Goal: Task Accomplishment & Management: Complete application form

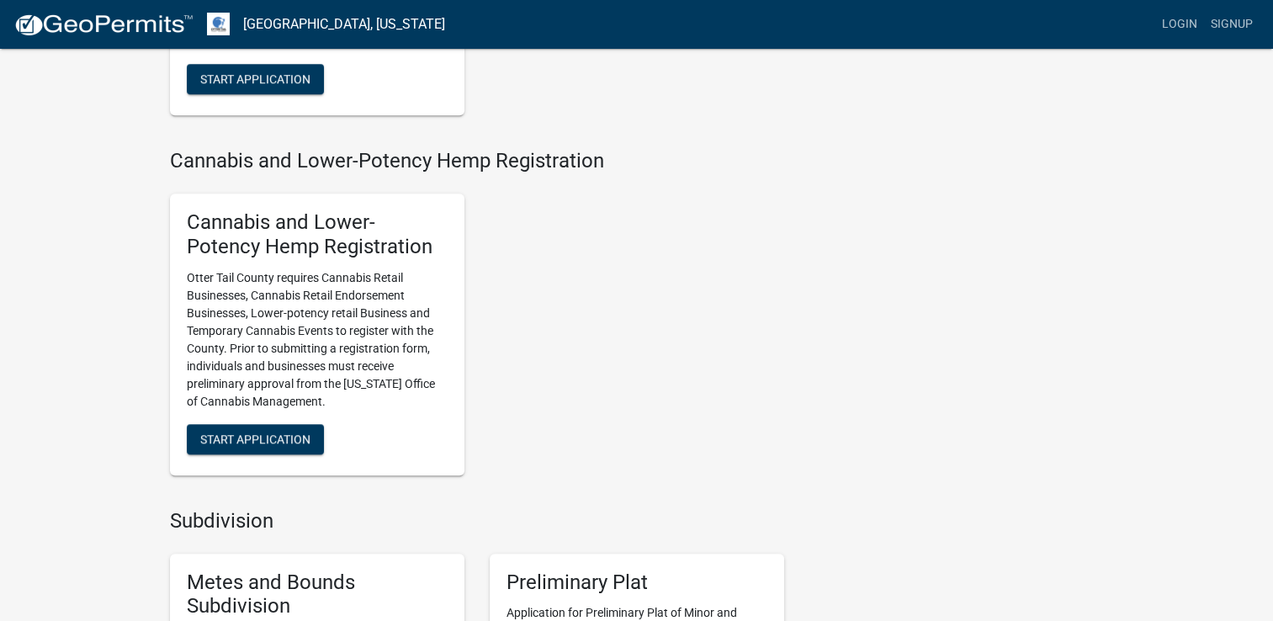
scroll to position [1481, 0]
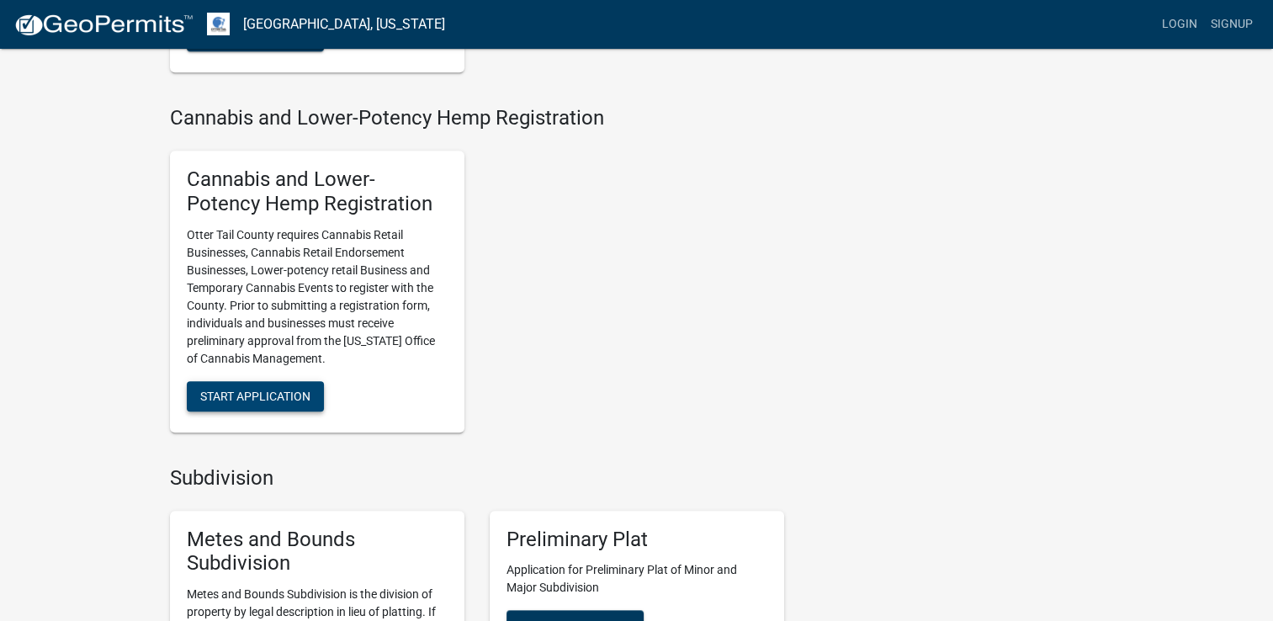
click at [262, 399] on span "Start Application" at bounding box center [255, 395] width 110 height 13
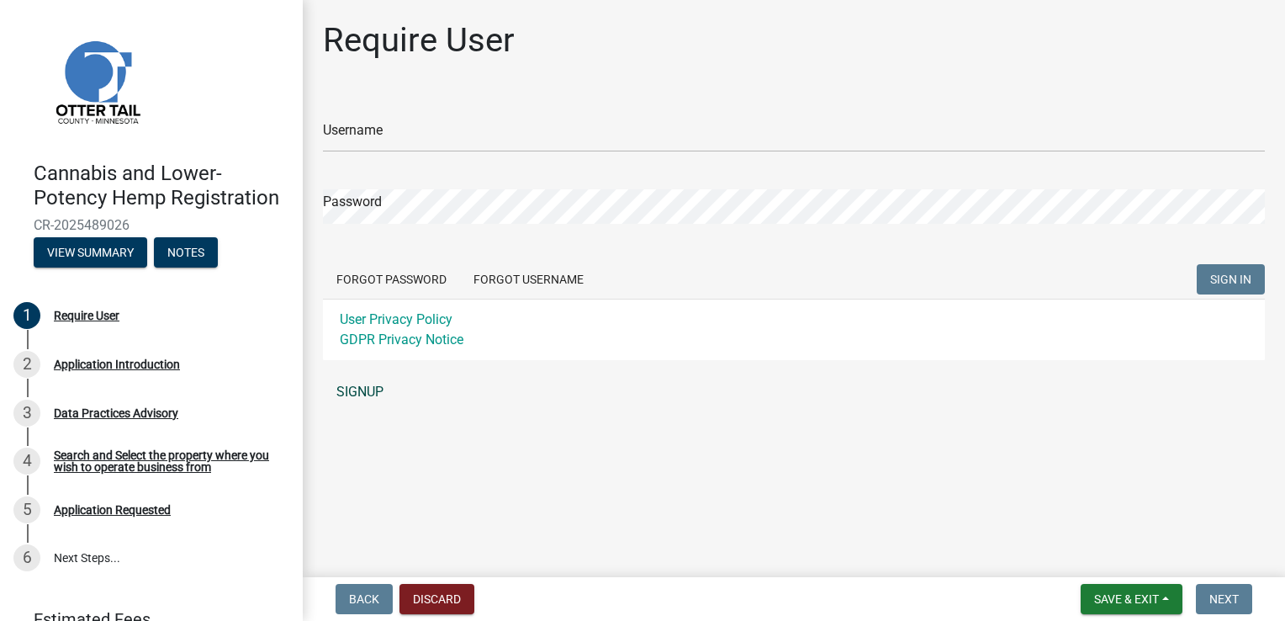
click at [366, 390] on link "SIGNUP" at bounding box center [794, 392] width 942 height 34
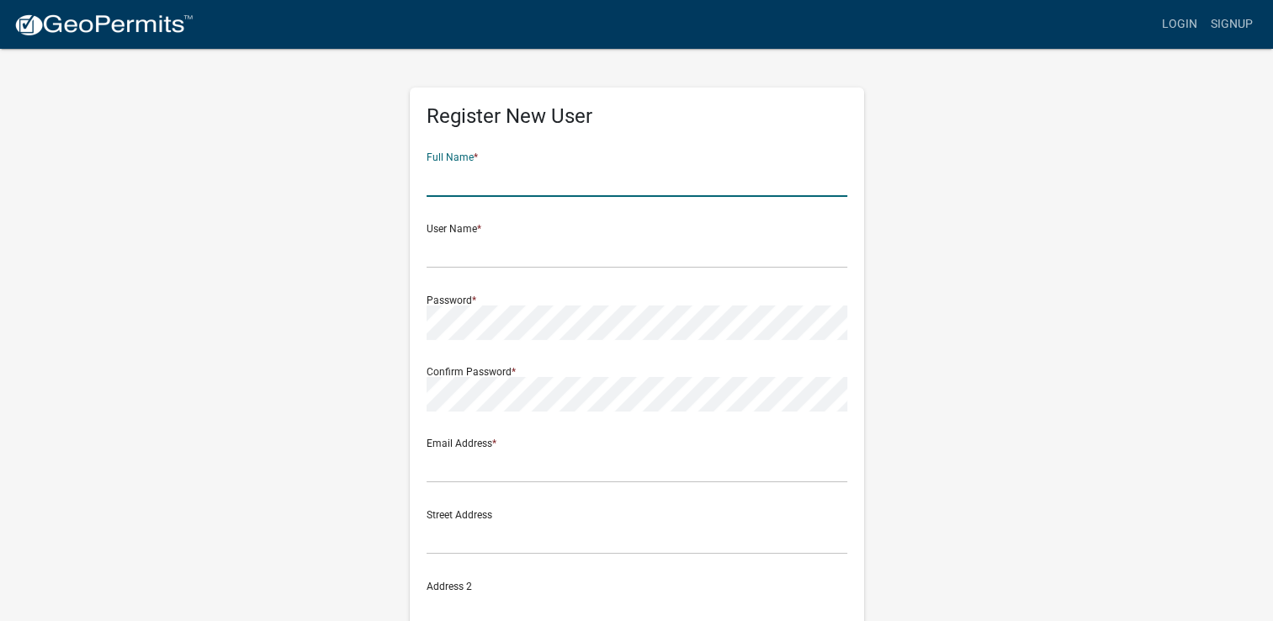
click at [530, 184] on input "text" at bounding box center [637, 179] width 421 height 34
type input "[PERSON_NAME]"
type input "31870 Co Hwy130"
type input "Vergas"
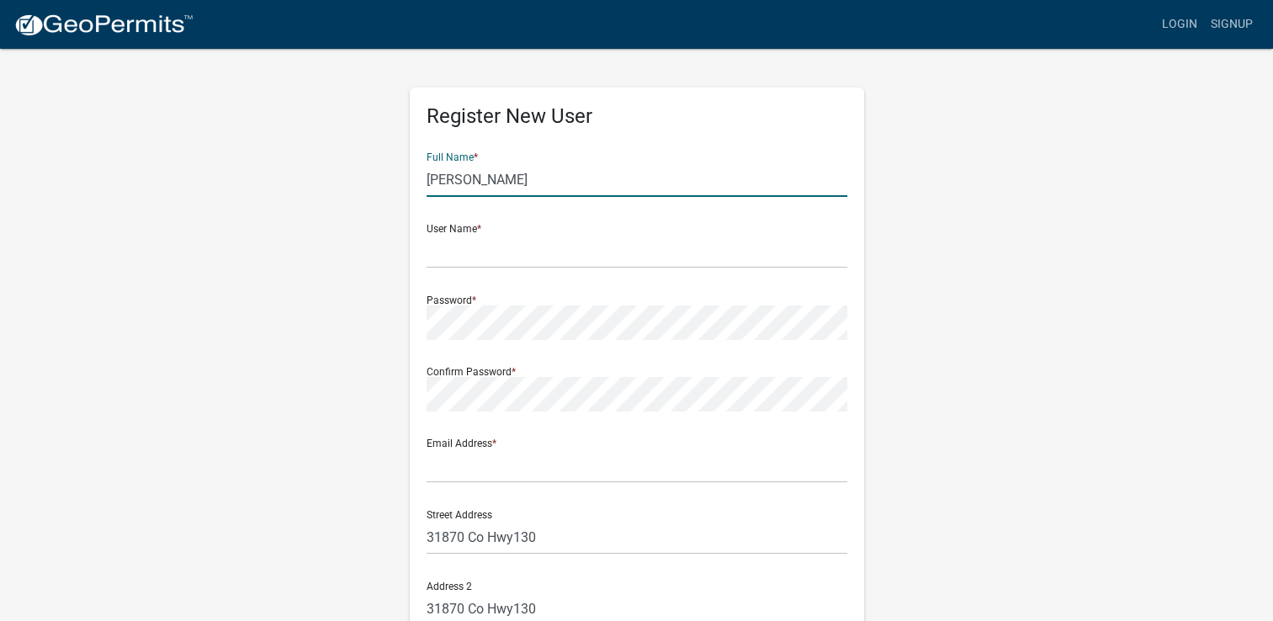
type input "MN"
click at [939, 366] on div "Register New User Full Name * [PERSON_NAME] User Name * Password * Confirm Pass…" at bounding box center [636, 506] width 959 height 918
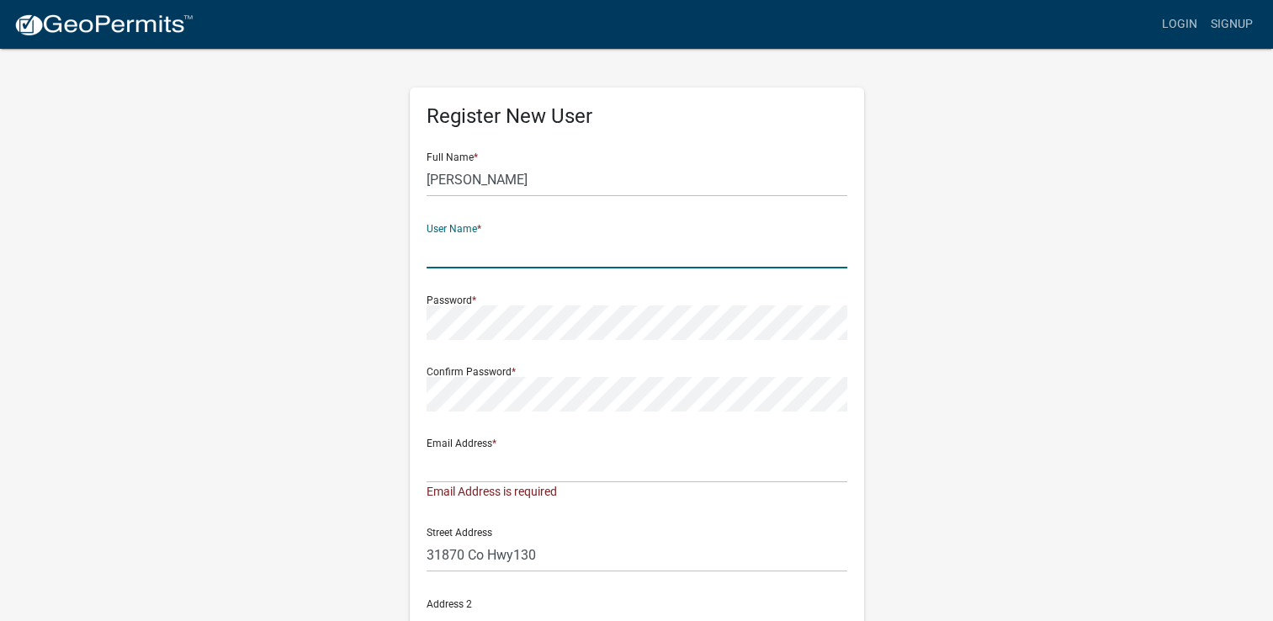
click at [733, 251] on input "text" at bounding box center [637, 251] width 421 height 34
type input "Missvickie1"
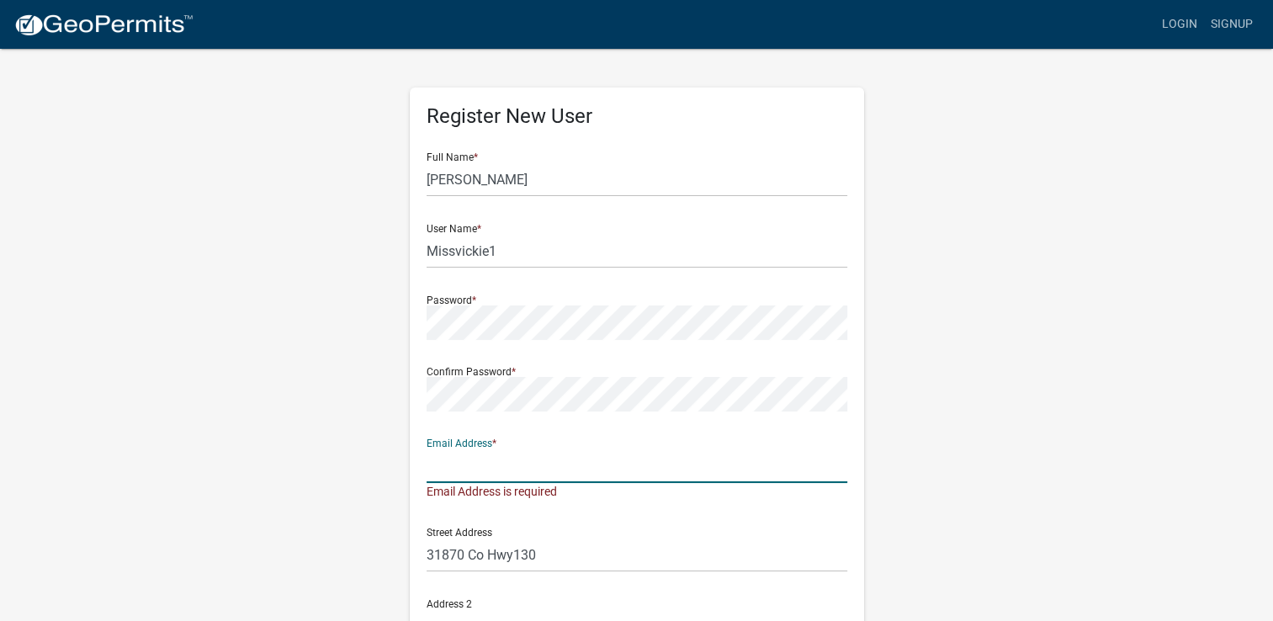
click at [608, 466] on input "text" at bounding box center [637, 465] width 421 height 34
type input "[EMAIL_ADDRESS][DOMAIN_NAME]"
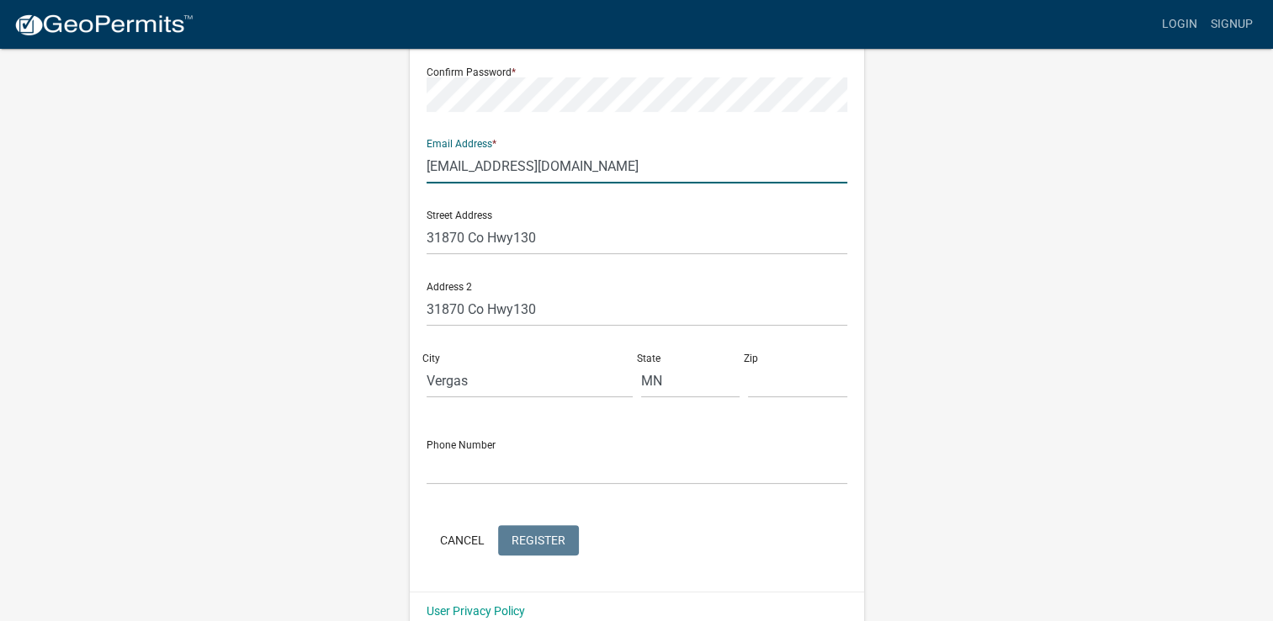
scroll to position [302, 0]
click at [691, 461] on input "text" at bounding box center [637, 465] width 421 height 34
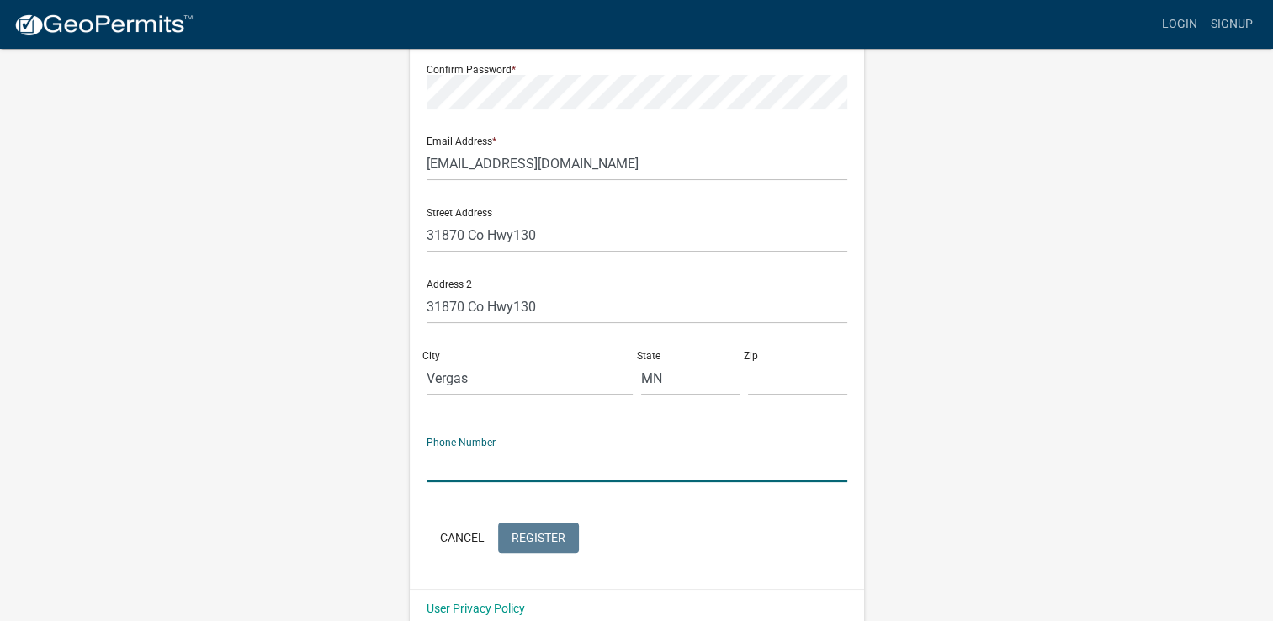
type input "2184430014"
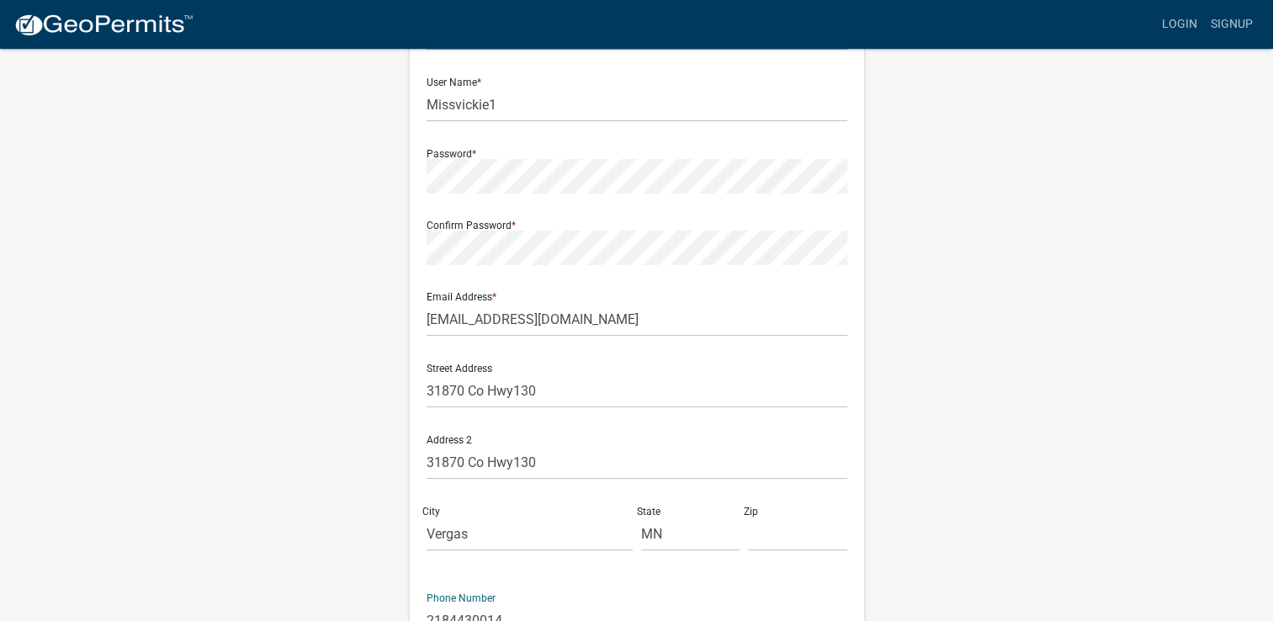
scroll to position [98, 0]
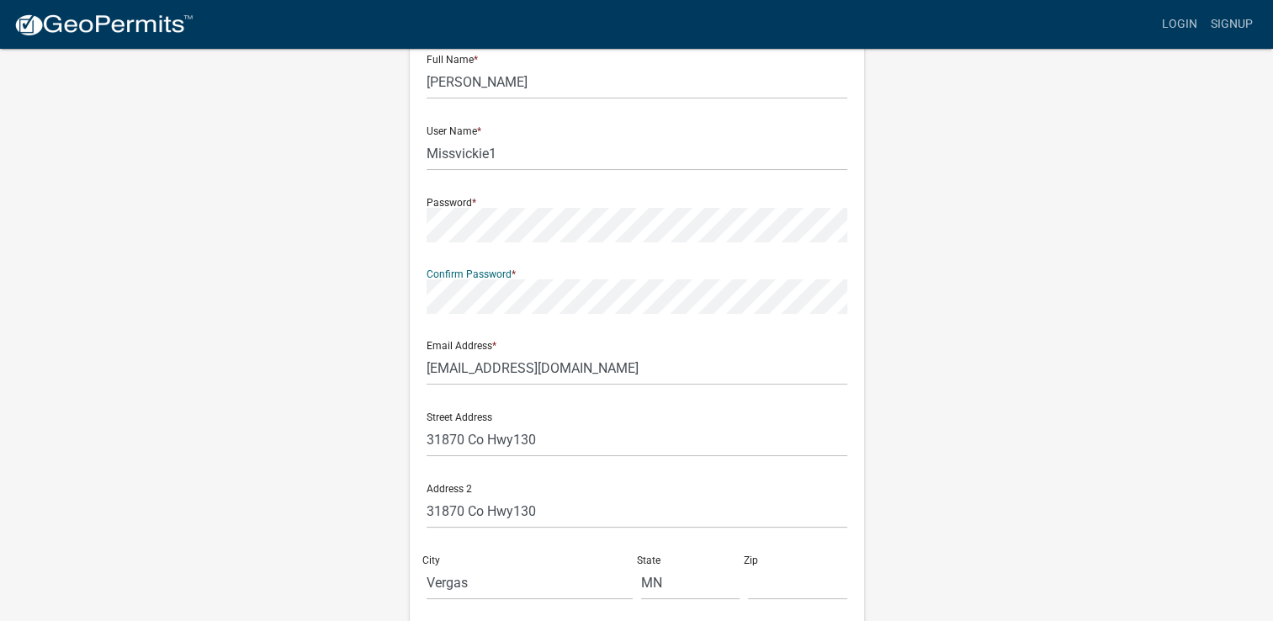
click at [1232, 399] on wm-register-view "more_horiz Login Signup Register New User Full Name * [PERSON_NAME] User Name *…" at bounding box center [636, 375] width 1273 height 947
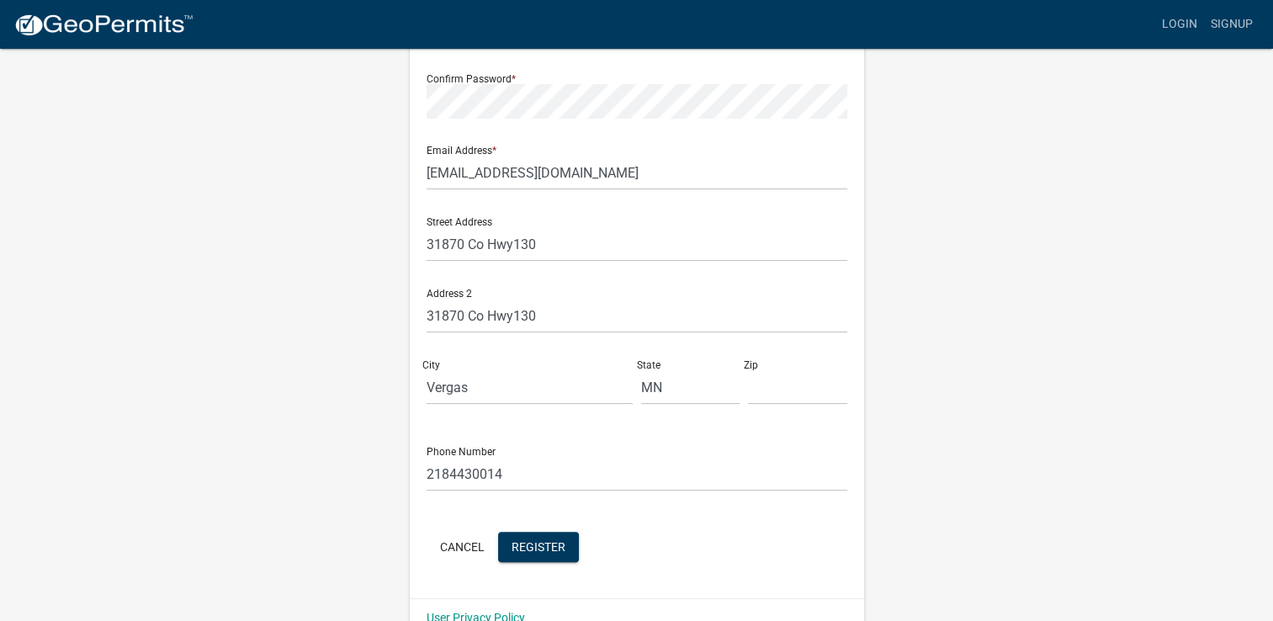
scroll to position [326, 0]
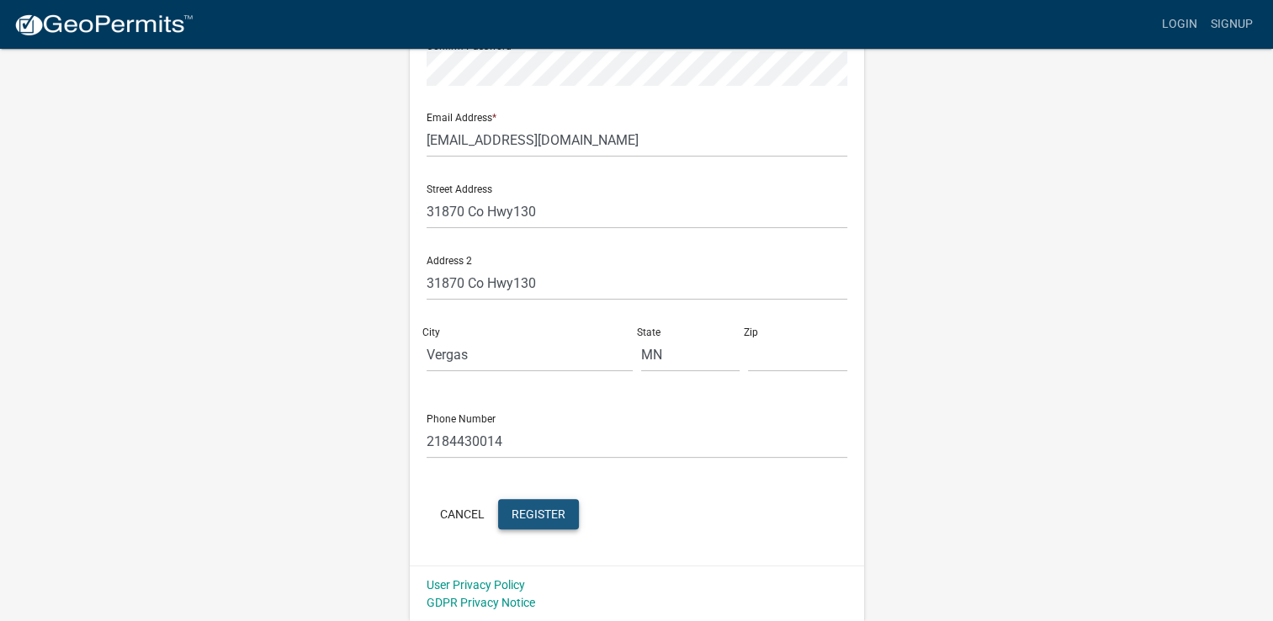
click at [532, 510] on span "Register" at bounding box center [538, 512] width 54 height 13
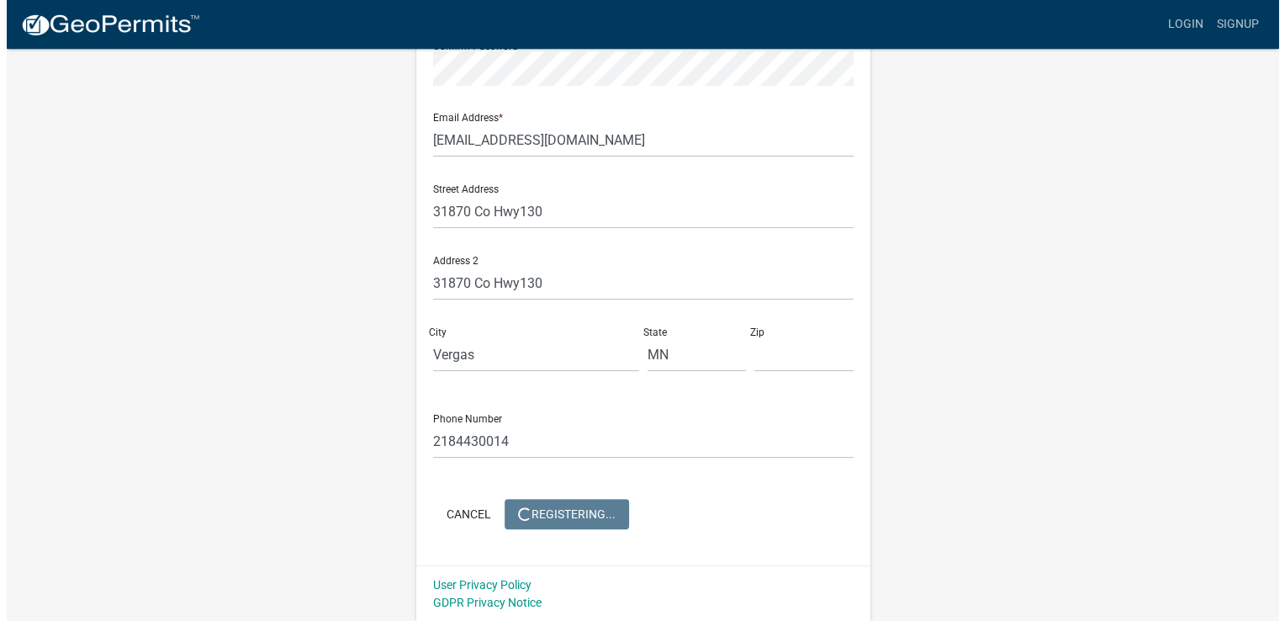
scroll to position [0, 0]
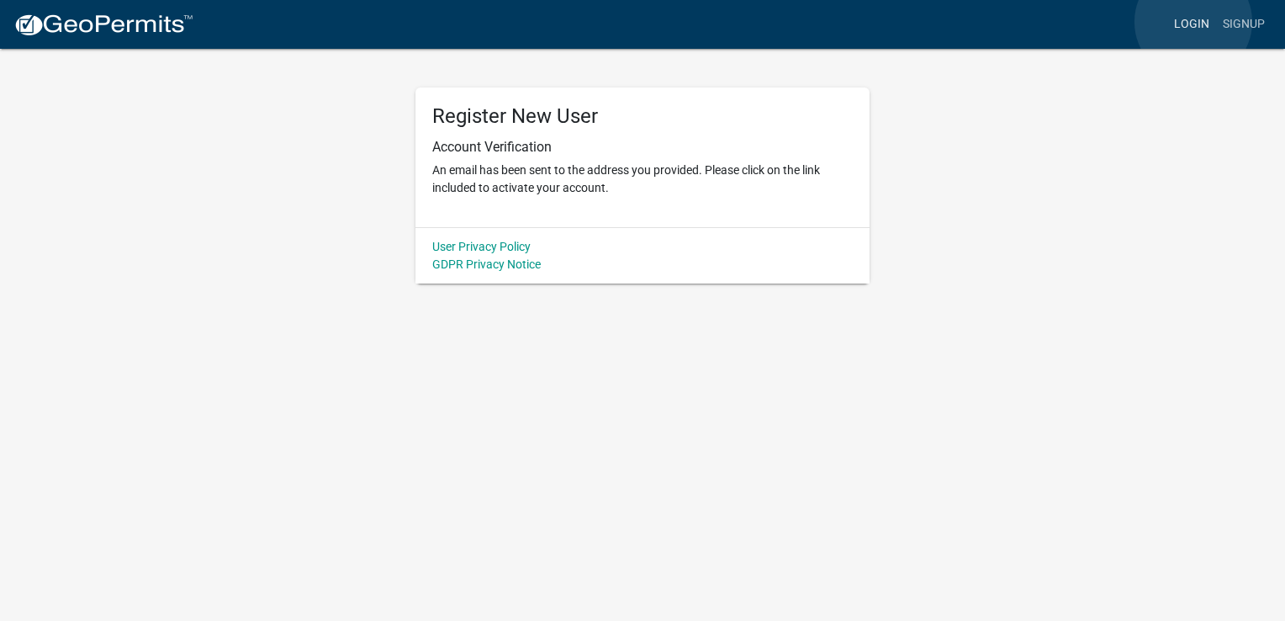
click at [1194, 22] on link "Login" at bounding box center [1192, 24] width 49 height 32
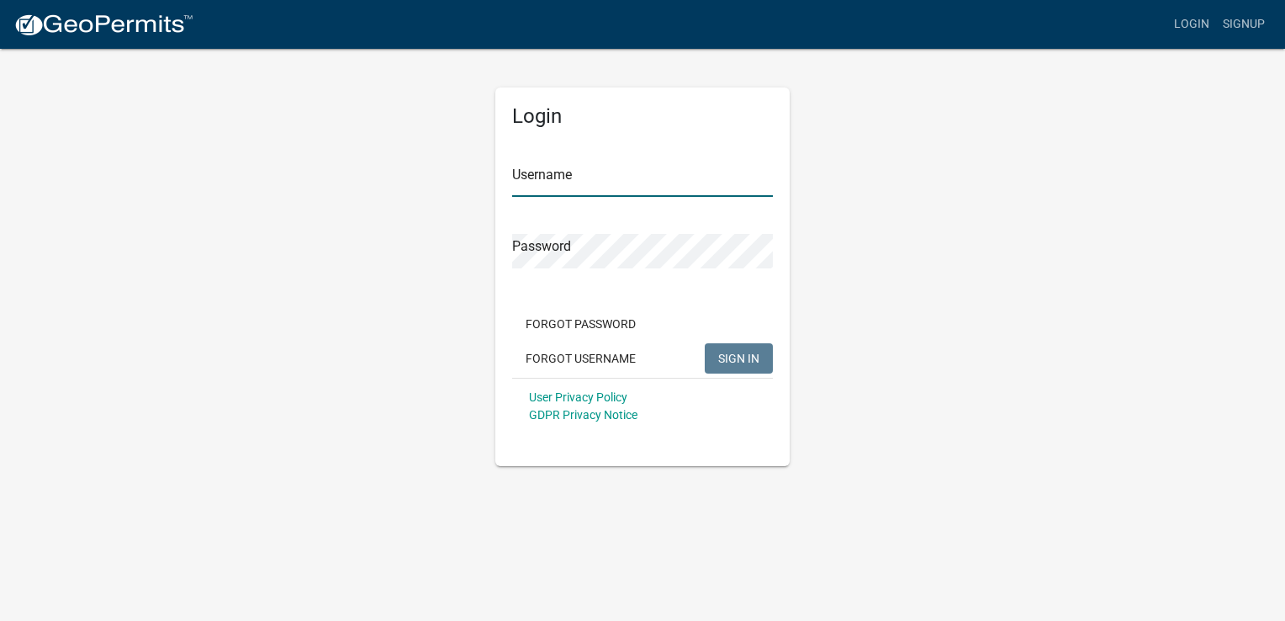
type input "Missvickie1"
click at [734, 347] on button "SIGN IN" at bounding box center [739, 358] width 68 height 30
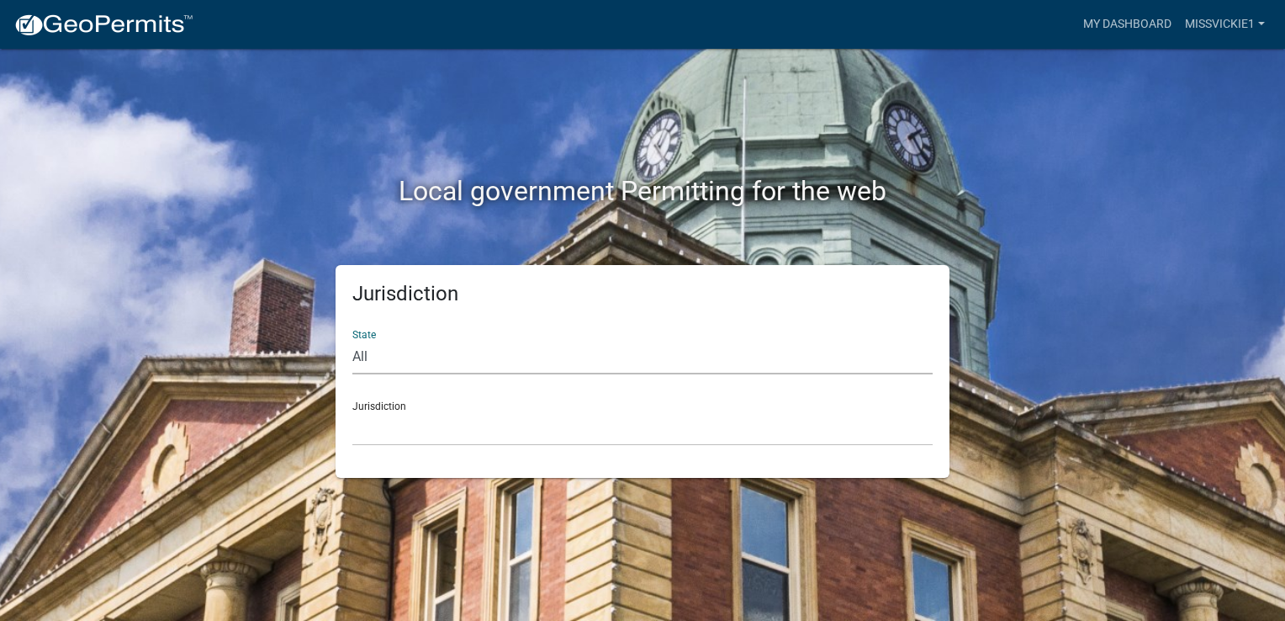
click at [649, 352] on select "All [US_STATE] [US_STATE] [US_STATE] [US_STATE] [US_STATE] [US_STATE] [US_STATE…" at bounding box center [642, 357] width 580 height 34
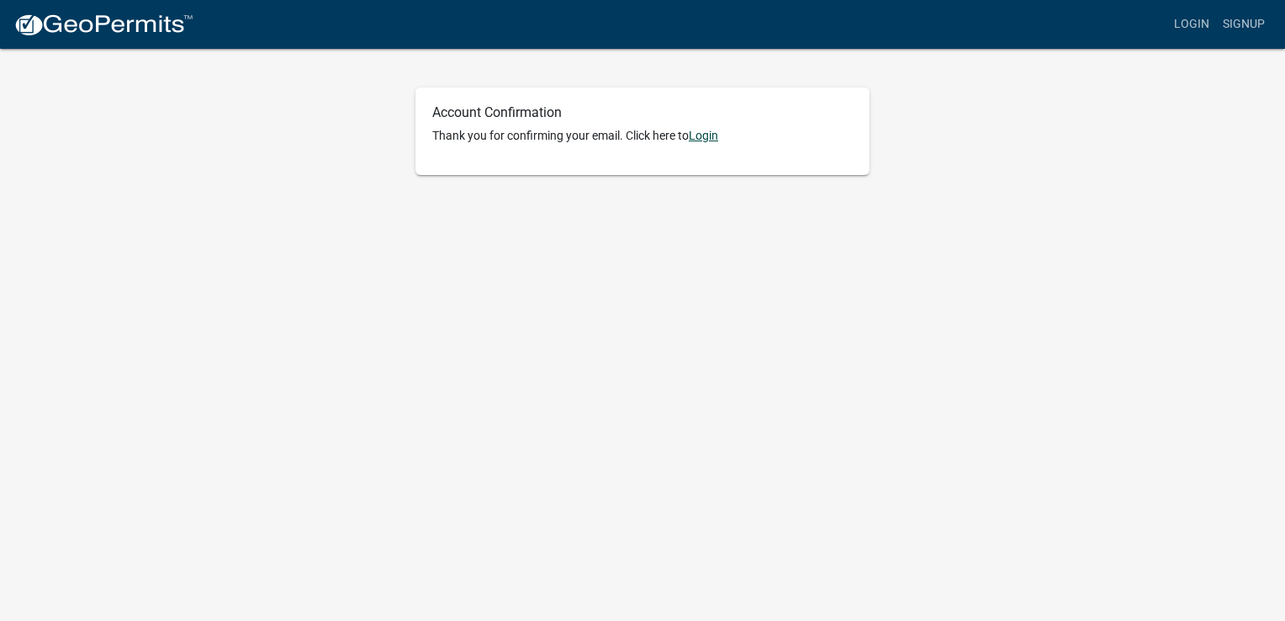
click at [700, 131] on link "Login" at bounding box center [703, 135] width 29 height 13
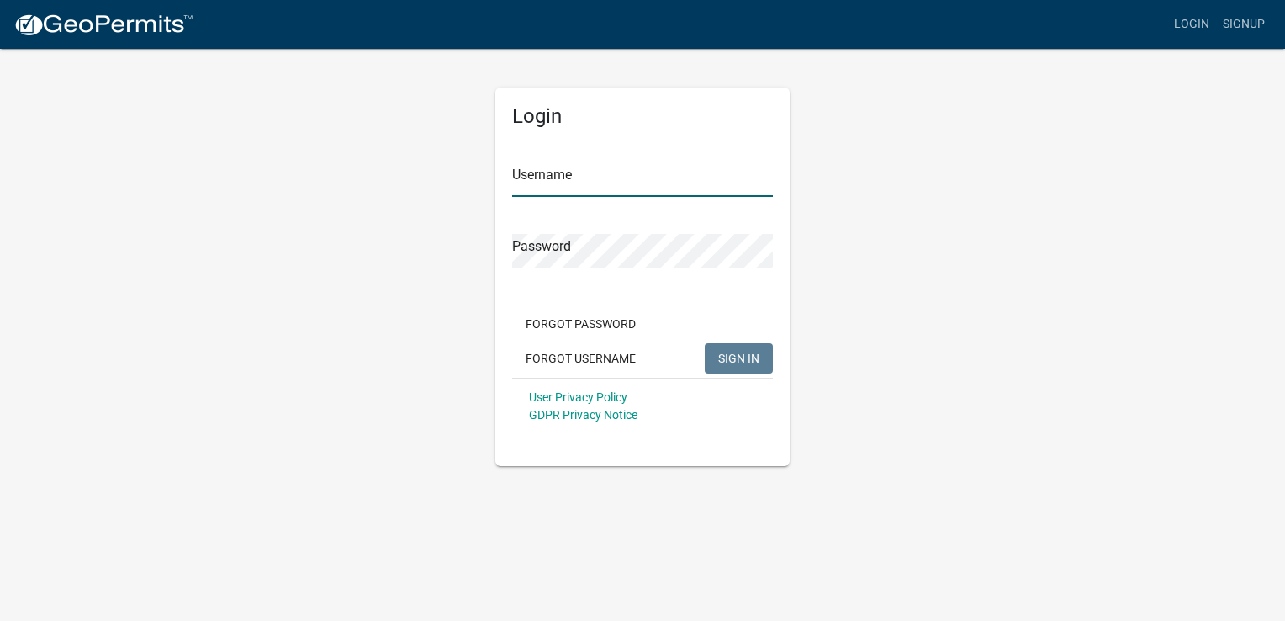
type input "Missvickie1"
click at [601, 162] on input "Missvickie1" at bounding box center [642, 179] width 261 height 34
click at [860, 257] on div "Login Username Missvickie1 Password Forgot Password Forgot Username SIGN IN Use…" at bounding box center [642, 256] width 959 height 419
click at [727, 365] on button "SIGN IN" at bounding box center [739, 358] width 68 height 30
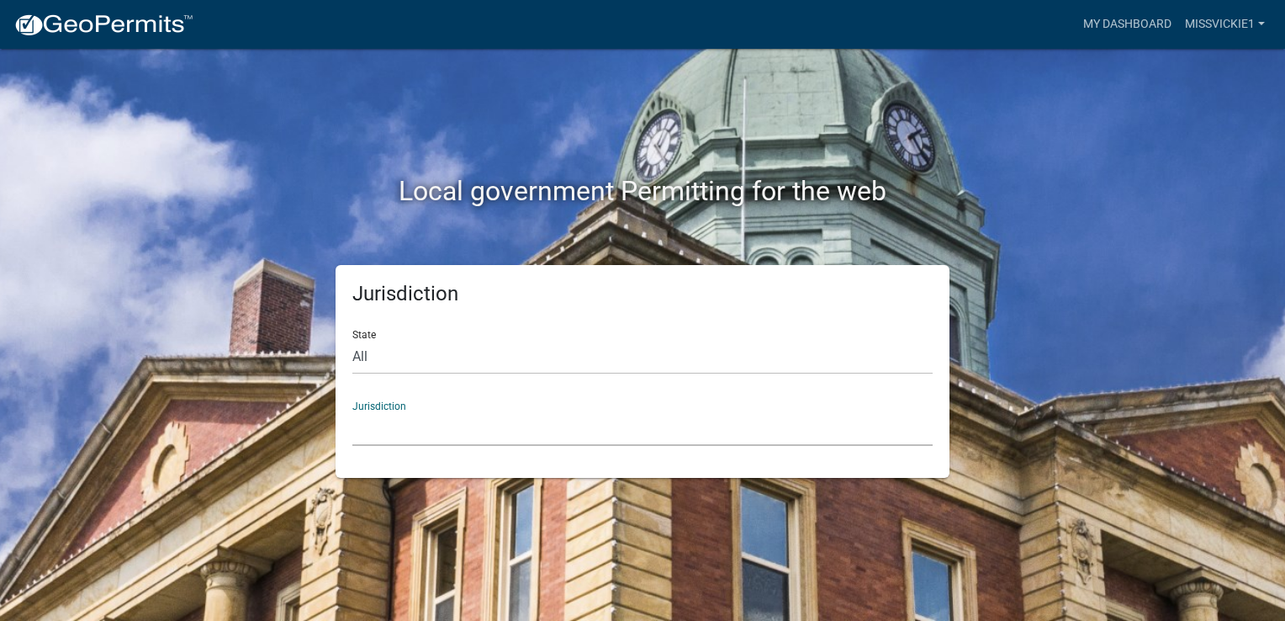
click at [526, 436] on select "Custer County, Colorado Carroll County, Georgia Cook County, Georgia Crawford C…" at bounding box center [642, 428] width 580 height 34
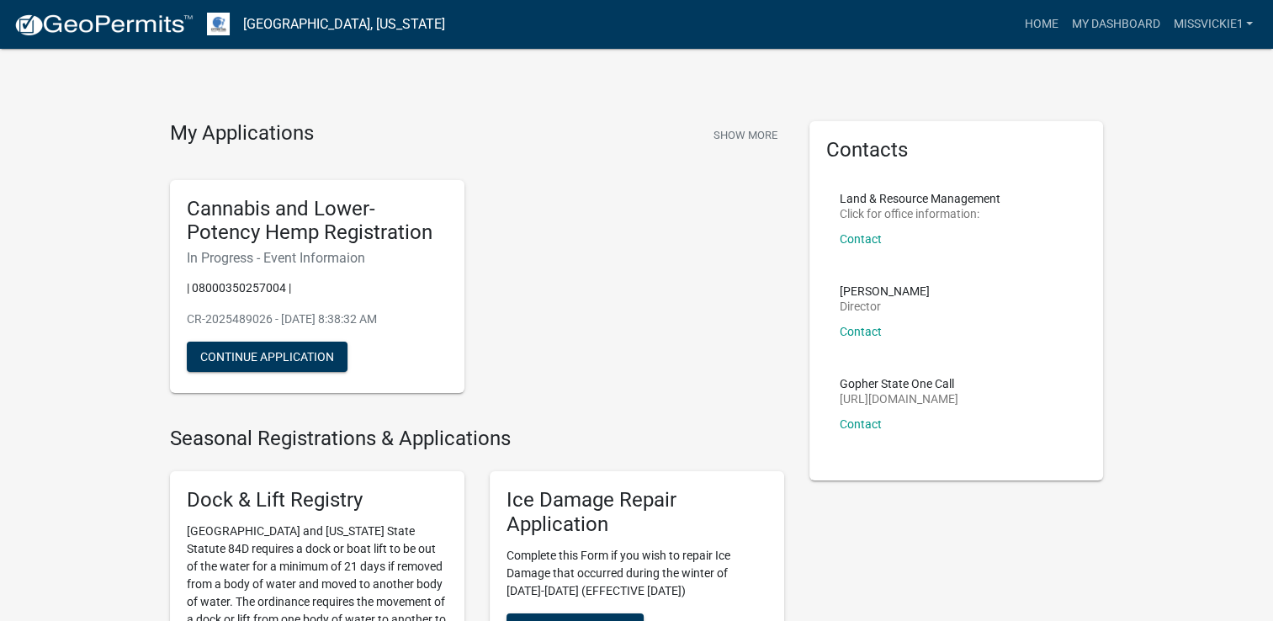
click at [532, 326] on div "Cannabis and Lower-Potency Hemp Registration In Progress - Event Informaion | 0…" at bounding box center [476, 287] width 639 height 241
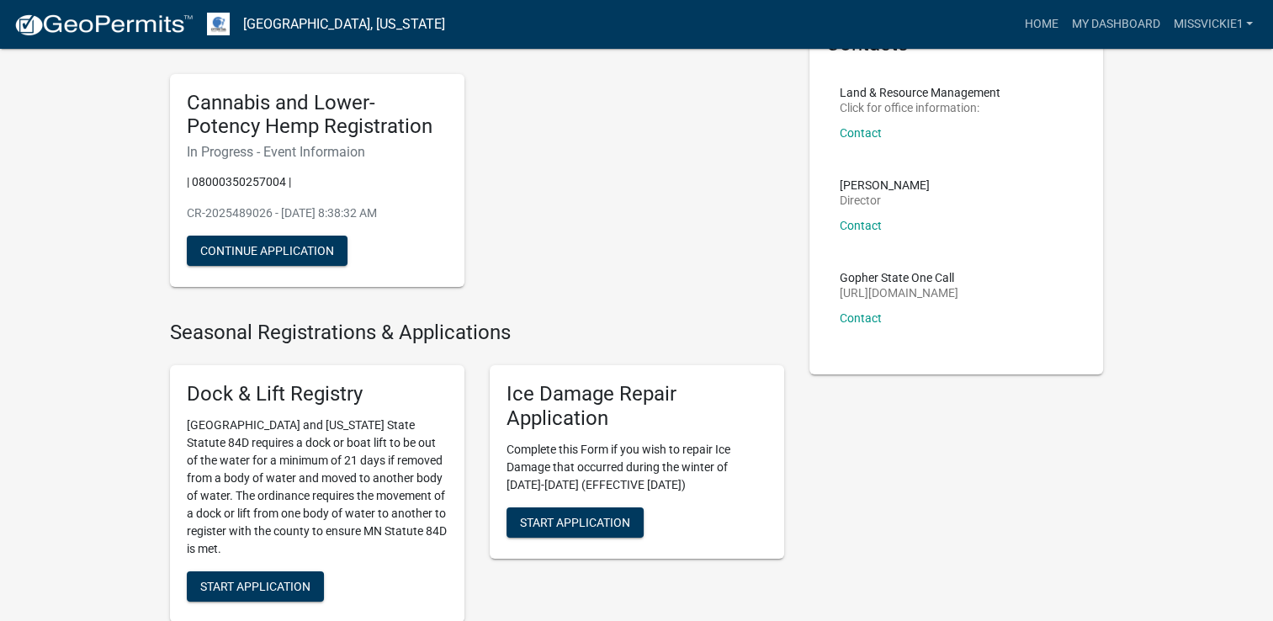
scroll to position [103, 0]
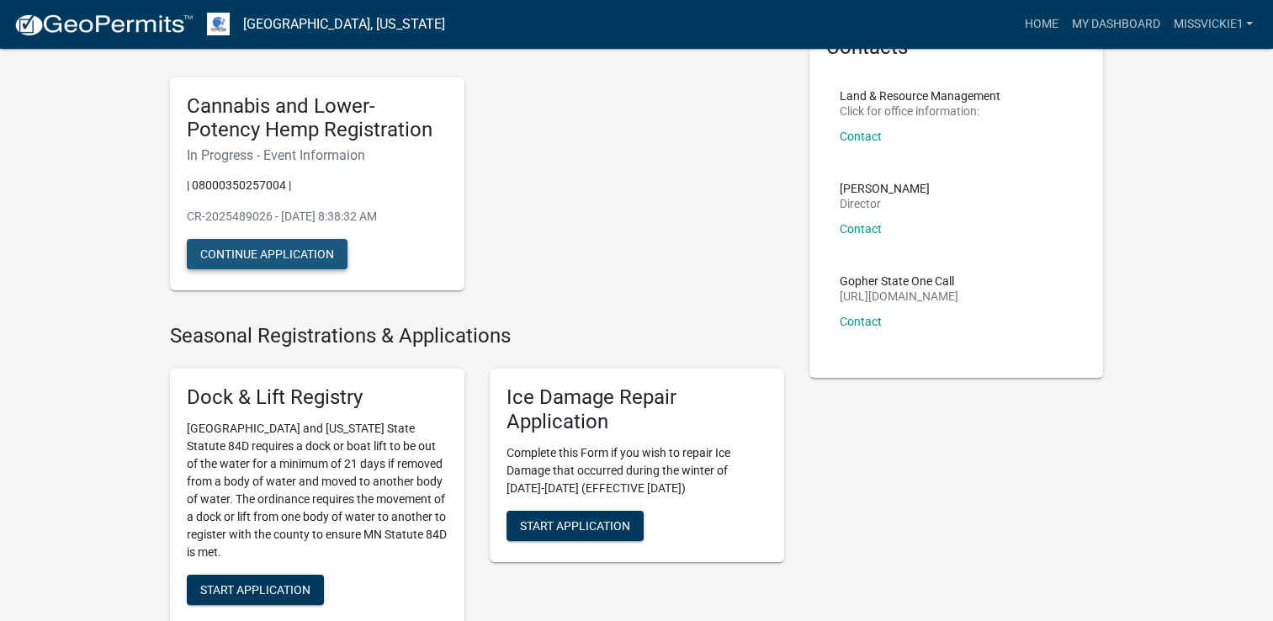
click at [276, 259] on button "Continue Application" at bounding box center [267, 254] width 161 height 30
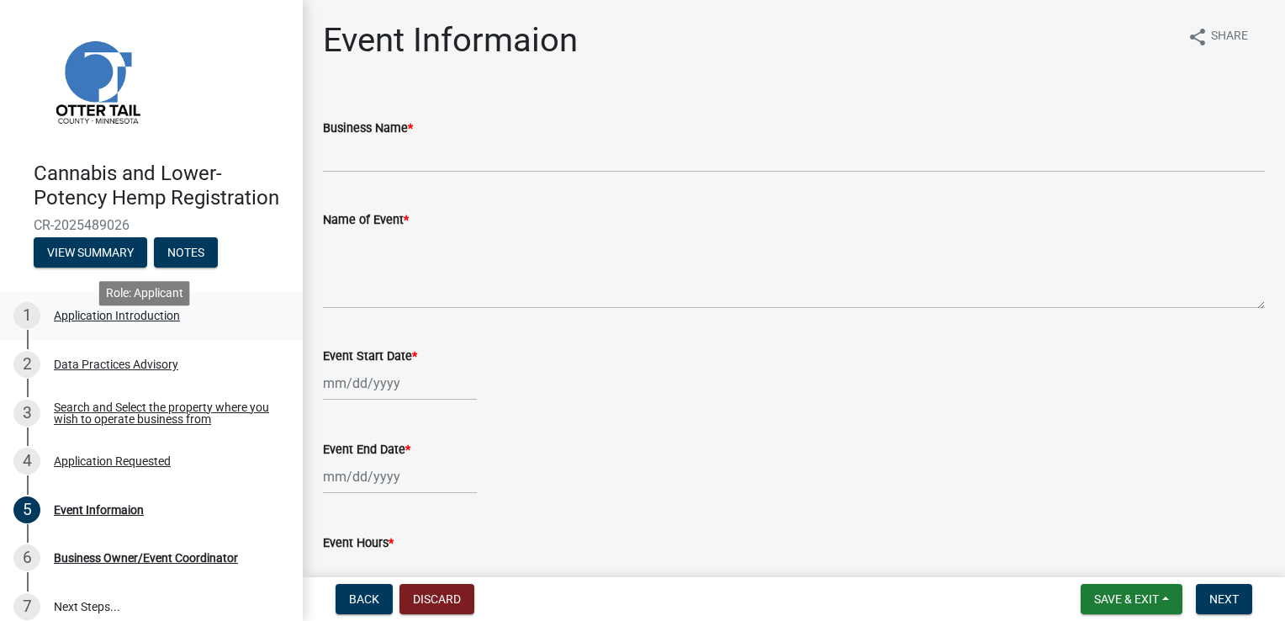
click at [114, 329] on div "1 Application Introduction" at bounding box center [144, 315] width 262 height 27
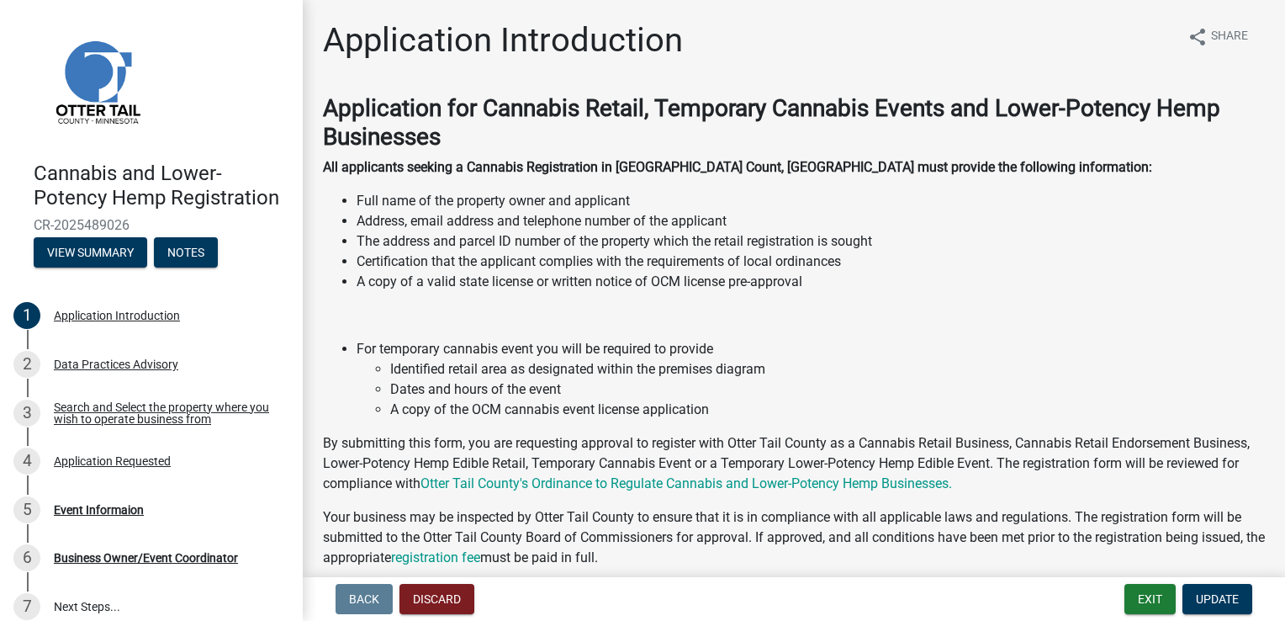
click at [700, 283] on p "A copy of a valid state license or written notice of OCM license pre-approval" at bounding box center [811, 282] width 909 height 20
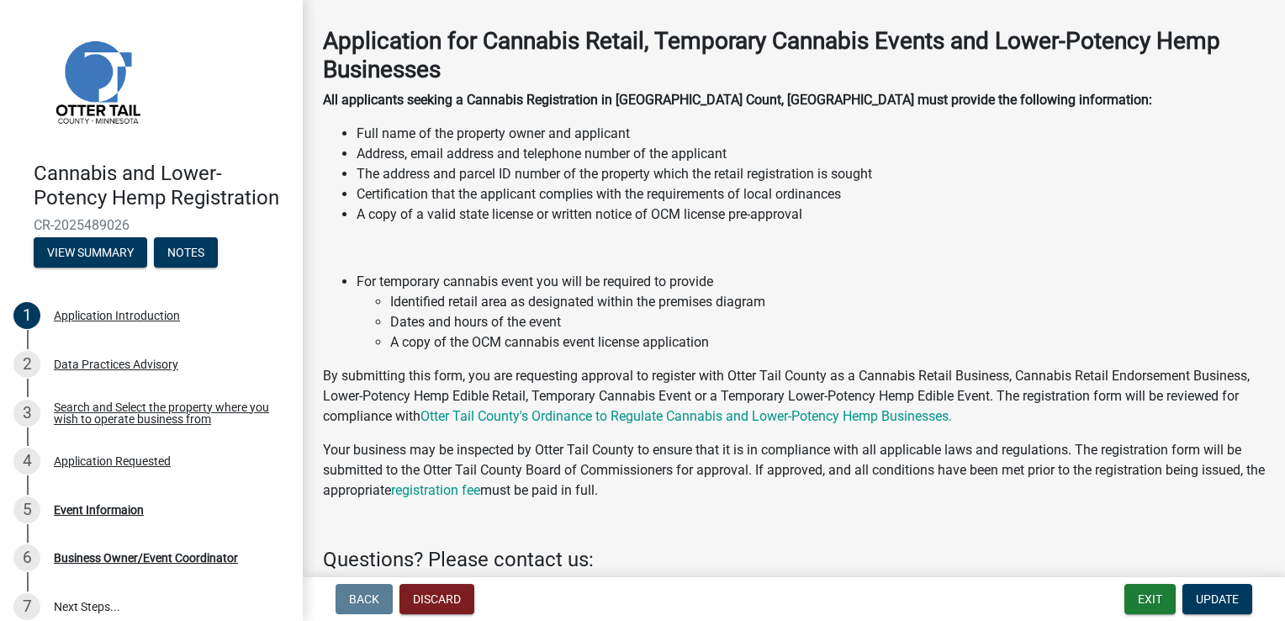
scroll to position [101, 0]
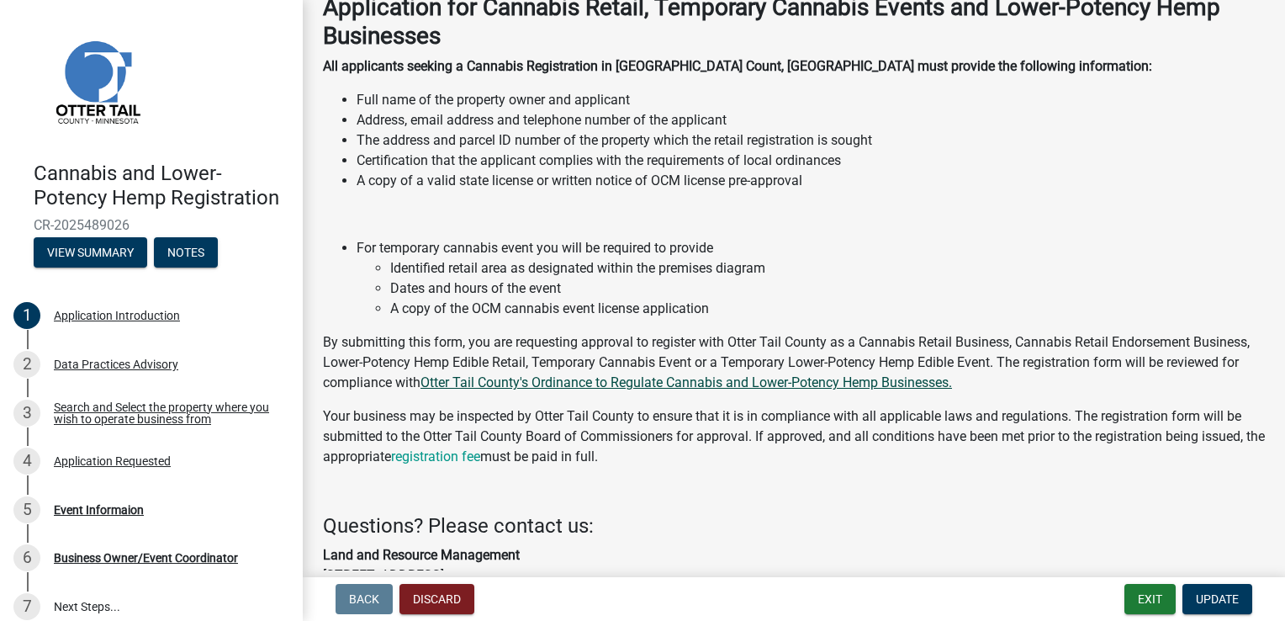
click at [776, 389] on link "Otter Tail County's Ordinance to Regulate Cannabis and Lower-Potency Hemp Busin…" at bounding box center [687, 382] width 532 height 16
click at [864, 241] on li "For temporary cannabis event you will be required to provide Identified retail …" at bounding box center [811, 278] width 909 height 81
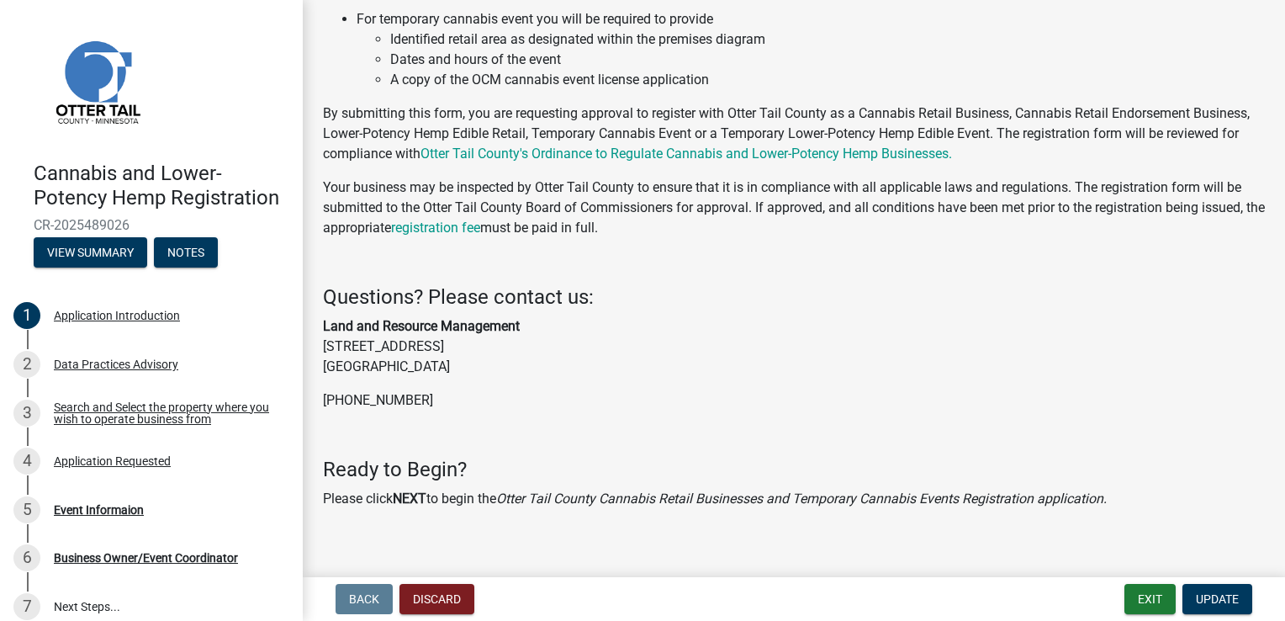
scroll to position [347, 0]
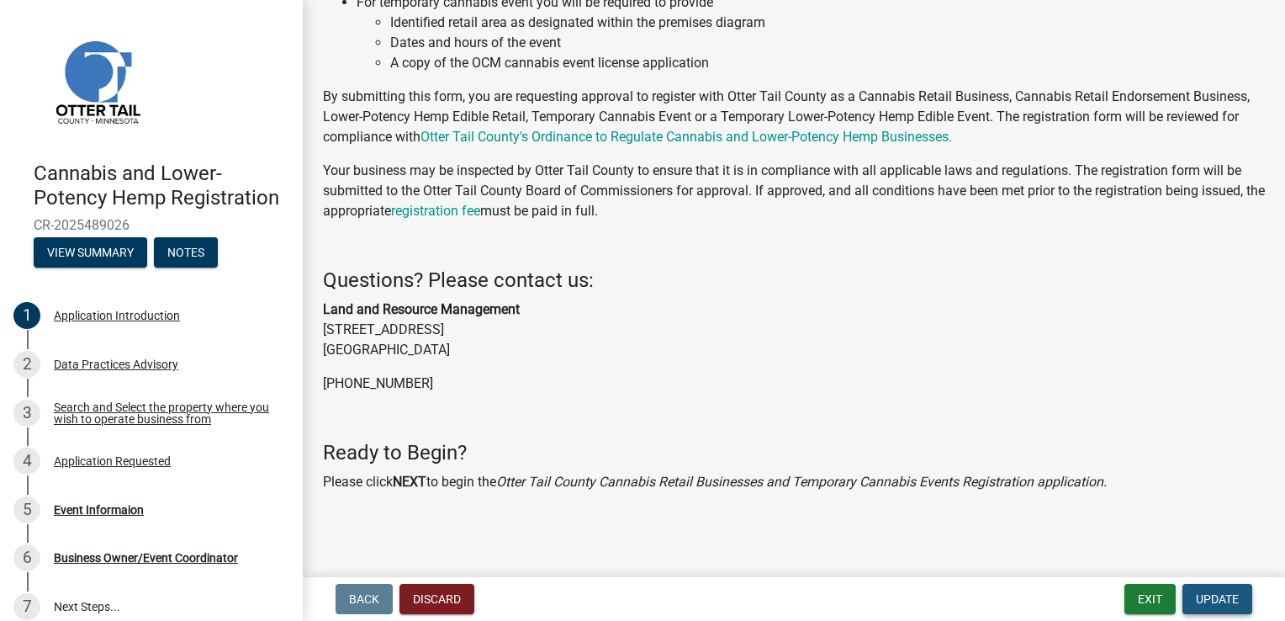
click at [1211, 589] on button "Update" at bounding box center [1218, 599] width 70 height 30
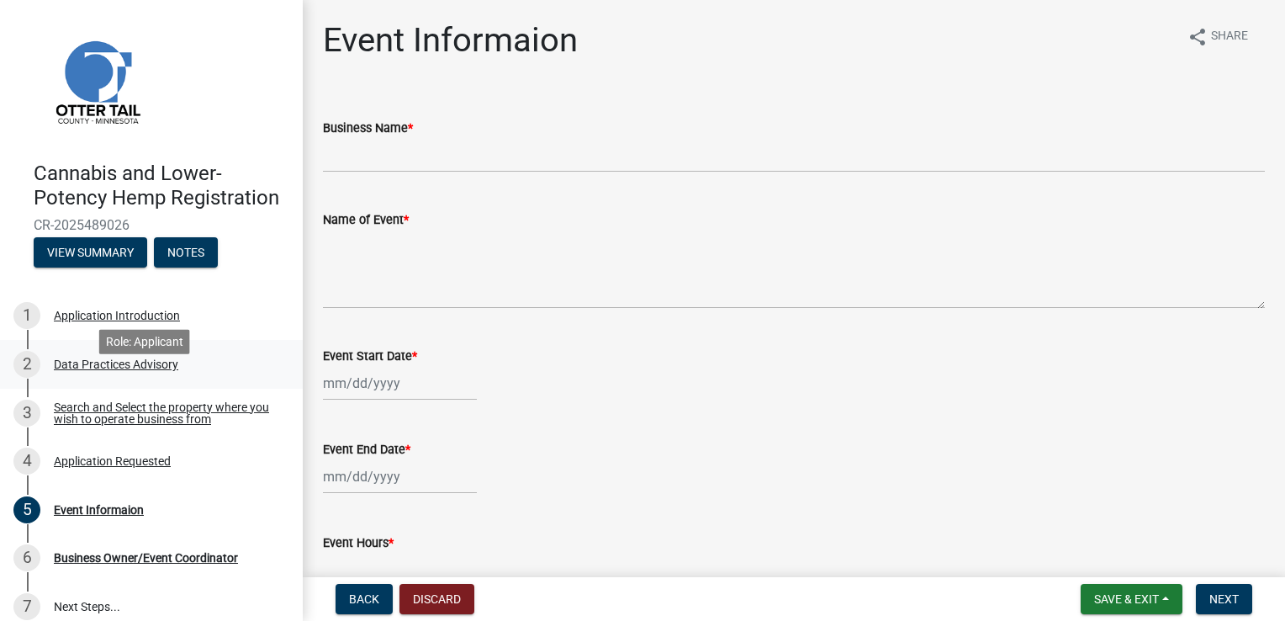
click at [146, 378] on div "2 Data Practices Advisory" at bounding box center [144, 364] width 262 height 27
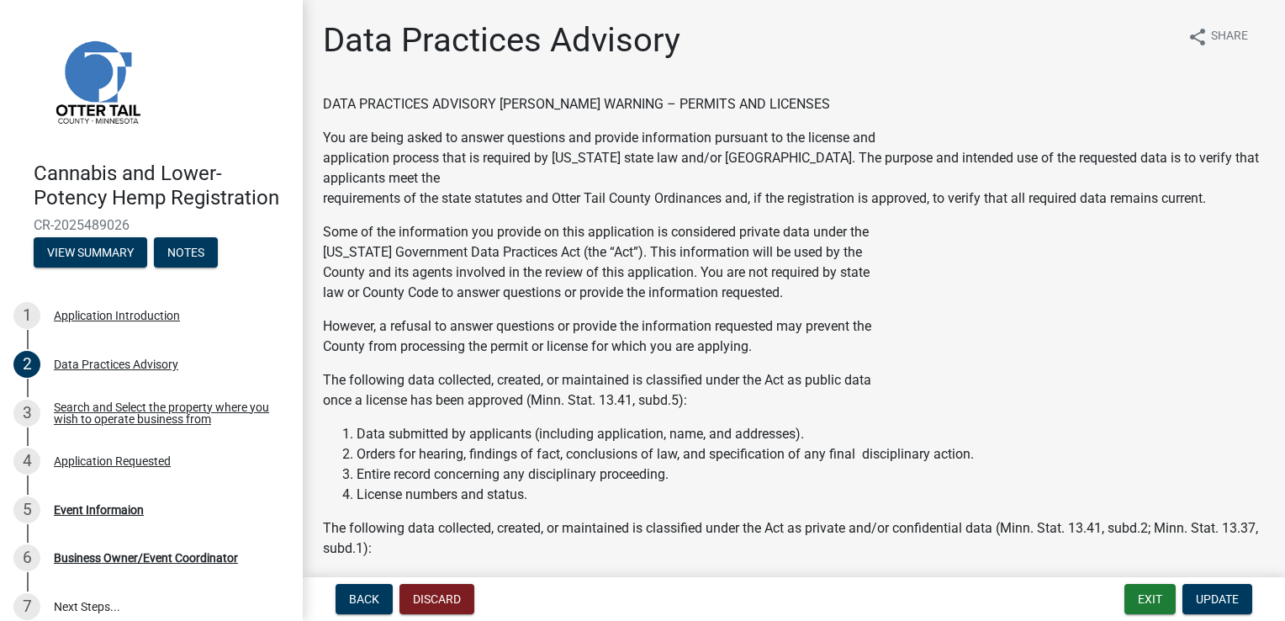
click at [740, 255] on p "Some of the information you provide on this application is considered private d…" at bounding box center [794, 262] width 942 height 81
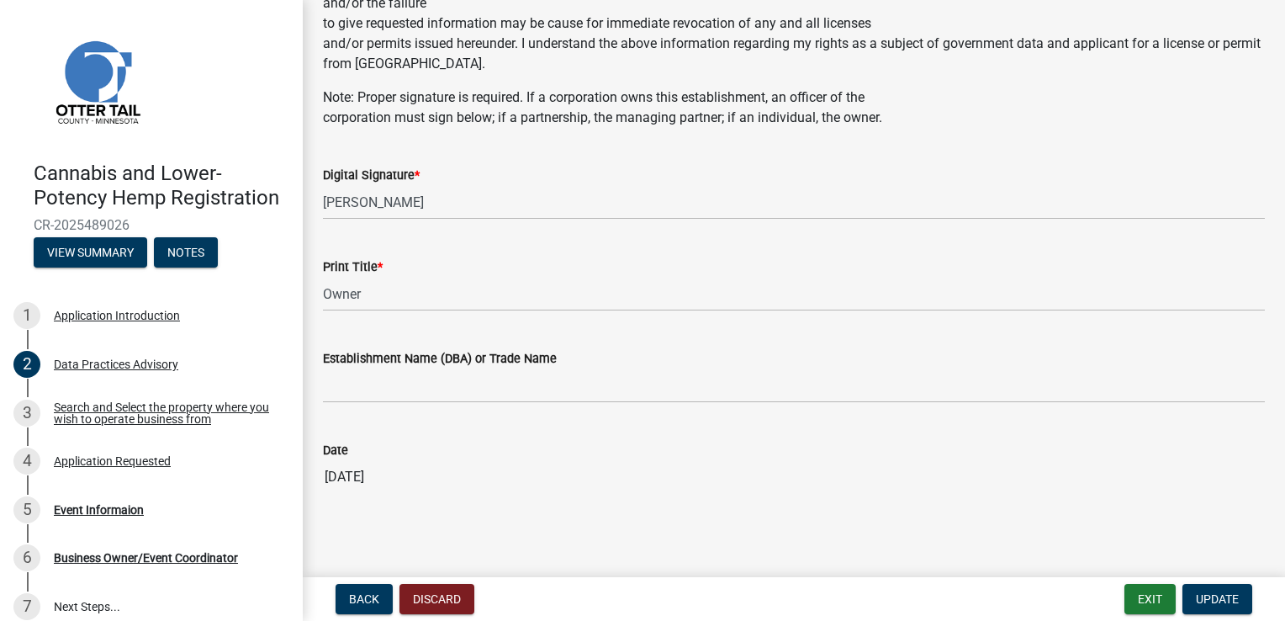
scroll to position [910, 0]
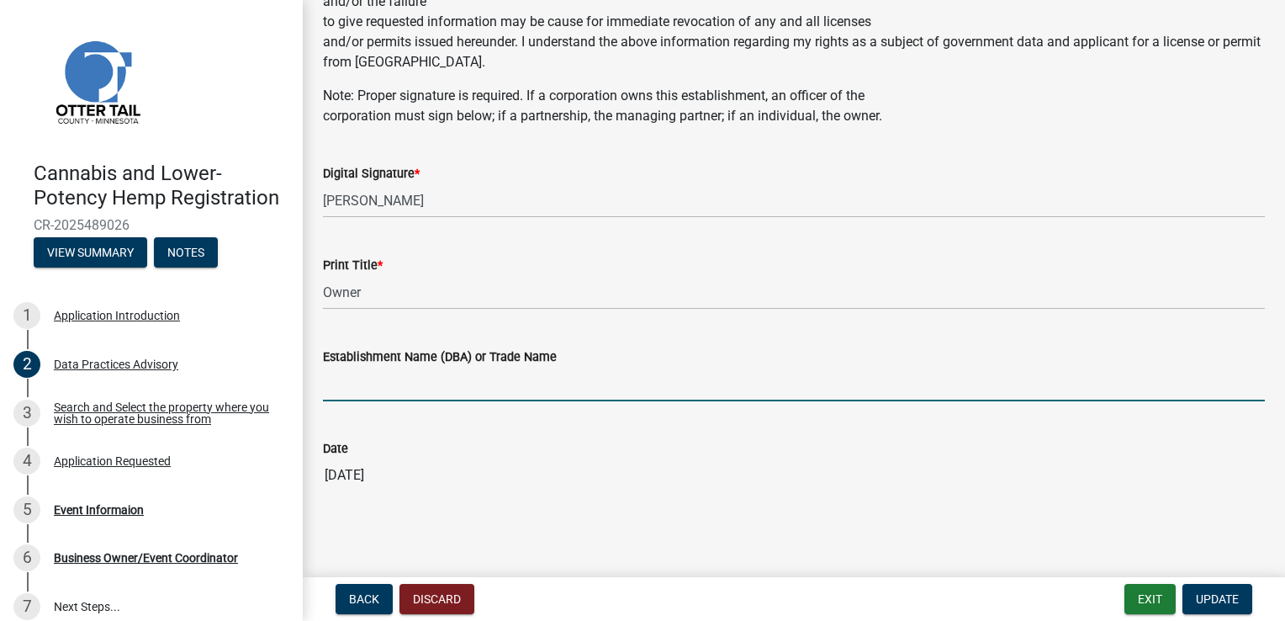
click at [550, 389] on input "Establishment Name (DBA) or Trade Name" at bounding box center [794, 384] width 942 height 34
type input "Loonies Pub And Campground"
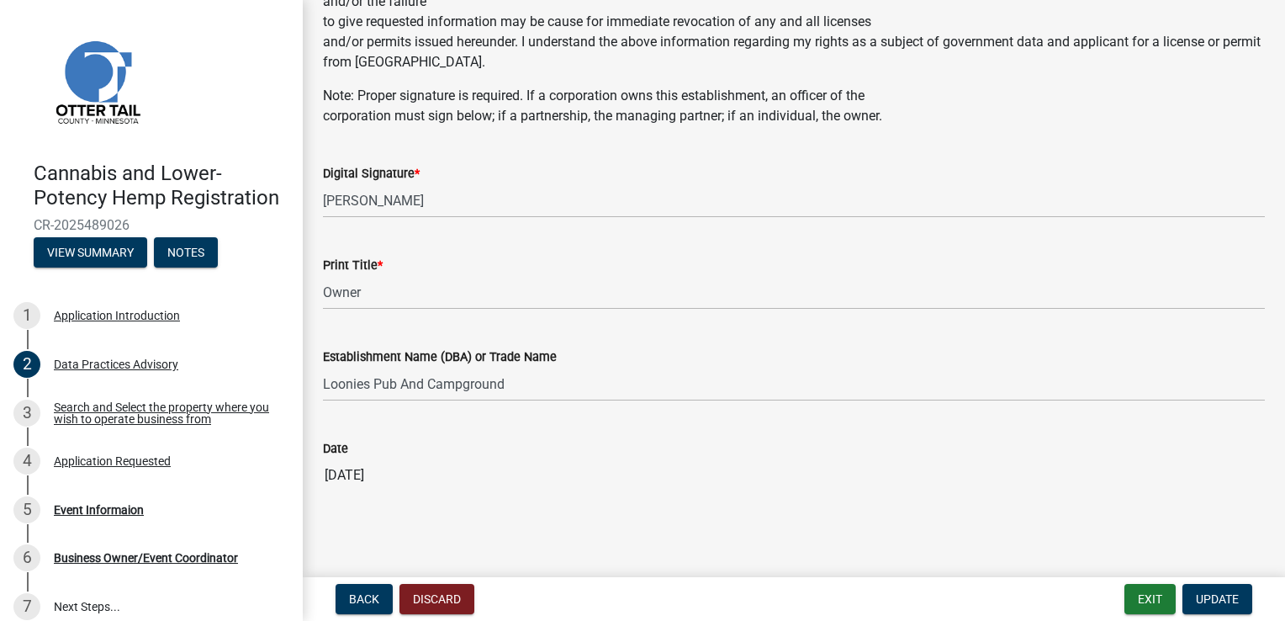
click at [576, 352] on div "Establishment Name (DBA) or Trade Name" at bounding box center [794, 357] width 942 height 20
click at [1220, 594] on span "Update" at bounding box center [1217, 598] width 43 height 13
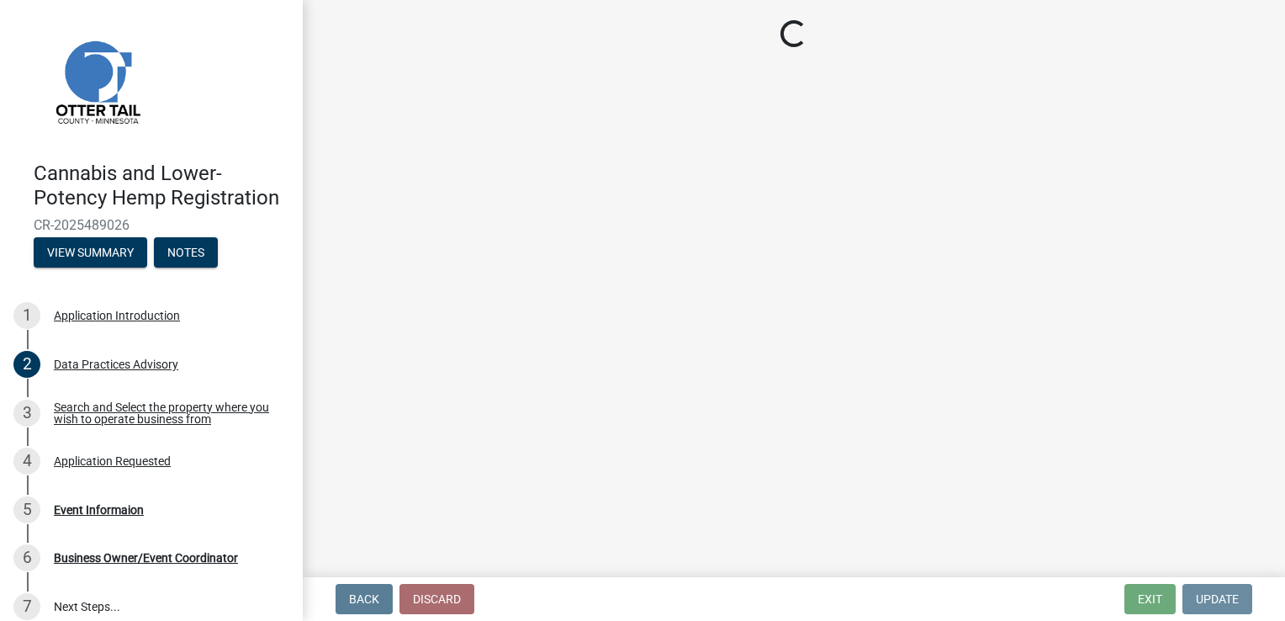
scroll to position [0, 0]
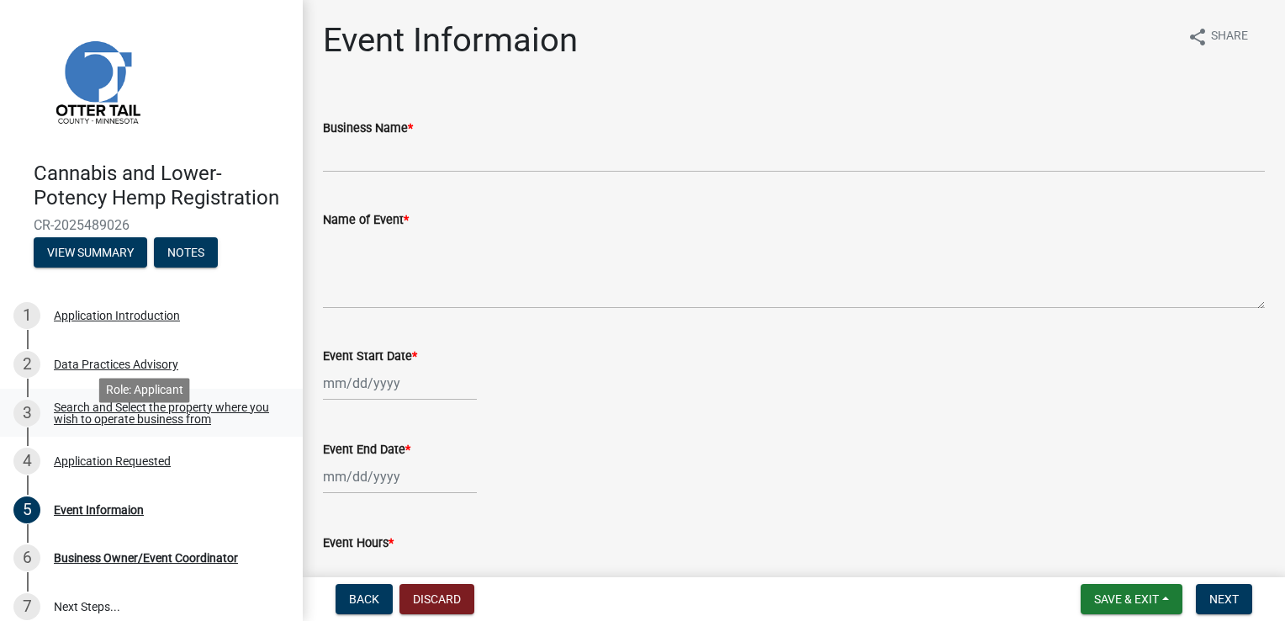
click at [209, 425] on div "Search and Select the property where you wish to operate business from" at bounding box center [165, 413] width 222 height 24
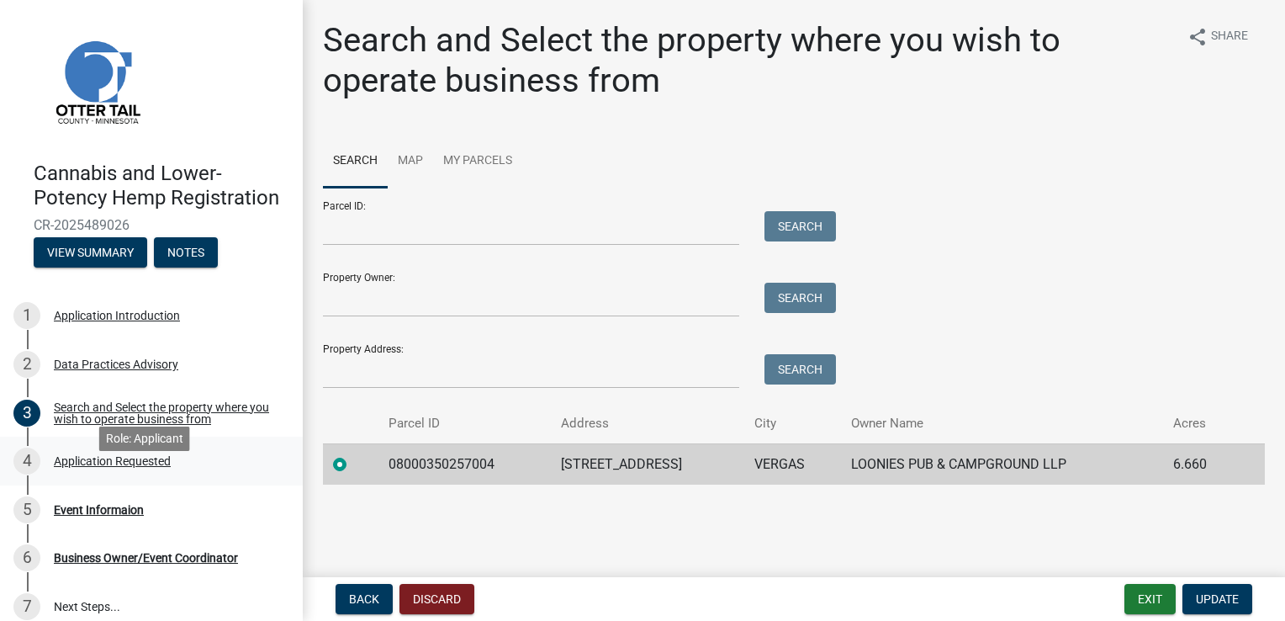
click at [98, 467] on div "Application Requested" at bounding box center [112, 461] width 117 height 12
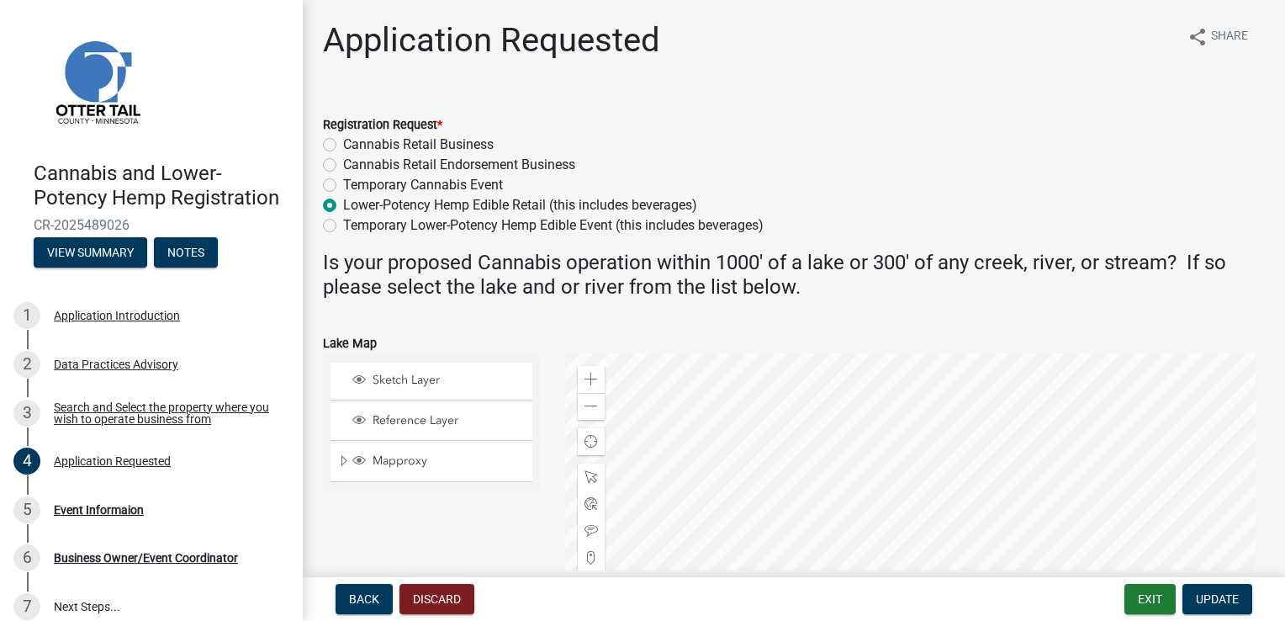
click at [761, 305] on wm-data-entity-input "Is your proposed Cannabis operation within 1000' of a lake or 300' of any creek…" at bounding box center [794, 282] width 942 height 62
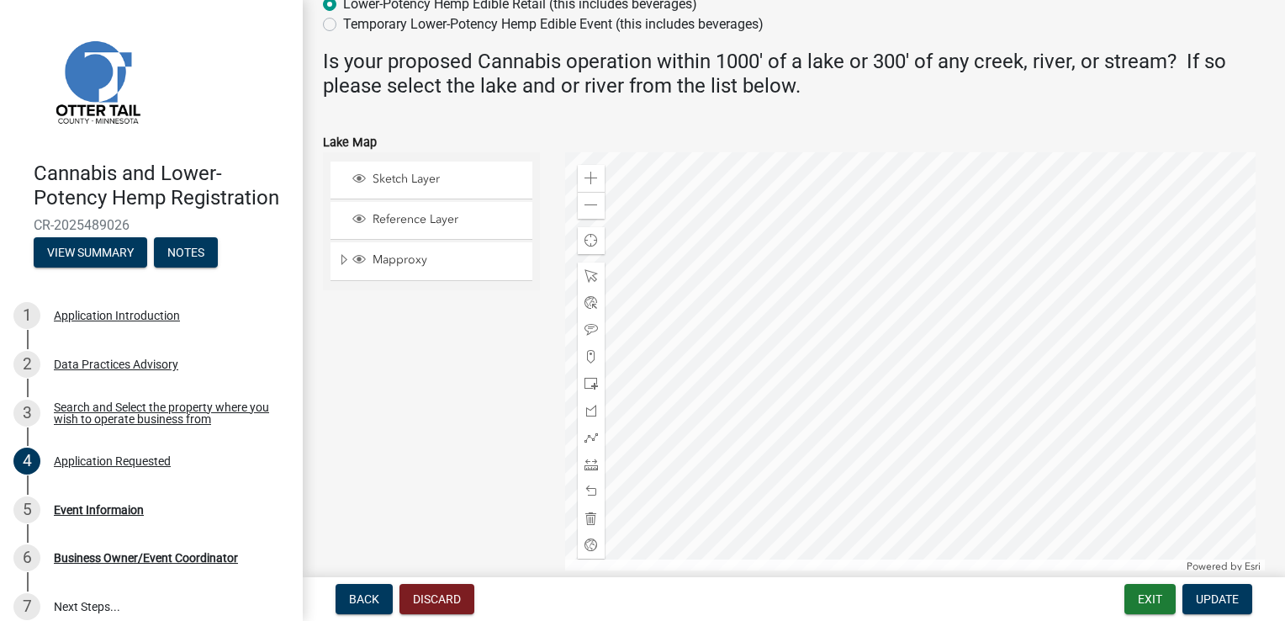
scroll to position [397, 0]
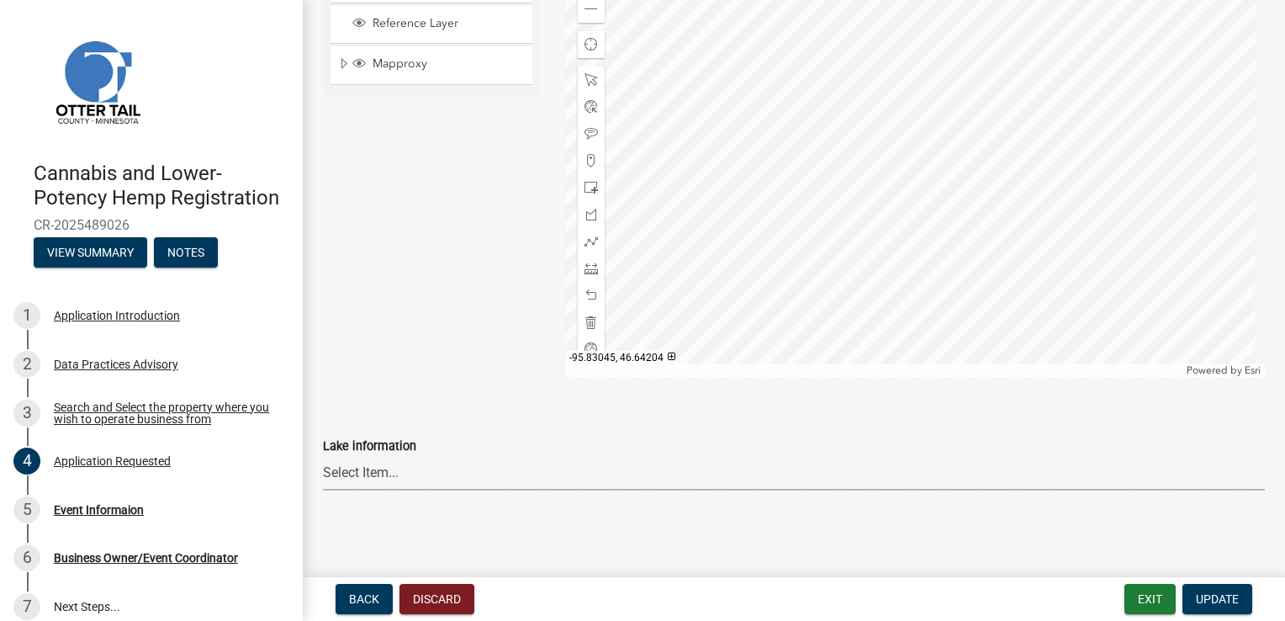
click at [676, 486] on select "Select Item... None Adley 56-031 Albert 56-118 Alfred 56-600 Alice 56-244 Alice…" at bounding box center [794, 473] width 942 height 34
drag, startPoint x: 1042, startPoint y: 523, endPoint x: 1279, endPoint y: 368, distance: 283.0
click at [1279, 368] on main "Application Requested share Share Registration Request * Cannabis Retail Busine…" at bounding box center [794, 285] width 983 height 570
click at [1097, 446] on div "Lake information" at bounding box center [794, 446] width 942 height 20
click at [111, 564] on div "Business Owner/Event Coordinator" at bounding box center [146, 558] width 184 height 12
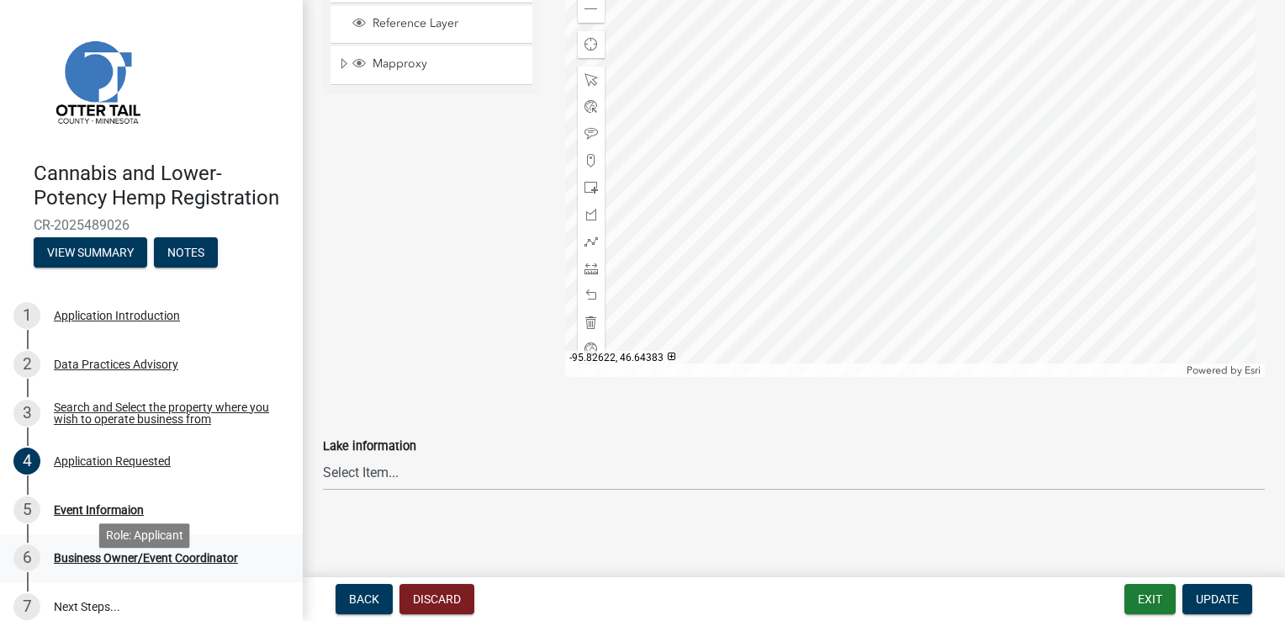
click at [123, 564] on div "Business Owner/Event Coordinator" at bounding box center [146, 558] width 184 height 12
click at [62, 516] on div "Event Informaion" at bounding box center [99, 510] width 90 height 12
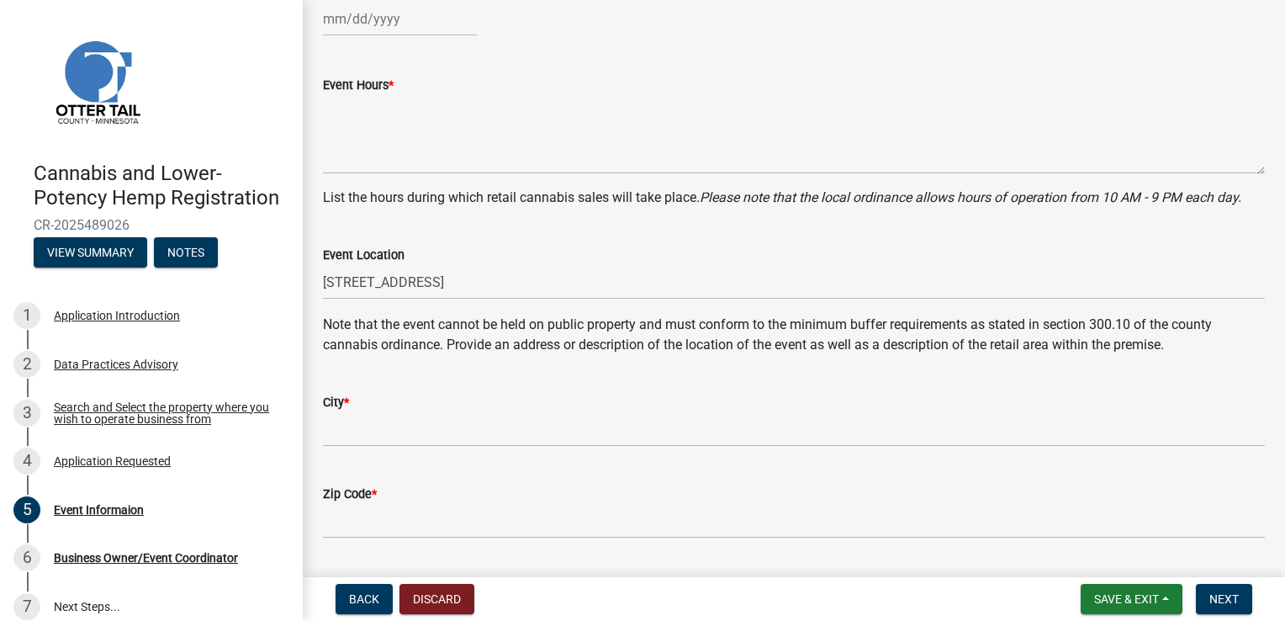
scroll to position [458, 0]
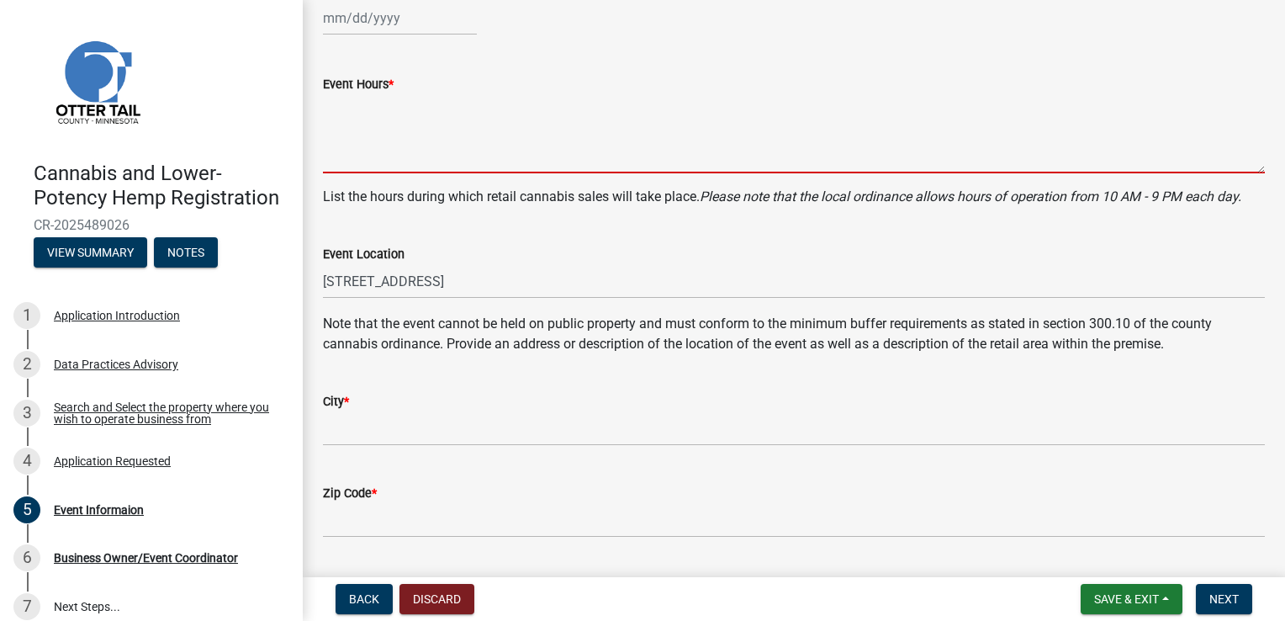
click at [1225, 166] on textarea "Event Hours *" at bounding box center [794, 133] width 942 height 79
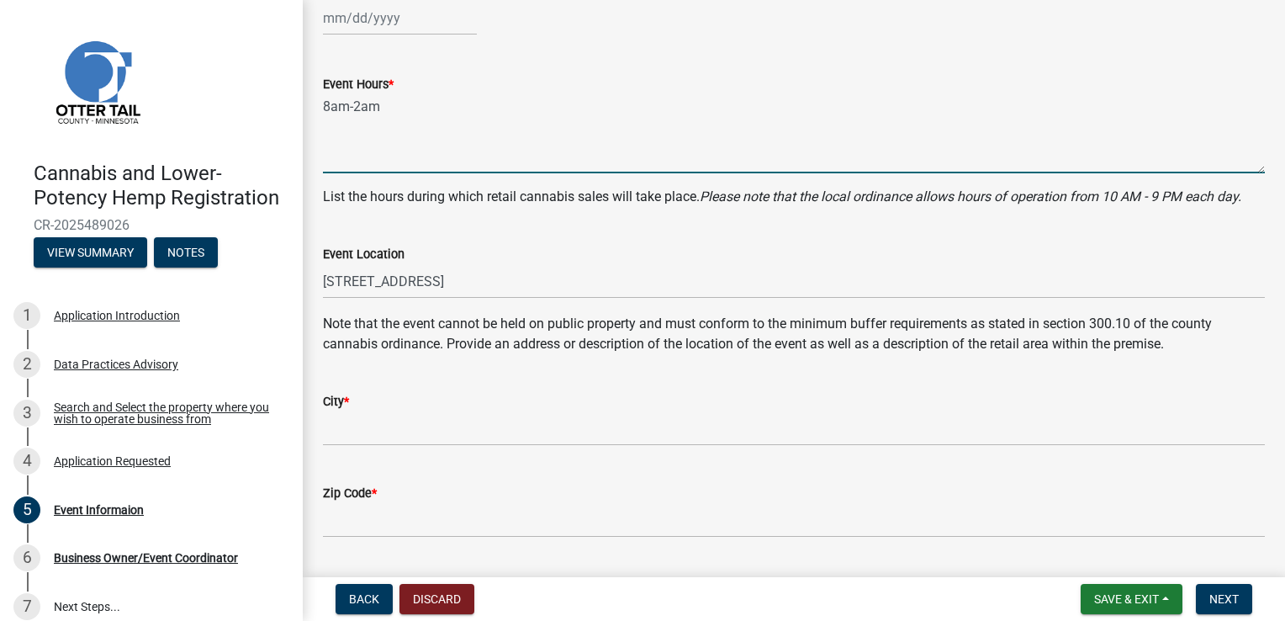
click at [401, 117] on textarea "8am-2am" at bounding box center [794, 133] width 942 height 79
click at [400, 104] on textarea "8am-2am" at bounding box center [794, 133] width 942 height 79
type textarea "8"
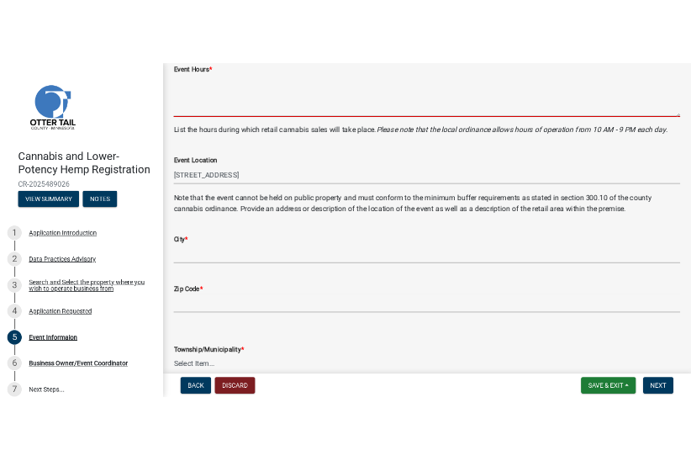
scroll to position [583, 0]
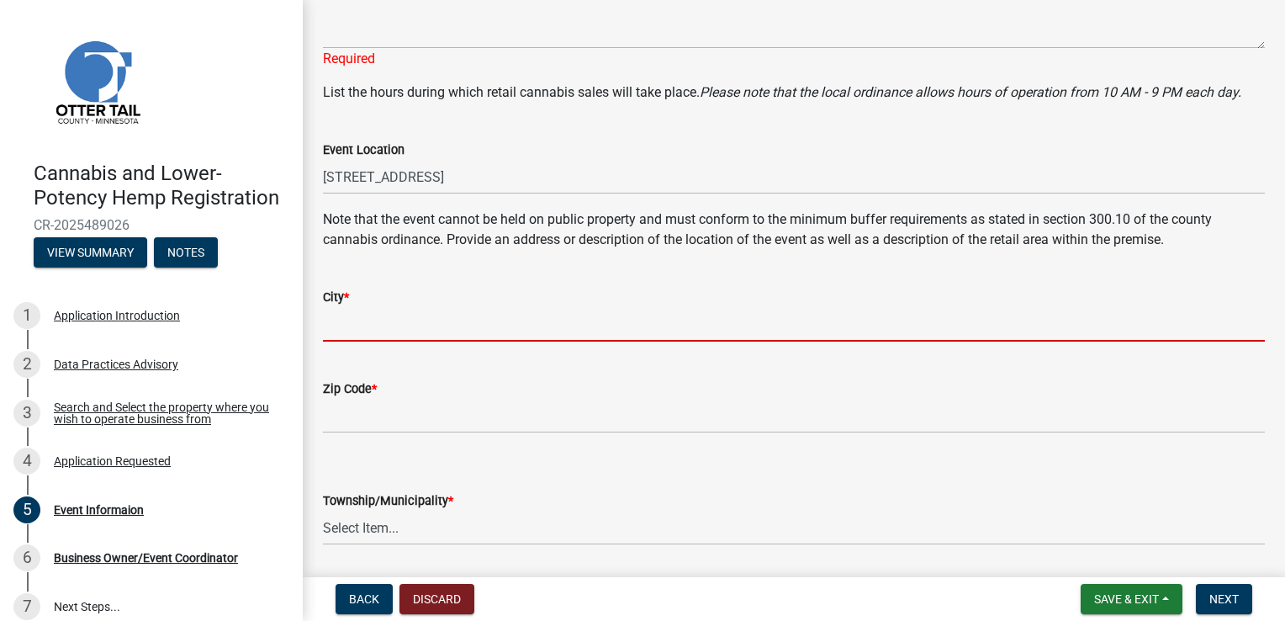
click at [801, 305] on form "City *" at bounding box center [794, 314] width 942 height 55
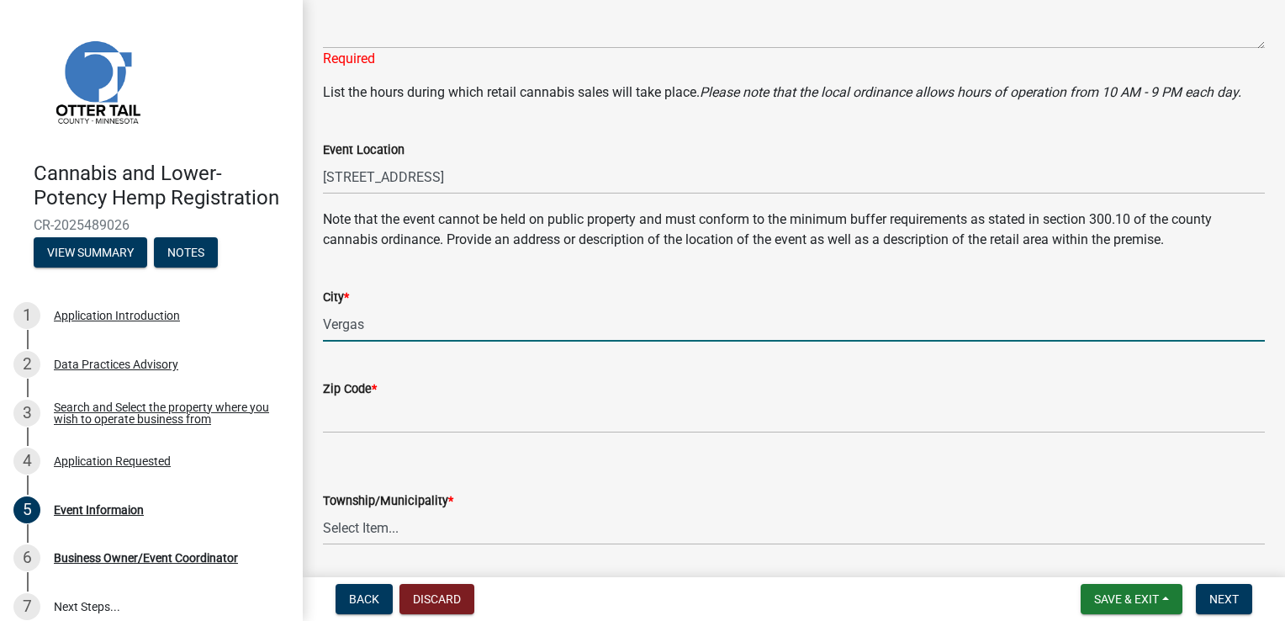
type input "Vergas"
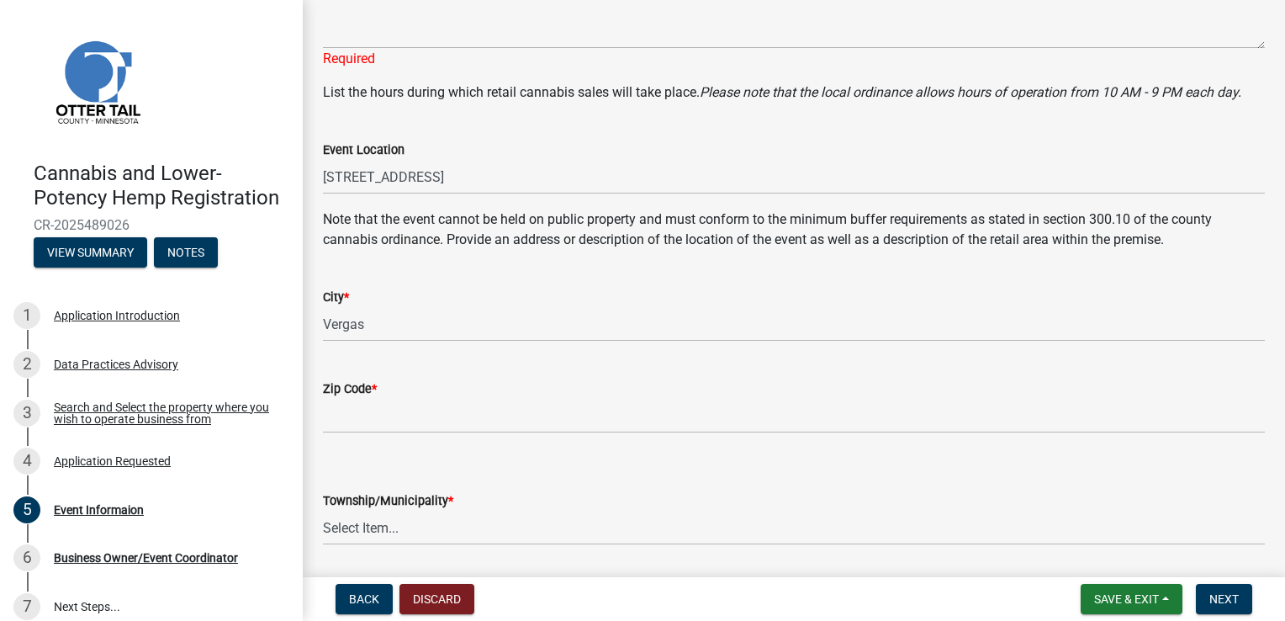
click at [787, 391] on div "Zip Code *" at bounding box center [794, 389] width 942 height 20
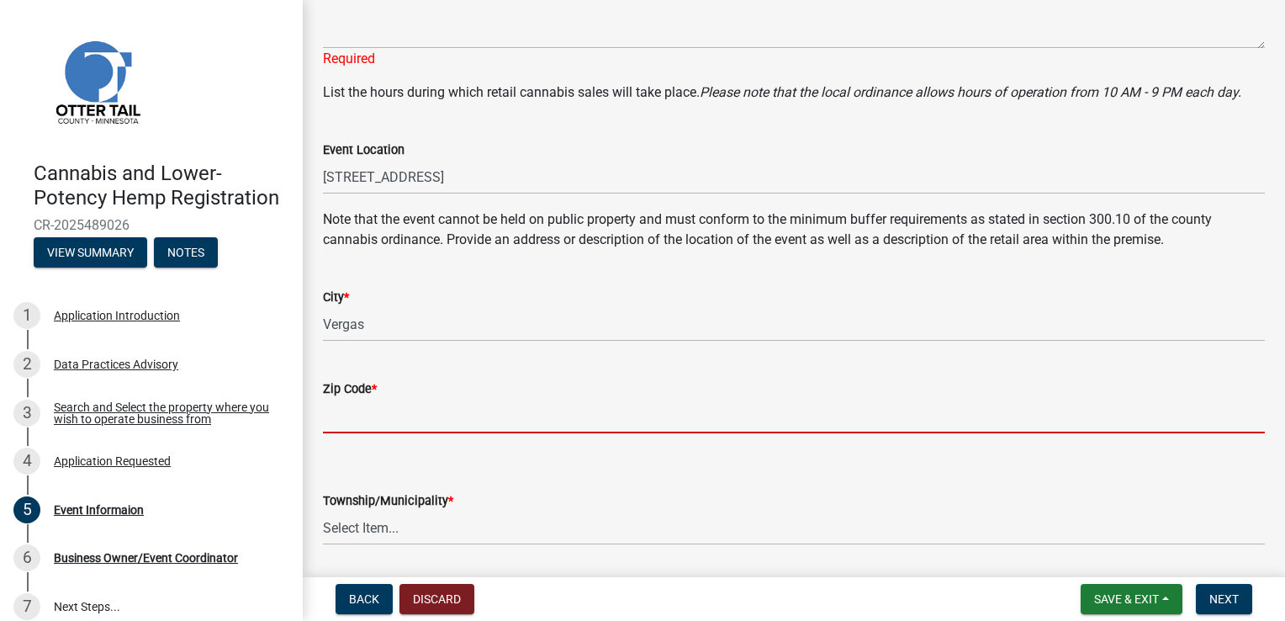
click at [740, 416] on input "Zip Code *" at bounding box center [794, 416] width 942 height 34
click at [672, 419] on input "Zip Code *" at bounding box center [794, 416] width 942 height 34
click at [527, 529] on div "Township/Municipality * Select Item... Aastad Amor Aurdal Blowers Bluffton Buse…" at bounding box center [794, 517] width 942 height 55
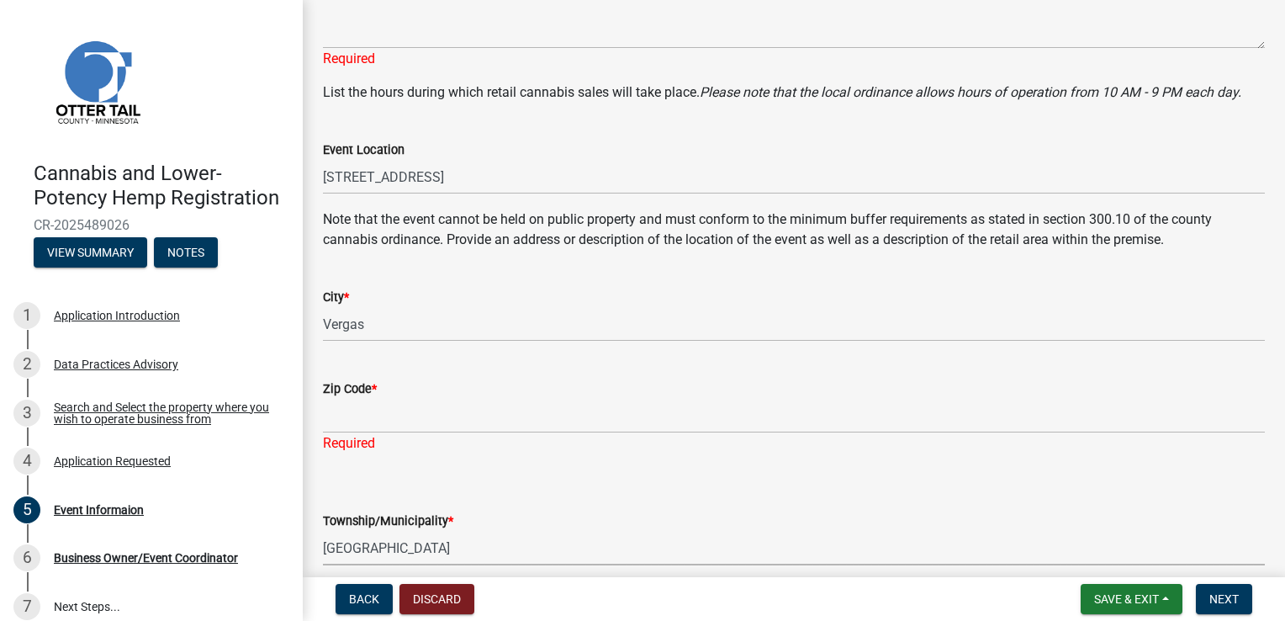
click at [323, 531] on select "Select Item... Aastad Amor Aurdal Blowers Bluffton Buse Butler Candor Carlisle …" at bounding box center [794, 548] width 942 height 34
click at [482, 501] on form "Township/Municipality * Select Item... Aastad Amor Aurdal Blowers Bluffton Buse…" at bounding box center [794, 527] width 942 height 75
click at [444, 548] on select "Select Item... Aastad Amor Aurdal Blowers Bluffton Buse Butler Candor Carlisle …" at bounding box center [794, 548] width 942 height 34
click at [323, 531] on select "Select Item... Aastad Amor Aurdal Blowers Bluffton Buse Butler Candor Carlisle …" at bounding box center [794, 548] width 942 height 34
select select "f0d93c07-722f-471f-acd4-62f2acb62593"
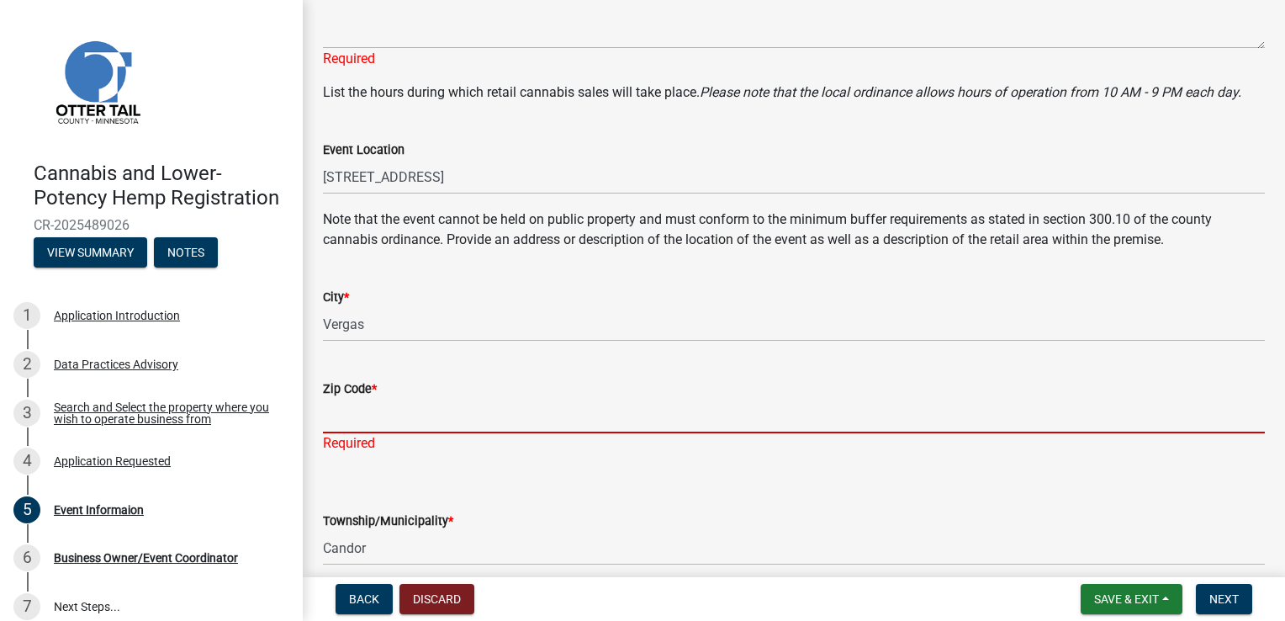
click at [422, 427] on input "Zip Code *" at bounding box center [794, 416] width 942 height 34
click at [544, 409] on input "Zip Code *" at bounding box center [794, 416] width 942 height 34
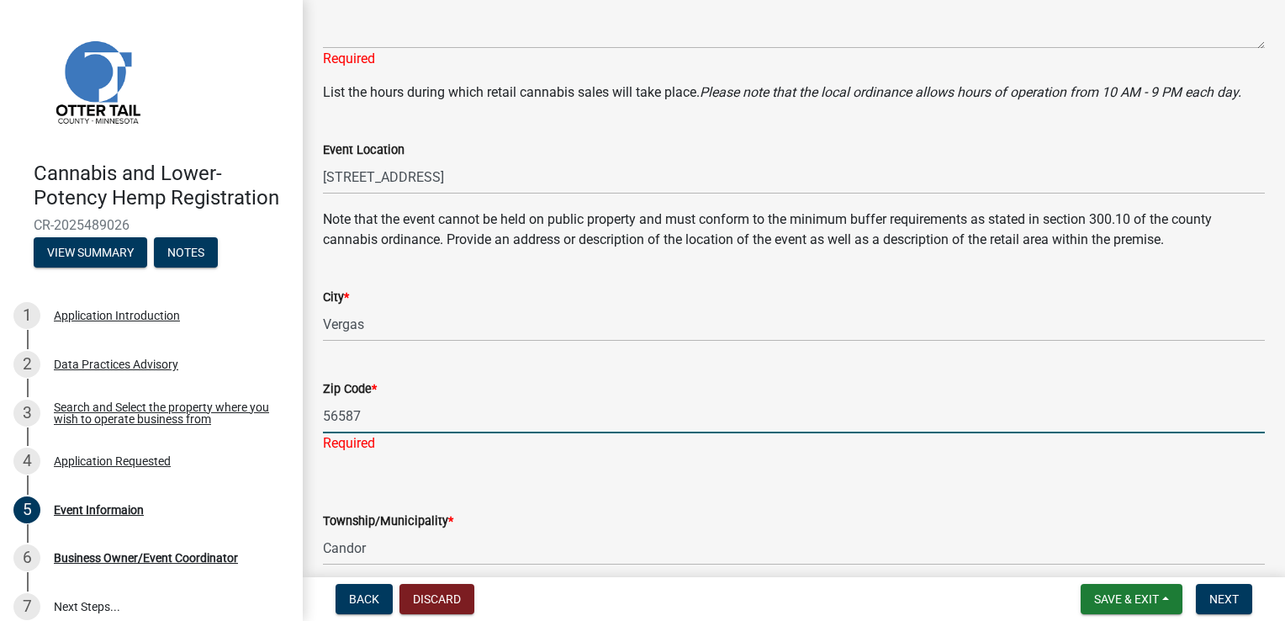
type input "56587"
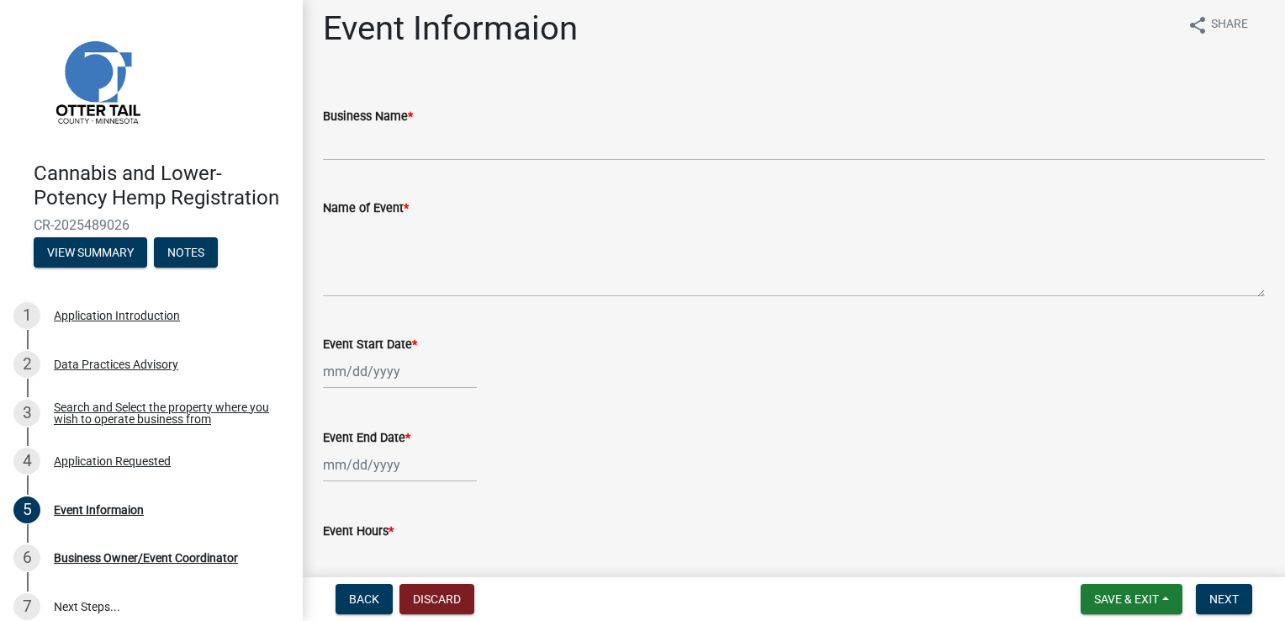
scroll to position [0, 0]
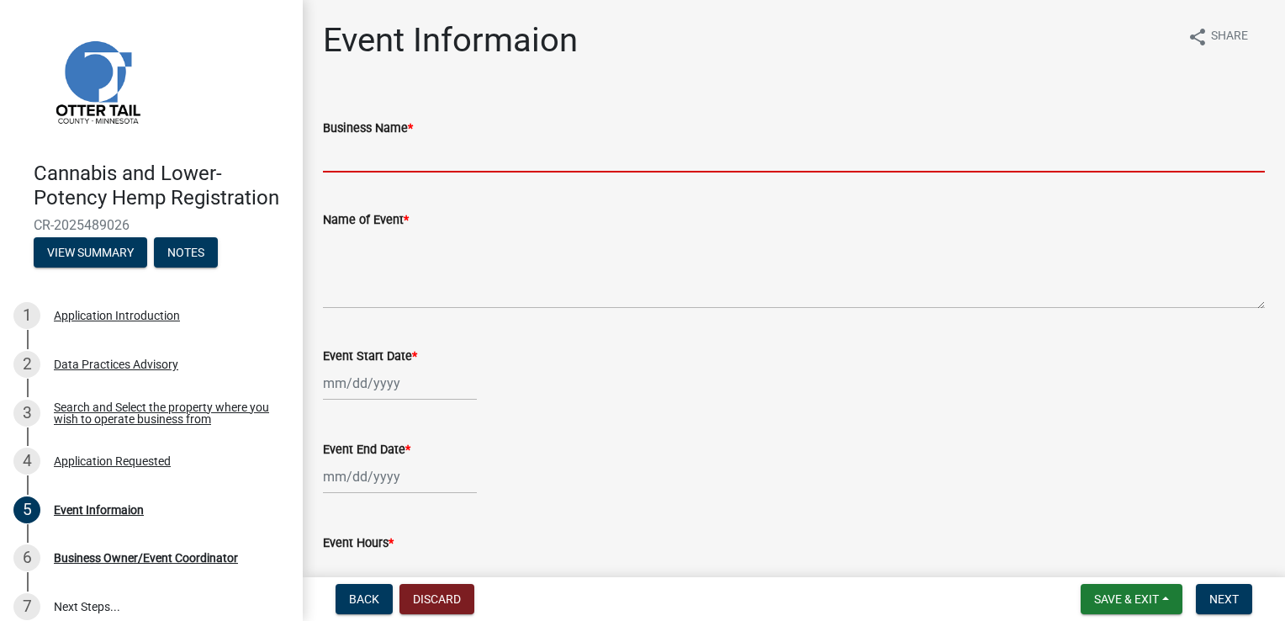
click at [883, 160] on input "Business Name *" at bounding box center [794, 155] width 942 height 34
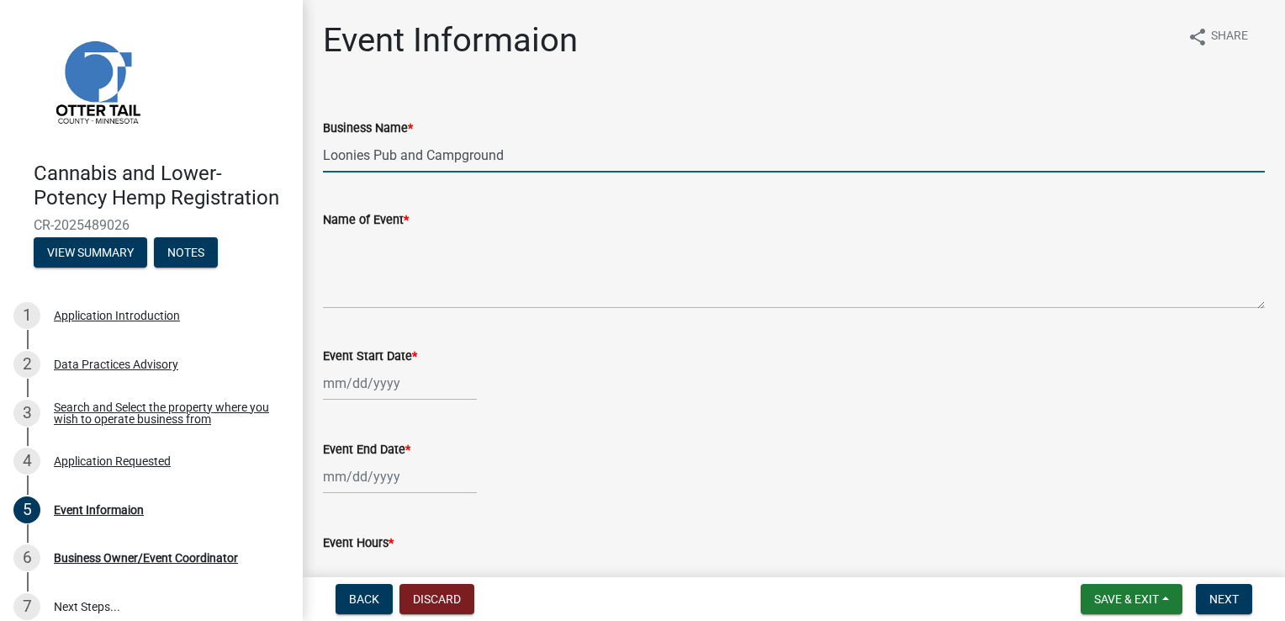
type input "Loonies Pub and Campground"
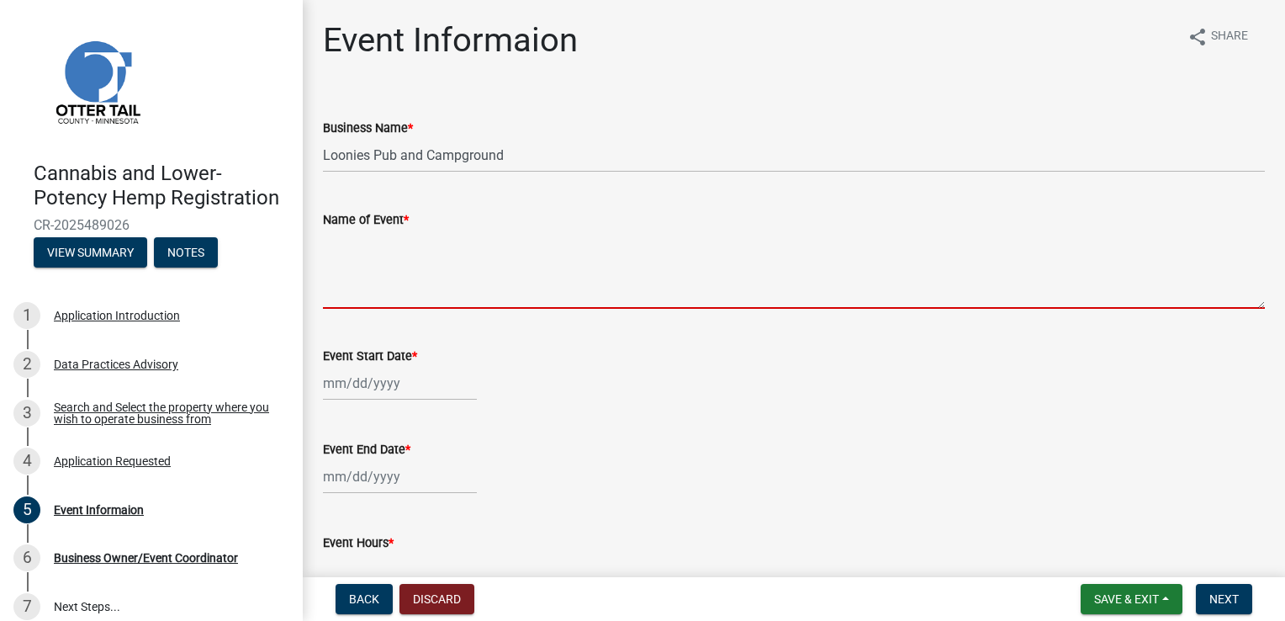
click at [815, 269] on textarea "Name of Event *" at bounding box center [794, 269] width 942 height 79
click at [1251, 305] on textarea "Name of Event *" at bounding box center [794, 269] width 942 height 78
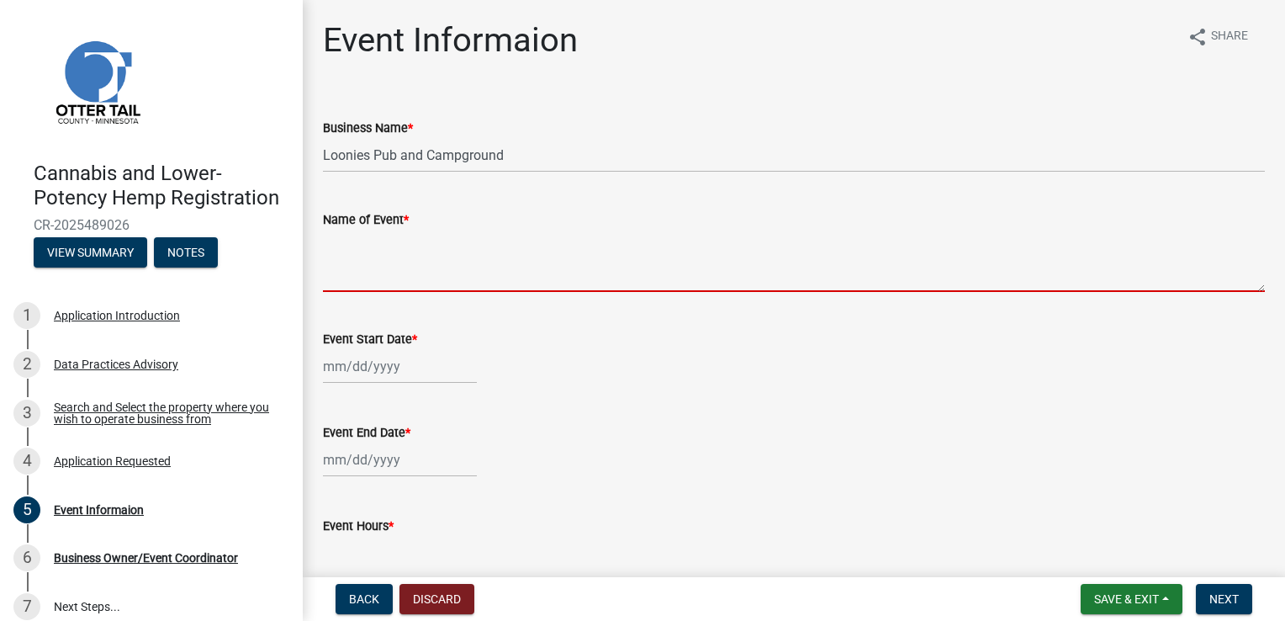
drag, startPoint x: 1247, startPoint y: 305, endPoint x: 1255, endPoint y: 290, distance: 16.6
click at [1255, 290] on div "Name of Event *" at bounding box center [793, 239] width 967 height 106
click at [1255, 290] on div "Name of Event *" at bounding box center [793, 240] width 967 height 108
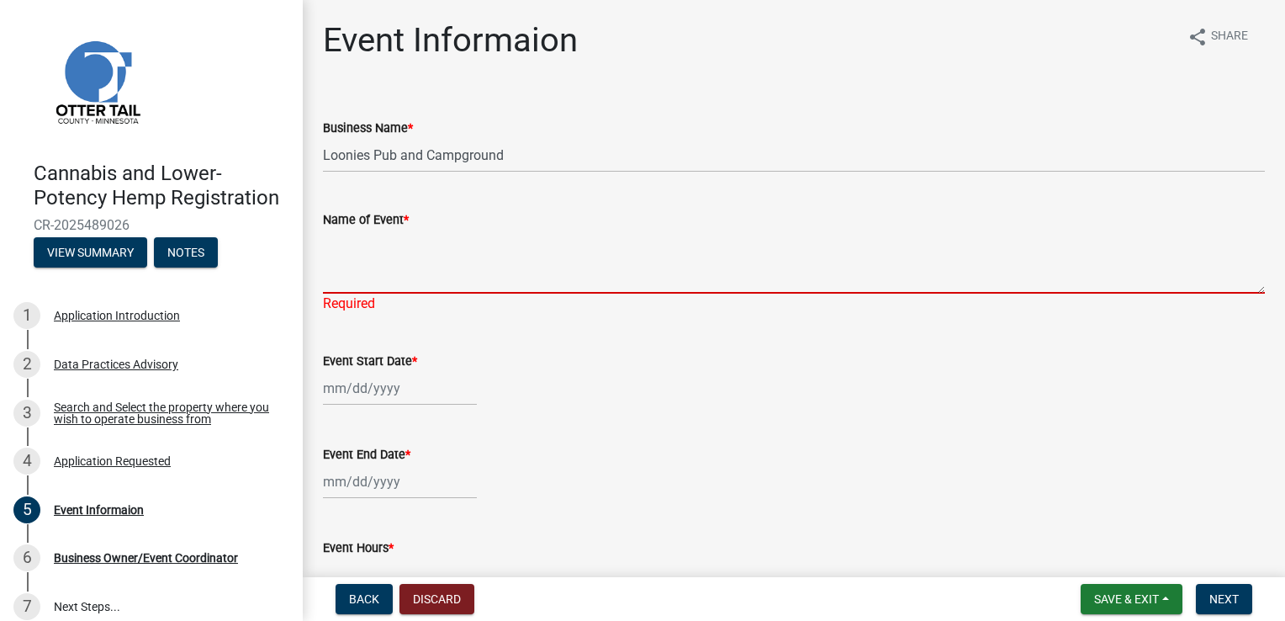
click at [1127, 254] on textarea "Name of Event *" at bounding box center [794, 262] width 942 height 64
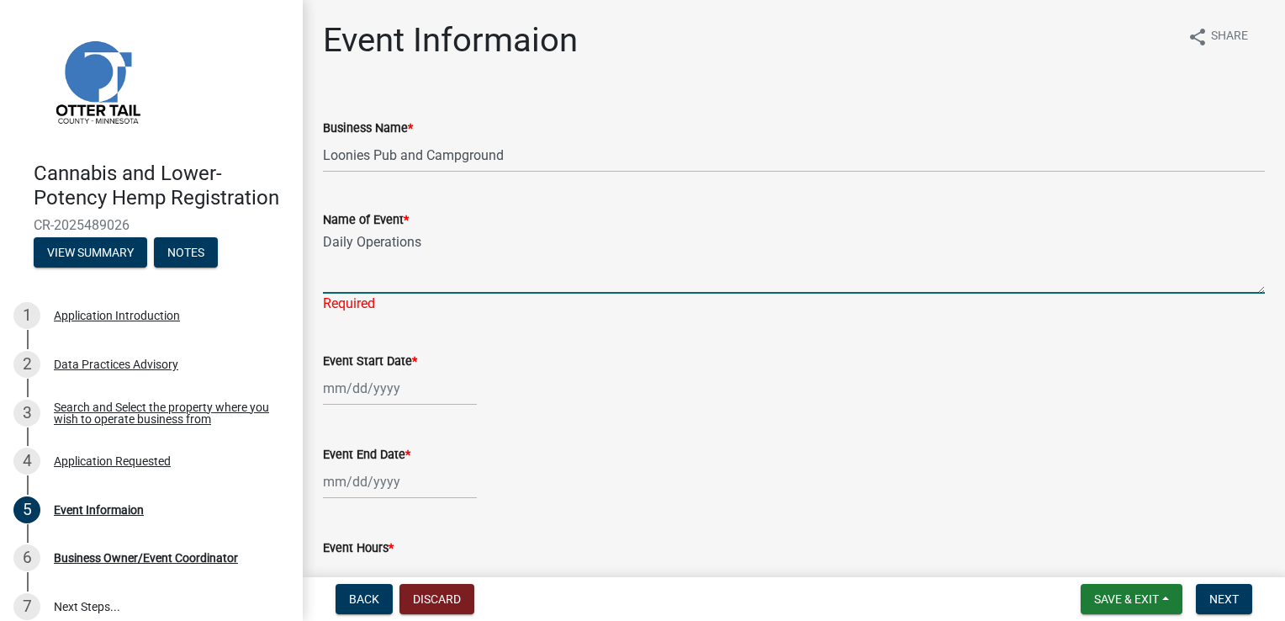
type textarea "Daily Operations"
select select "10"
select select "2025"
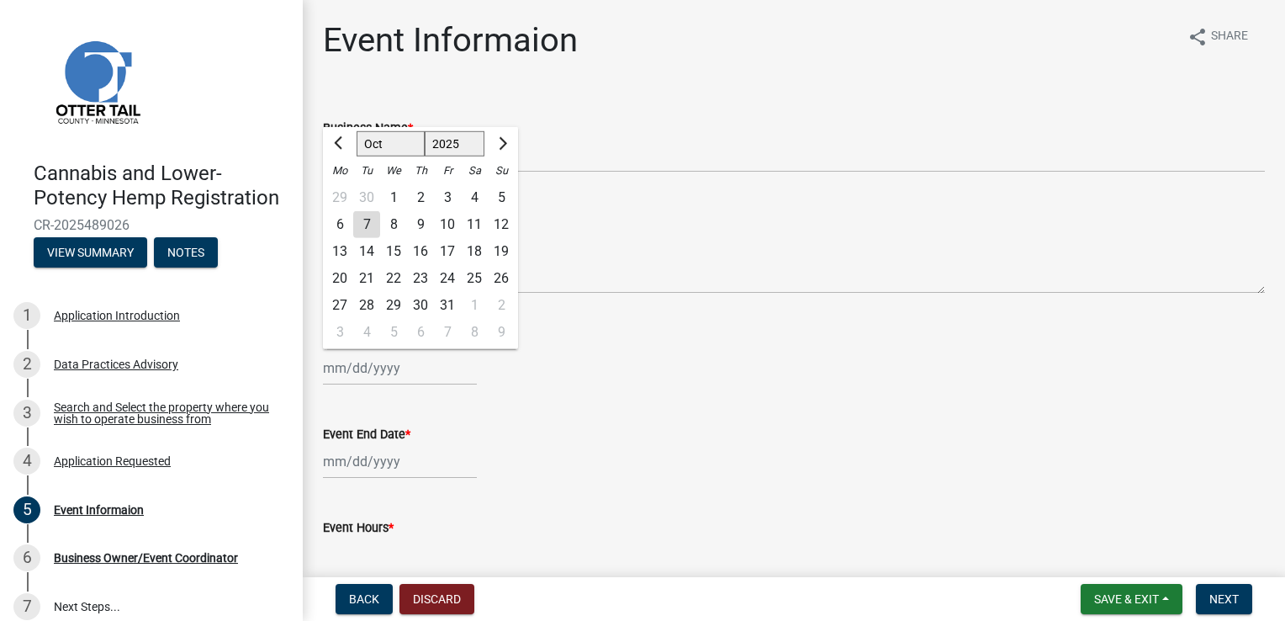
click at [411, 392] on wm-data-entity-input "Event Start Date * Jan Feb Mar Apr May Jun Jul Aug Sep Oct Nov Dec 1525 1526 15…" at bounding box center [794, 353] width 942 height 93
click at [478, 308] on div "1" at bounding box center [474, 305] width 27 height 27
type input "11/01/2025"
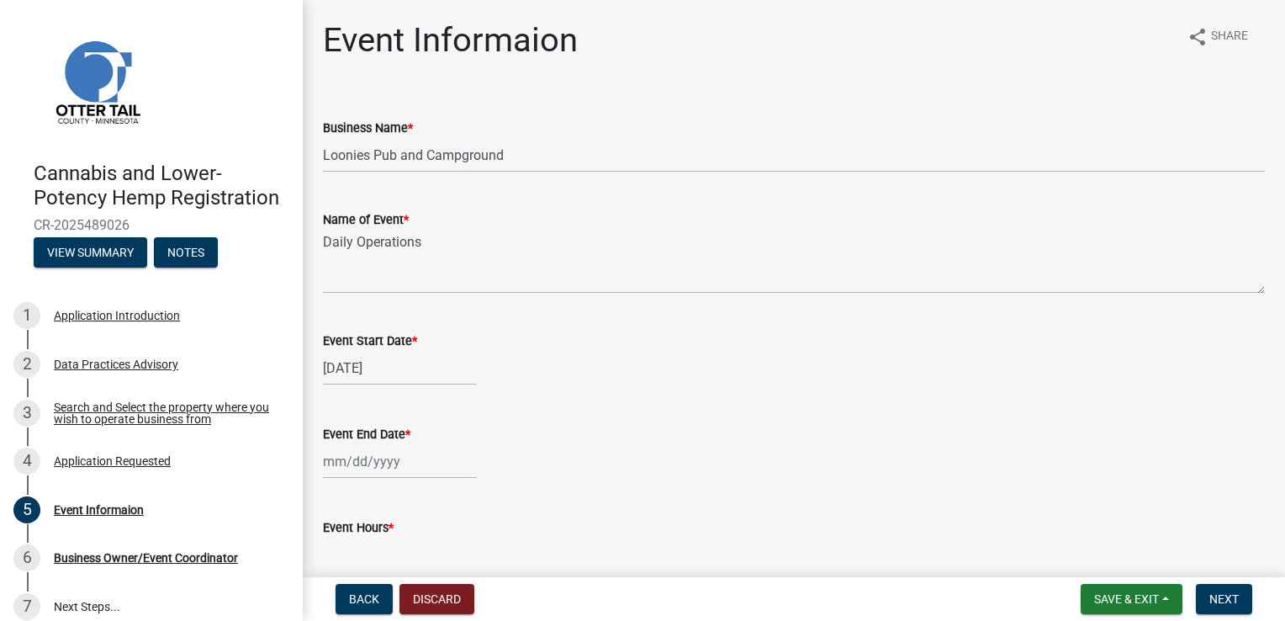
select select "11"
select select "2025"
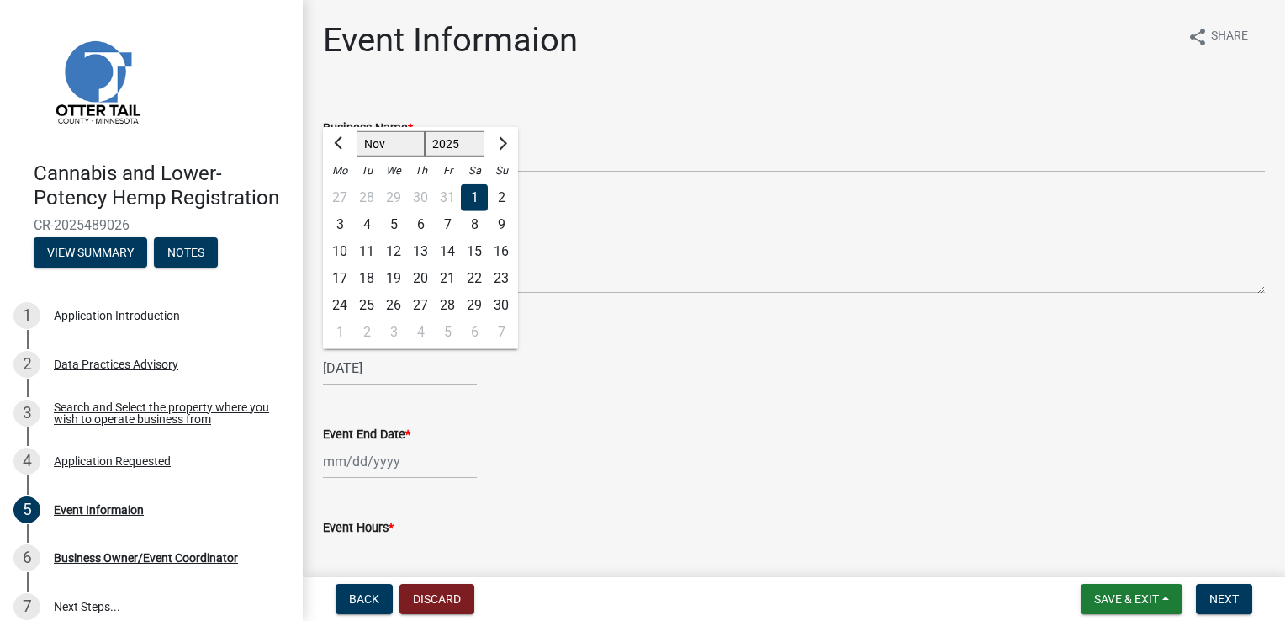
click at [349, 370] on input "11/01/2025" at bounding box center [400, 368] width 154 height 34
click at [479, 388] on wm-data-entity-input "Event Start Date * 11/01/2025 Jan Feb Mar Apr May Jun Jul Aug Sep Oct Nov Dec 1…" at bounding box center [794, 353] width 942 height 93
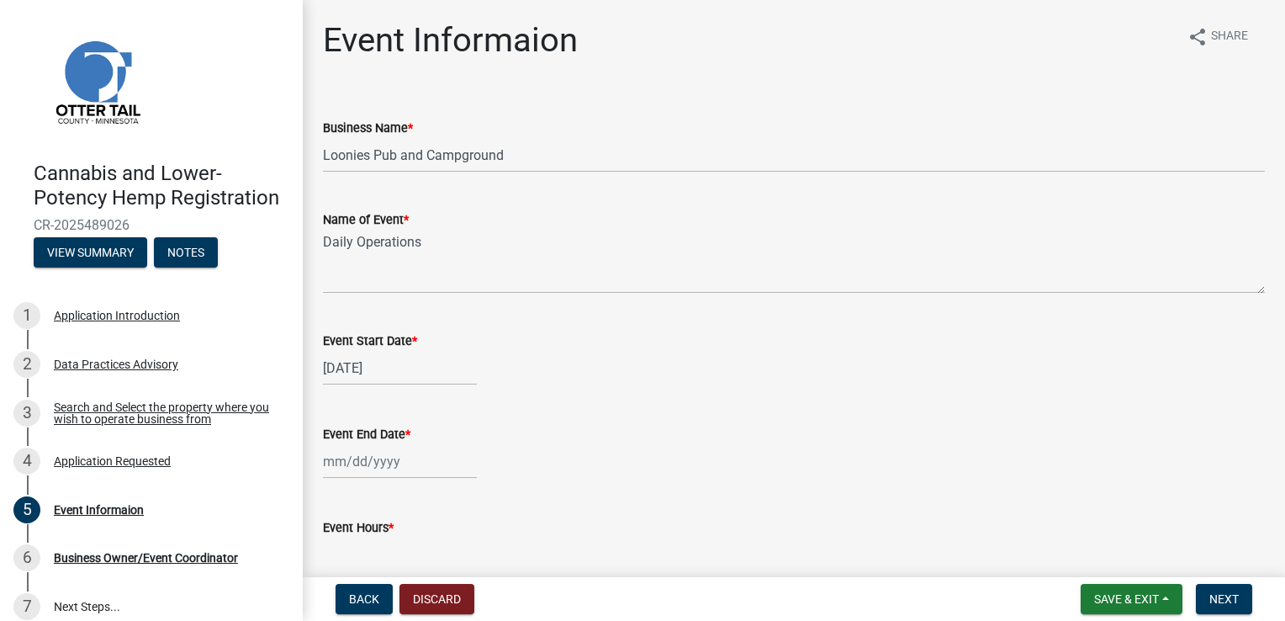
select select "10"
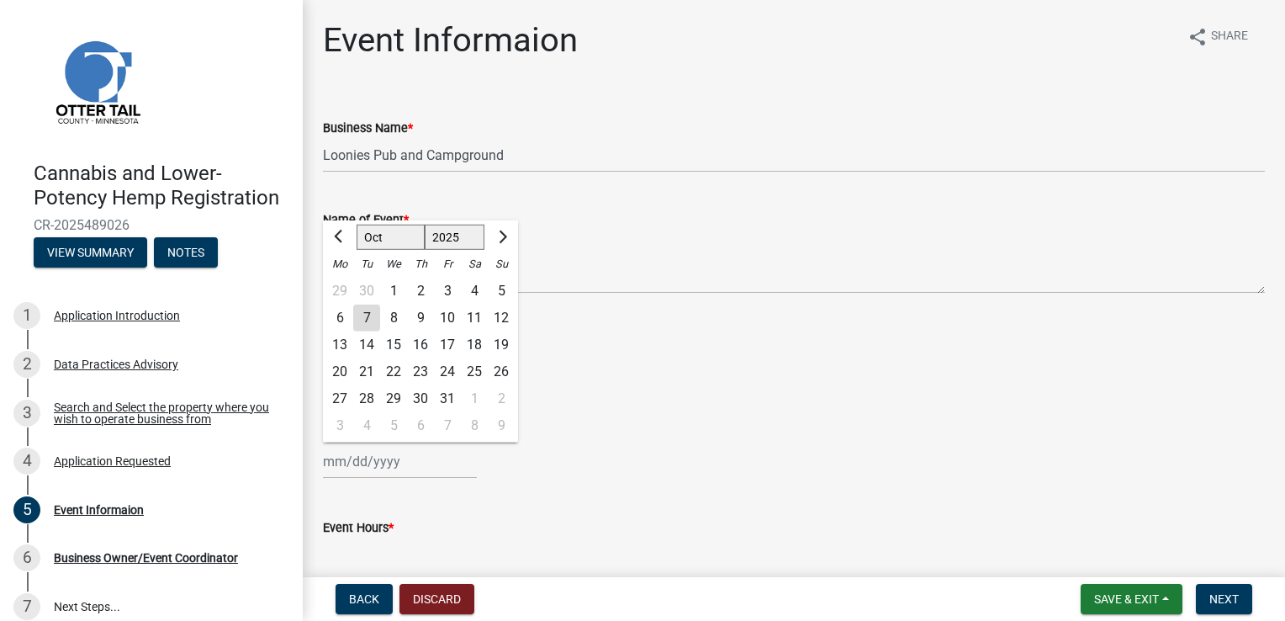
click at [370, 467] on div "Jan Feb Mar Apr May Jun Jul Aug Sep Oct Nov Dec 1525 1526 1527 1528 1529 1530 1…" at bounding box center [400, 461] width 154 height 34
click at [455, 240] on select "1525 1526 1527 1528 1529 1530 1531 1532 1533 1534 1535 1536 1537 1538 1539 1540…" at bounding box center [455, 237] width 61 height 25
click at [425, 225] on select "1525 1526 1527 1528 1529 1530 1531 1532 1533 1534 1535 1536 1537 1538 1539 1540…" at bounding box center [455, 237] width 61 height 25
click at [472, 246] on select "1528 1529 1530 1531 1532 1533 1534 1535 1536 1537 1538 1539 1540 1541 1542 1543…" at bounding box center [455, 237] width 61 height 25
select select "2029"
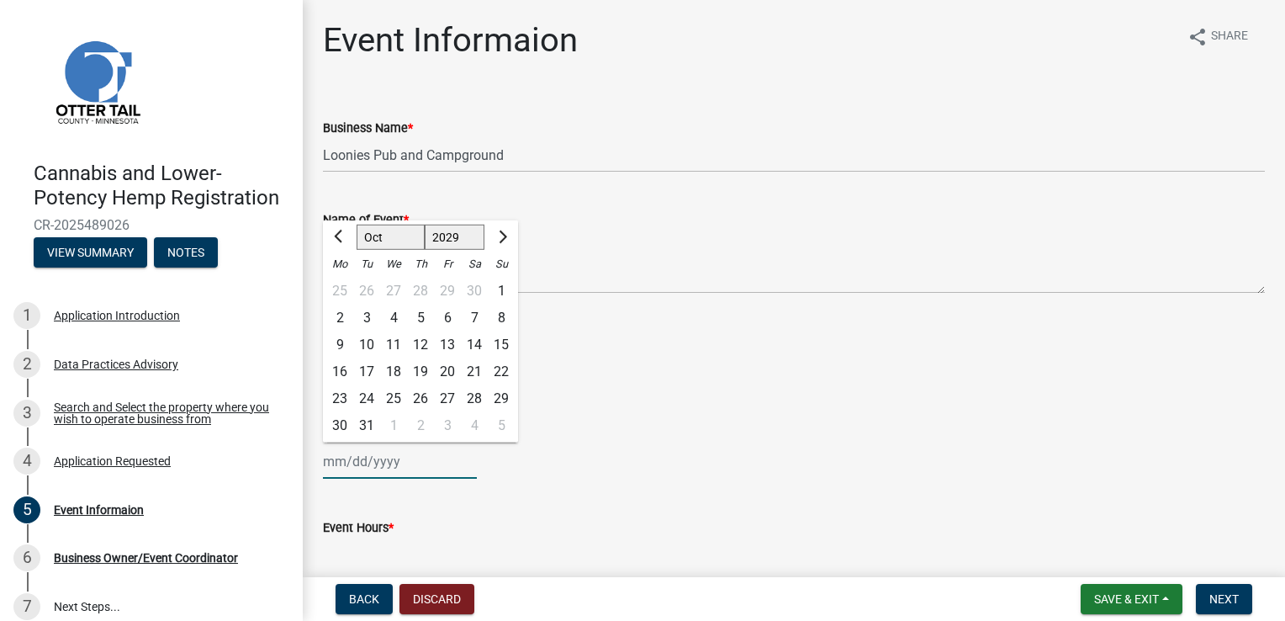
click at [425, 225] on select "1528 1529 1530 1531 1532 1533 1534 1535 1536 1537 1538 1539 1540 1541 1542 1543…" at bounding box center [455, 237] width 61 height 25
click at [389, 398] on div "31" at bounding box center [393, 398] width 27 height 27
type input "10/31/2029"
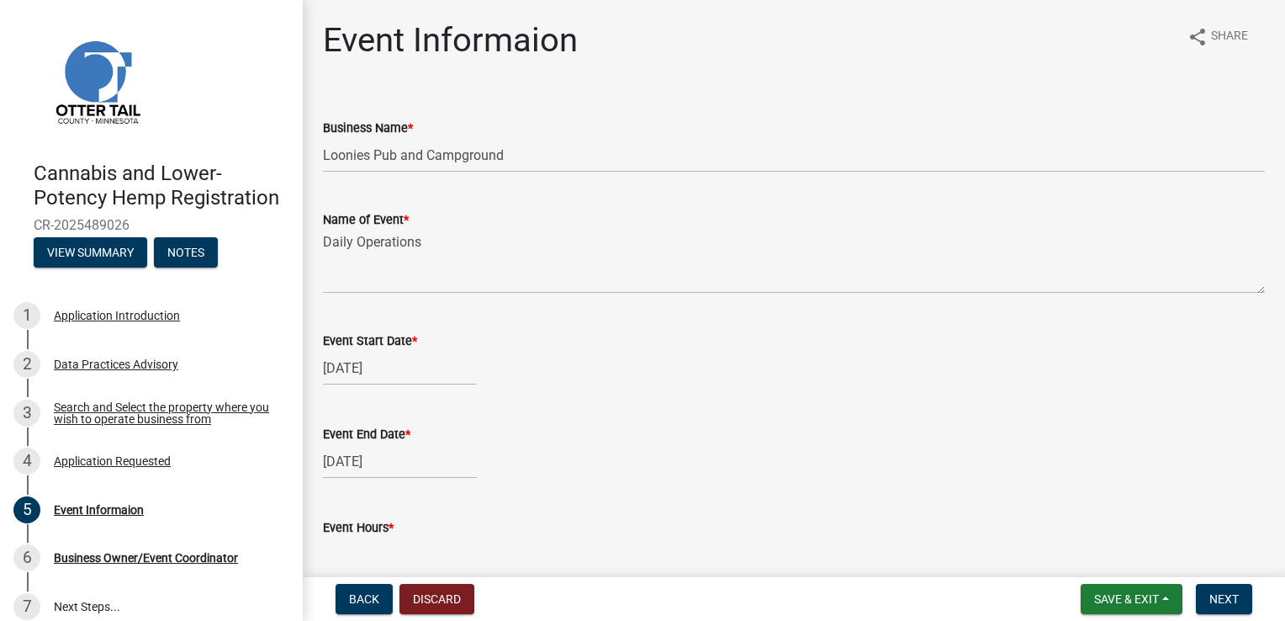
click at [516, 418] on div "Event End Date * 10/31/2029" at bounding box center [794, 439] width 942 height 78
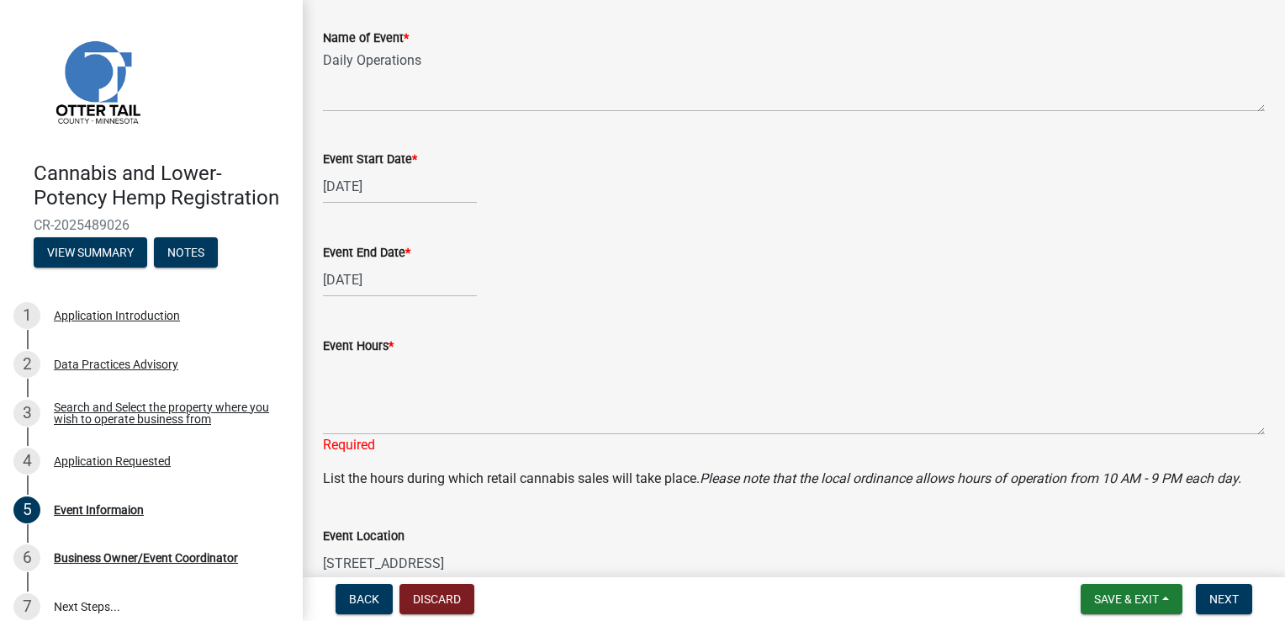
scroll to position [269, 0]
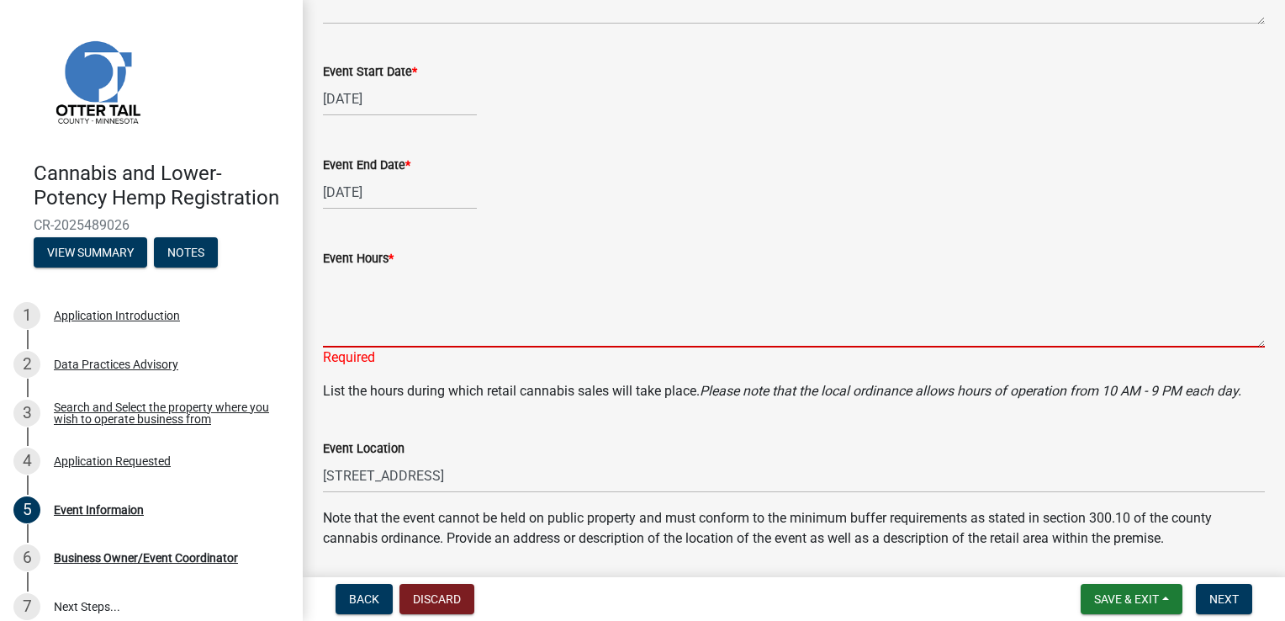
click at [518, 317] on textarea "Event Hours *" at bounding box center [794, 307] width 942 height 79
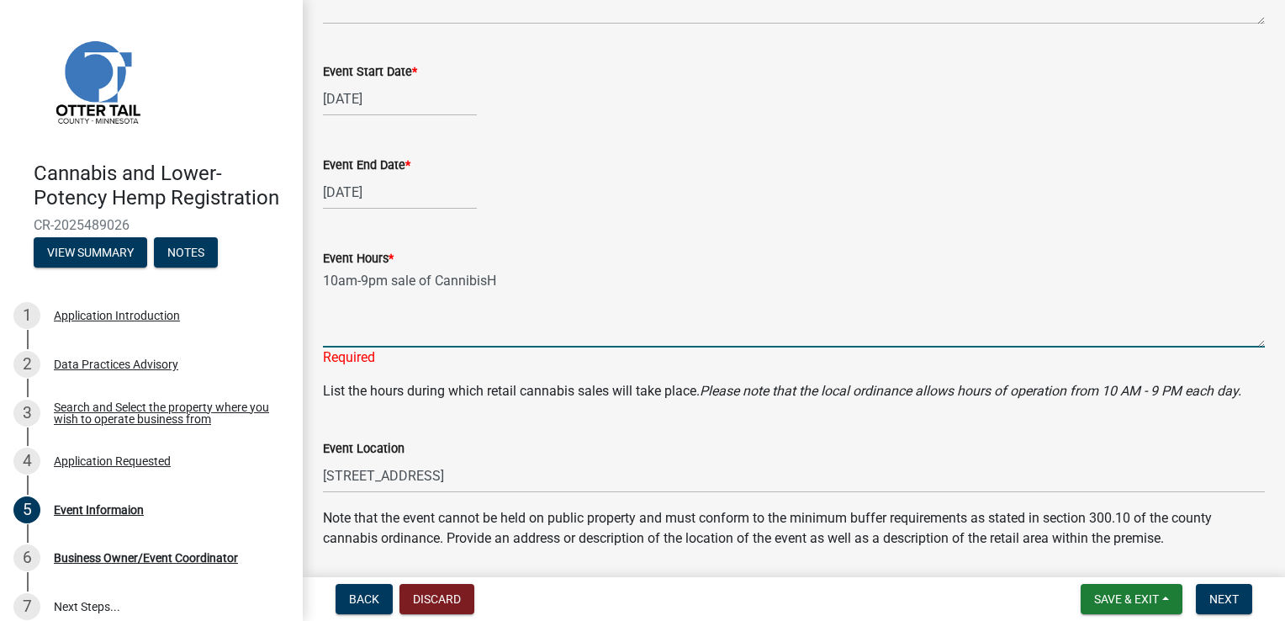
click at [517, 281] on textarea "10am-9pm sale of CannibisH" at bounding box center [794, 307] width 942 height 79
click at [522, 333] on textarea "10am-9pm sale of Cannibis Operation Hours 12pm-1am" at bounding box center [794, 307] width 942 height 79
type textarea "10am-9pm sale of Cannabis Operation Hours 12pm-1am"
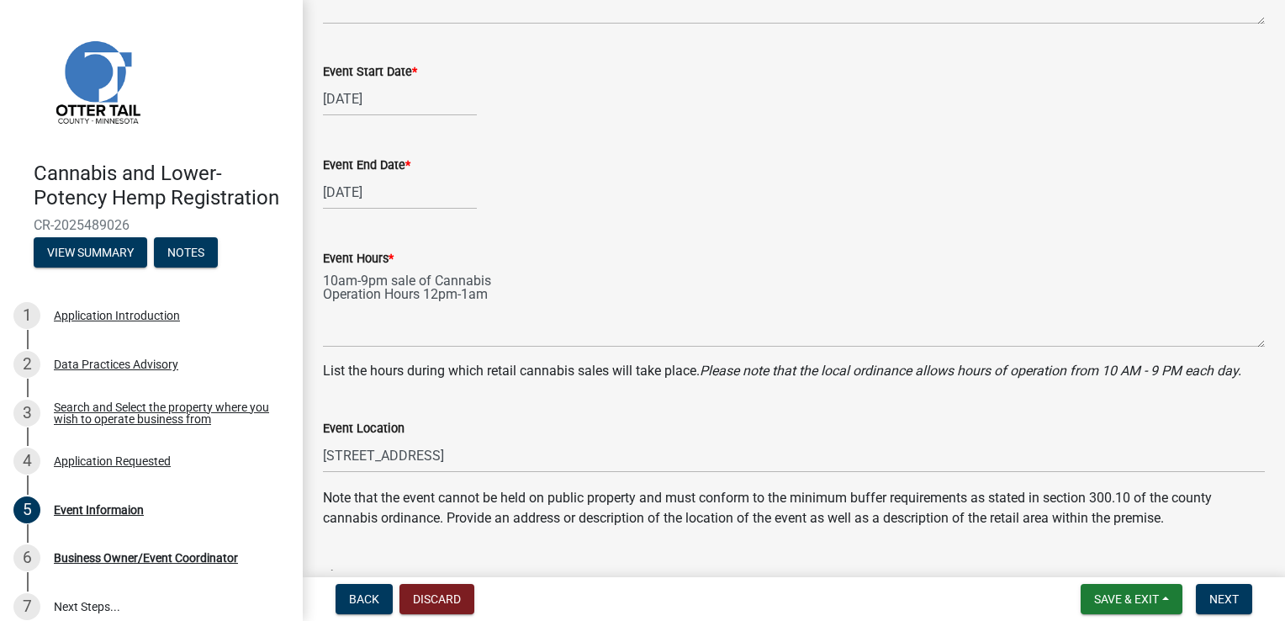
click at [579, 255] on div "Event Hours *" at bounding box center [794, 258] width 942 height 20
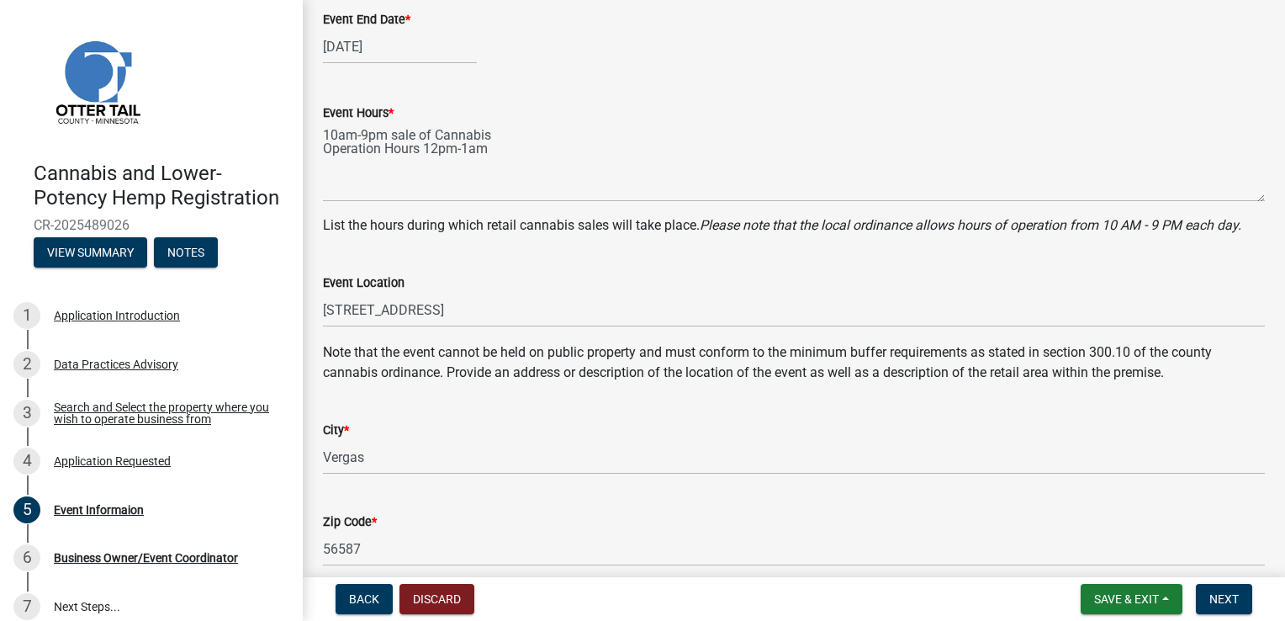
scroll to position [461, 0]
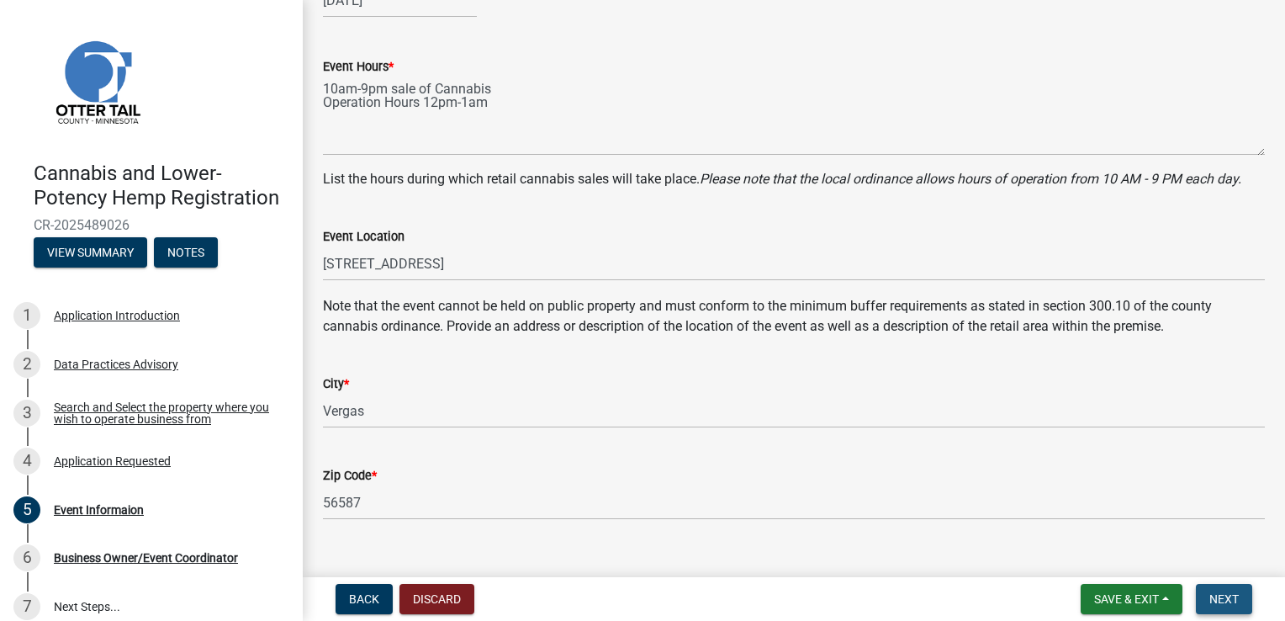
click at [1228, 592] on span "Next" at bounding box center [1224, 598] width 29 height 13
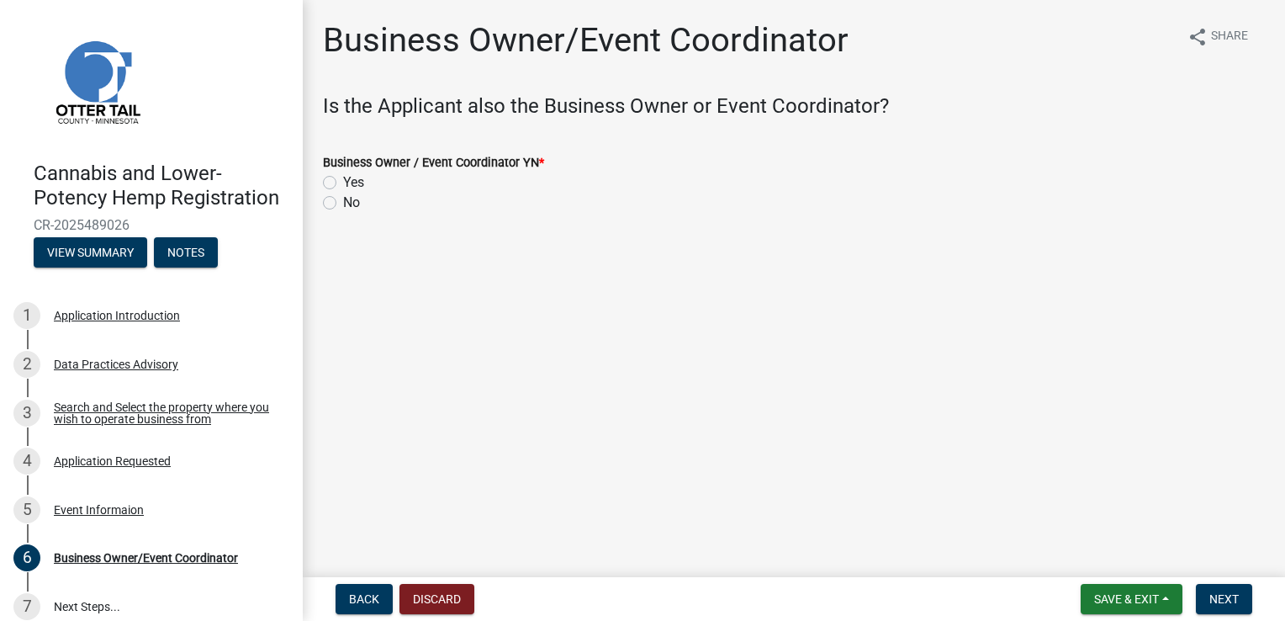
click at [343, 184] on label "Yes" at bounding box center [353, 182] width 21 height 20
click at [343, 183] on input "Yes" at bounding box center [348, 177] width 11 height 11
radio input "true"
click at [1225, 596] on span "Next" at bounding box center [1224, 598] width 29 height 13
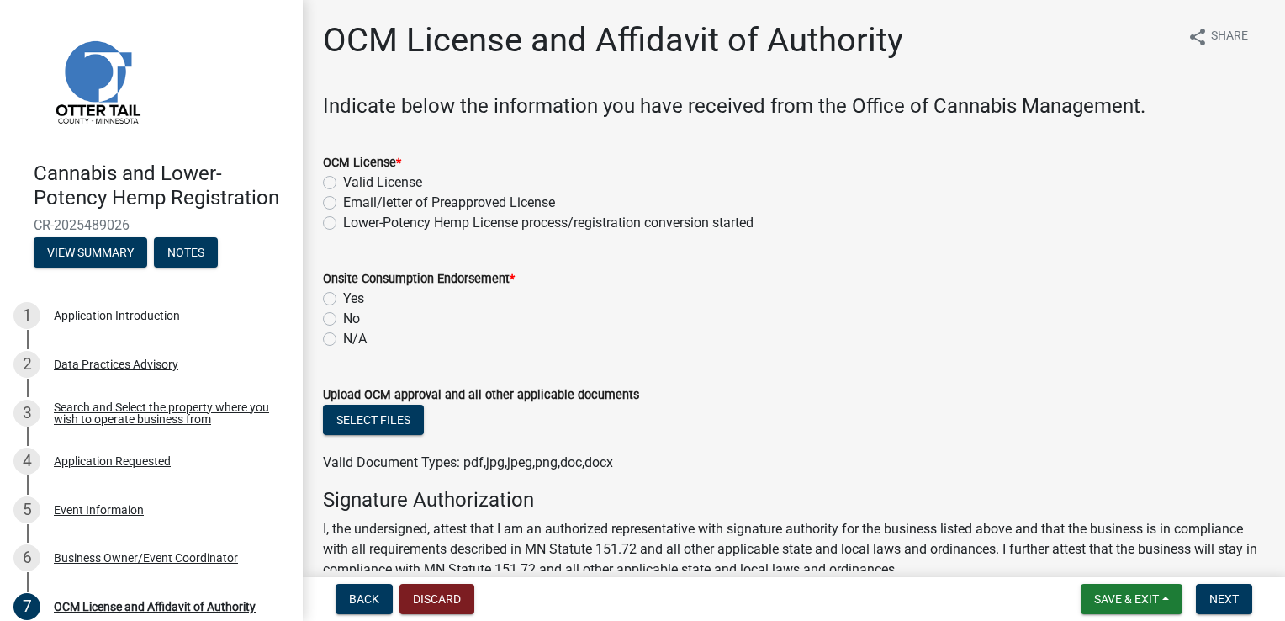
click at [343, 205] on label "Email/letter of Preapproved License" at bounding box center [449, 203] width 212 height 20
click at [343, 204] on input "Email/letter of Preapproved License" at bounding box center [348, 198] width 11 height 11
radio input "true"
click at [363, 220] on label "Lower-Potency Hemp License process/registration conversion started" at bounding box center [548, 223] width 411 height 20
click at [354, 220] on input "Lower-Potency Hemp License process/registration conversion started" at bounding box center [348, 218] width 11 height 11
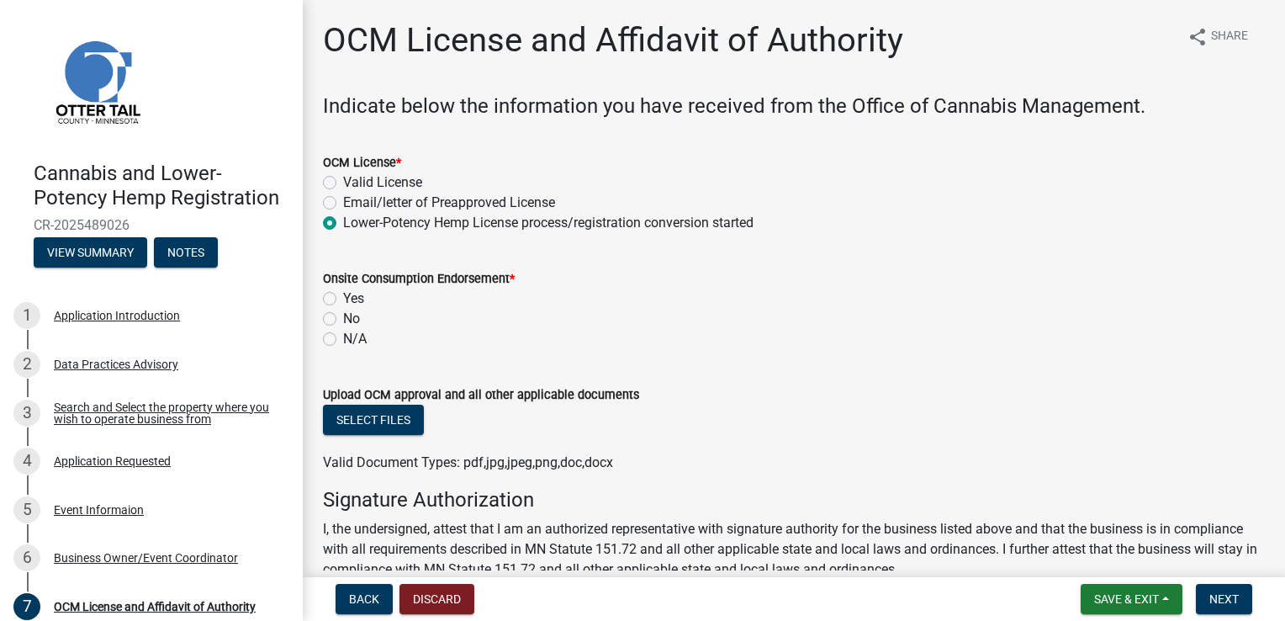
radio input "true"
drag, startPoint x: 880, startPoint y: 214, endPoint x: 428, endPoint y: 398, distance: 487.9
click at [428, 398] on wm-data-entity-input-list "Indicate below the information you have received from the Office of Cannabis Ma…" at bounding box center [794, 502] width 942 height 817
drag, startPoint x: 428, startPoint y: 398, endPoint x: 547, endPoint y: 369, distance: 122.0
click at [547, 369] on form "Upload OCM approval and all other applicable documents Select files Valid Docum…" at bounding box center [794, 418] width 942 height 109
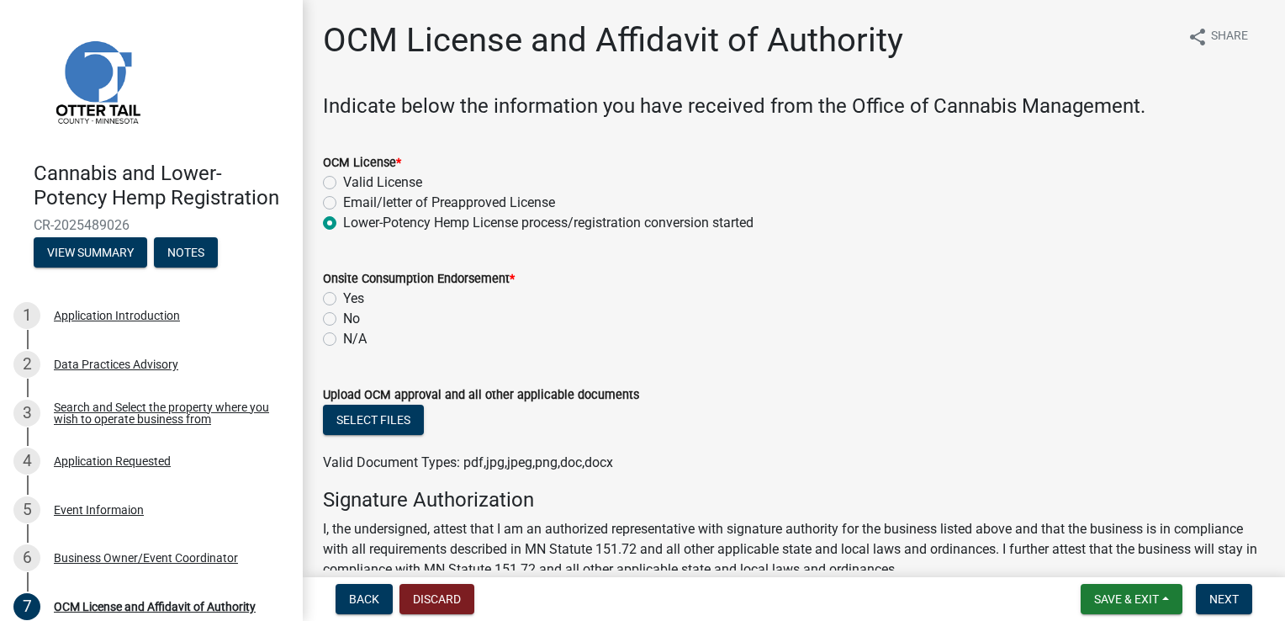
click at [547, 369] on form "Upload OCM approval and all other applicable documents Select files Valid Docum…" at bounding box center [794, 418] width 942 height 109
click at [385, 423] on button "Select files" at bounding box center [373, 420] width 101 height 30
click at [343, 294] on label "Yes" at bounding box center [353, 299] width 21 height 20
click at [343, 294] on input "Yes" at bounding box center [348, 294] width 11 height 11
radio input "true"
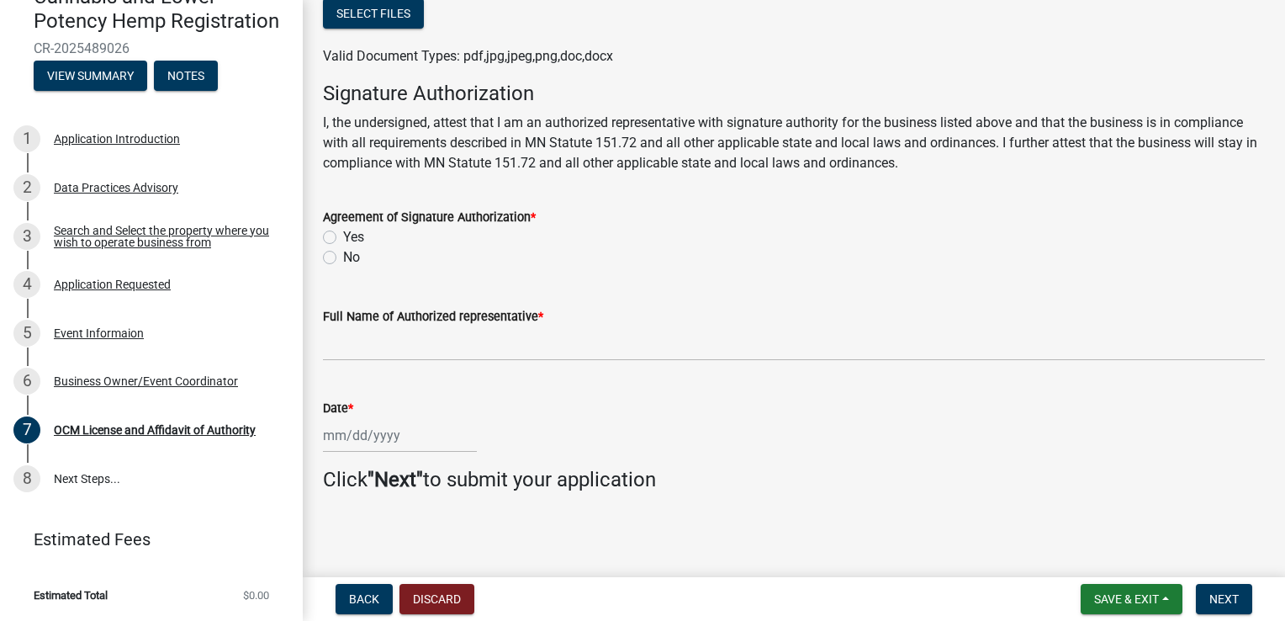
scroll to position [186, 0]
click at [343, 241] on label "Yes" at bounding box center [353, 237] width 21 height 20
click at [343, 238] on input "Yes" at bounding box center [348, 232] width 11 height 11
radio input "true"
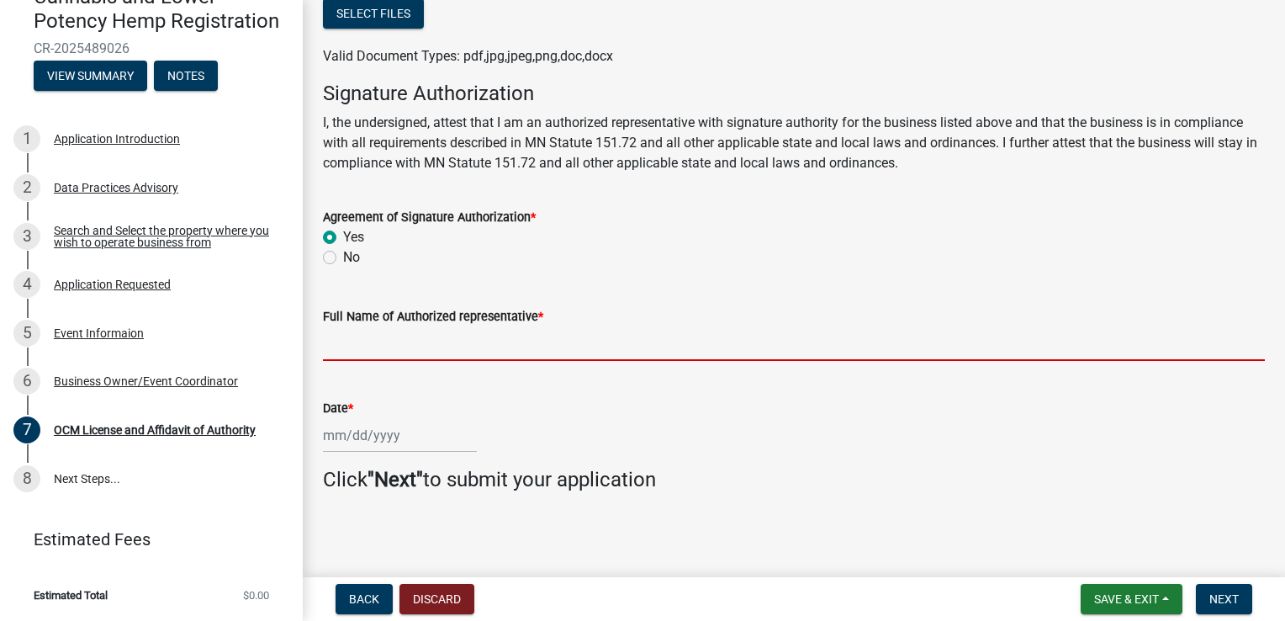
click at [507, 338] on input "Full Name of Authorized representative *" at bounding box center [794, 343] width 942 height 34
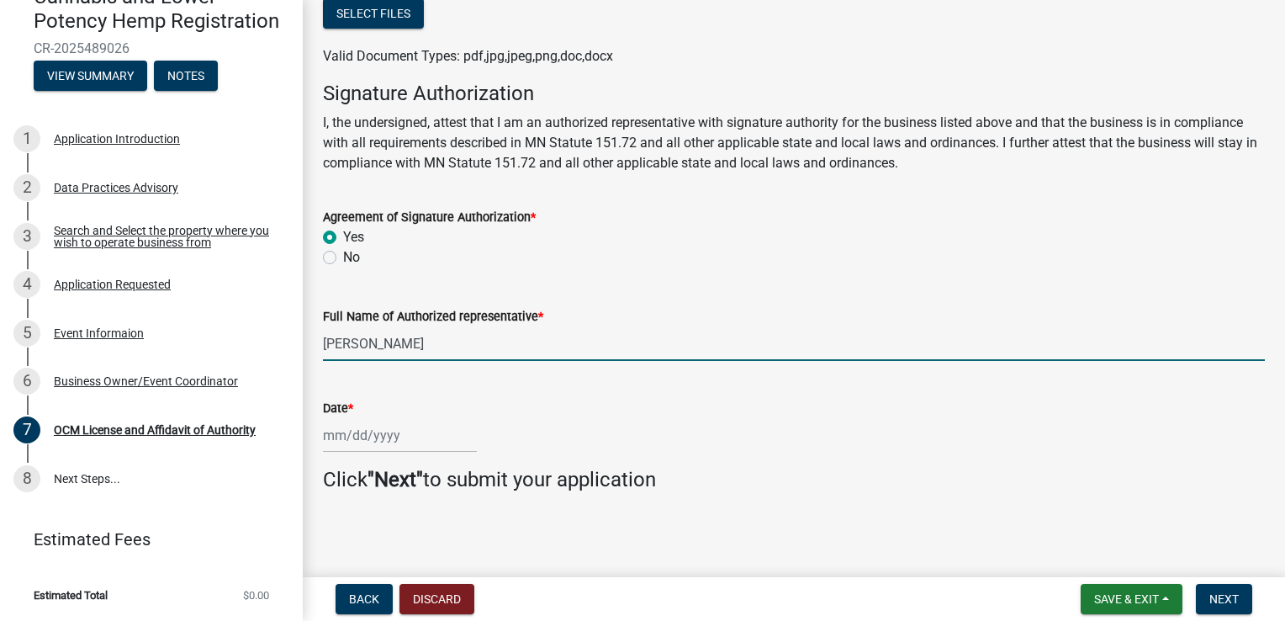
type input "[PERSON_NAME]"
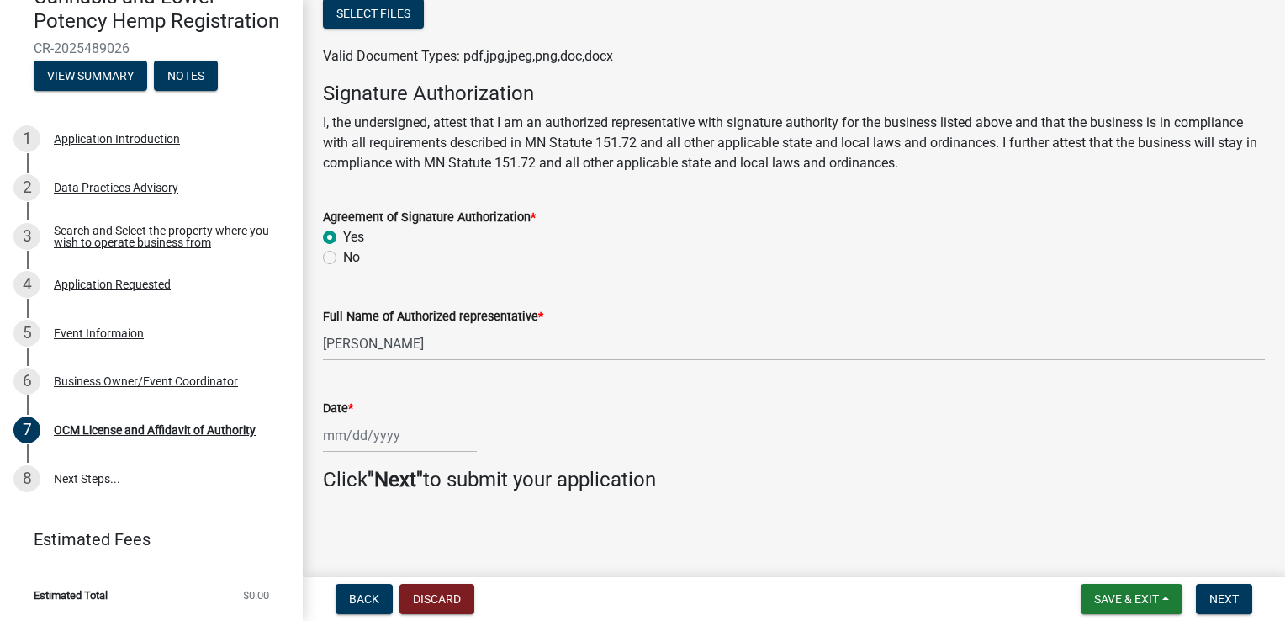
click at [590, 402] on div "Date *" at bounding box center [794, 408] width 942 height 20
select select "10"
select select "2025"
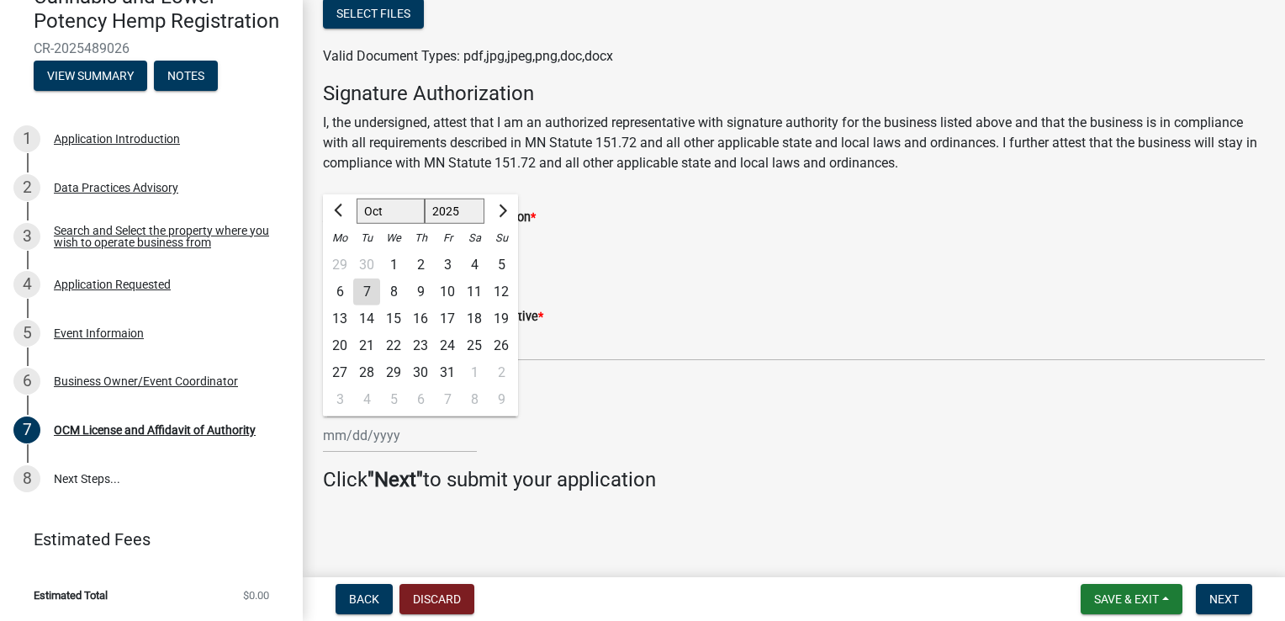
click at [435, 432] on input "Date *" at bounding box center [400, 435] width 154 height 34
click at [360, 292] on div "7" at bounding box center [366, 291] width 27 height 27
type input "10/07/2025"
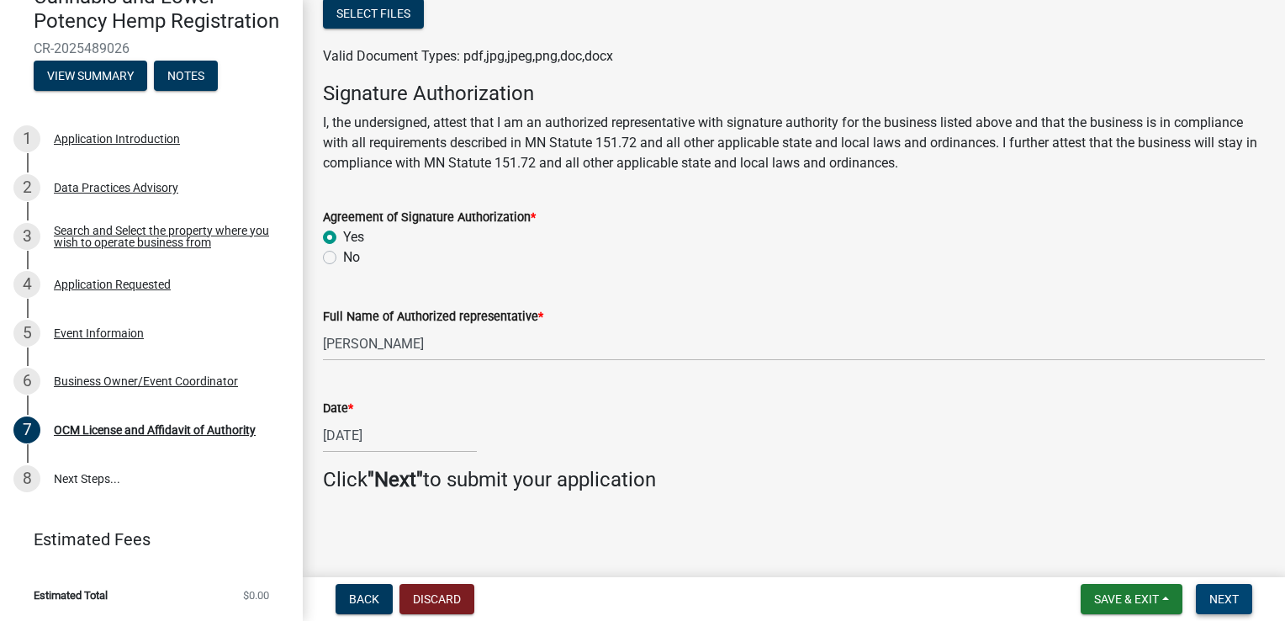
click at [1242, 602] on button "Next" at bounding box center [1224, 599] width 56 height 30
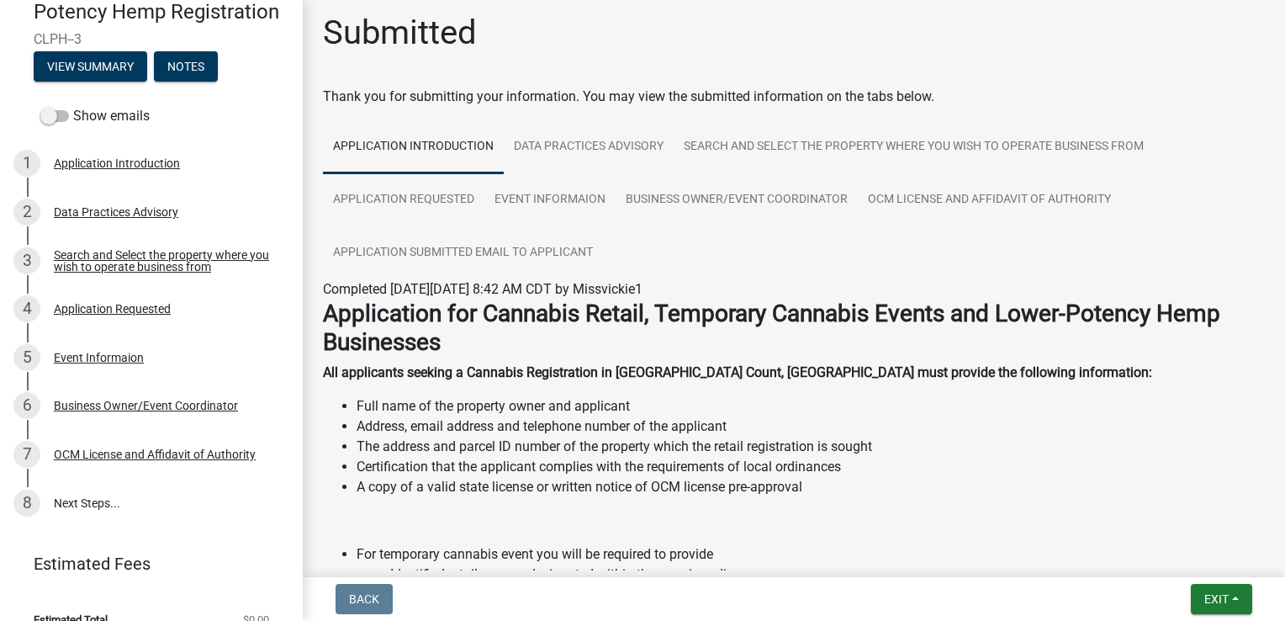
scroll to position [0, 0]
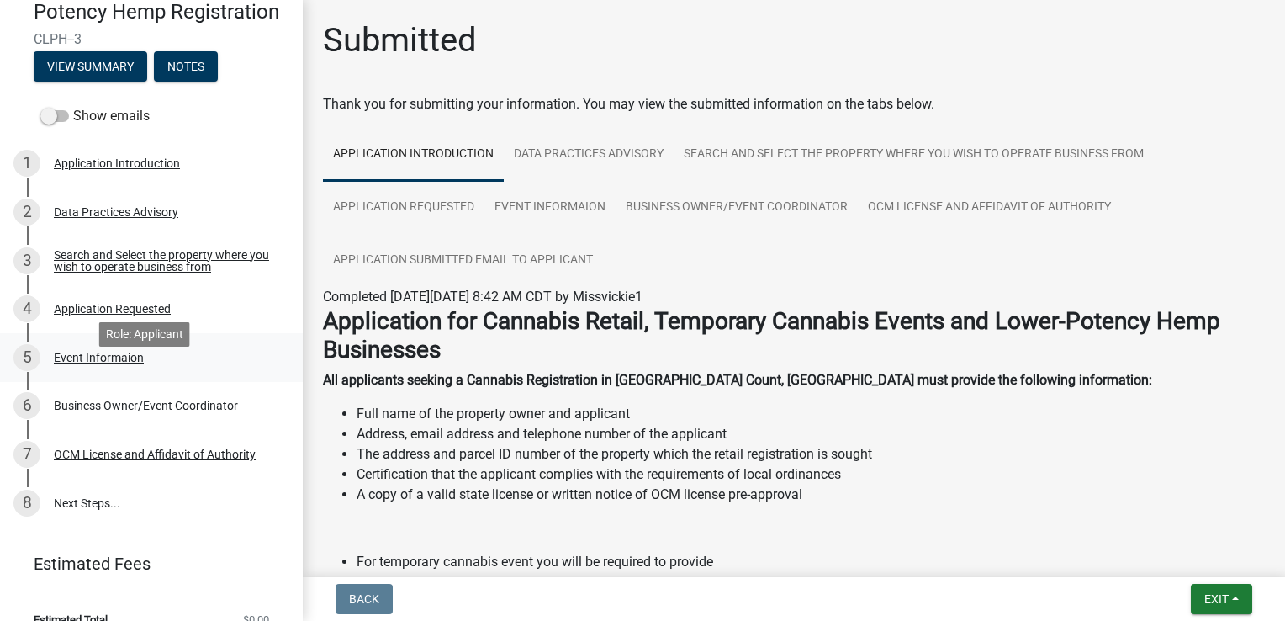
click at [97, 368] on div "5 Event Informaion" at bounding box center [144, 357] width 262 height 27
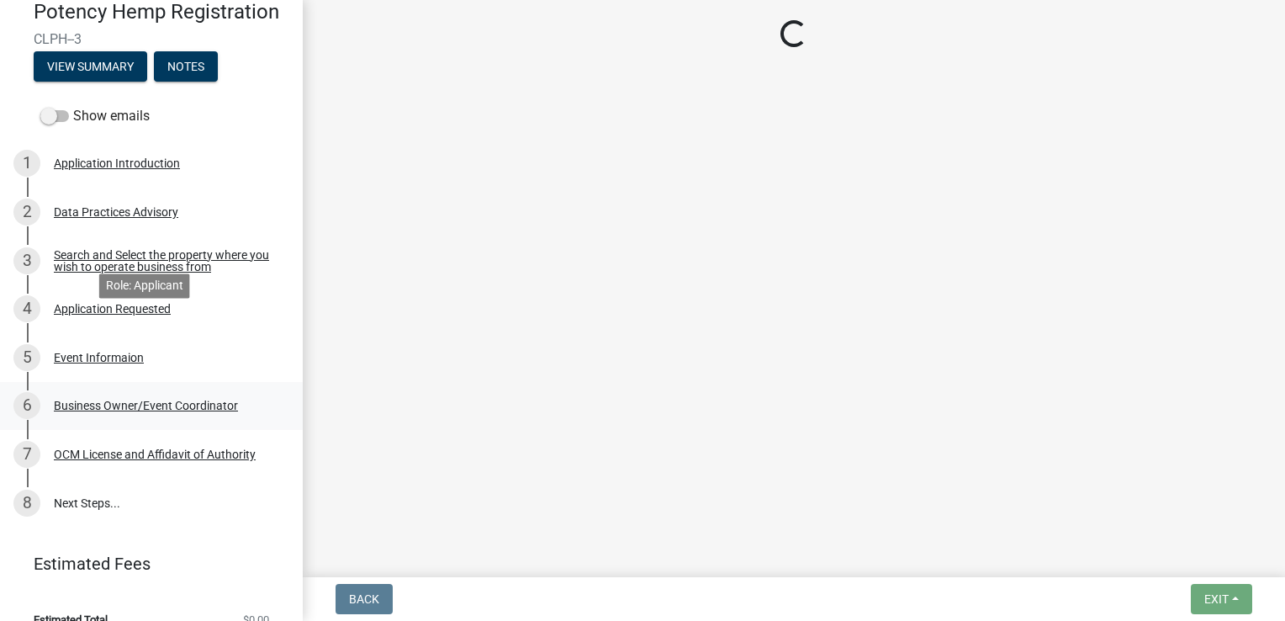
select select "f0d93c07-722f-471f-acd4-62f2acb62593"
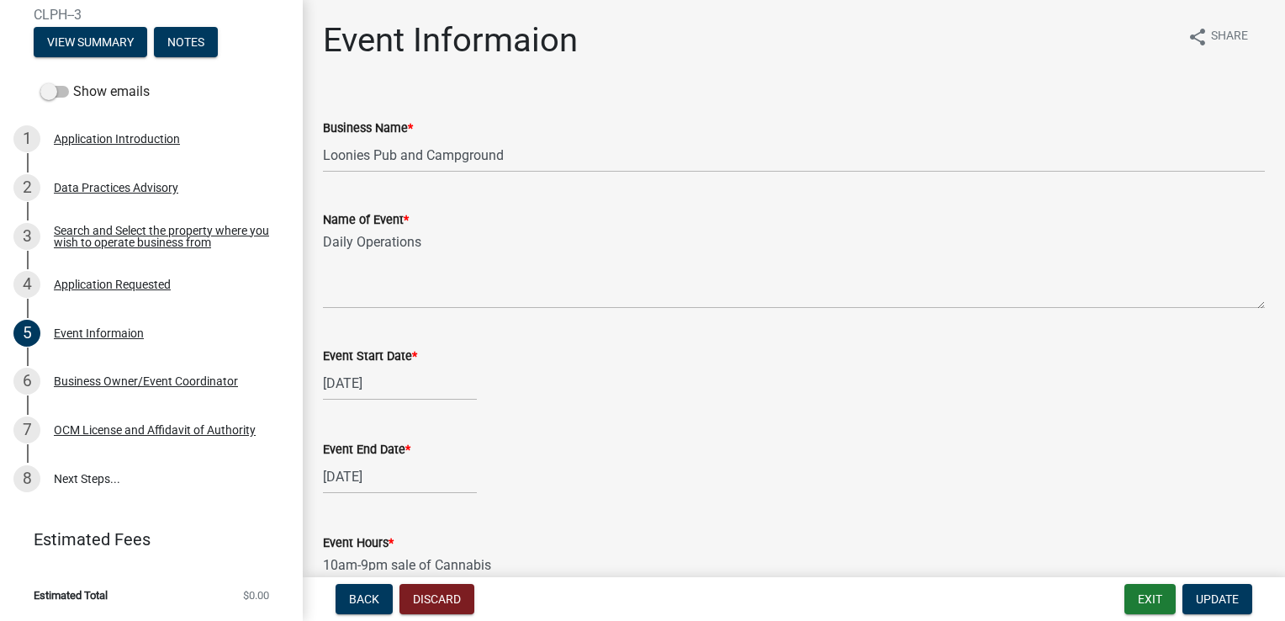
scroll to position [235, 0]
click at [128, 427] on div "OCM License and Affidavit of Authority" at bounding box center [155, 430] width 202 height 12
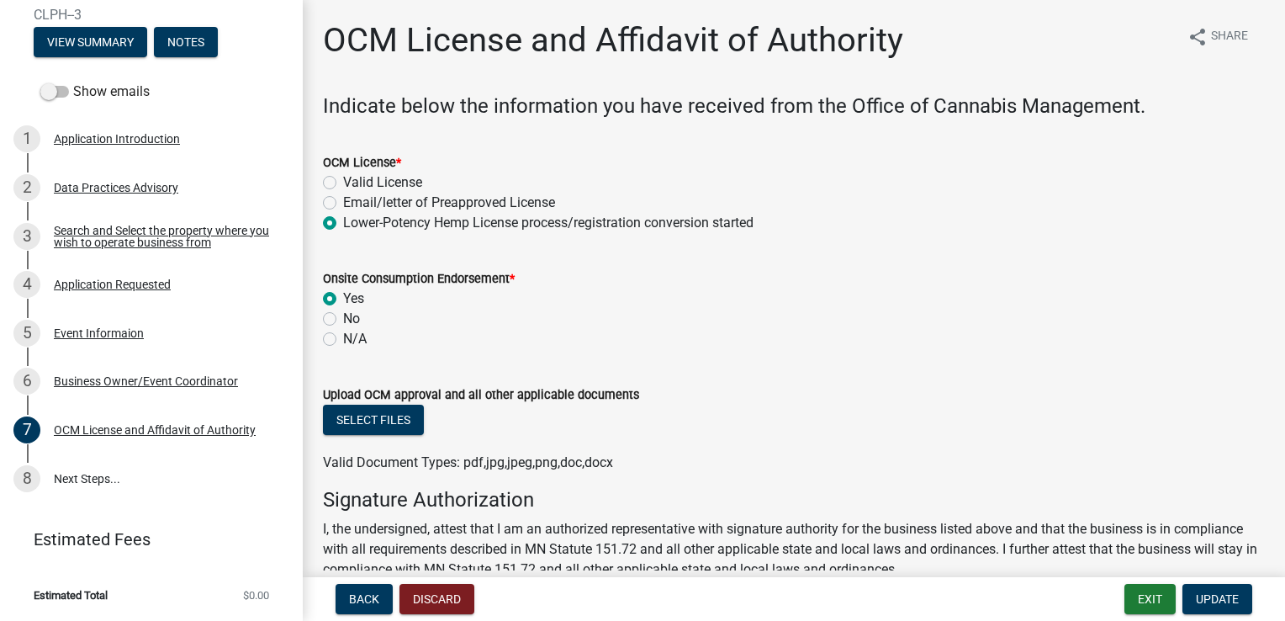
click at [343, 315] on label "No" at bounding box center [351, 319] width 17 height 20
click at [343, 315] on input "No" at bounding box center [348, 314] width 11 height 11
radio input "true"
click at [343, 339] on label "N/A" at bounding box center [355, 339] width 24 height 20
click at [343, 339] on input "N/A" at bounding box center [348, 334] width 11 height 11
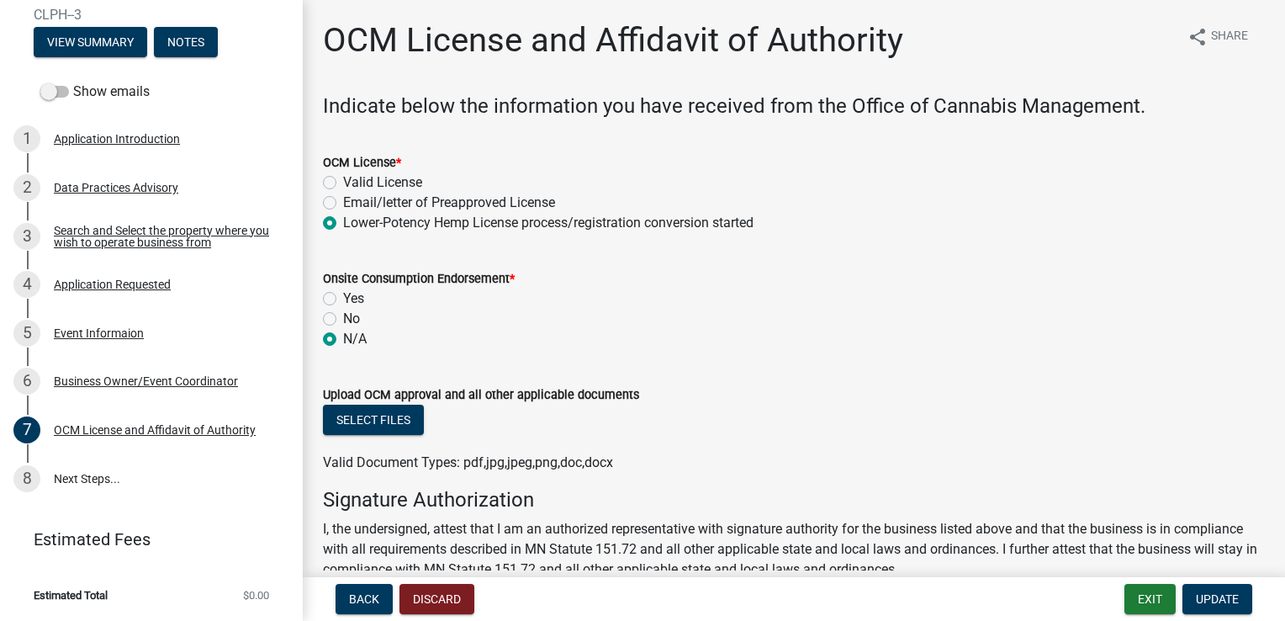
radio input "true"
click at [1221, 606] on button "Update" at bounding box center [1218, 599] width 70 height 30
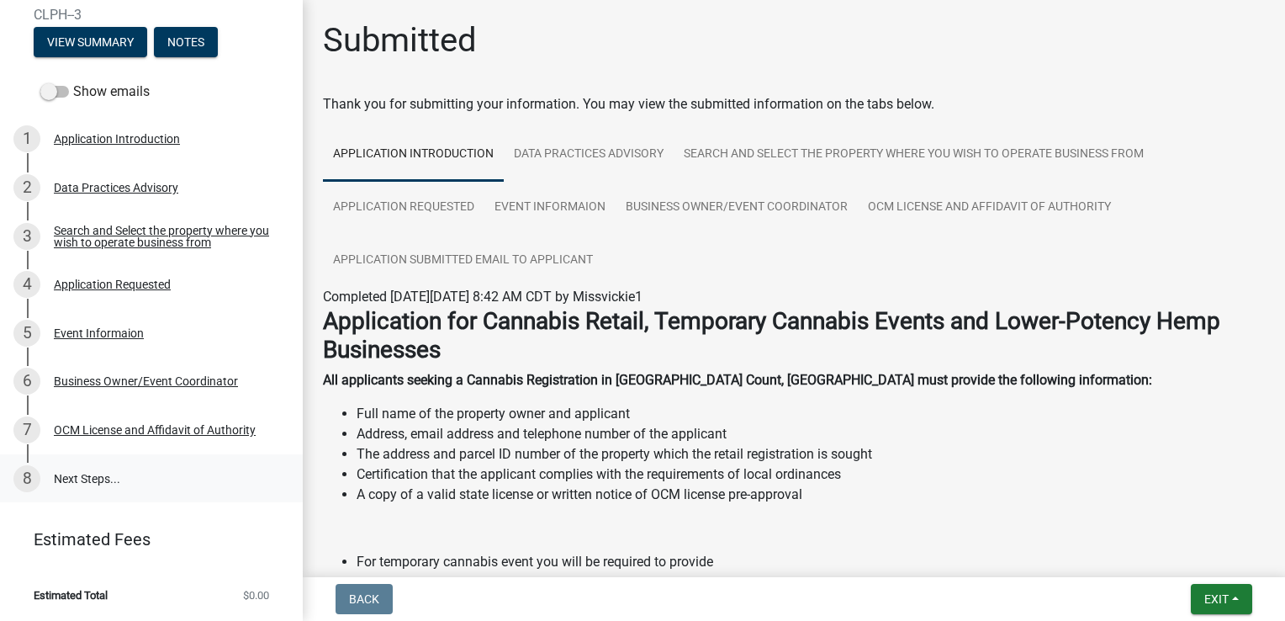
click at [87, 474] on link "8 Next Steps..." at bounding box center [151, 478] width 303 height 49
click at [104, 479] on link "8 Next Steps..." at bounding box center [151, 478] width 303 height 49
drag, startPoint x: 104, startPoint y: 479, endPoint x: 256, endPoint y: 305, distance: 231.4
click at [256, 305] on link "4 Application Requested" at bounding box center [151, 284] width 303 height 49
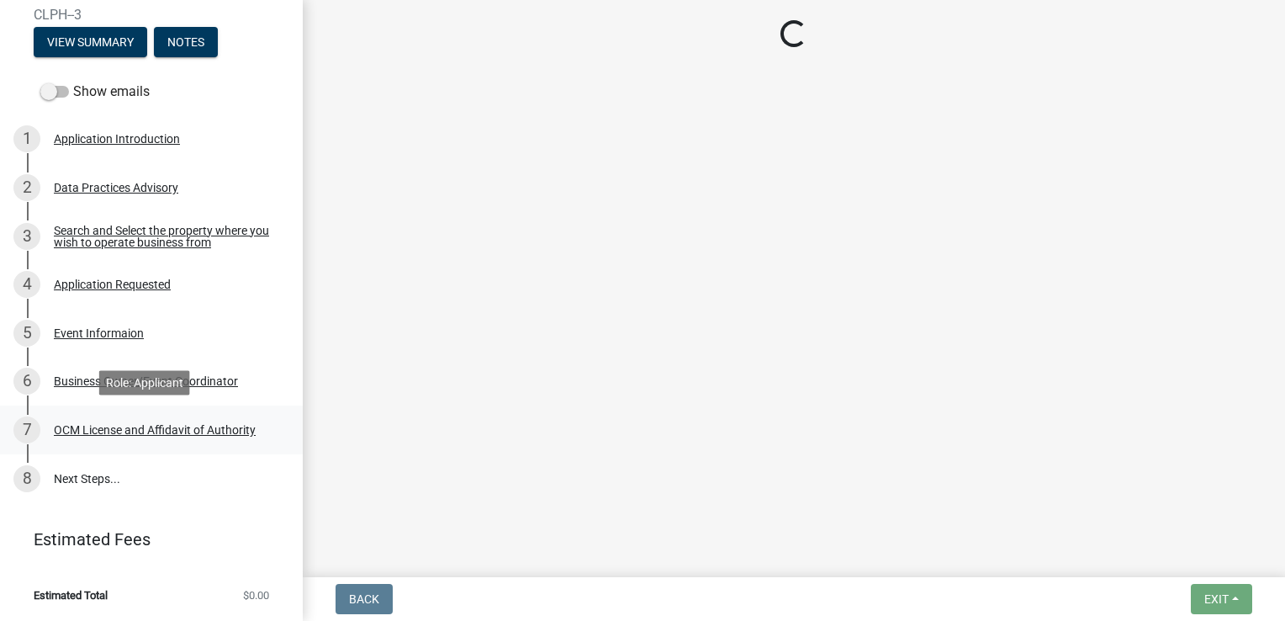
click at [185, 431] on div "OCM License and Affidavit of Authority" at bounding box center [155, 430] width 202 height 12
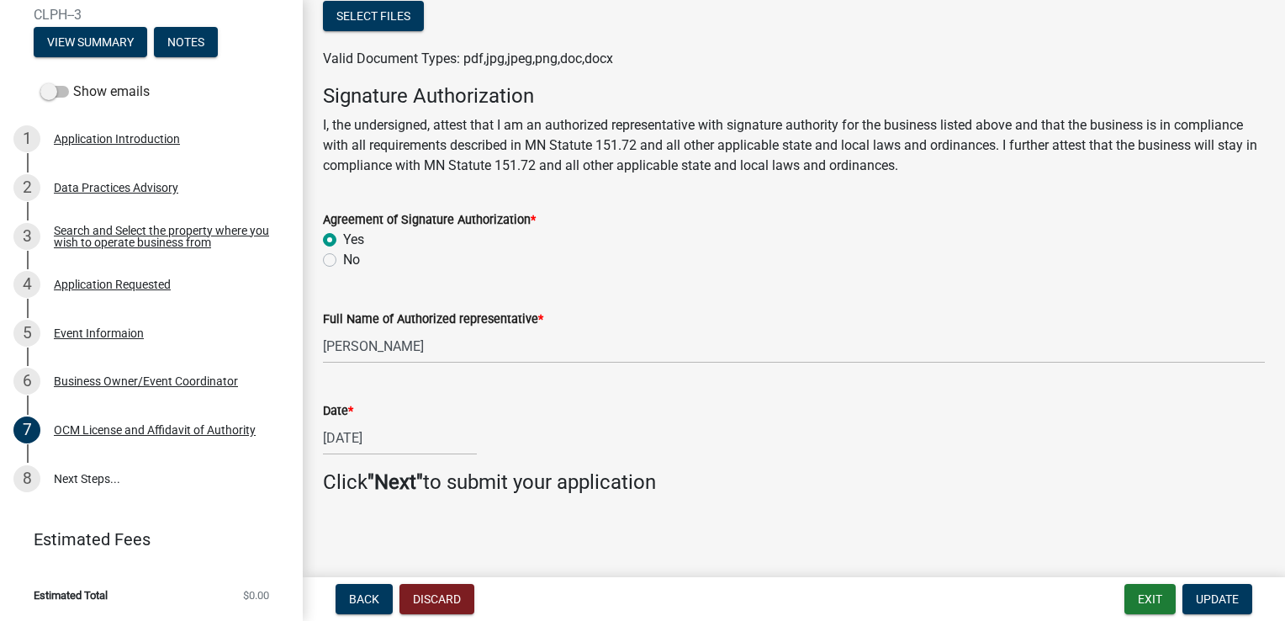
scroll to position [406, 0]
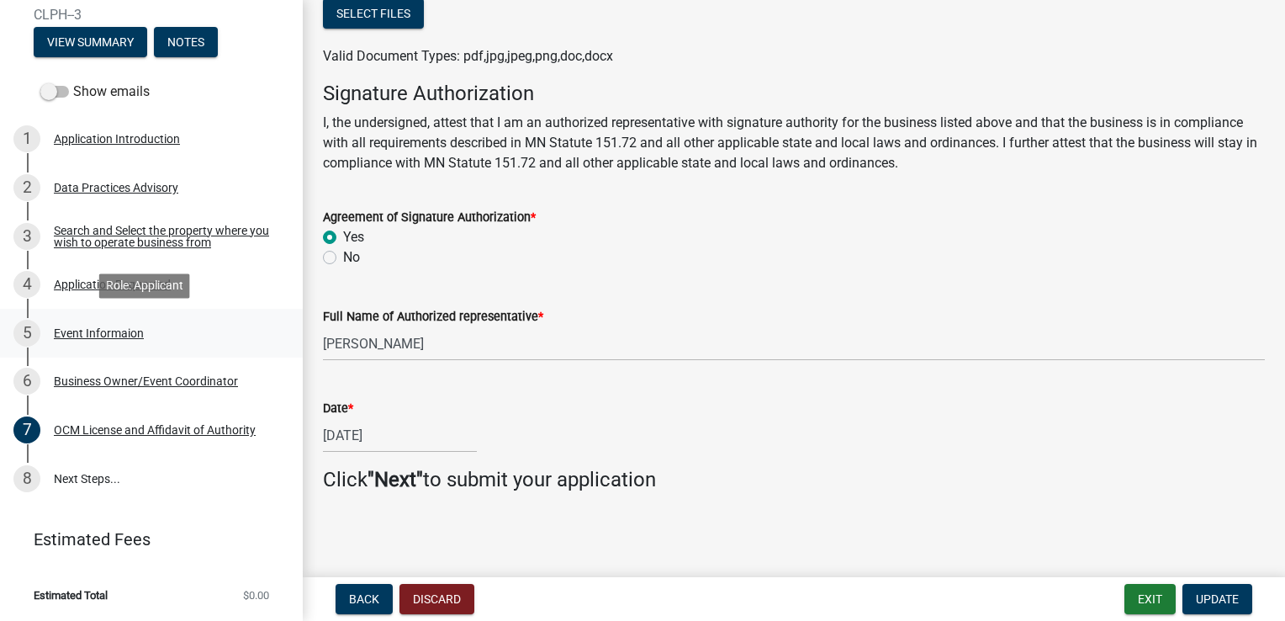
click at [91, 336] on div "Event Informaion" at bounding box center [99, 333] width 90 height 12
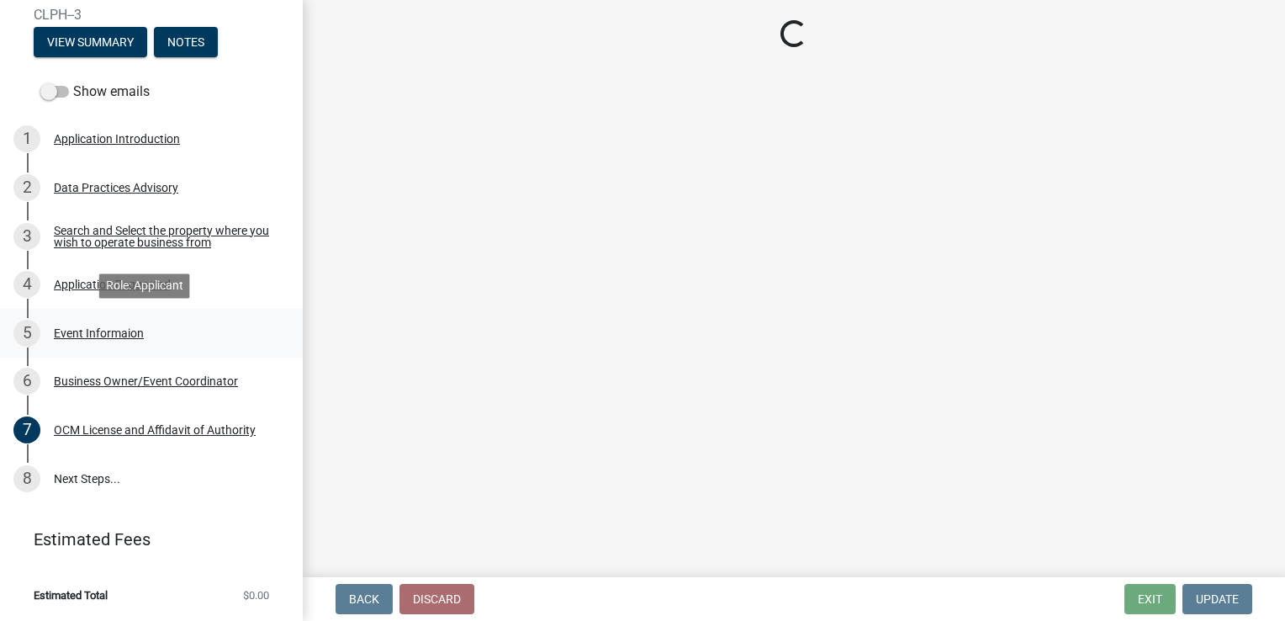
scroll to position [0, 0]
select select "f0d93c07-722f-471f-acd4-62f2acb62593"
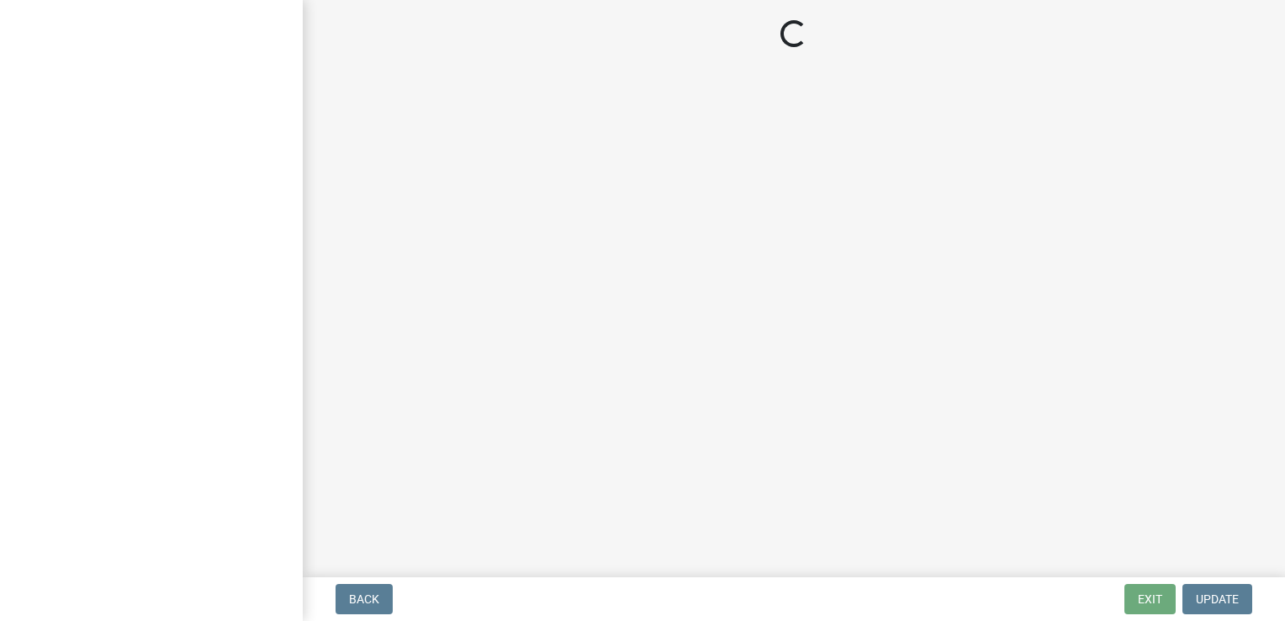
click at [727, 365] on main "Loading..." at bounding box center [794, 285] width 983 height 570
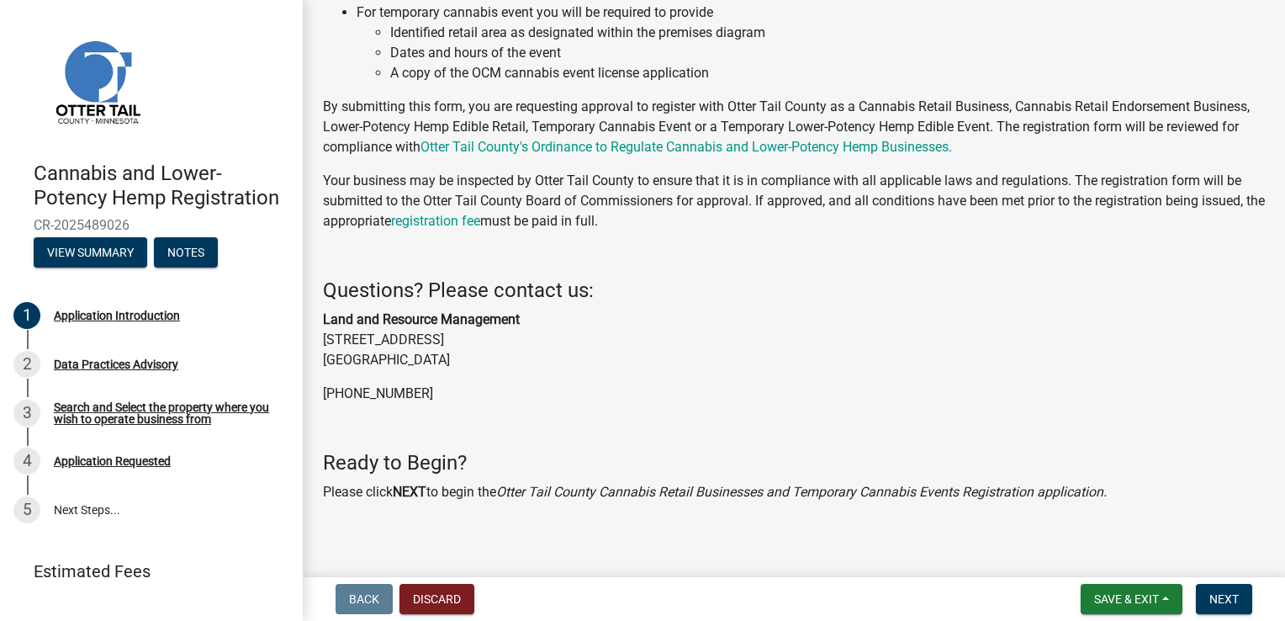
scroll to position [347, 0]
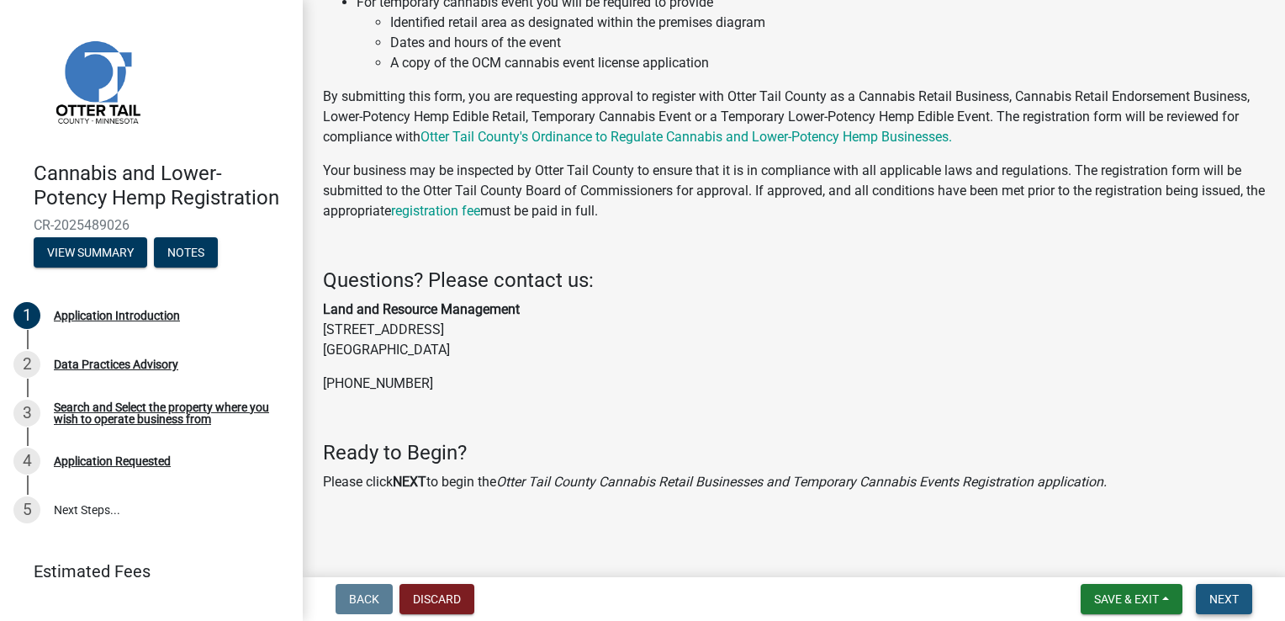
click at [1232, 590] on button "Next" at bounding box center [1224, 599] width 56 height 30
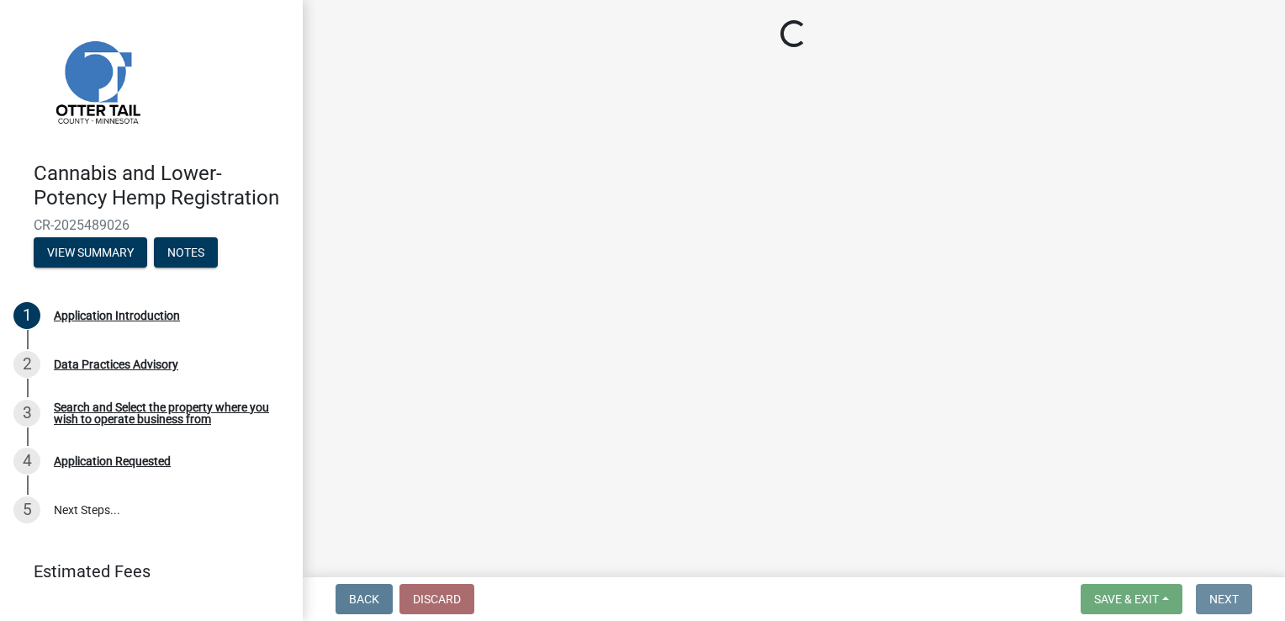
scroll to position [0, 0]
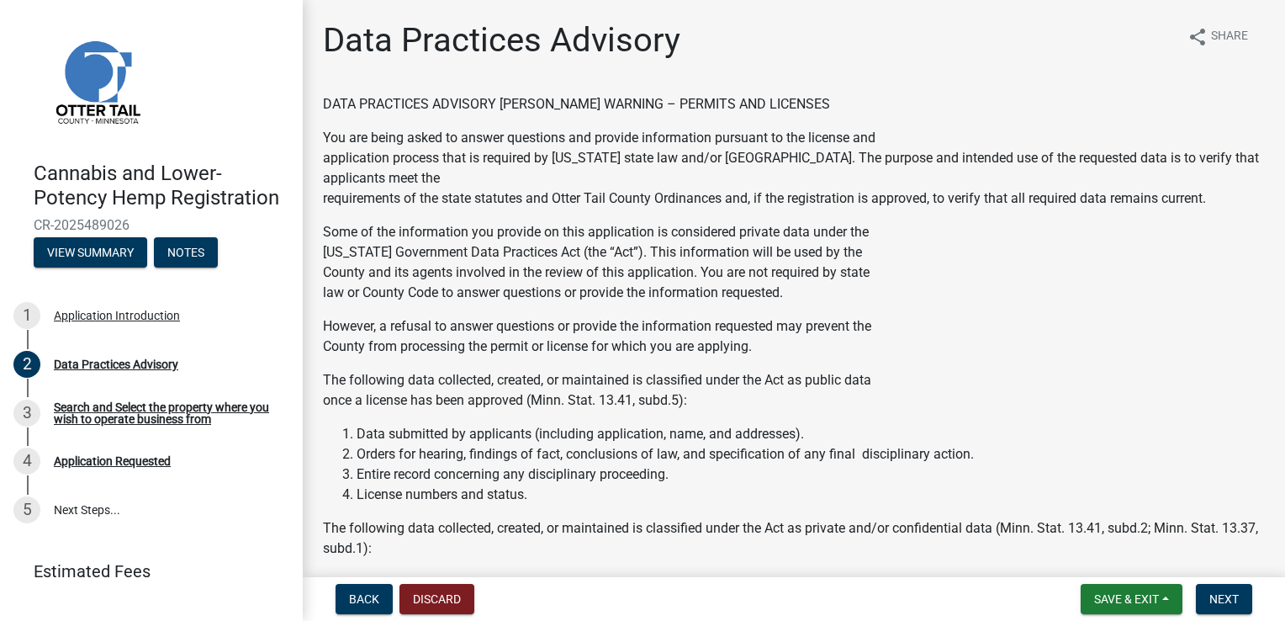
click at [1057, 321] on p "However, a refusal to answer questions or provide the information requested may…" at bounding box center [794, 336] width 942 height 40
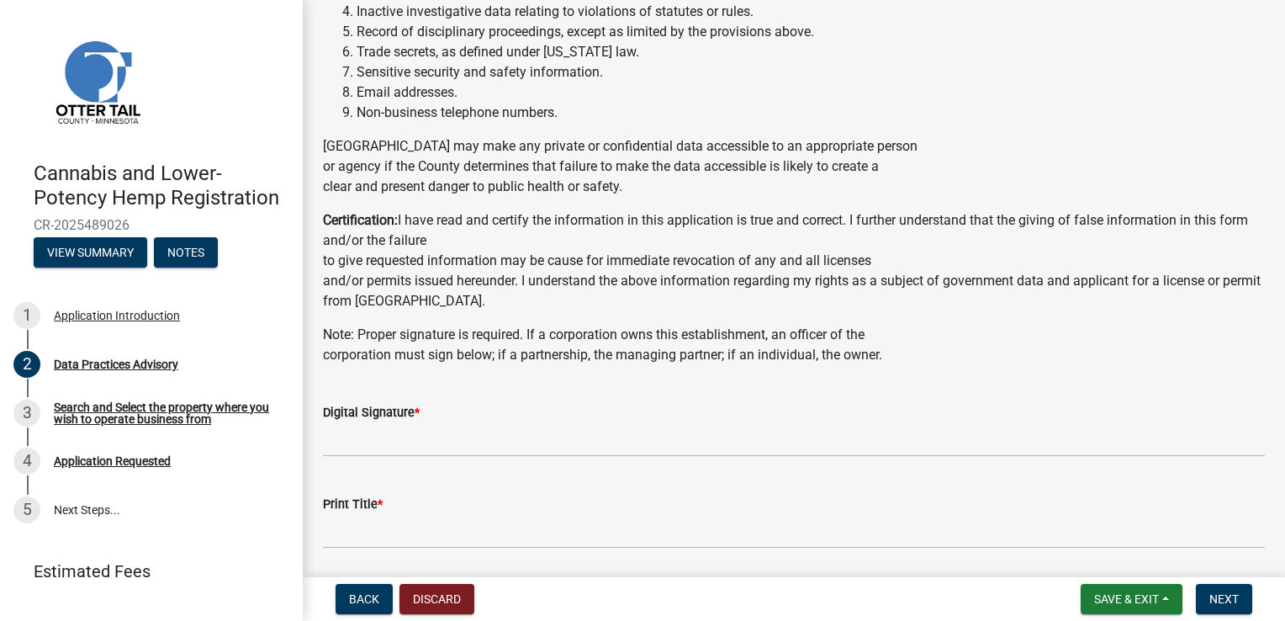
scroll to position [673, 0]
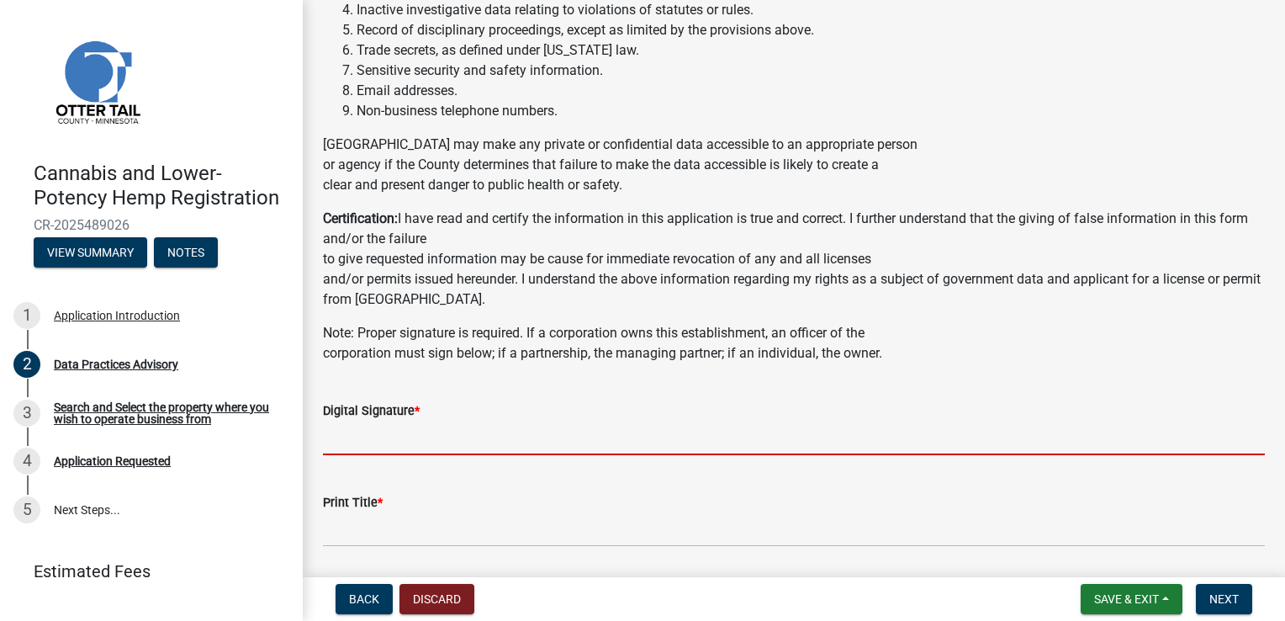
click at [331, 434] on input "Digital Signature *" at bounding box center [794, 438] width 942 height 34
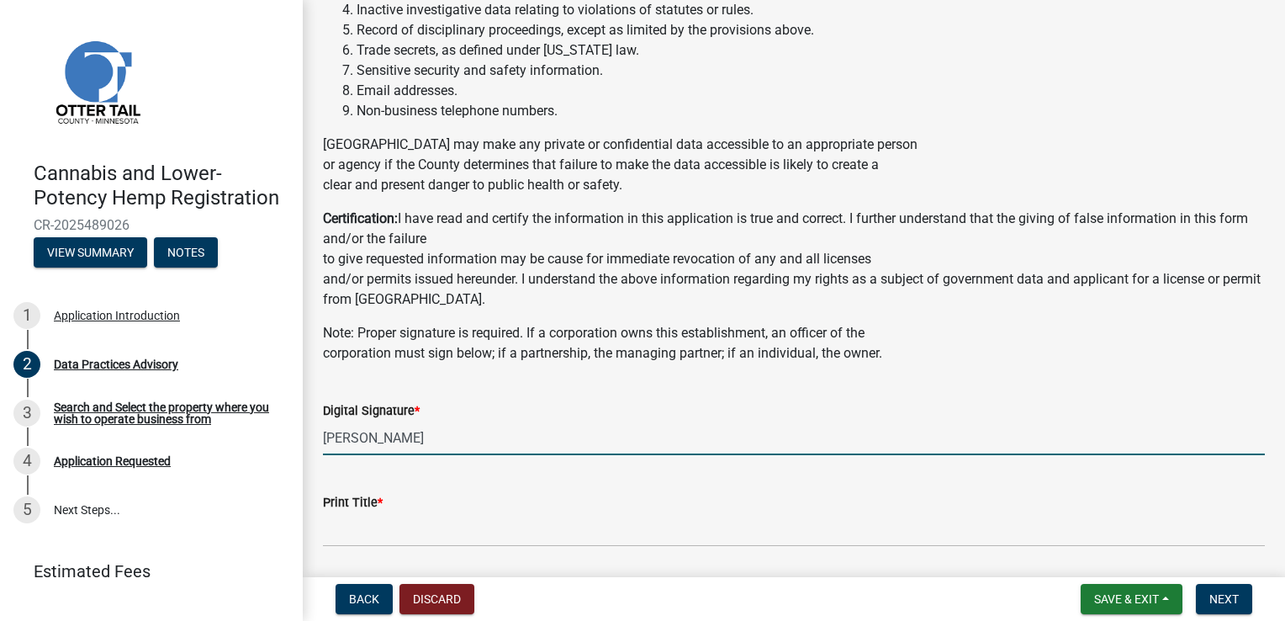
type input "vickie Ludwig"
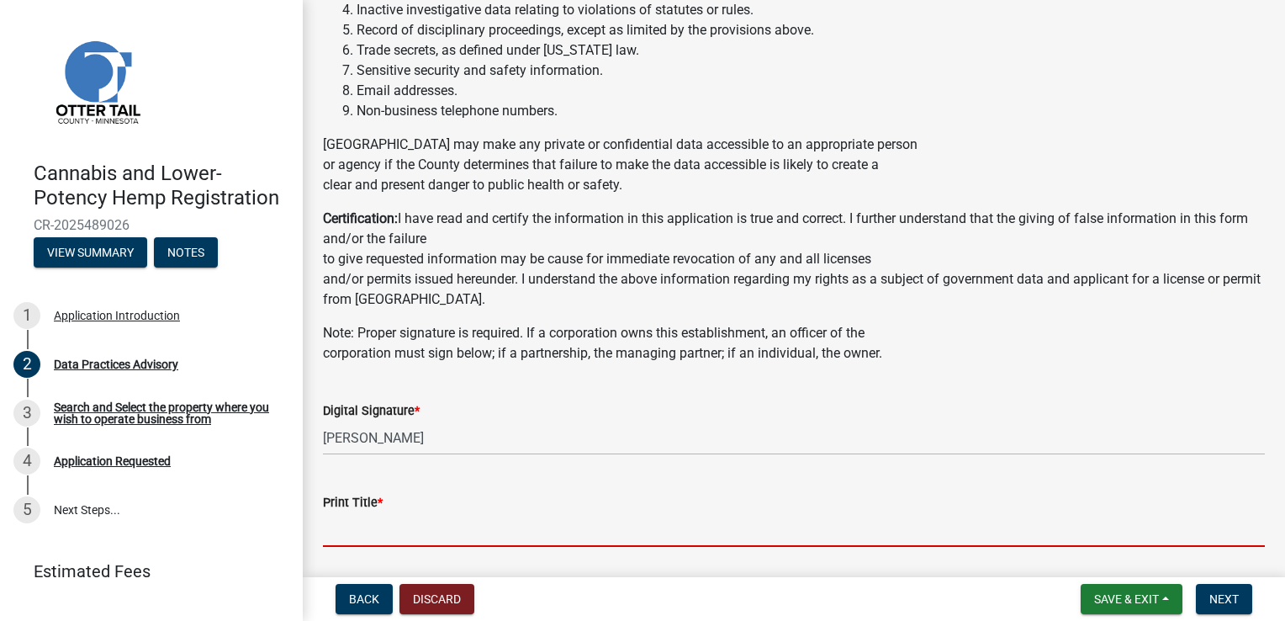
click at [341, 530] on input "Print Title *" at bounding box center [794, 529] width 942 height 34
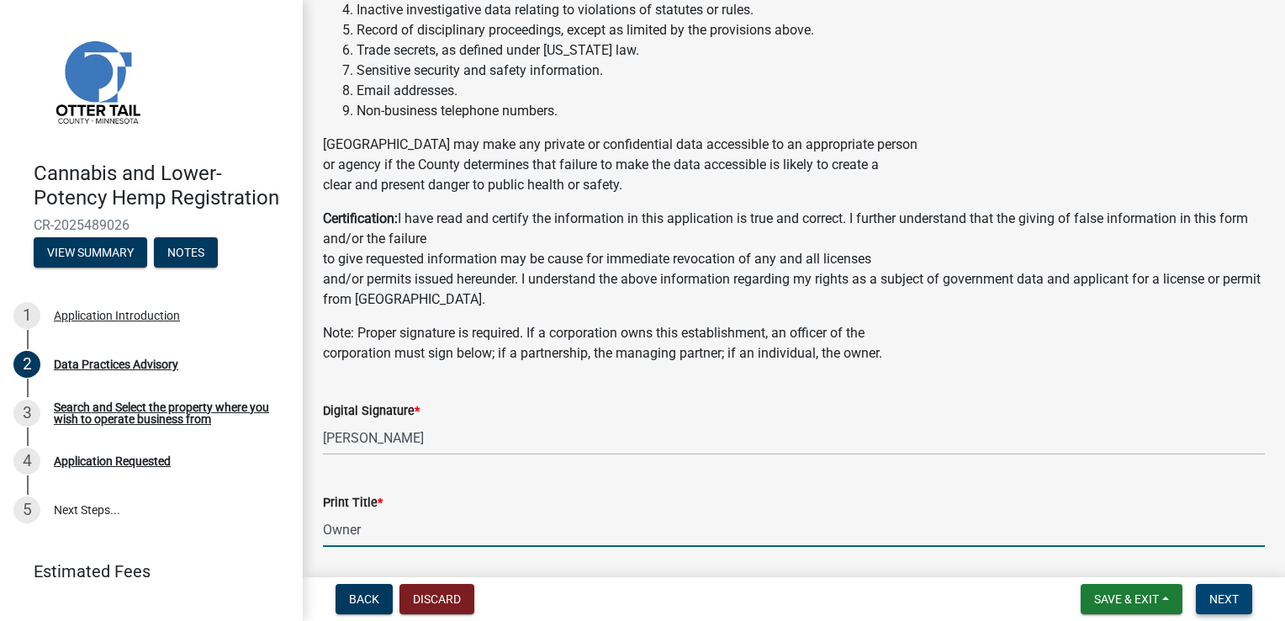
type input "Owner"
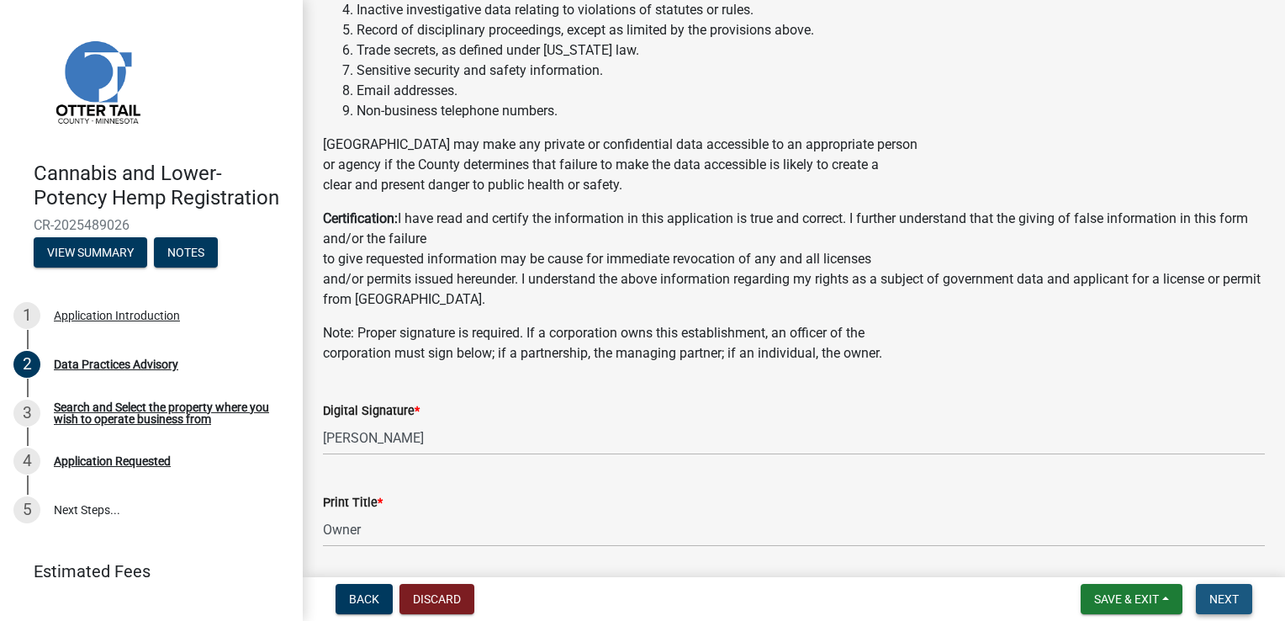
click at [1215, 594] on span "Next" at bounding box center [1224, 598] width 29 height 13
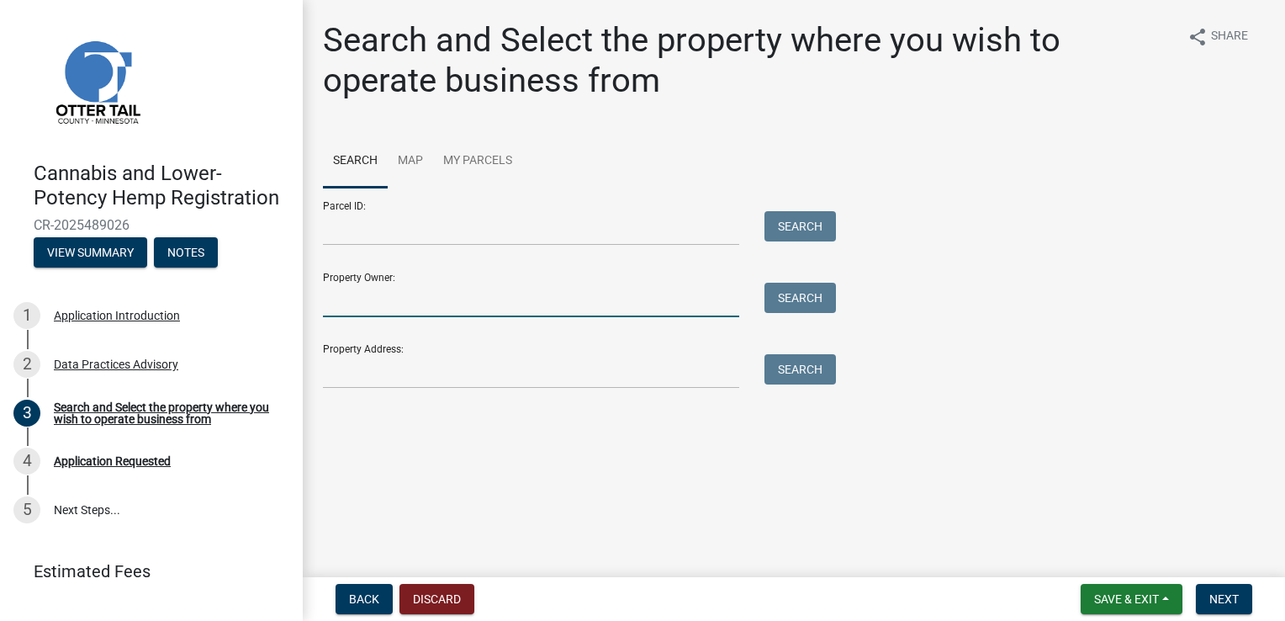
click at [342, 305] on input "Property Owner:" at bounding box center [531, 300] width 416 height 34
type input "[PERSON_NAME]"
type input "31870 Co Hwy130"
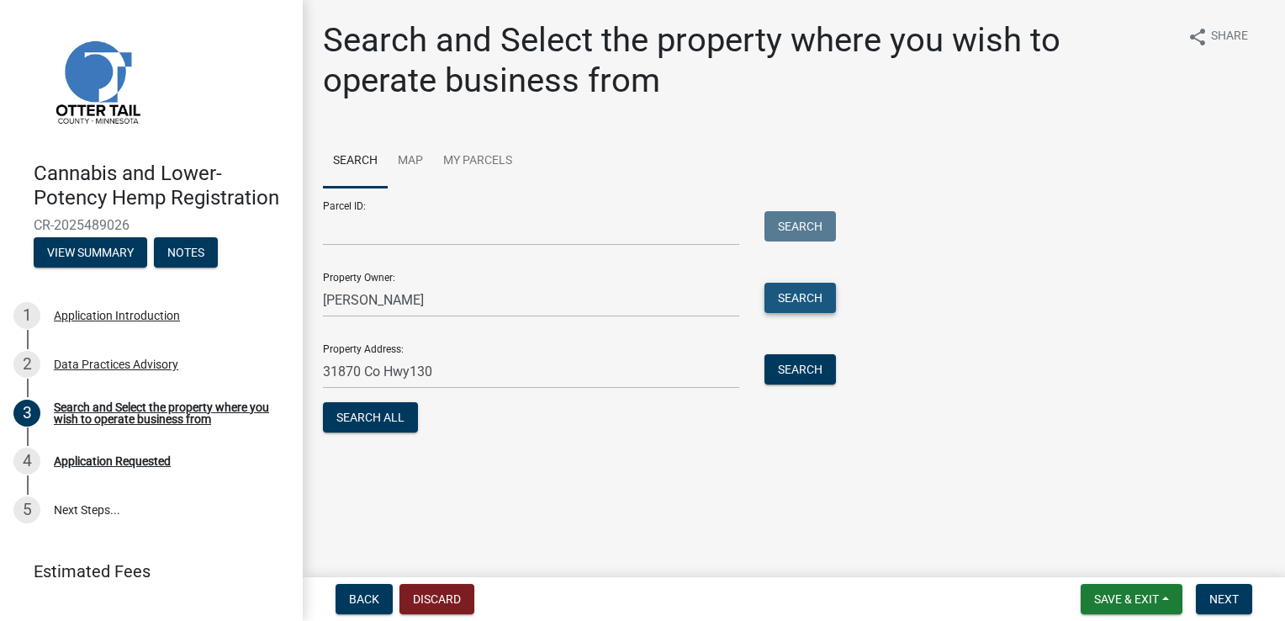
click at [782, 299] on button "Search" at bounding box center [801, 298] width 72 height 30
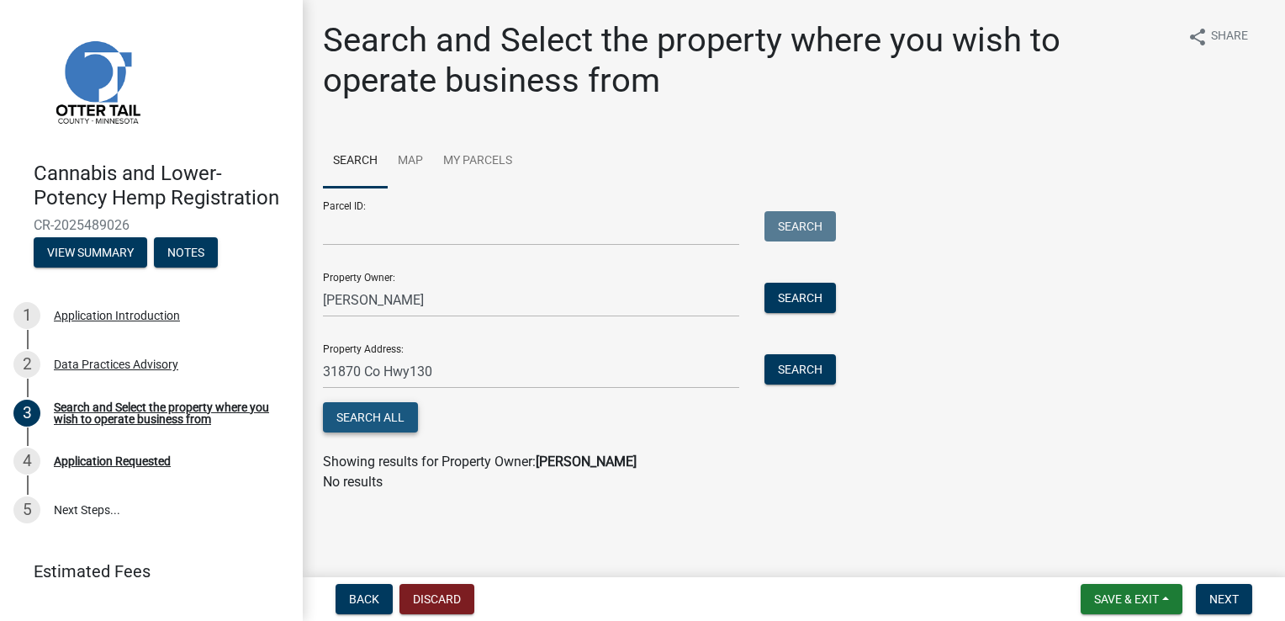
click at [368, 411] on button "Search All" at bounding box center [370, 417] width 95 height 30
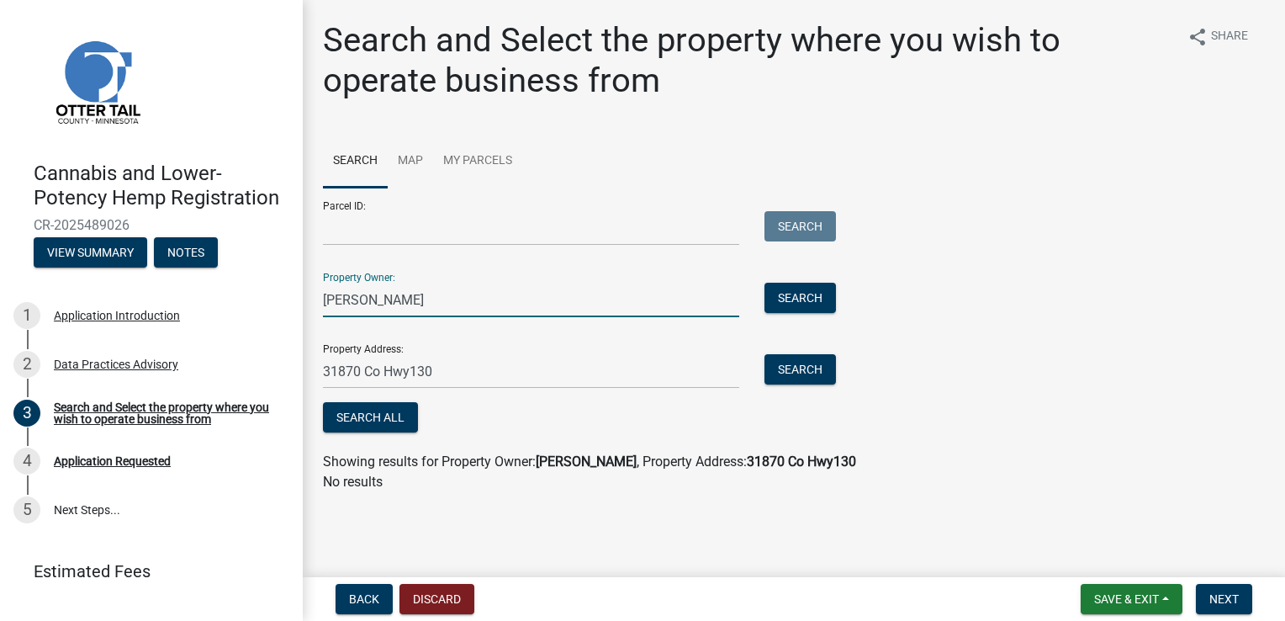
click at [541, 310] on input "[PERSON_NAME]" at bounding box center [531, 300] width 416 height 34
type input "V"
type input "loonies"
click at [804, 293] on button "Search" at bounding box center [801, 298] width 72 height 30
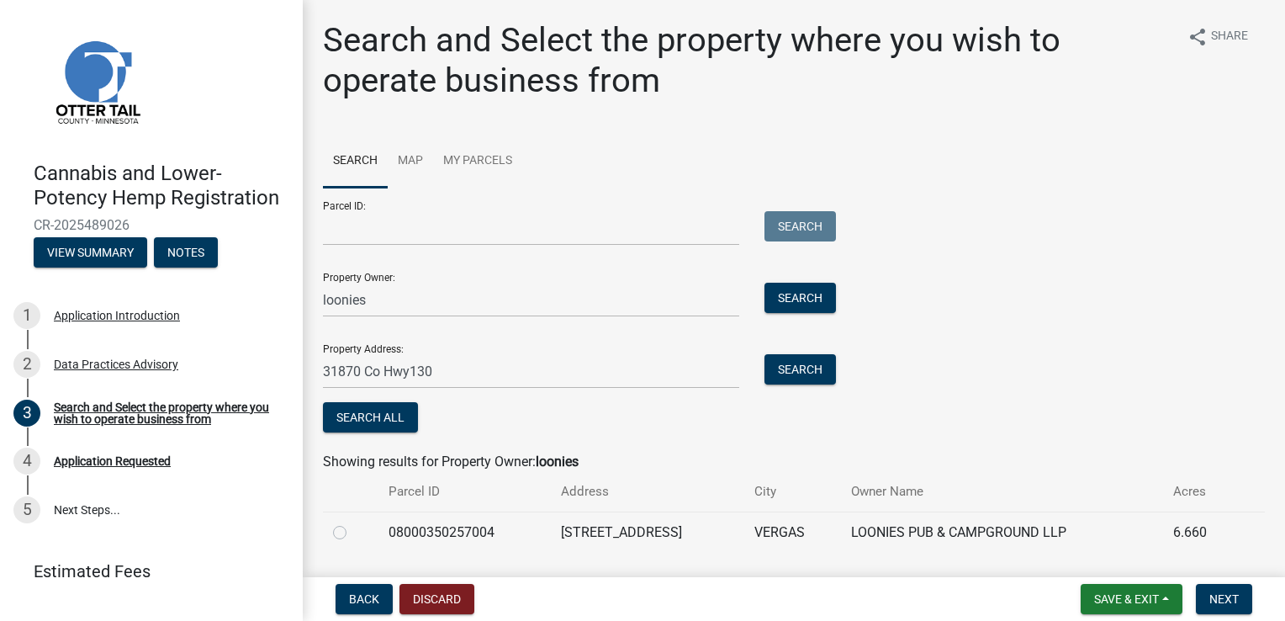
click at [606, 547] on td "31870 CO HWY 130" at bounding box center [647, 531] width 193 height 41
click at [332, 538] on td at bounding box center [351, 531] width 56 height 41
click at [353, 522] on label at bounding box center [353, 522] width 0 height 0
click at [353, 530] on input "radio" at bounding box center [358, 527] width 11 height 11
radio input "true"
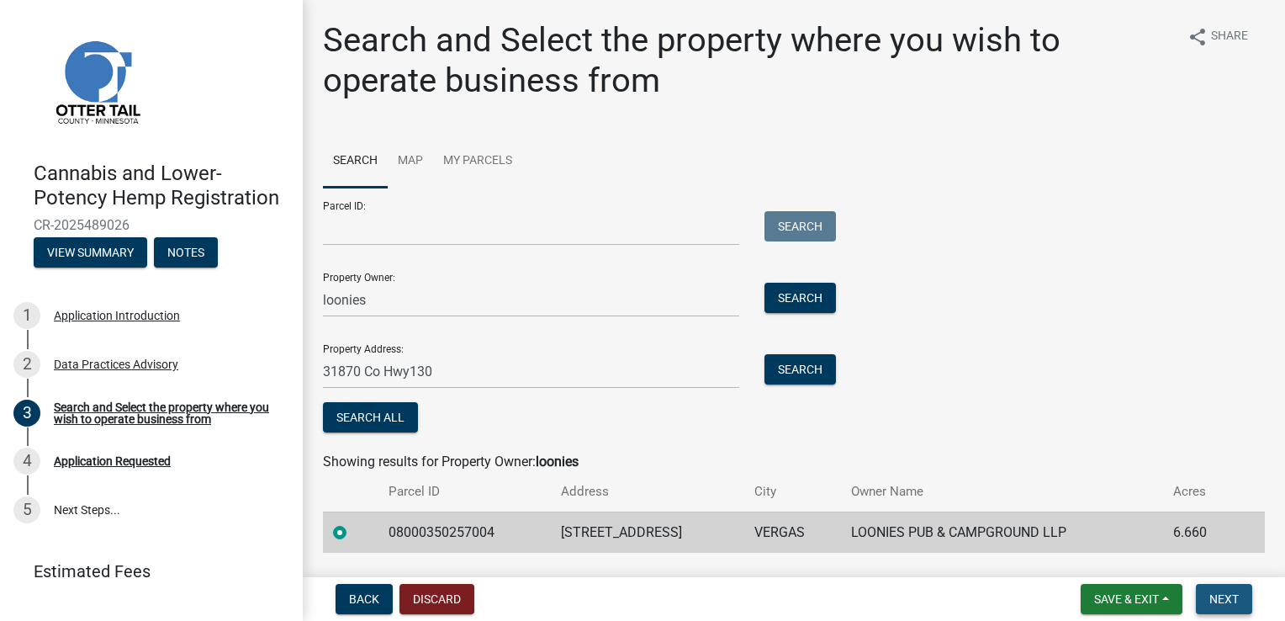
click at [1244, 596] on button "Next" at bounding box center [1224, 599] width 56 height 30
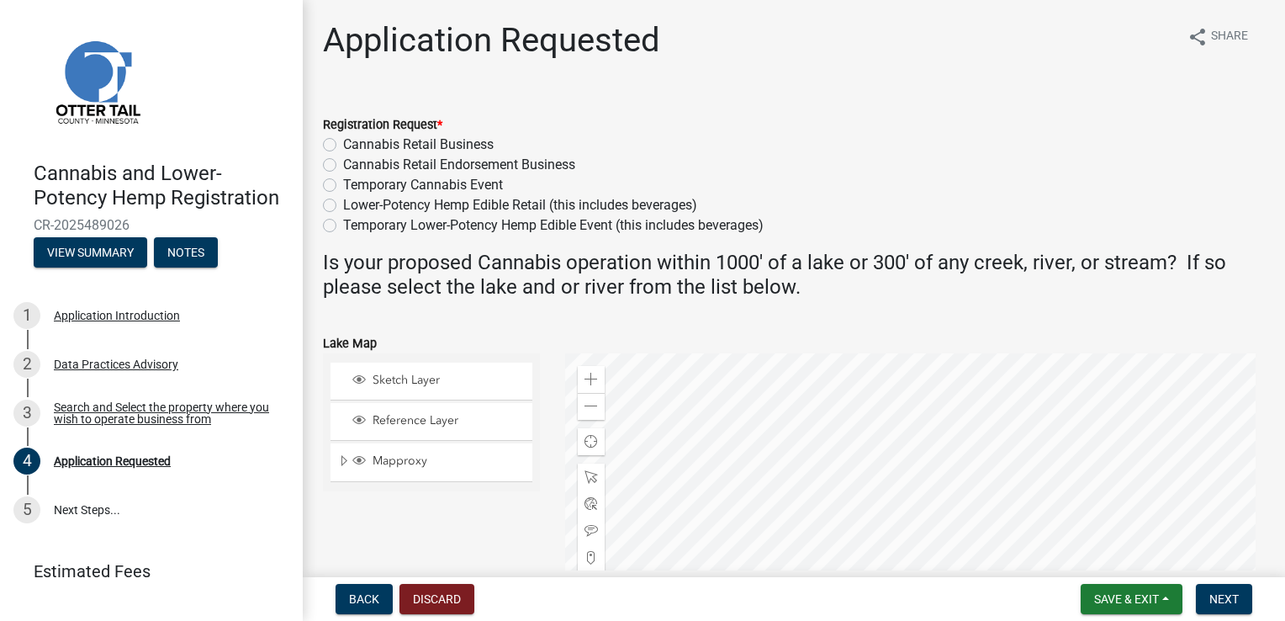
click at [1110, 190] on div "Temporary Cannabis Event" at bounding box center [794, 185] width 942 height 20
click at [1110, 185] on div "Temporary Cannabis Event" at bounding box center [794, 185] width 942 height 20
click at [343, 204] on label "Lower-Potency Hemp Edible Retail (this includes beverages)" at bounding box center [520, 205] width 354 height 20
click at [343, 204] on input "Lower-Potency Hemp Edible Retail (this includes beverages)" at bounding box center [348, 200] width 11 height 11
radio input "true"
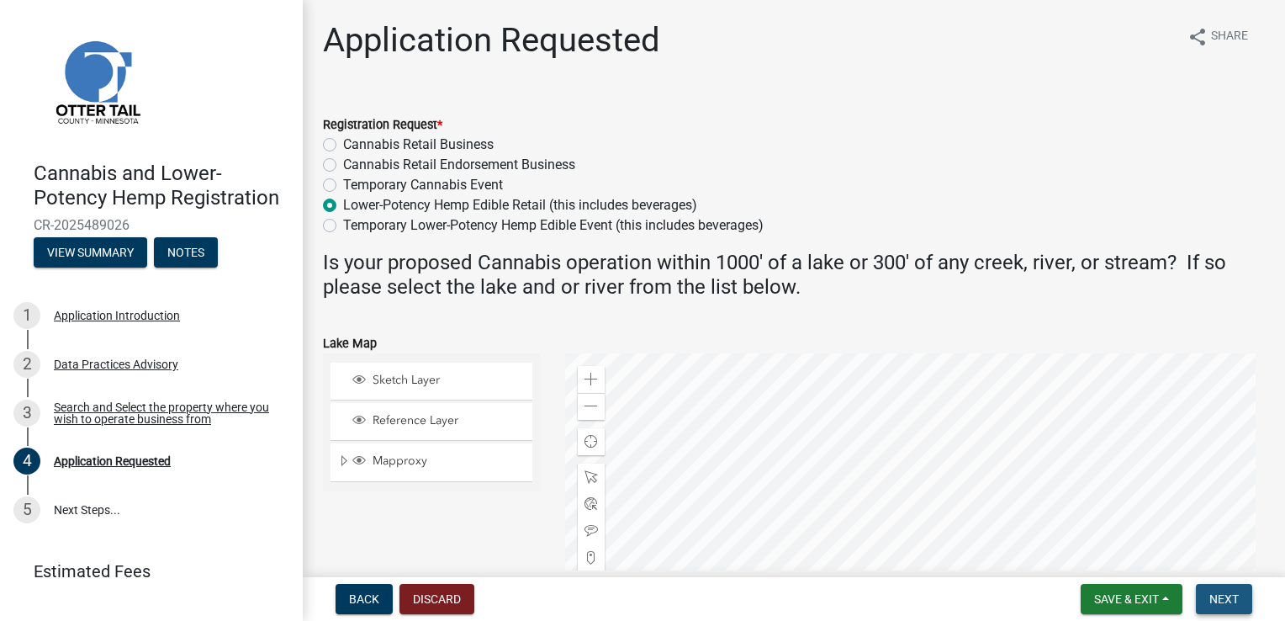
click at [1221, 596] on span "Next" at bounding box center [1224, 598] width 29 height 13
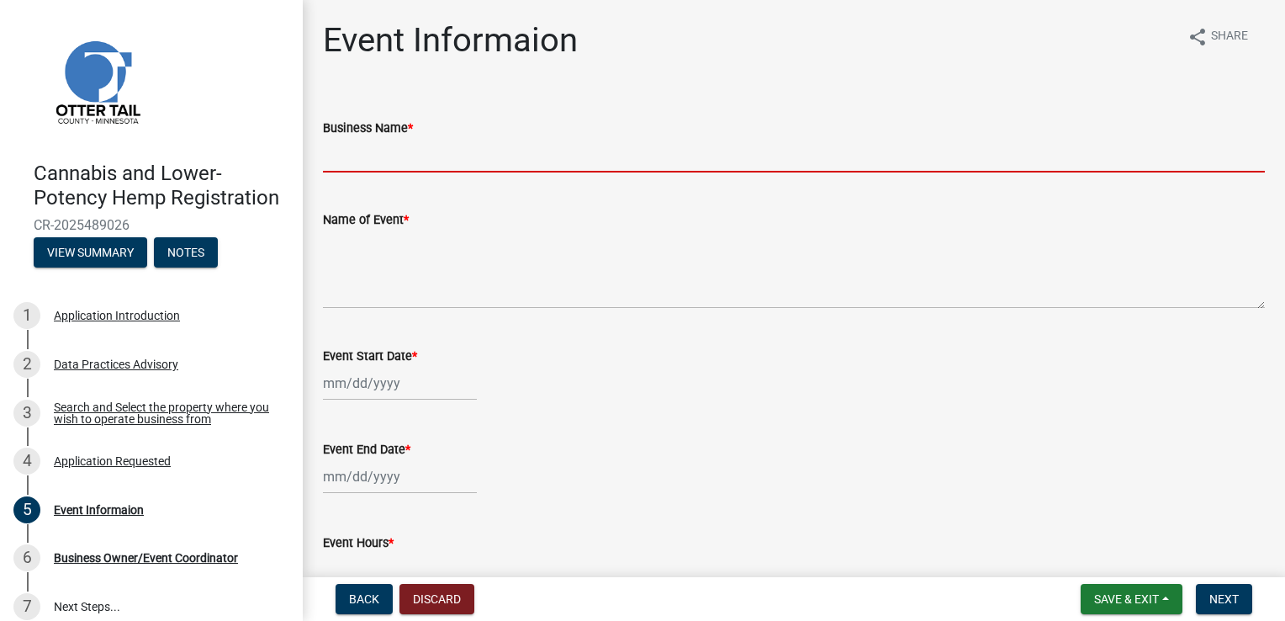
click at [327, 160] on input "Business Name *" at bounding box center [794, 155] width 942 height 34
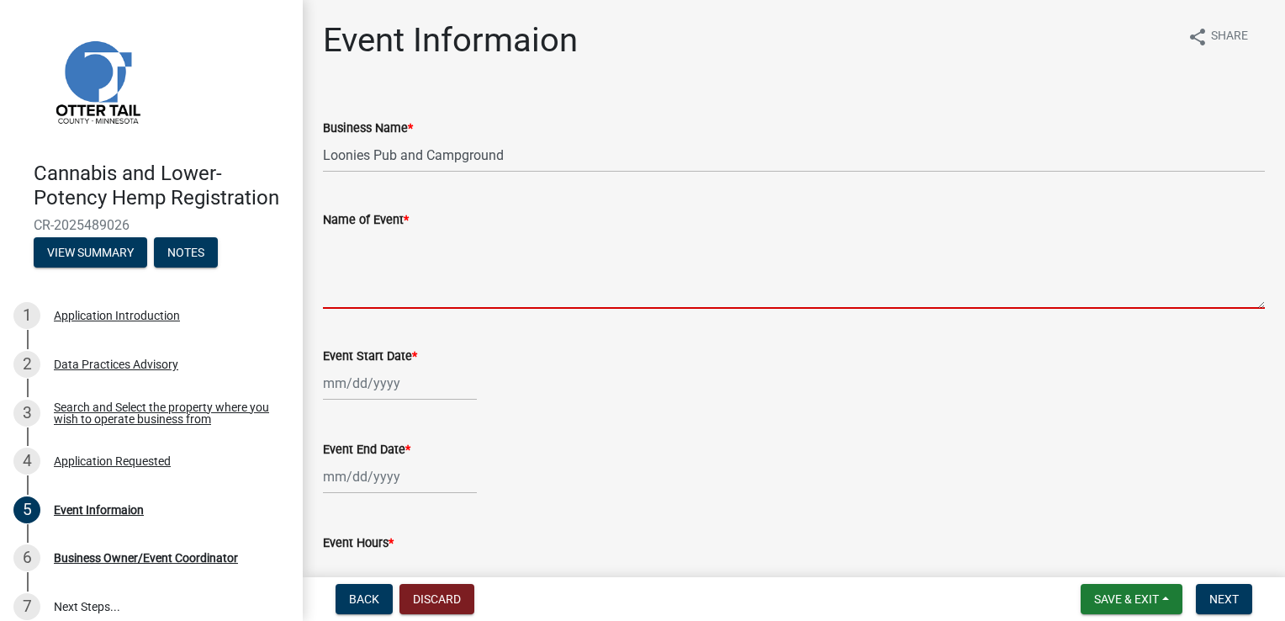
click at [328, 275] on textarea "Name of Event *" at bounding box center [794, 269] width 942 height 79
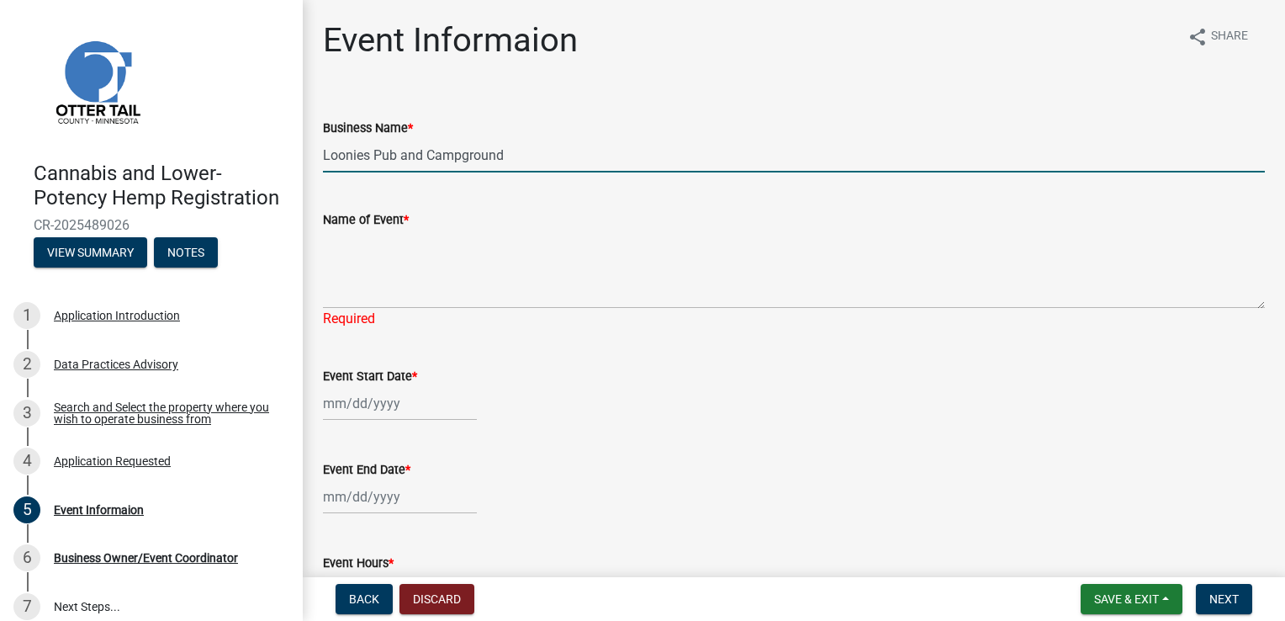
click at [543, 160] on input "Loonies Pub and Campground" at bounding box center [794, 155] width 942 height 34
type input "L"
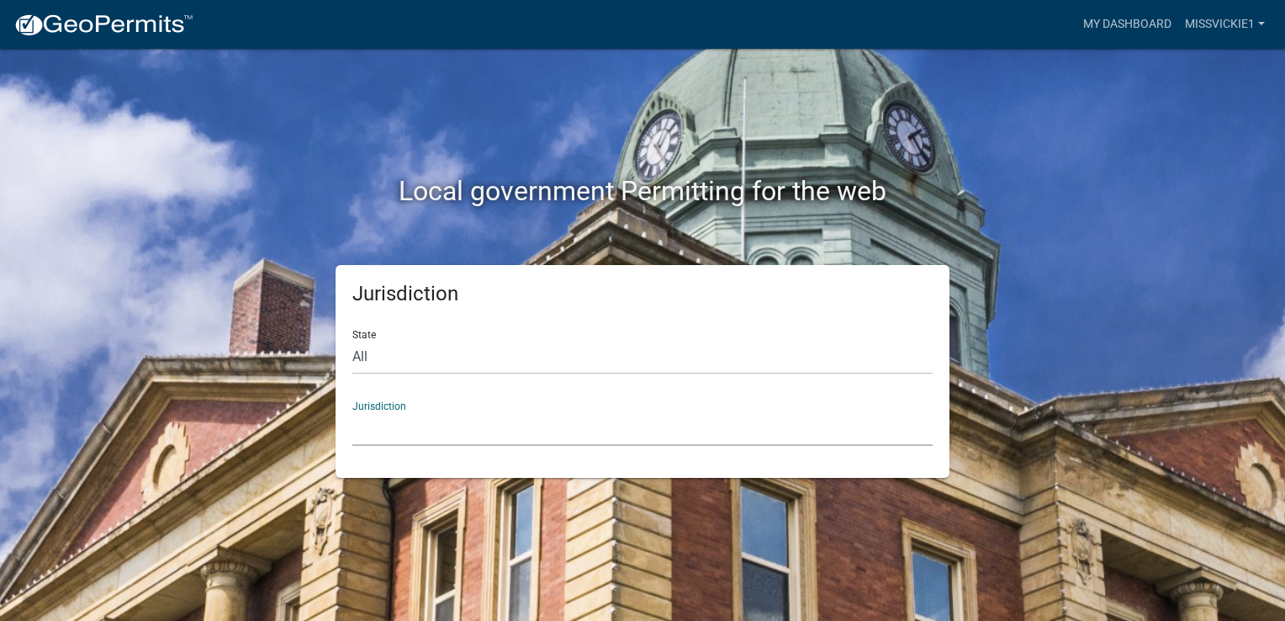
click at [577, 431] on select "Custer County, Colorado Carroll County, Georgia Cook County, Georgia Crawford C…" at bounding box center [642, 428] width 580 height 34
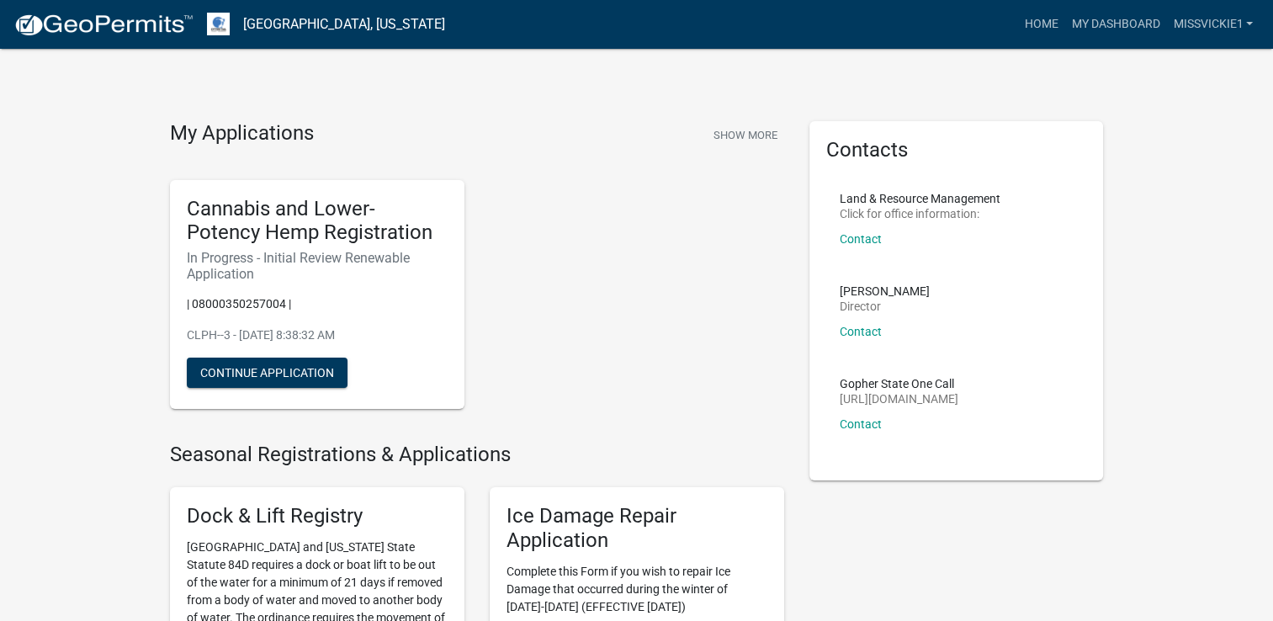
click at [625, 282] on div "Cannabis and Lower-Potency Hemp Registration In Progress - Initial Review Renew…" at bounding box center [476, 295] width 639 height 257
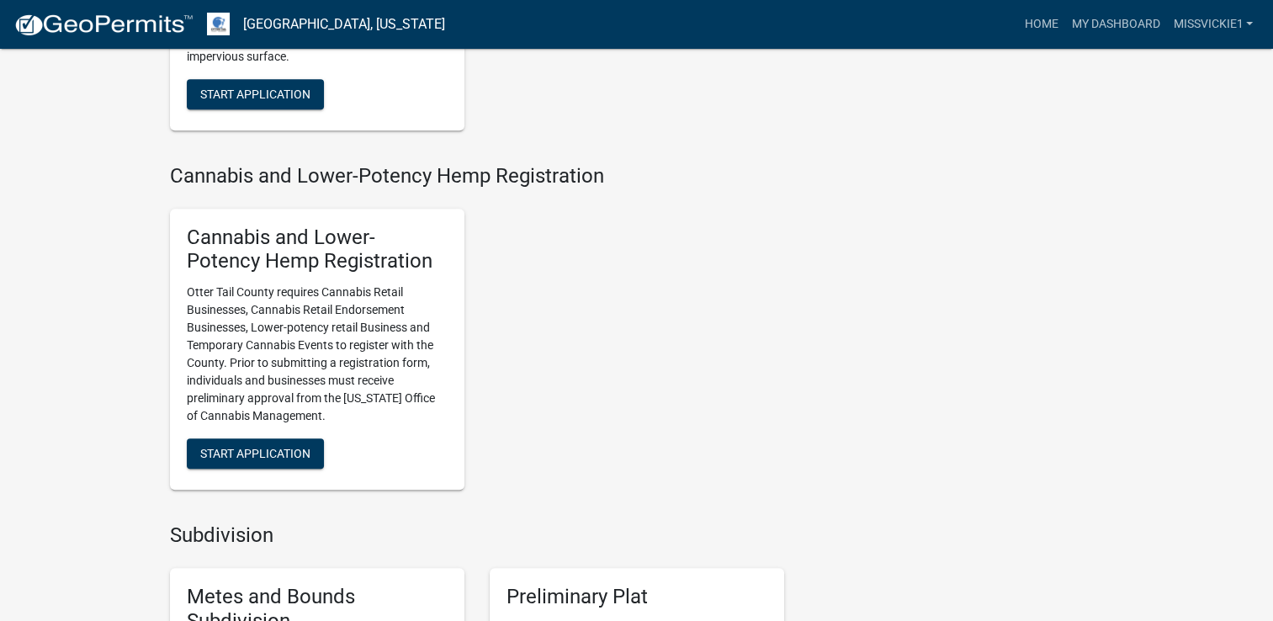
scroll to position [1817, 0]
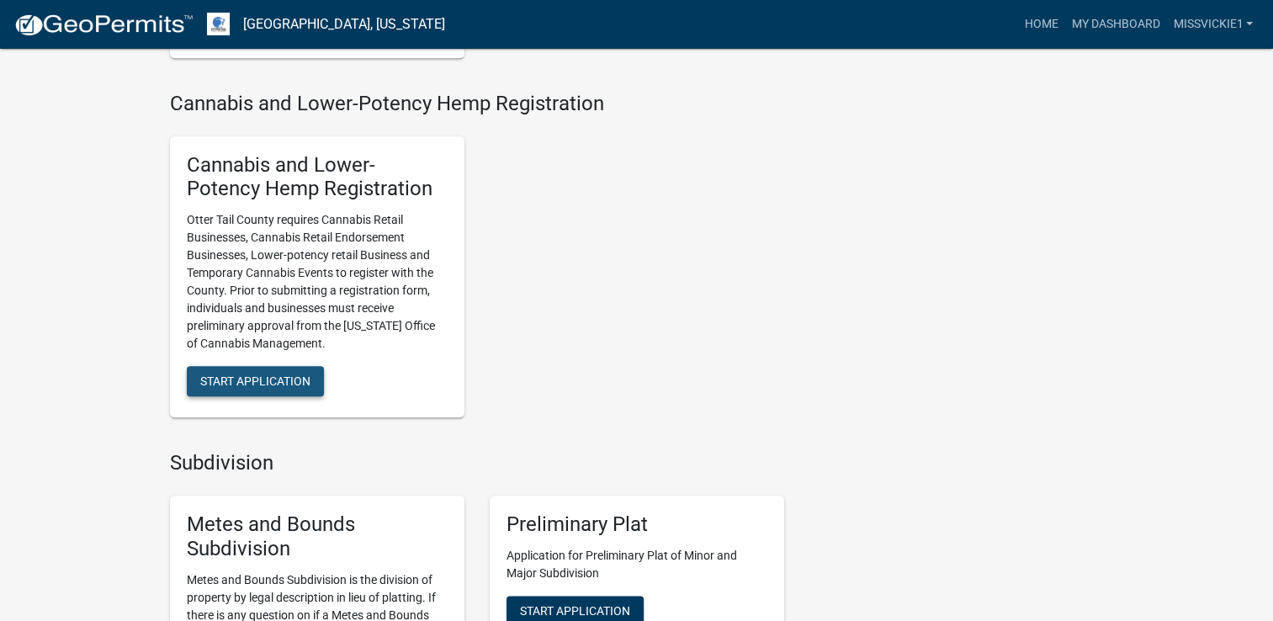
click at [303, 391] on button "Start Application" at bounding box center [255, 381] width 137 height 30
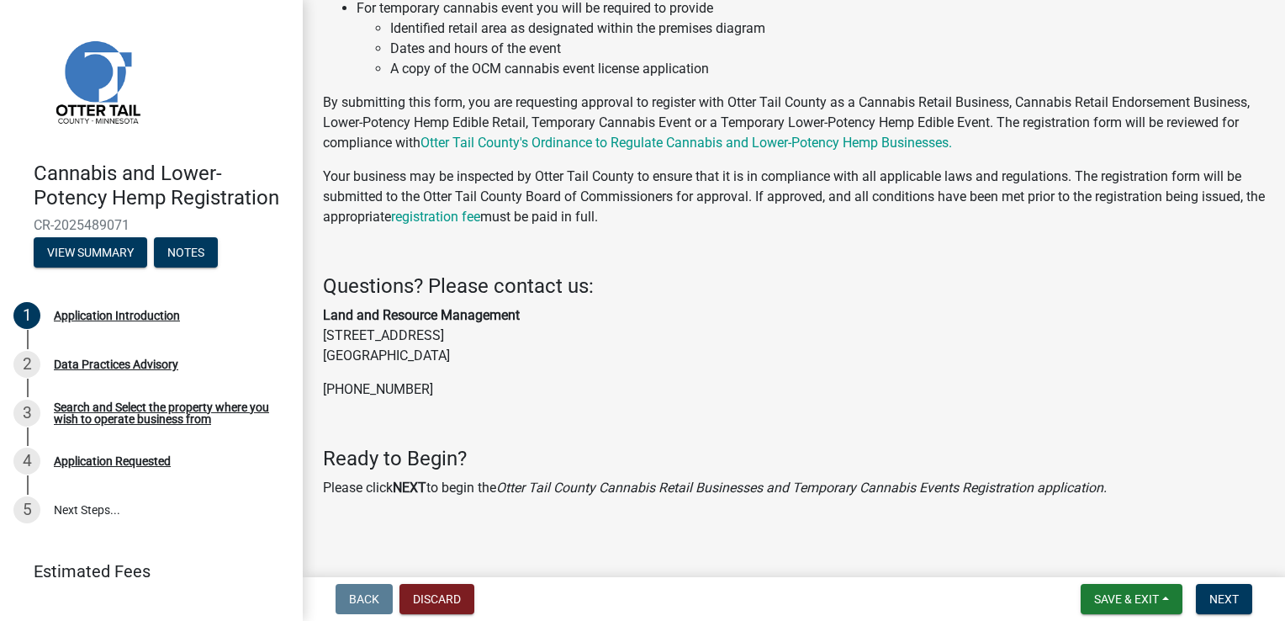
scroll to position [347, 0]
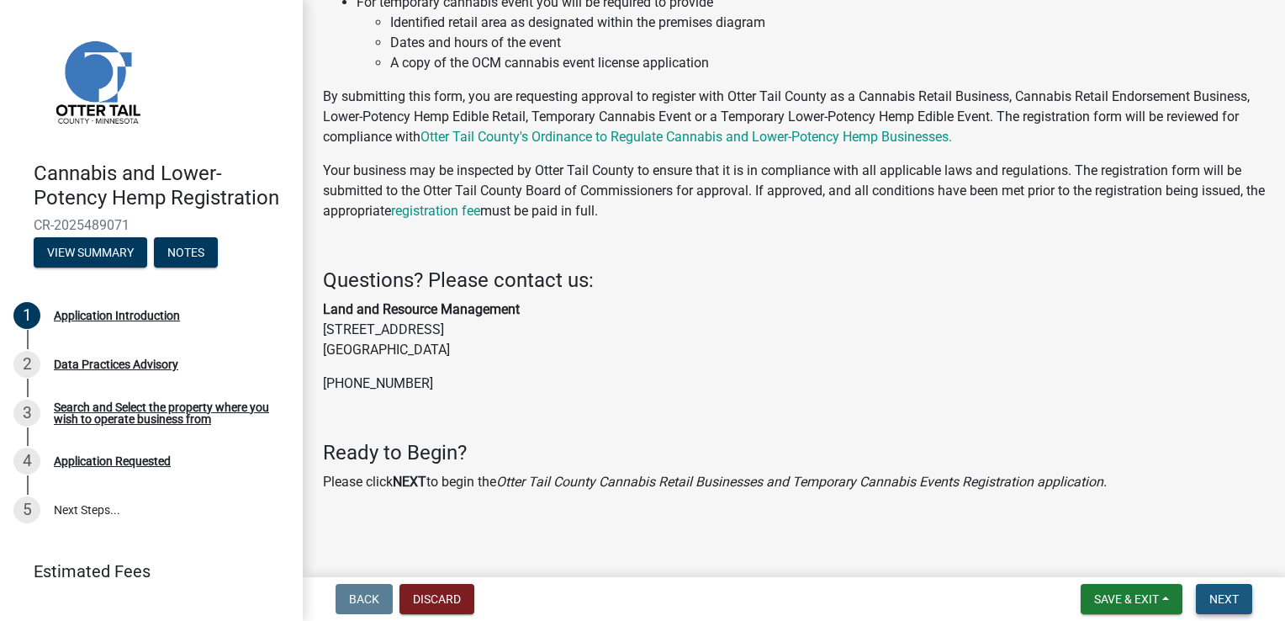
click at [1227, 592] on span "Next" at bounding box center [1224, 598] width 29 height 13
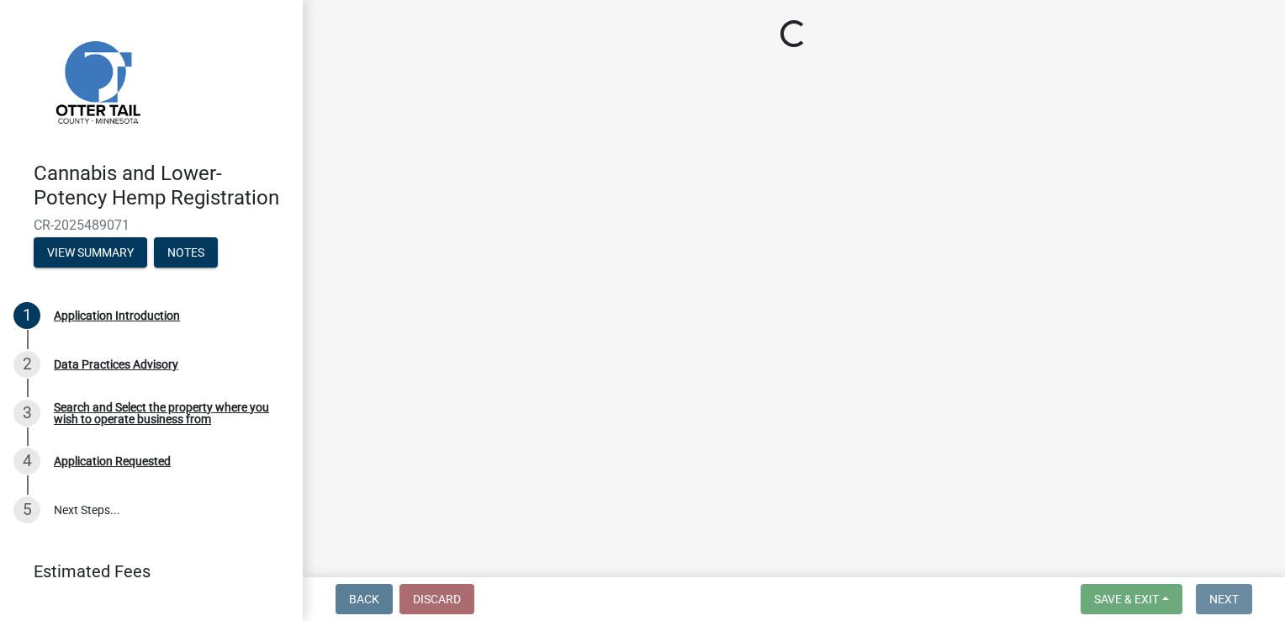
scroll to position [0, 0]
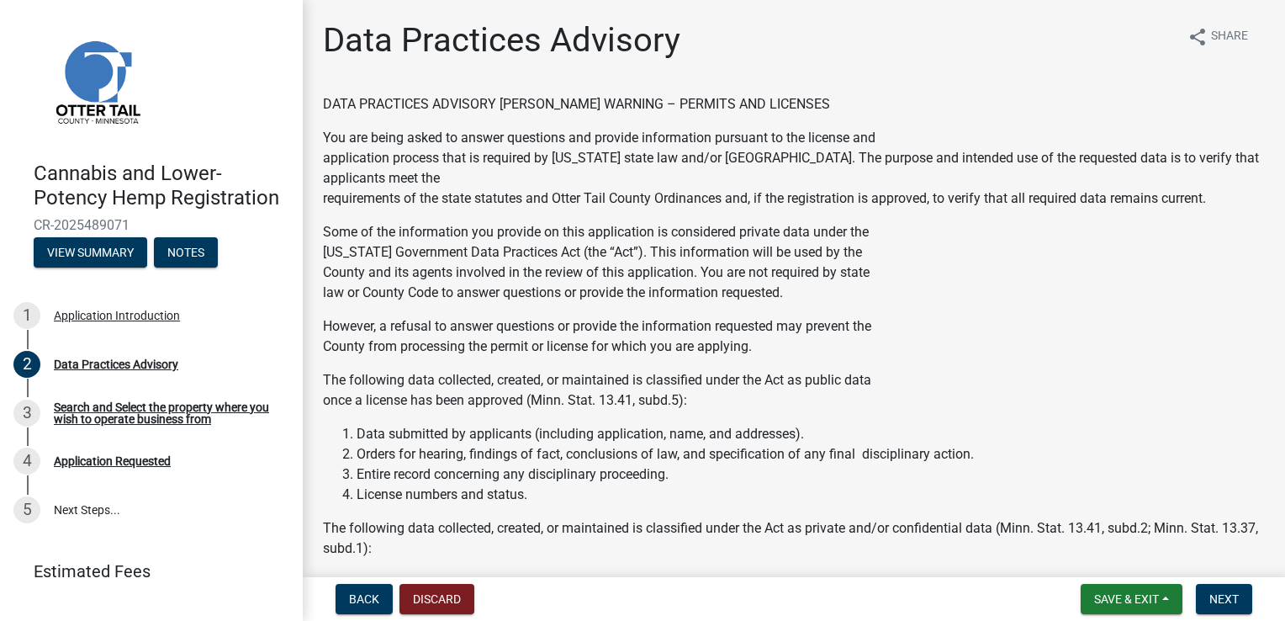
drag, startPoint x: 1272, startPoint y: 177, endPoint x: 1269, endPoint y: 269, distance: 92.6
drag, startPoint x: 1269, startPoint y: 269, endPoint x: 1242, endPoint y: 268, distance: 26.1
click at [1242, 268] on p "Some of the information you provide on this application is considered private d…" at bounding box center [794, 262] width 942 height 81
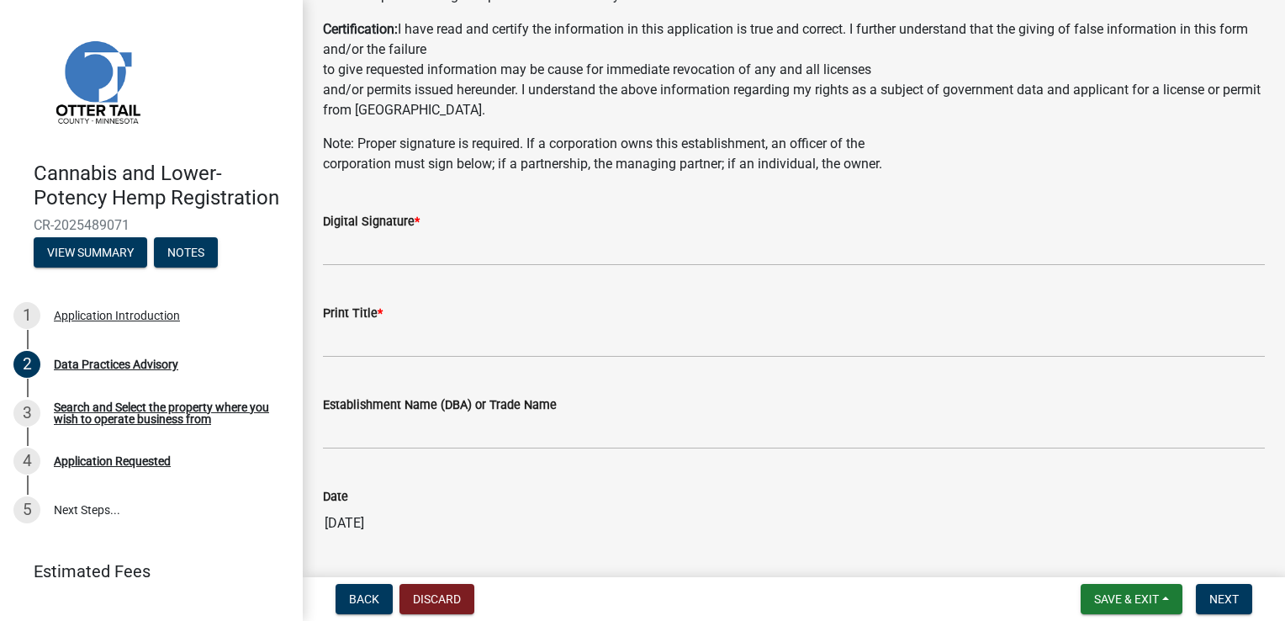
scroll to position [910, 0]
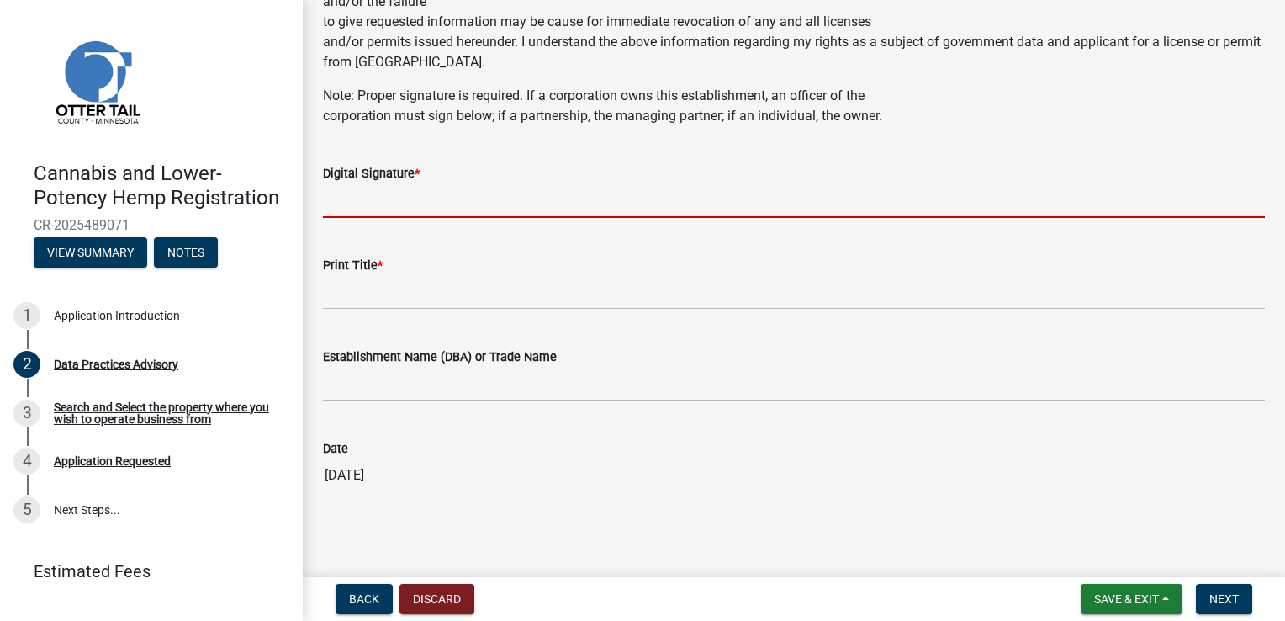
click at [1001, 194] on input "Digital Signature *" at bounding box center [794, 200] width 942 height 34
type input "vickie Ludwig"
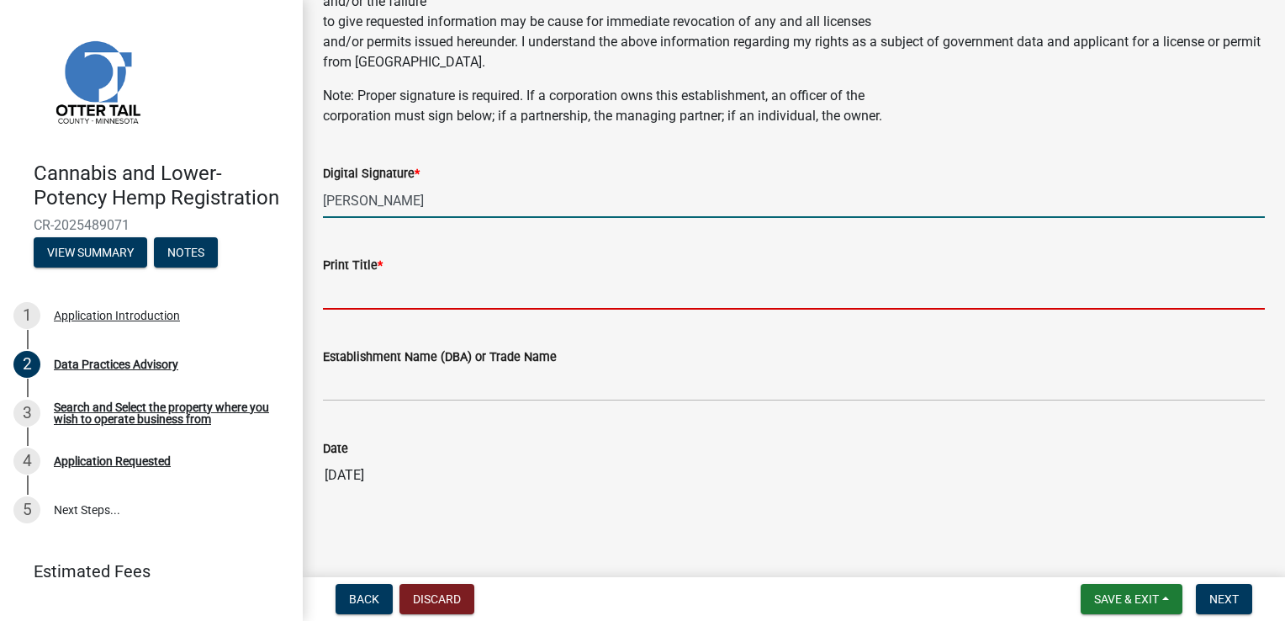
type input "Owner"
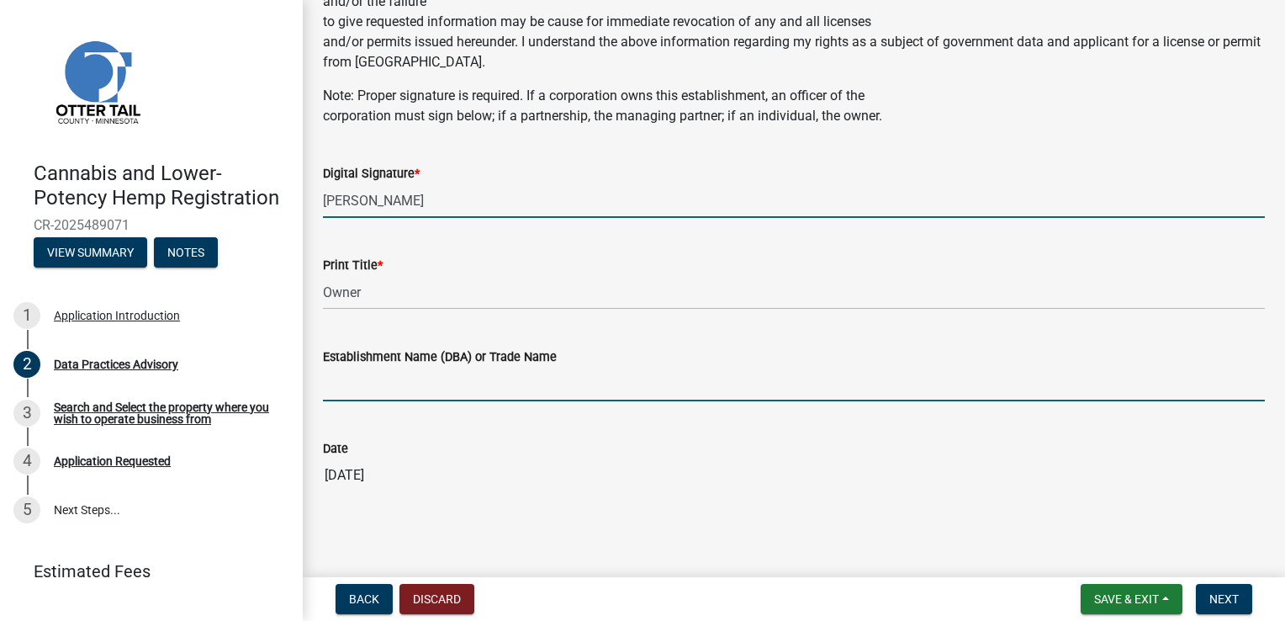
type input "Loonies Pub And Campground"
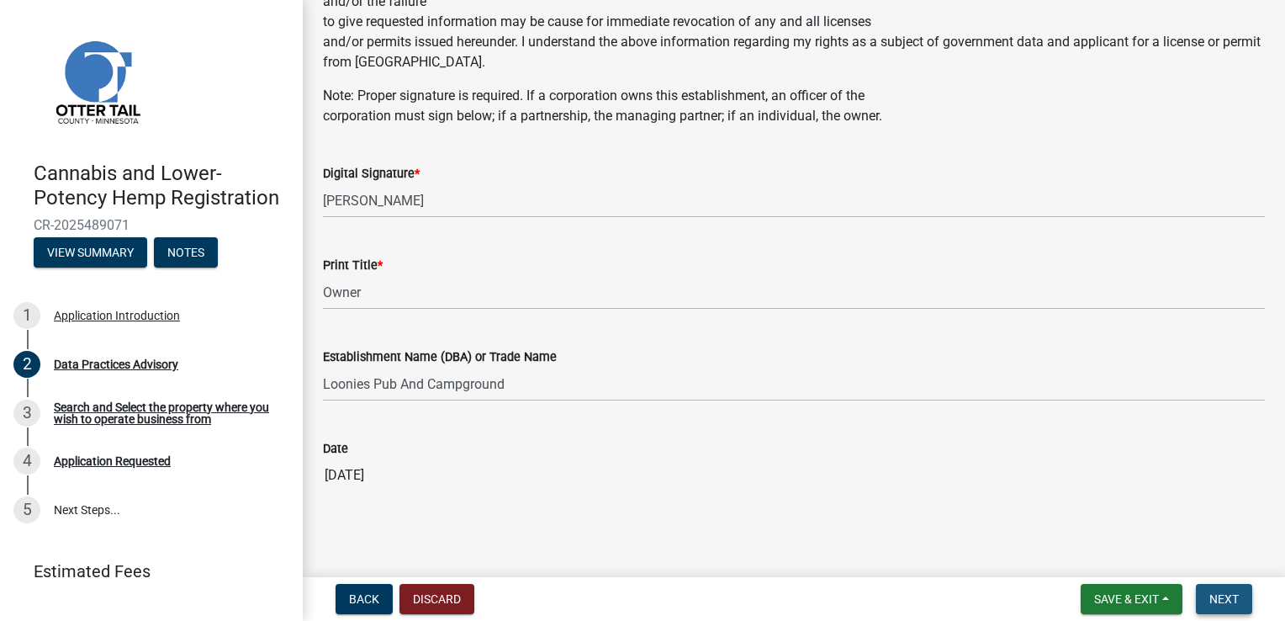
click at [1218, 596] on span "Next" at bounding box center [1224, 598] width 29 height 13
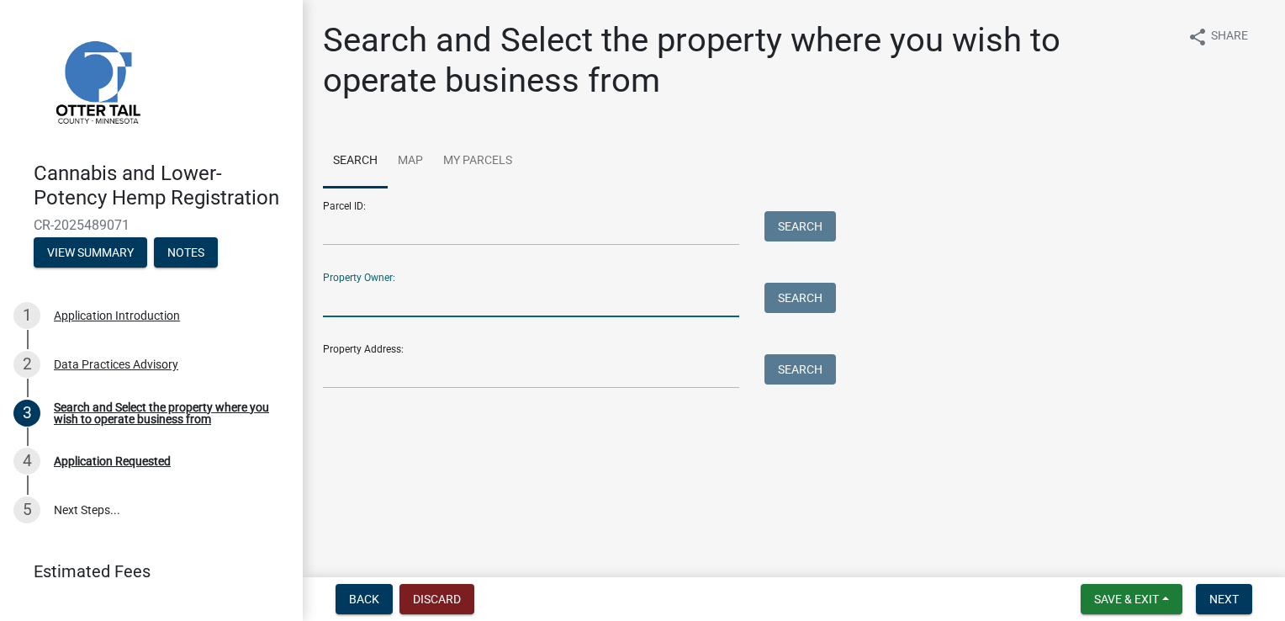
click at [670, 299] on input "Property Owner:" at bounding box center [531, 300] width 416 height 34
type input "[PERSON_NAME]"
type input "31870 Co Hwy130"
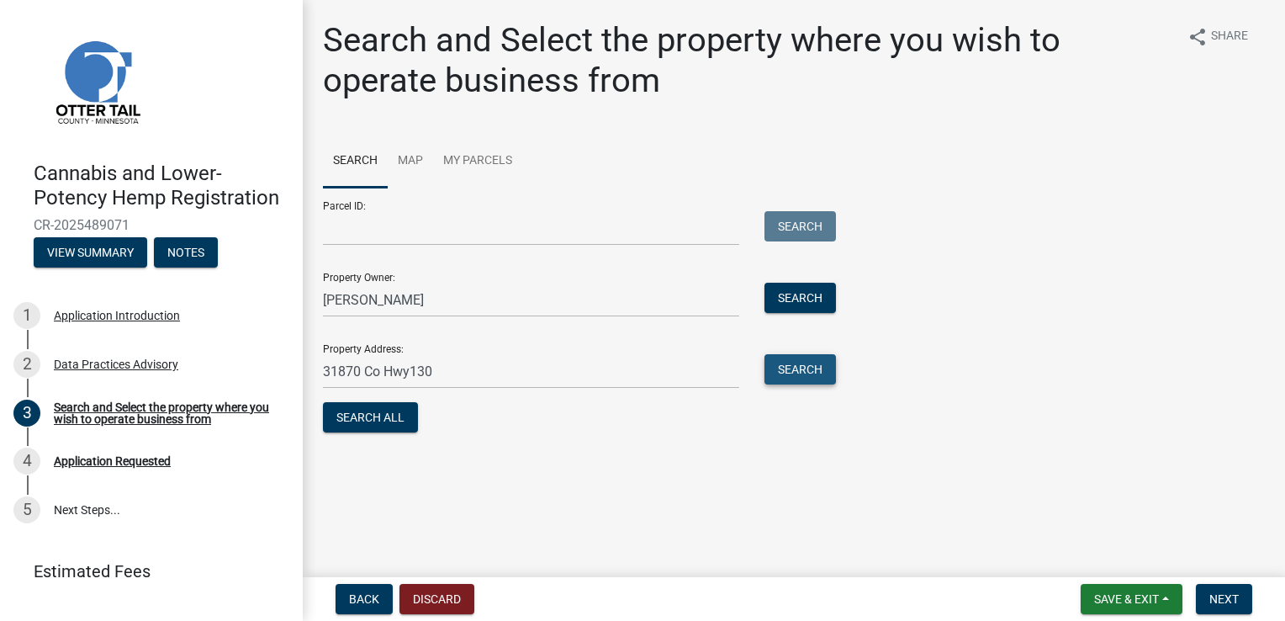
click at [769, 375] on button "Search" at bounding box center [801, 369] width 72 height 30
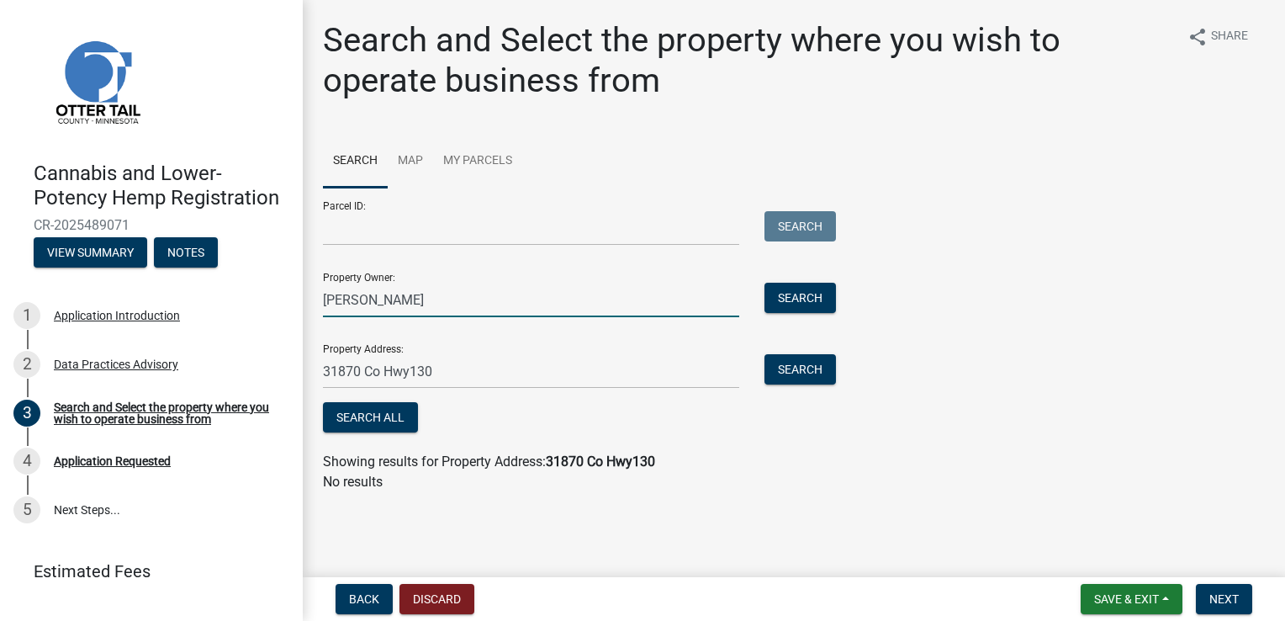
click at [636, 301] on input "[PERSON_NAME]" at bounding box center [531, 300] width 416 height 34
type input "V"
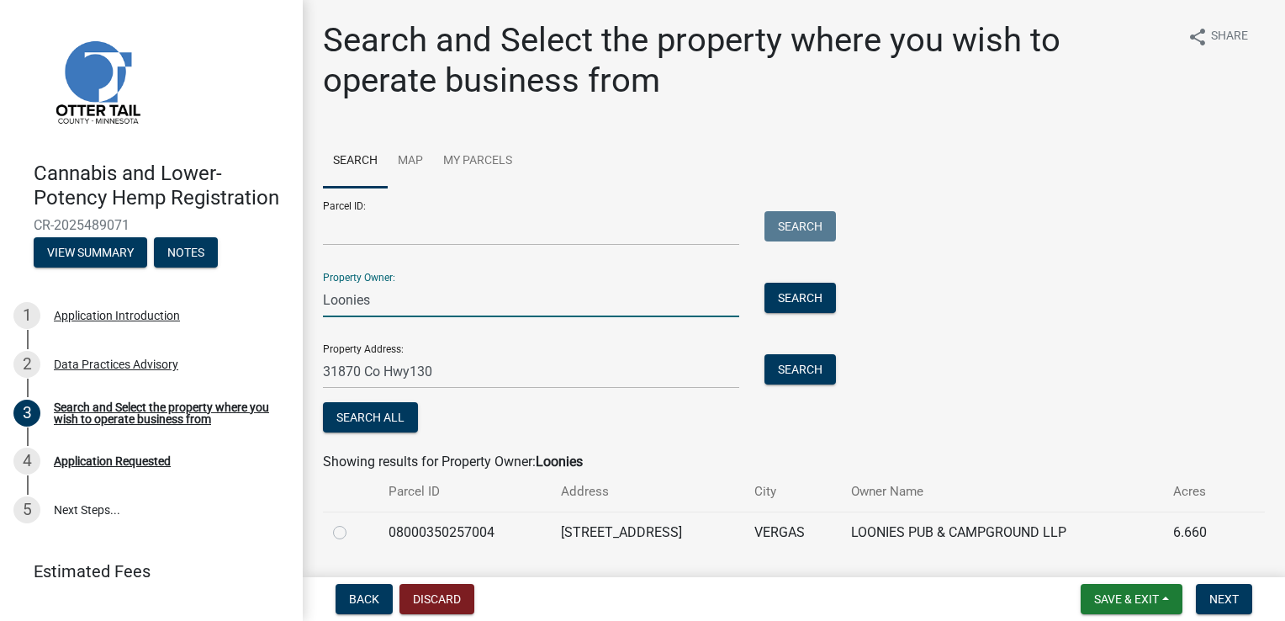
type input "Loonies"
click at [353, 522] on label at bounding box center [353, 522] width 0 height 0
click at [353, 532] on input "radio" at bounding box center [358, 527] width 11 height 11
radio input "true"
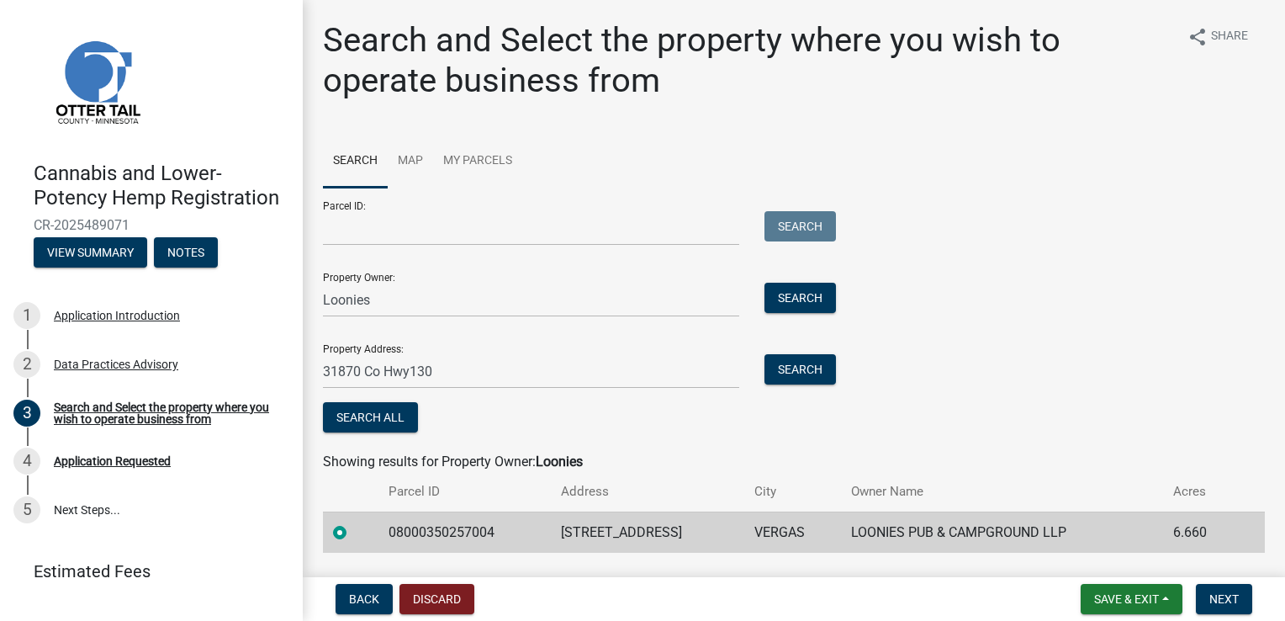
click at [925, 331] on div "Parcel ID: Search Property Owner: Loonies Search Property Address: 31870 Co Hwy…" at bounding box center [794, 312] width 942 height 249
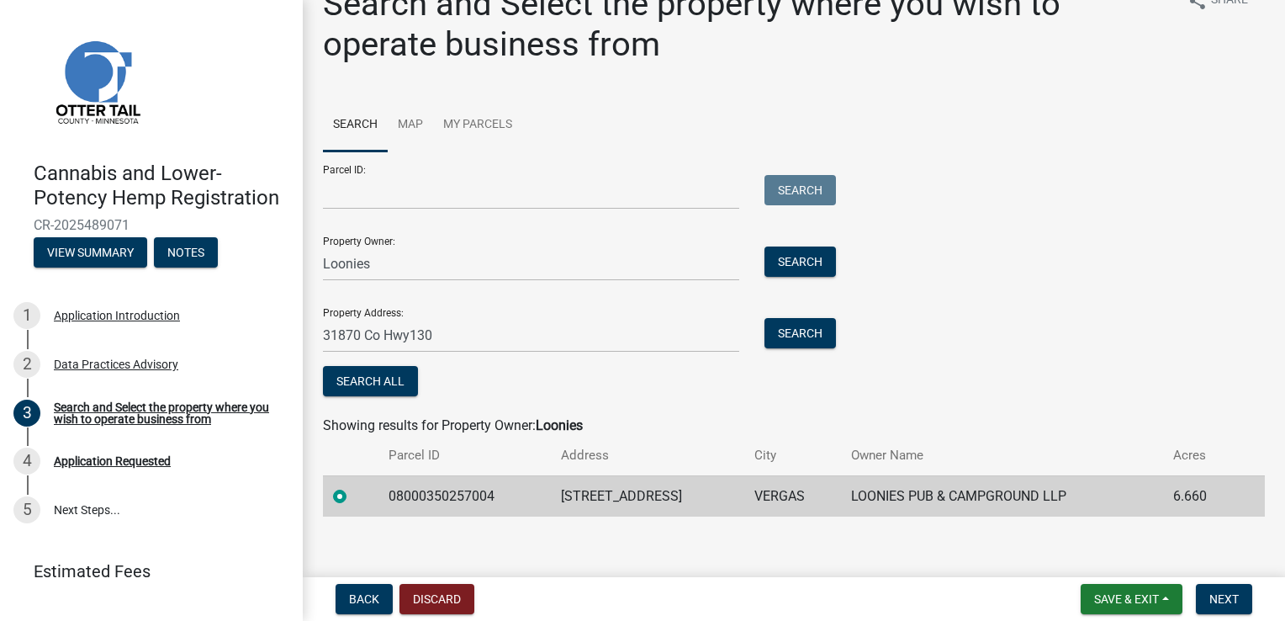
scroll to position [47, 0]
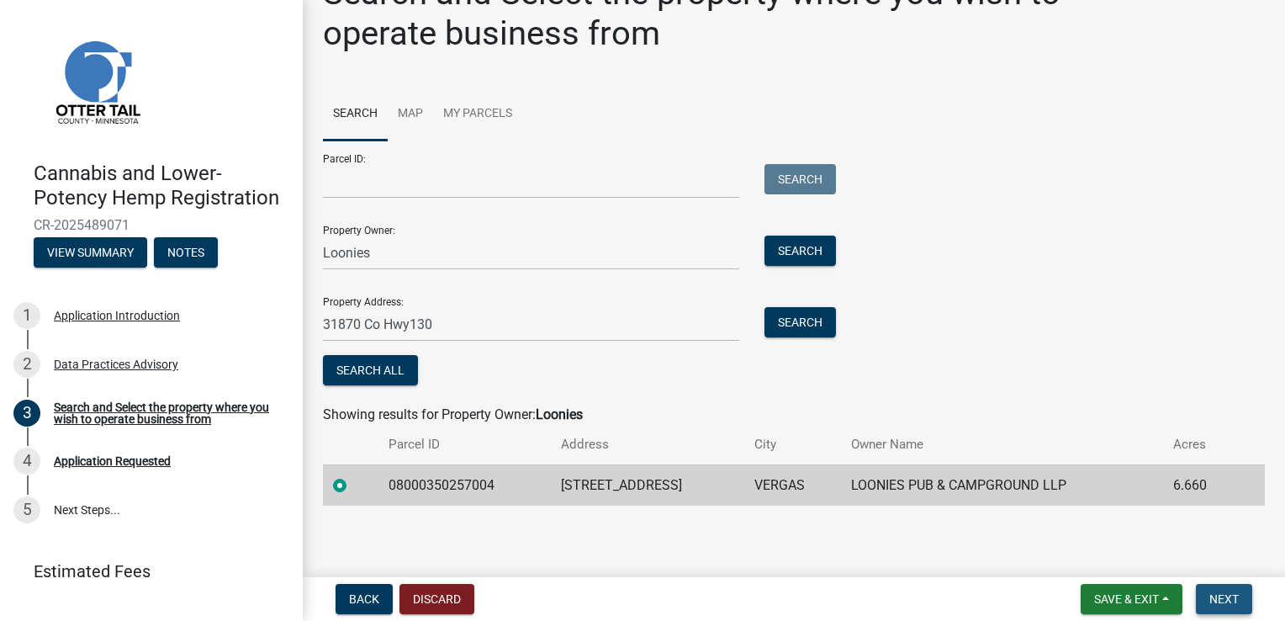
click at [1221, 611] on button "Next" at bounding box center [1224, 599] width 56 height 30
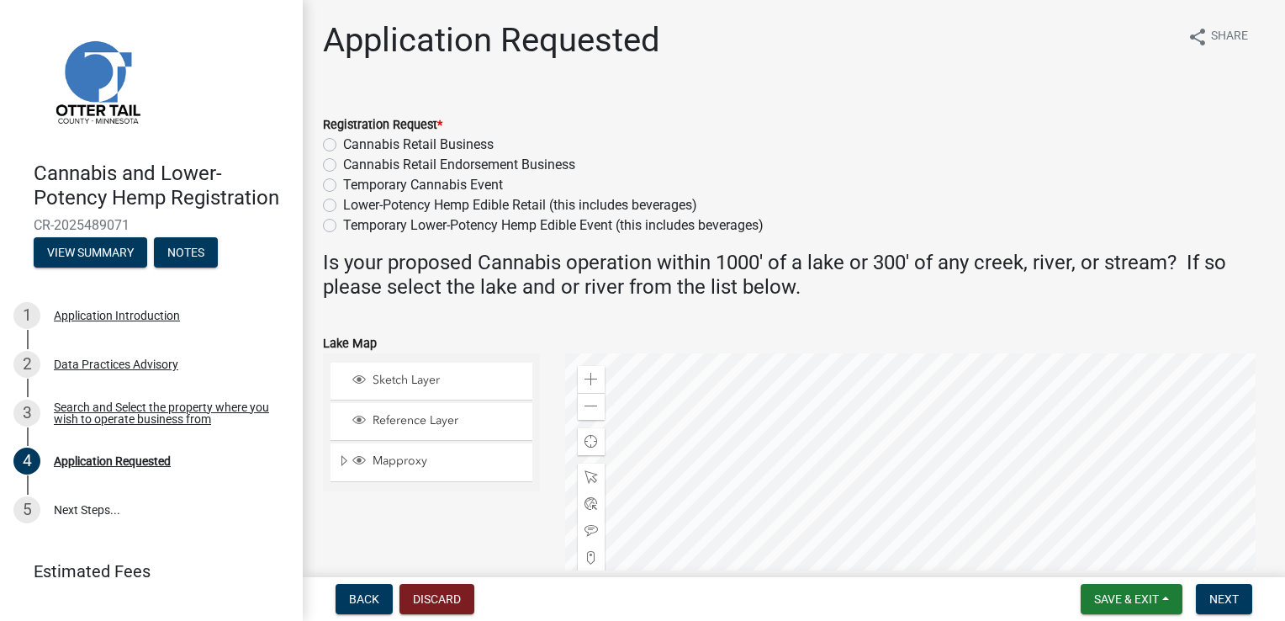
click at [343, 142] on label "Cannabis Retail Business" at bounding box center [418, 145] width 151 height 20
click at [343, 142] on input "Cannabis Retail Business" at bounding box center [348, 140] width 11 height 11
radio input "true"
click at [474, 170] on label "Cannabis Retail Endorsement Business" at bounding box center [459, 165] width 232 height 20
click at [354, 166] on input "Cannabis Retail Endorsement Business" at bounding box center [348, 160] width 11 height 11
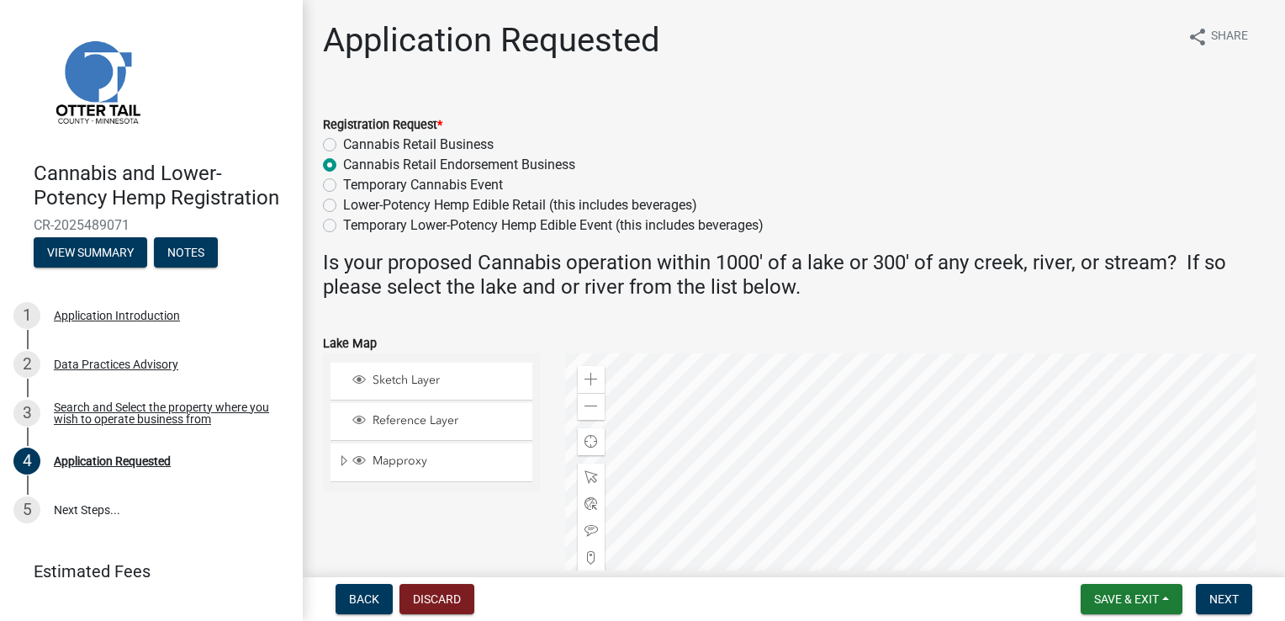
radio input "true"
click at [398, 138] on label "Cannabis Retail Business" at bounding box center [418, 145] width 151 height 20
click at [354, 138] on input "Cannabis Retail Business" at bounding box center [348, 140] width 11 height 11
radio input "true"
click at [386, 158] on label "Cannabis Retail Endorsement Business" at bounding box center [459, 165] width 232 height 20
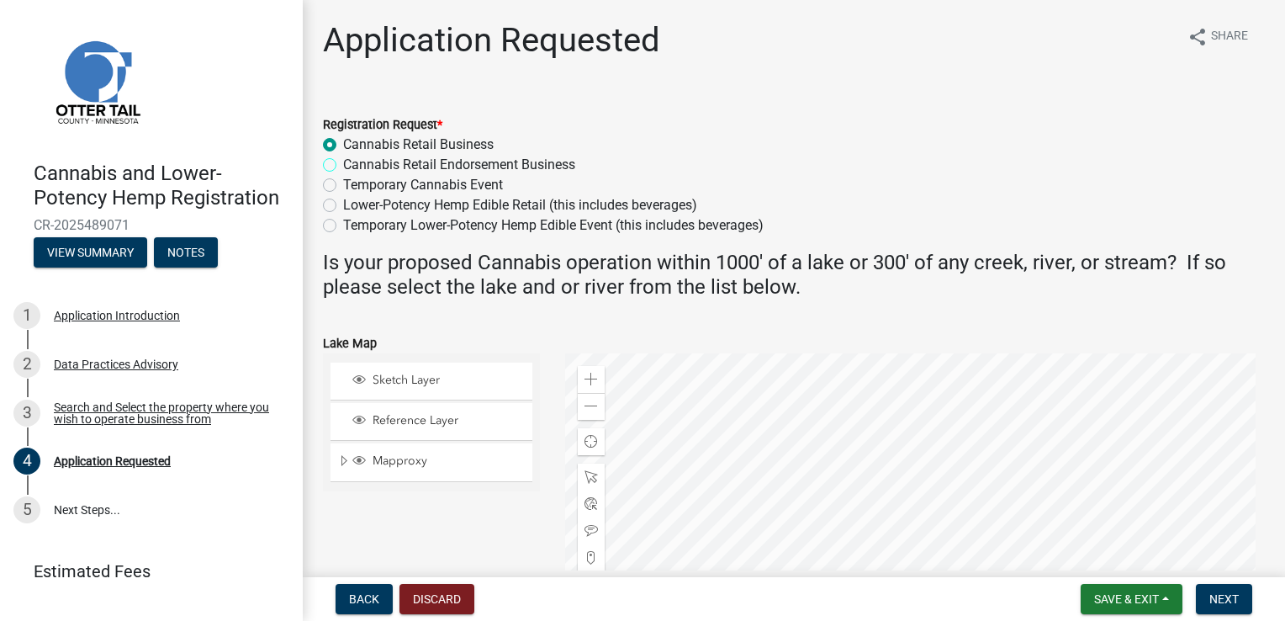
click at [354, 158] on input "Cannabis Retail Endorsement Business" at bounding box center [348, 160] width 11 height 11
radio input "true"
click at [1228, 594] on span "Next" at bounding box center [1224, 598] width 29 height 13
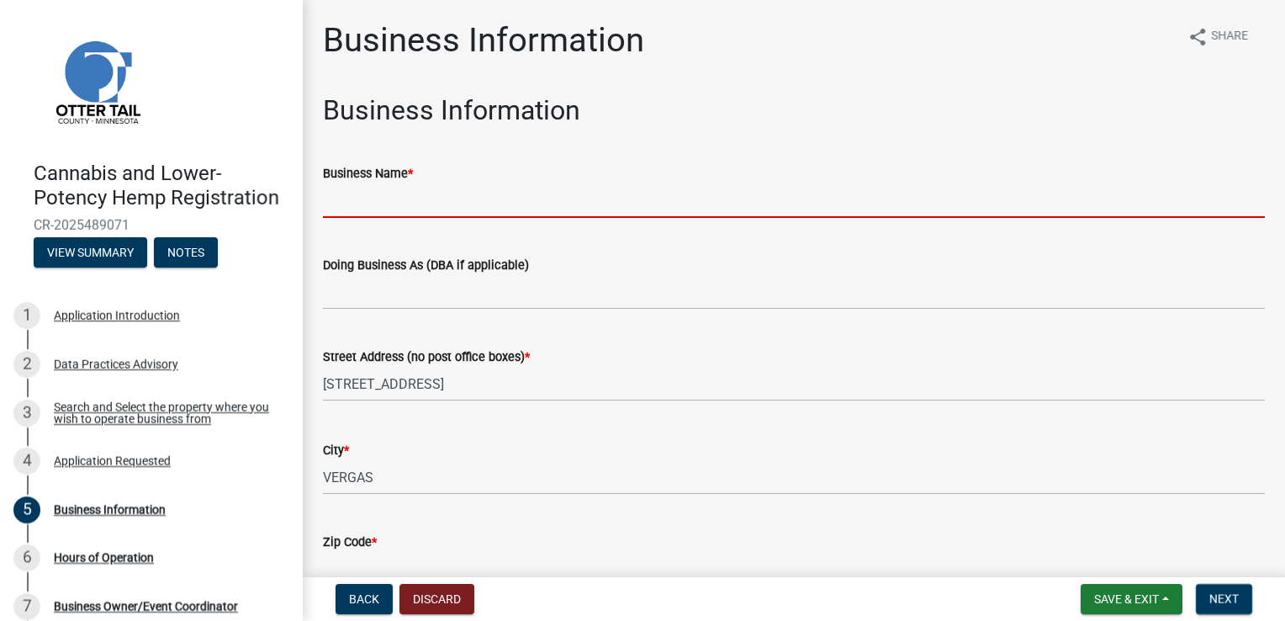
click at [702, 191] on input "Business Name *" at bounding box center [794, 200] width 942 height 34
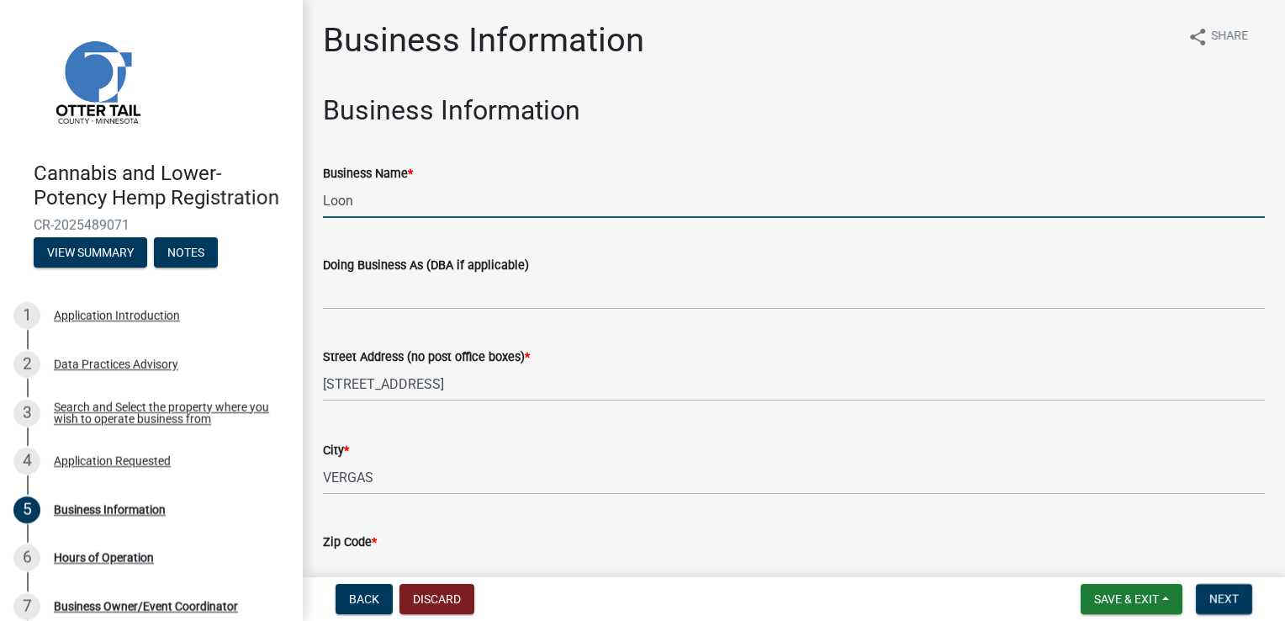
type input "Loonies Pub and Campground"
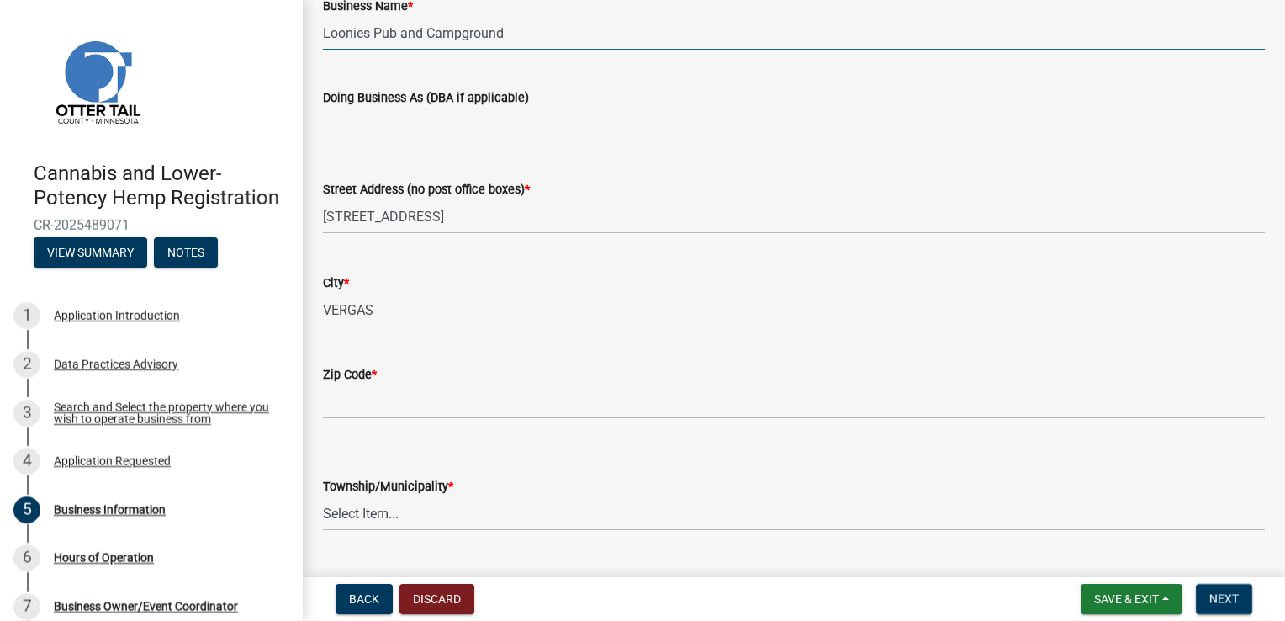
scroll to position [254, 0]
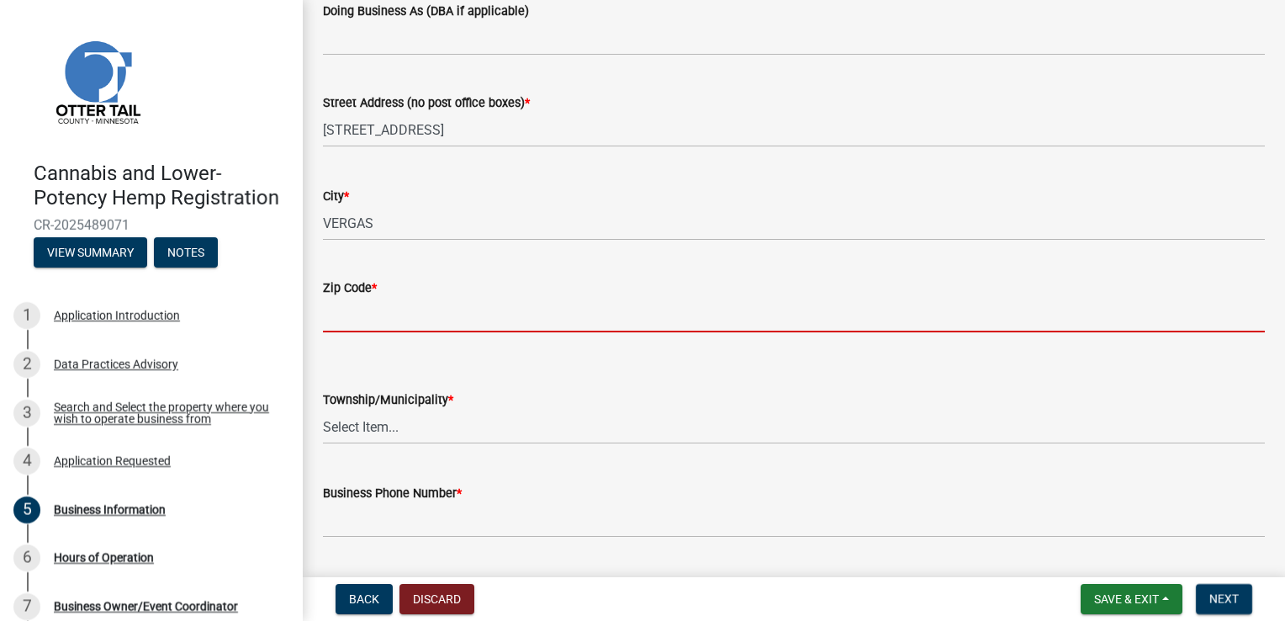
click at [1084, 310] on input "Zip Code *" at bounding box center [794, 315] width 942 height 34
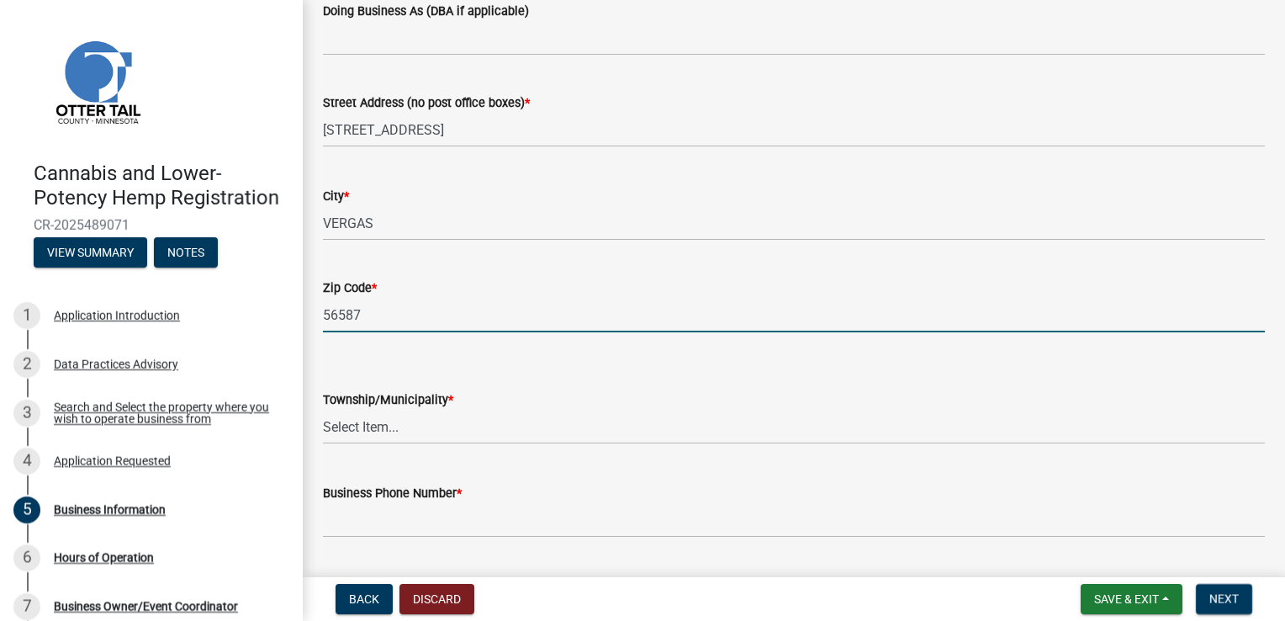
type input "56587"
click at [1033, 427] on select "Select Item... Aastad Amor Aurdal Blowers Bluffton Buse Butler Candor Carlisle …" at bounding box center [794, 427] width 942 height 34
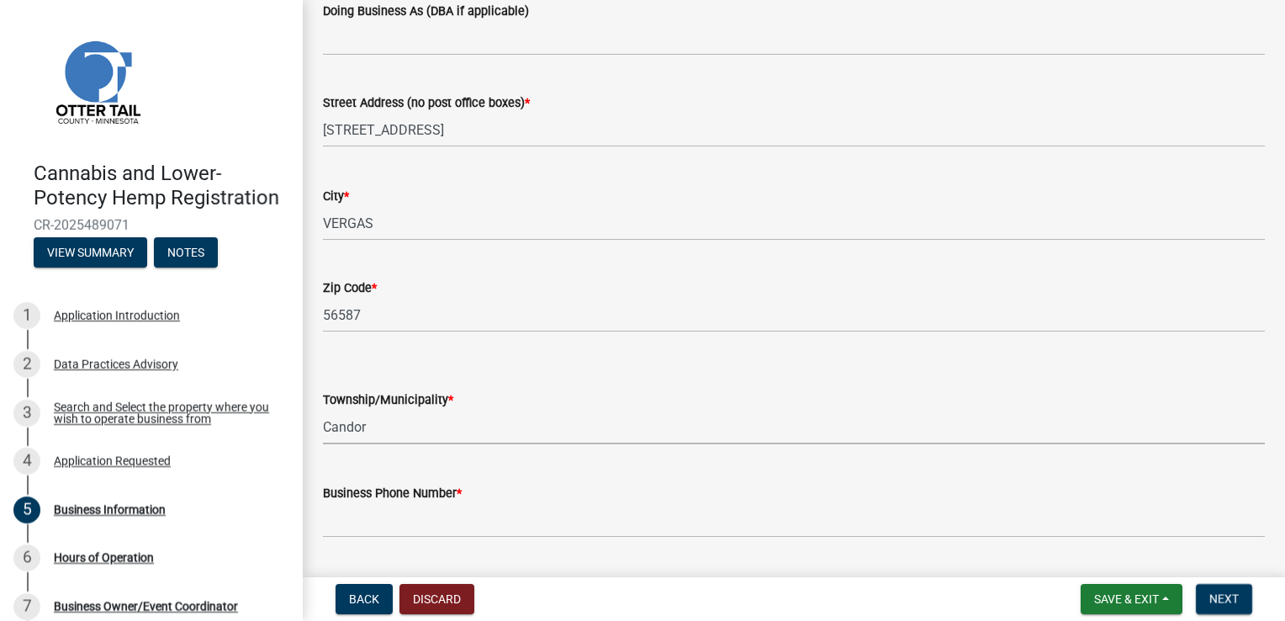
click at [323, 410] on select "Select Item... Aastad Amor Aurdal Blowers Bluffton Buse Butler Candor Carlisle …" at bounding box center [794, 427] width 942 height 34
select select "f0d93c07-722f-471f-acd4-62f2acb62593"
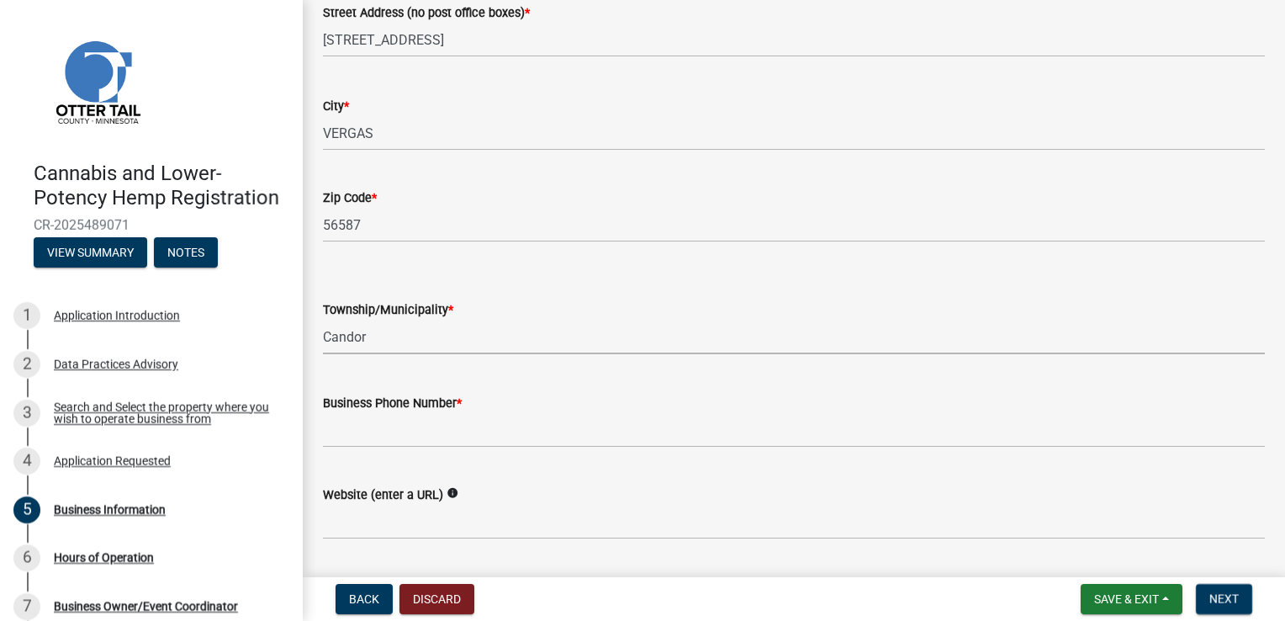
scroll to position [392, 0]
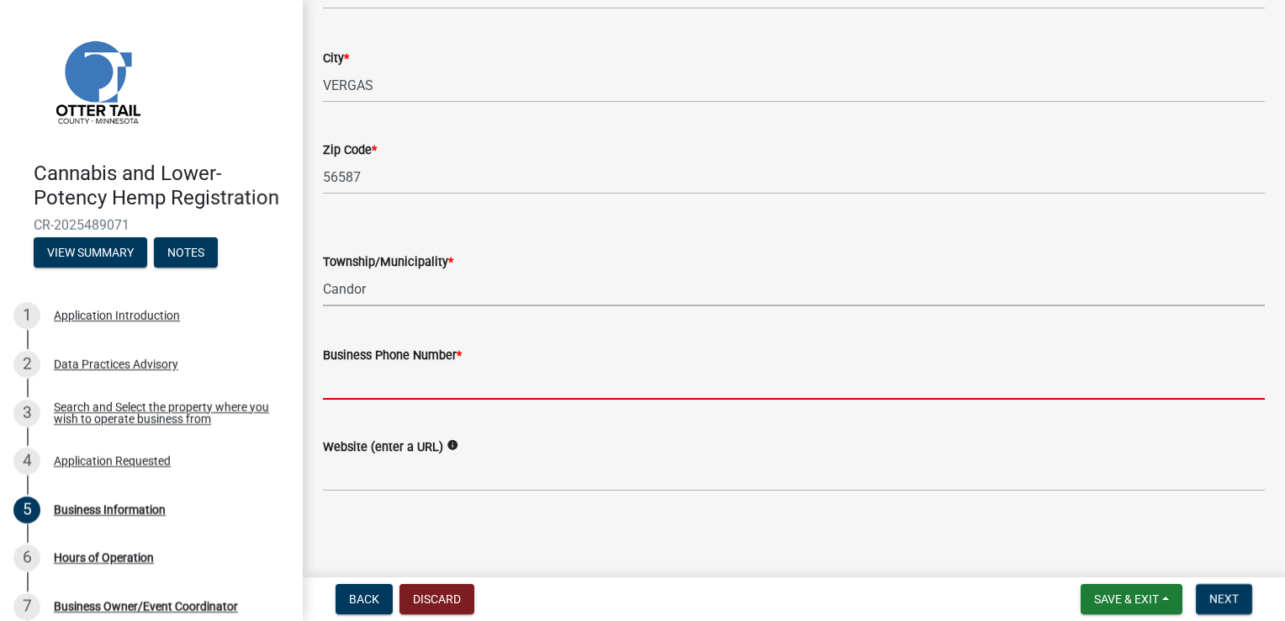
click at [1008, 379] on input "Business Phone Number *" at bounding box center [794, 382] width 942 height 34
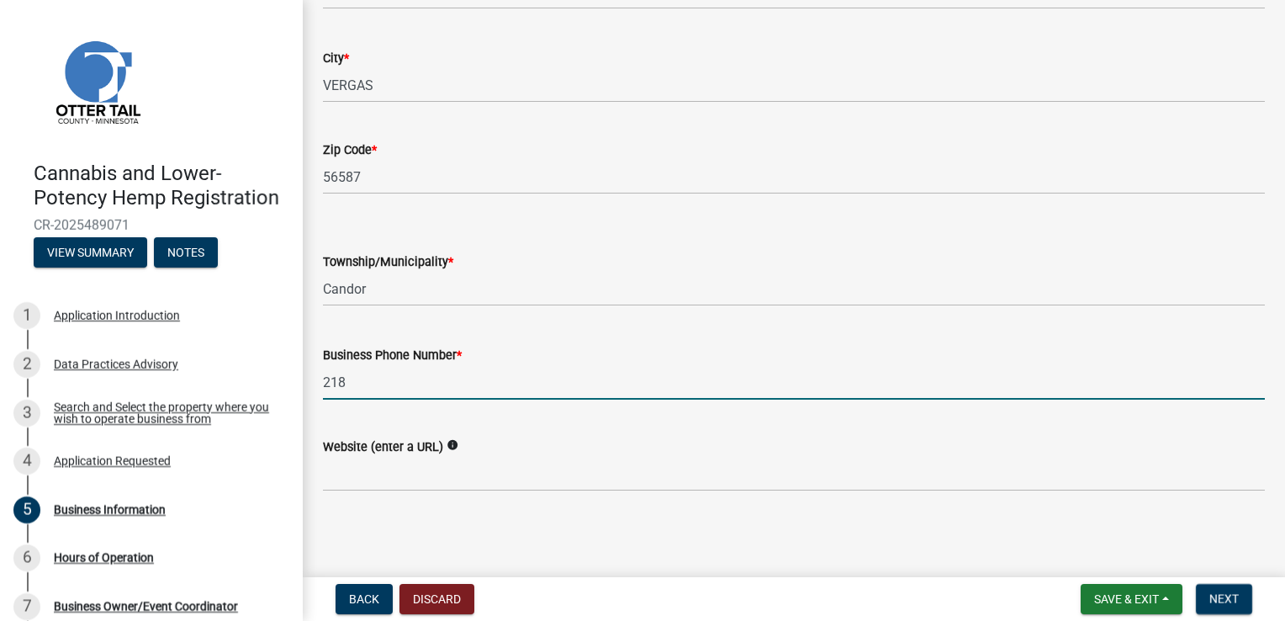
type input "2184430014"
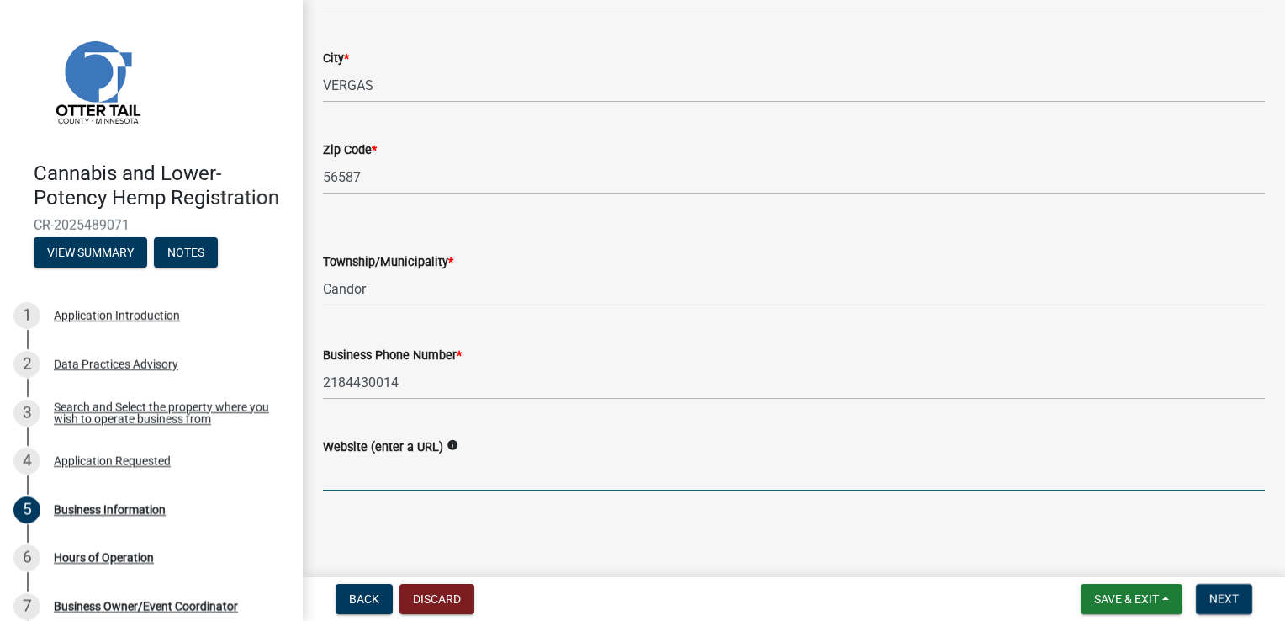
click at [497, 486] on input "Website (enter a URL)" at bounding box center [794, 474] width 942 height 34
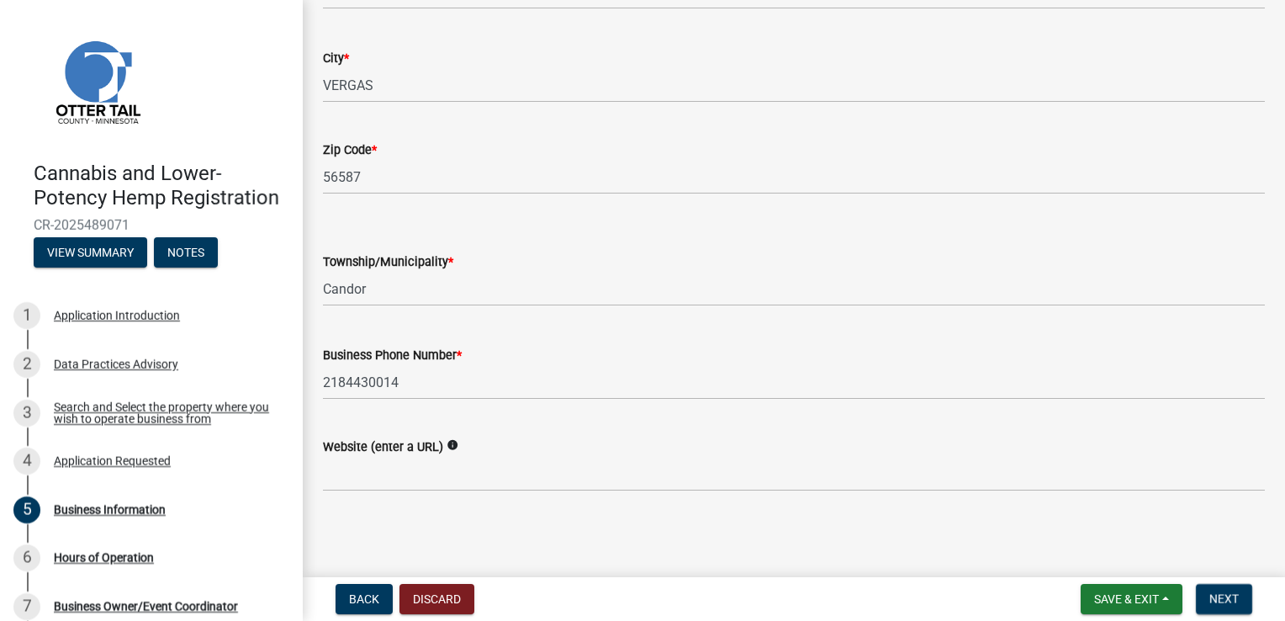
click at [840, 529] on main "Business Information share Share Business Information Business Name * Loonies P…" at bounding box center [794, 285] width 983 height 570
click at [1225, 597] on span "Next" at bounding box center [1224, 598] width 29 height 13
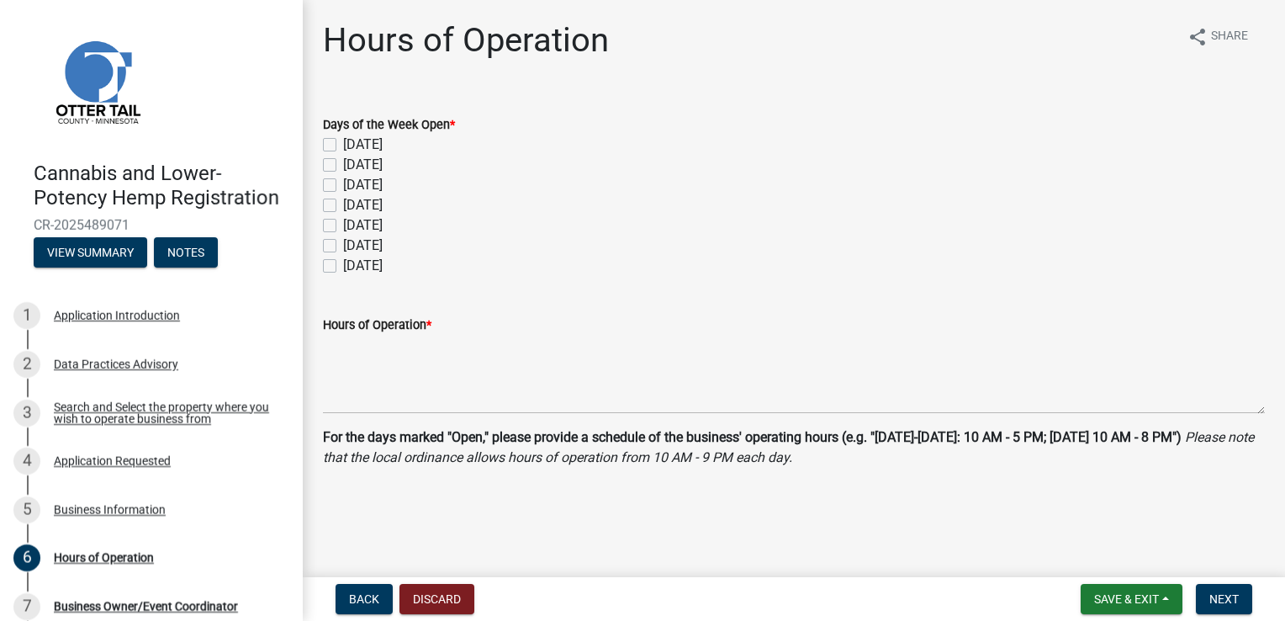
drag, startPoint x: 324, startPoint y: 146, endPoint x: 326, endPoint y: 173, distance: 27.9
click at [326, 173] on div "Days of the Week Open * Sunday Monday Tuesday Wednesday Thursday Friday Saturday" at bounding box center [794, 195] width 942 height 162
click at [326, 173] on div "Monday" at bounding box center [794, 165] width 942 height 20
click at [343, 147] on label "Sunday" at bounding box center [363, 145] width 40 height 20
click at [343, 146] on input "Sunday" at bounding box center [348, 140] width 11 height 11
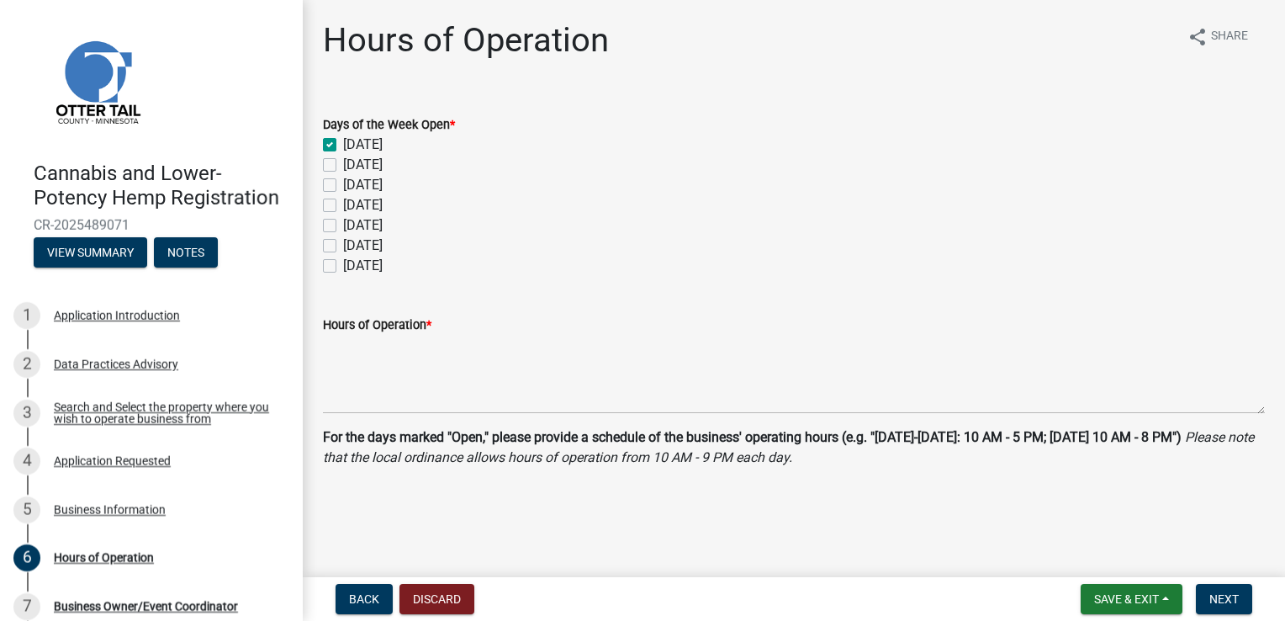
checkbox input "true"
checkbox input "false"
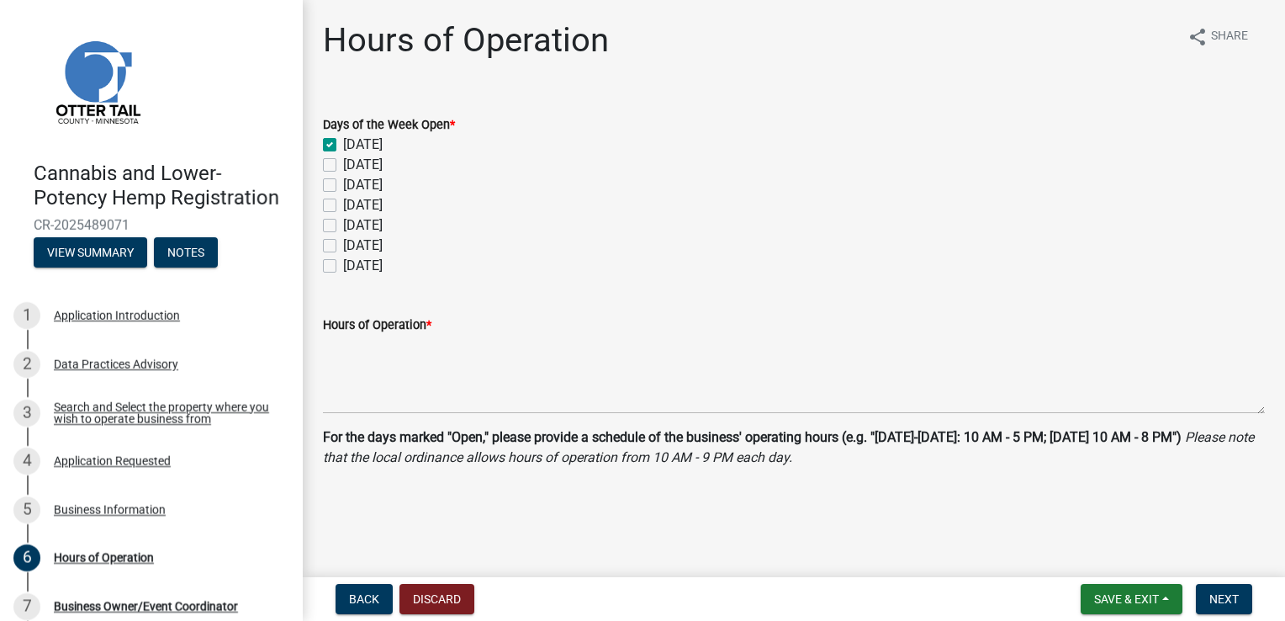
checkbox input "false"
click at [343, 162] on label "Monday" at bounding box center [363, 165] width 40 height 20
click at [343, 162] on input "Monday" at bounding box center [348, 160] width 11 height 11
checkbox input "true"
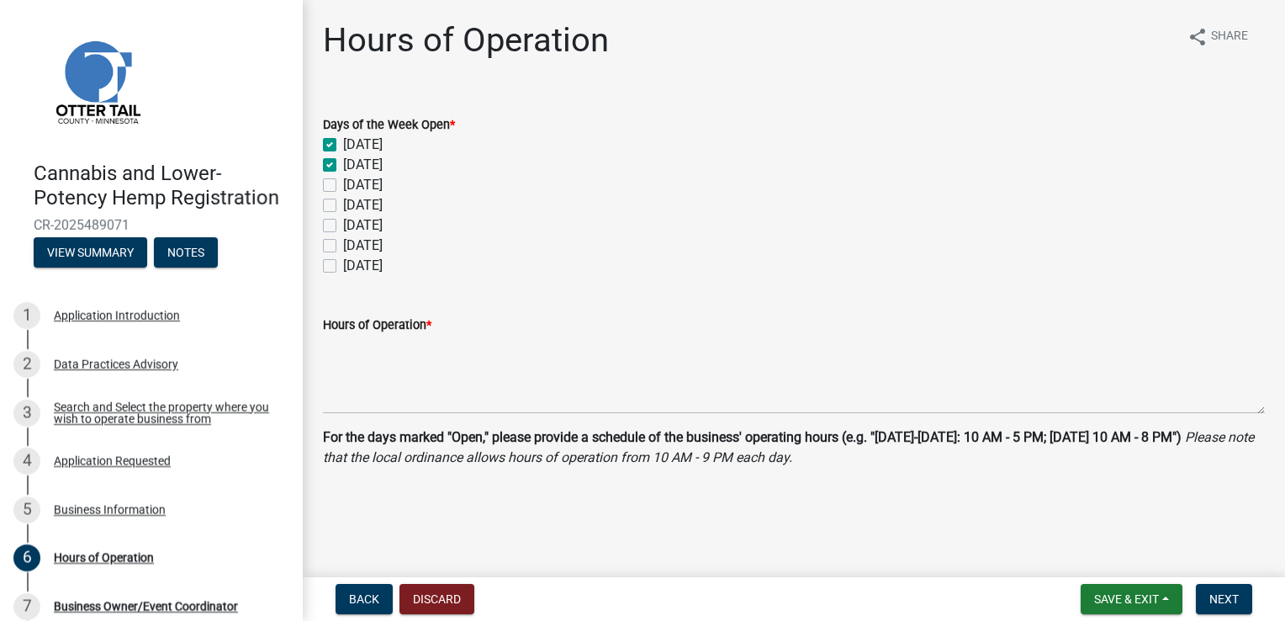
checkbox input "true"
checkbox input "false"
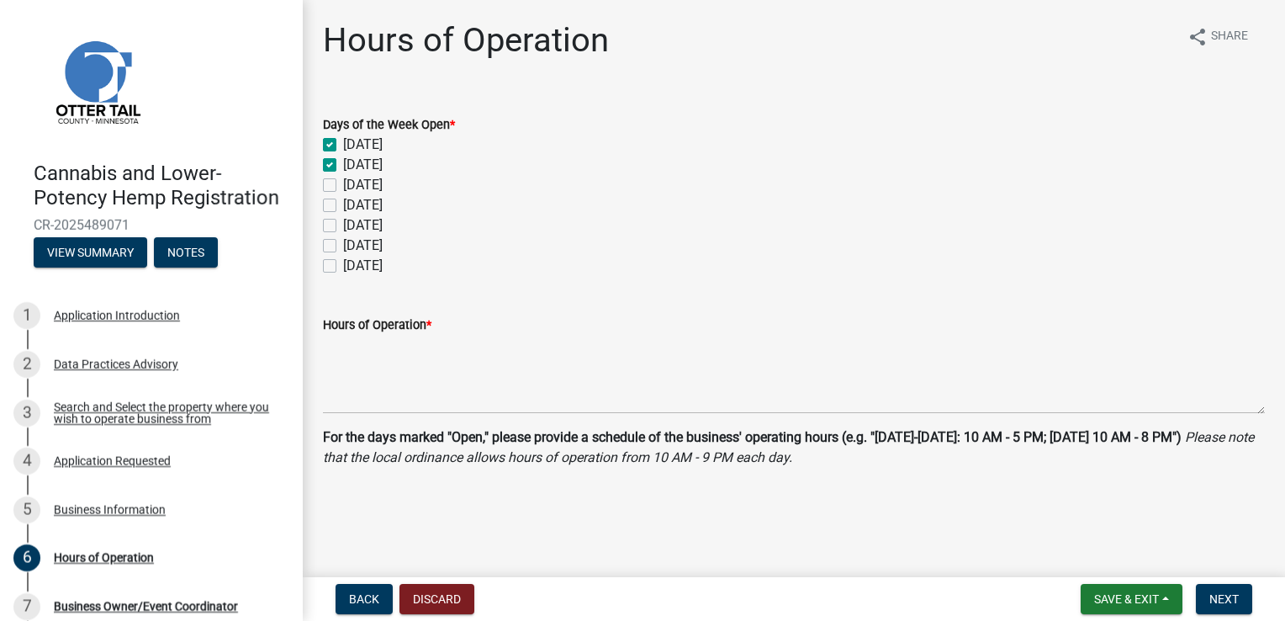
checkbox input "false"
click at [343, 190] on label "Tuesday" at bounding box center [363, 185] width 40 height 20
click at [343, 186] on input "Tuesday" at bounding box center [348, 180] width 11 height 11
checkbox input "true"
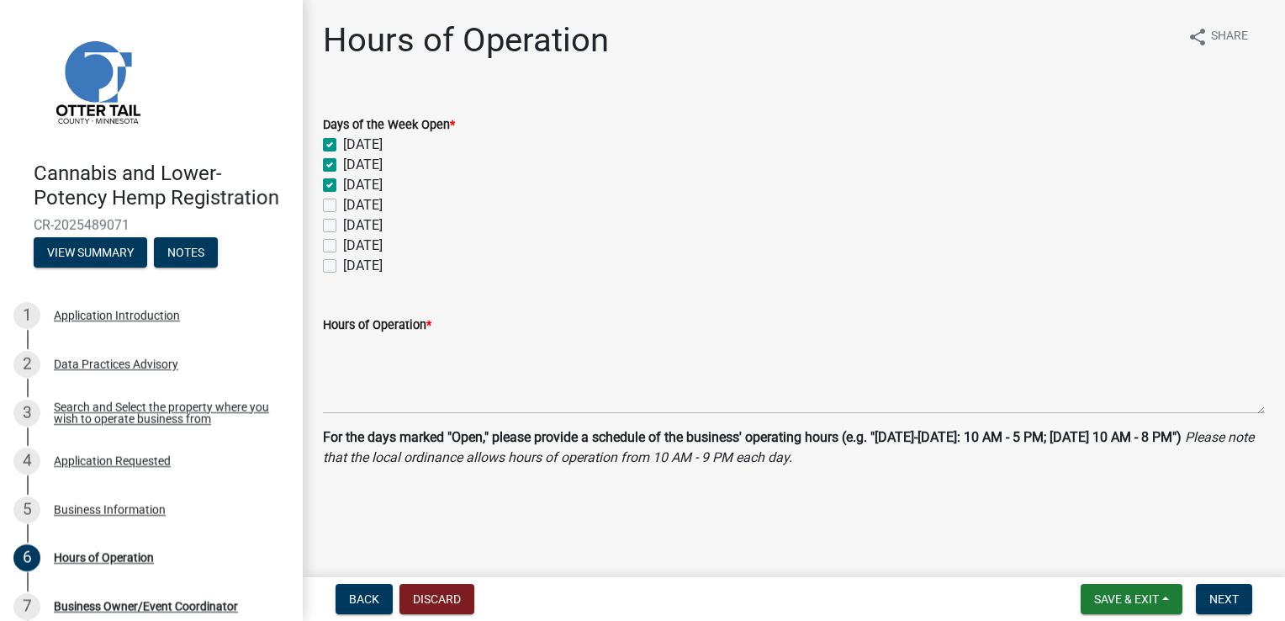
checkbox input "true"
checkbox input "false"
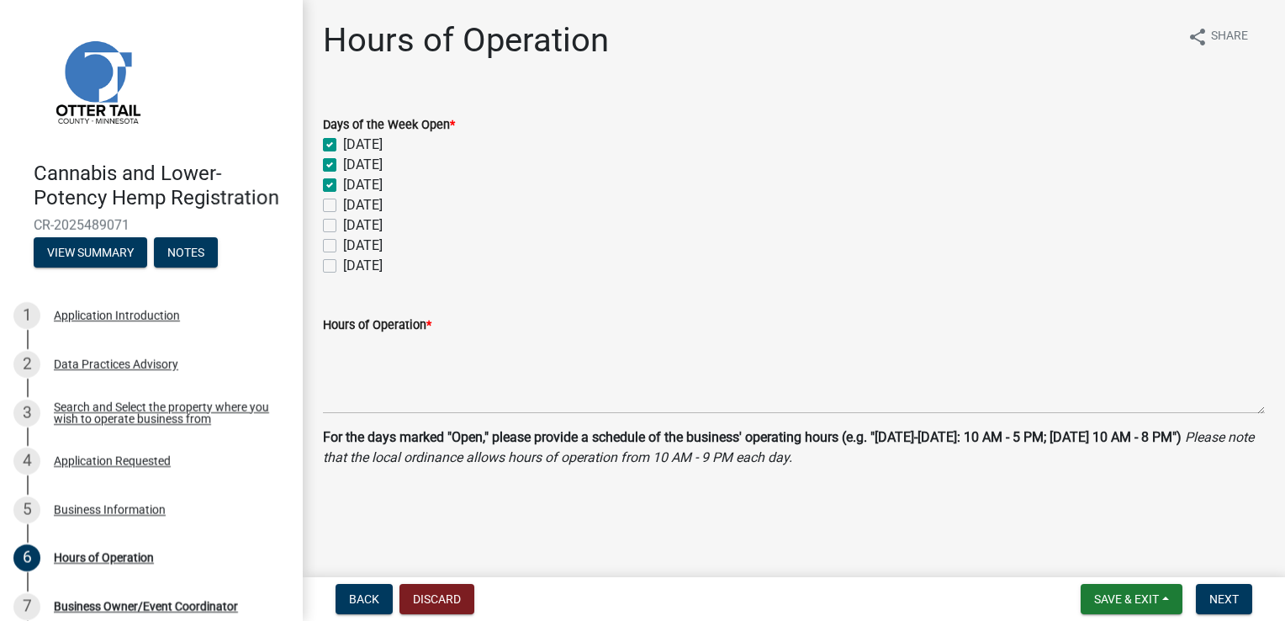
checkbox input "false"
click at [330, 215] on div "Thursday" at bounding box center [794, 225] width 942 height 20
click at [343, 204] on label "Wednesday" at bounding box center [363, 205] width 40 height 20
click at [343, 204] on input "Wednesday" at bounding box center [348, 200] width 11 height 11
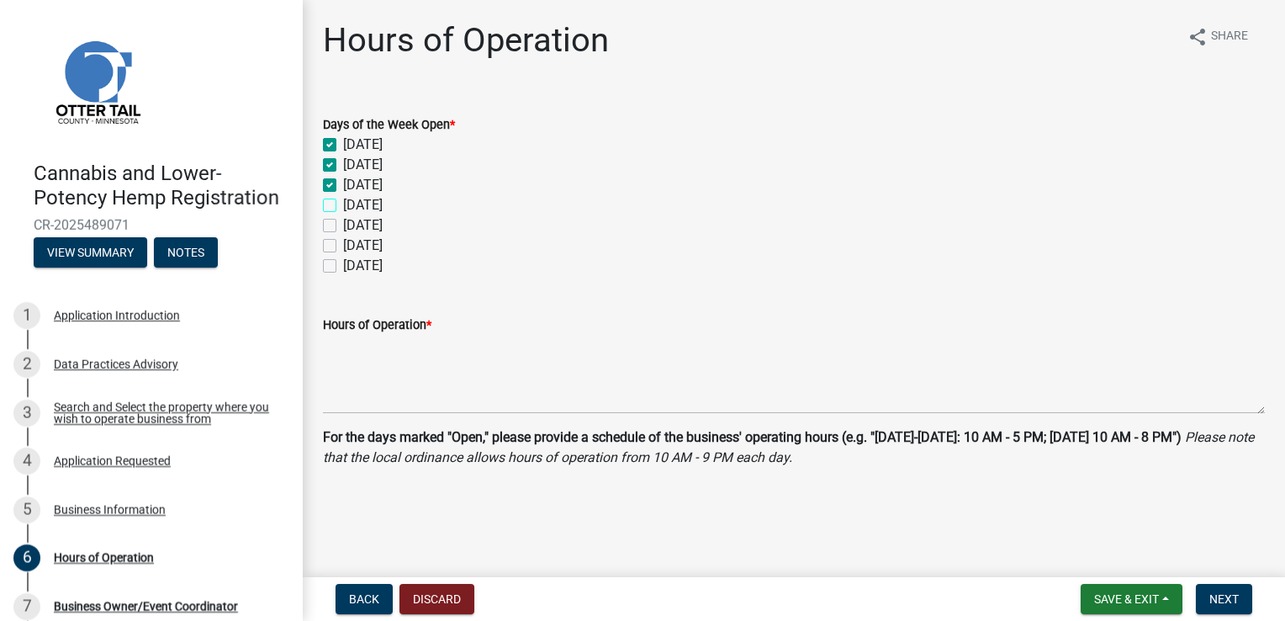
checkbox input "true"
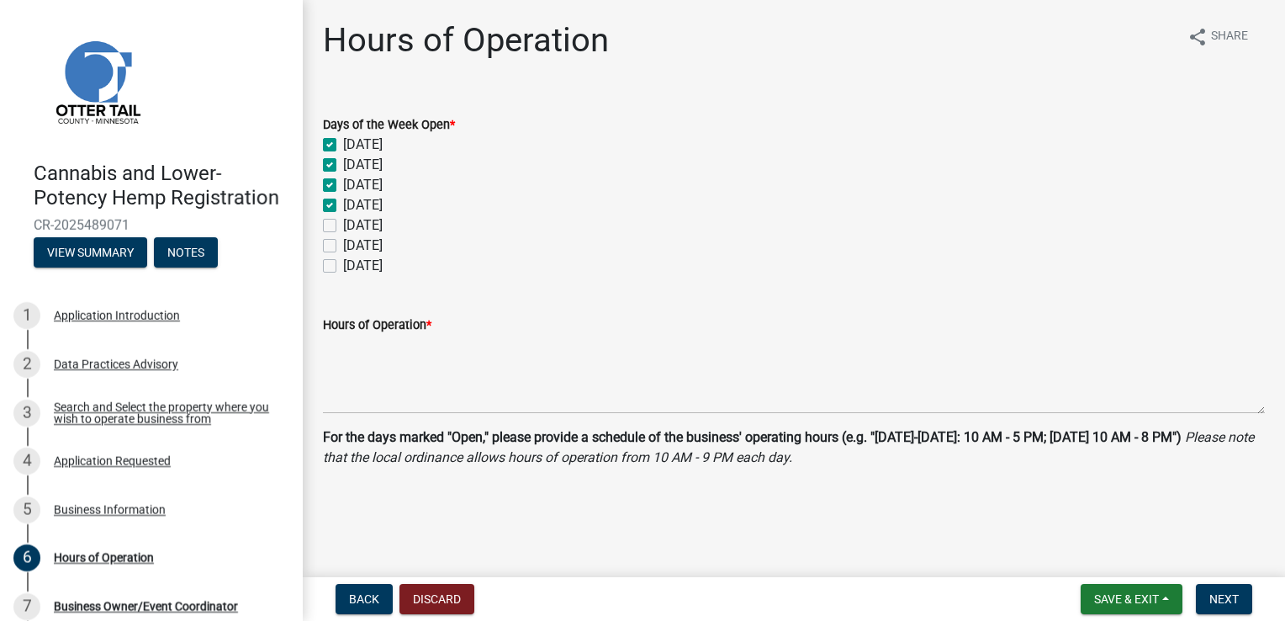
checkbox input "false"
click at [343, 218] on label "Thursday" at bounding box center [363, 225] width 40 height 20
click at [343, 218] on input "Thursday" at bounding box center [348, 220] width 11 height 11
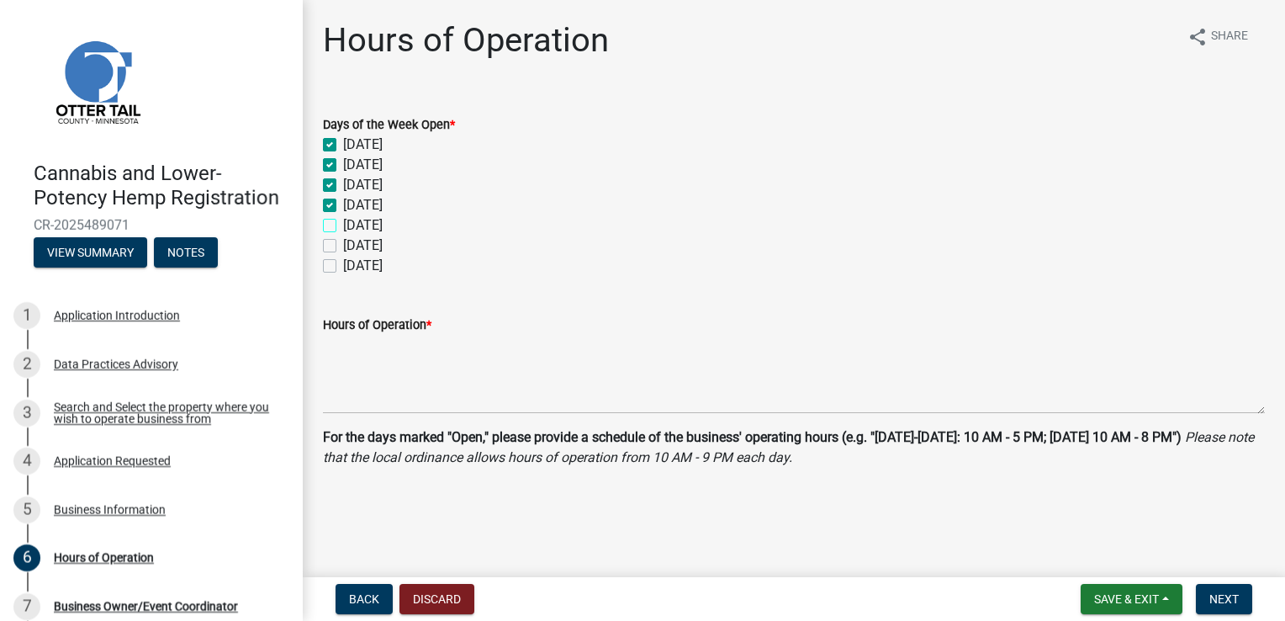
checkbox input "true"
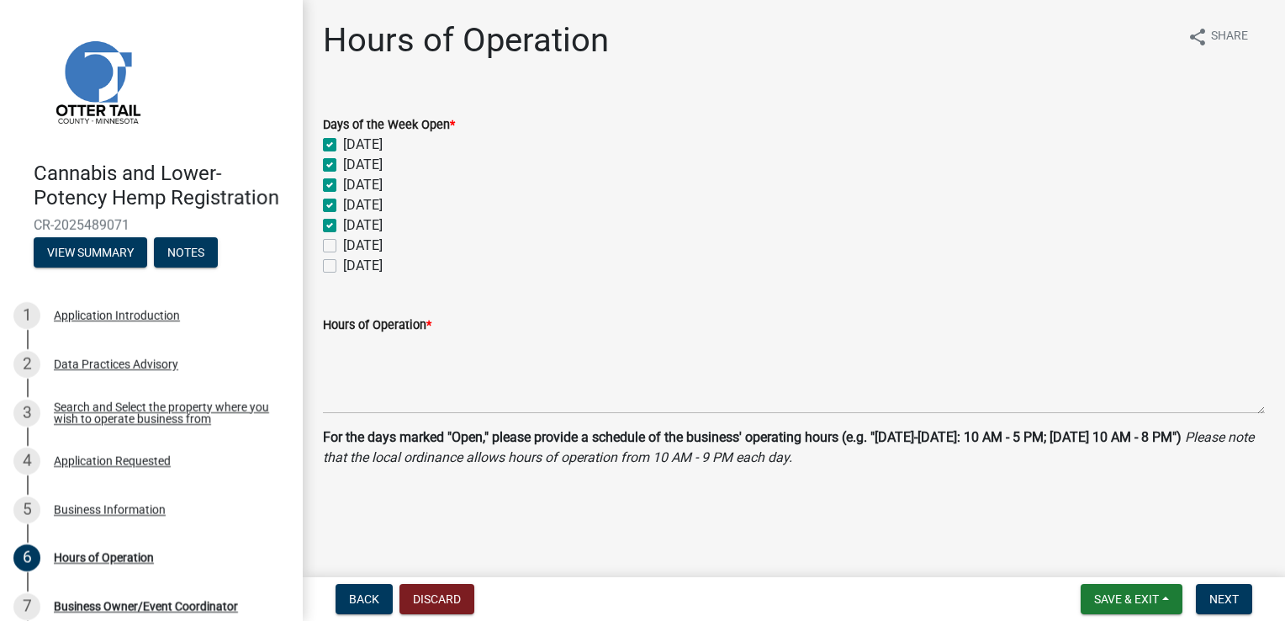
checkbox input "true"
checkbox input "false"
click at [343, 247] on label "Friday" at bounding box center [363, 246] width 40 height 20
click at [343, 246] on input "Friday" at bounding box center [348, 241] width 11 height 11
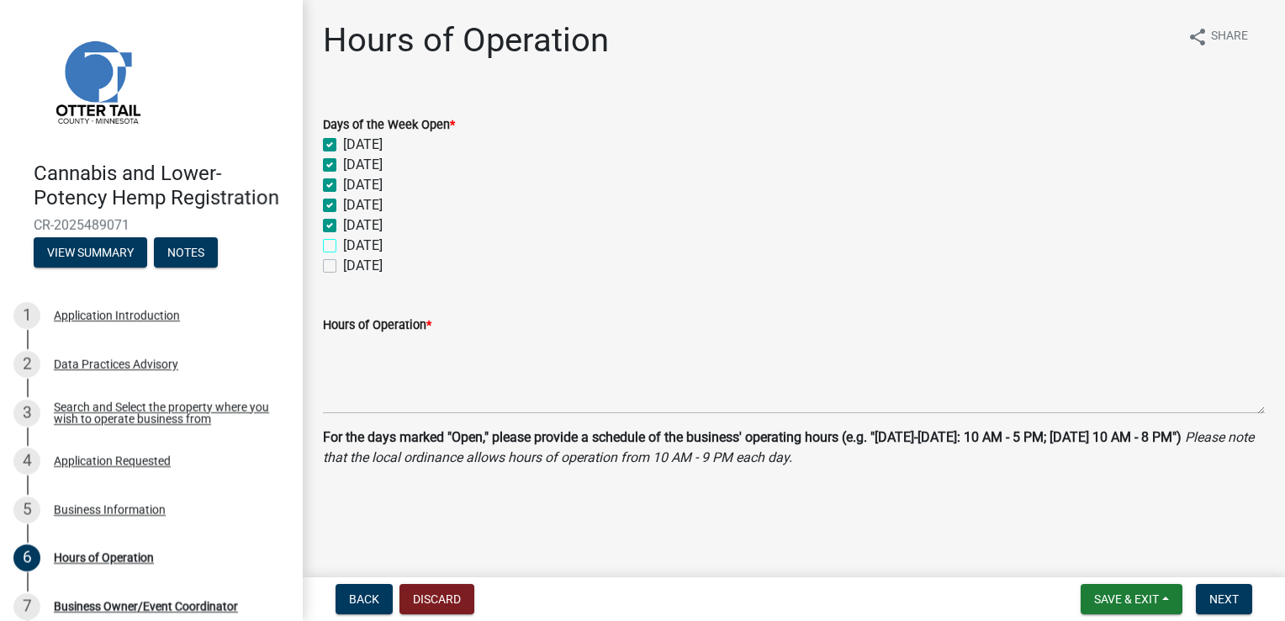
checkbox input "true"
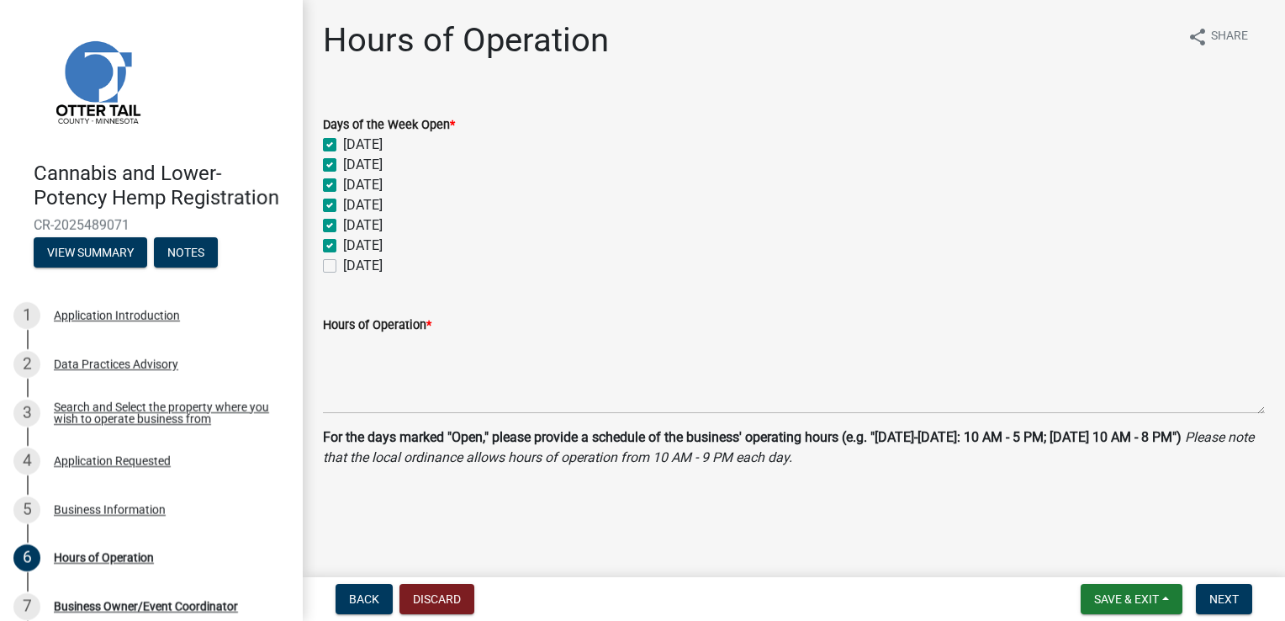
checkbox input "true"
click at [343, 271] on label "Saturday" at bounding box center [363, 266] width 40 height 20
click at [343, 267] on input "Saturday" at bounding box center [348, 261] width 11 height 11
checkbox input "true"
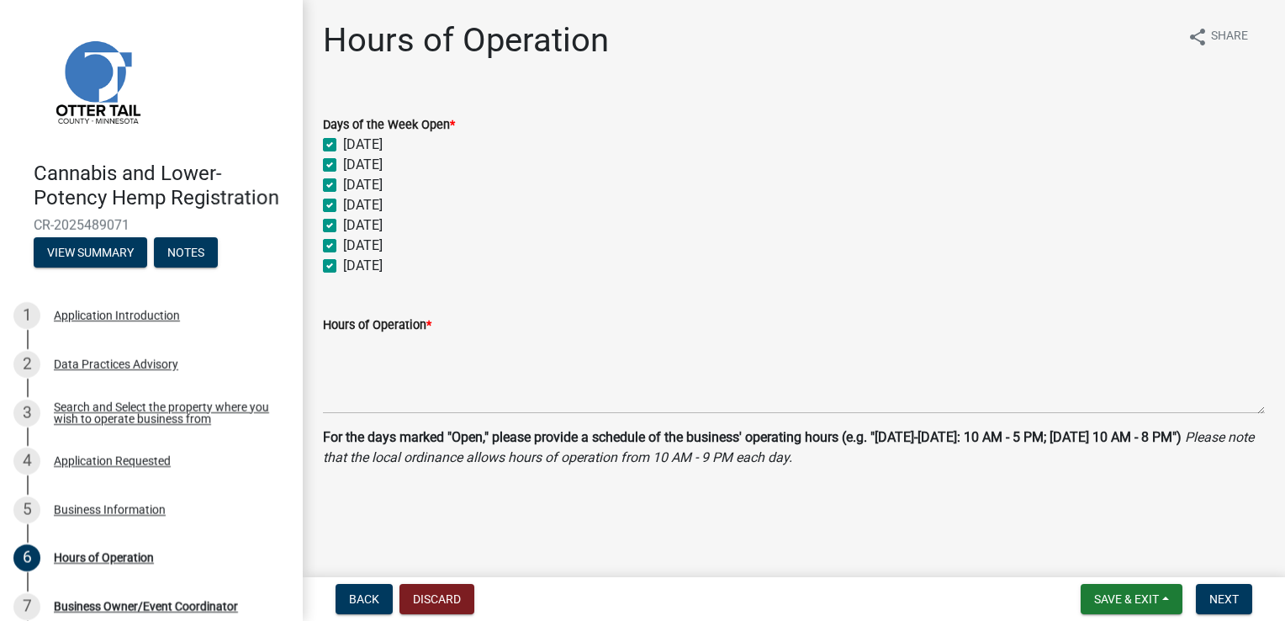
checkbox input "true"
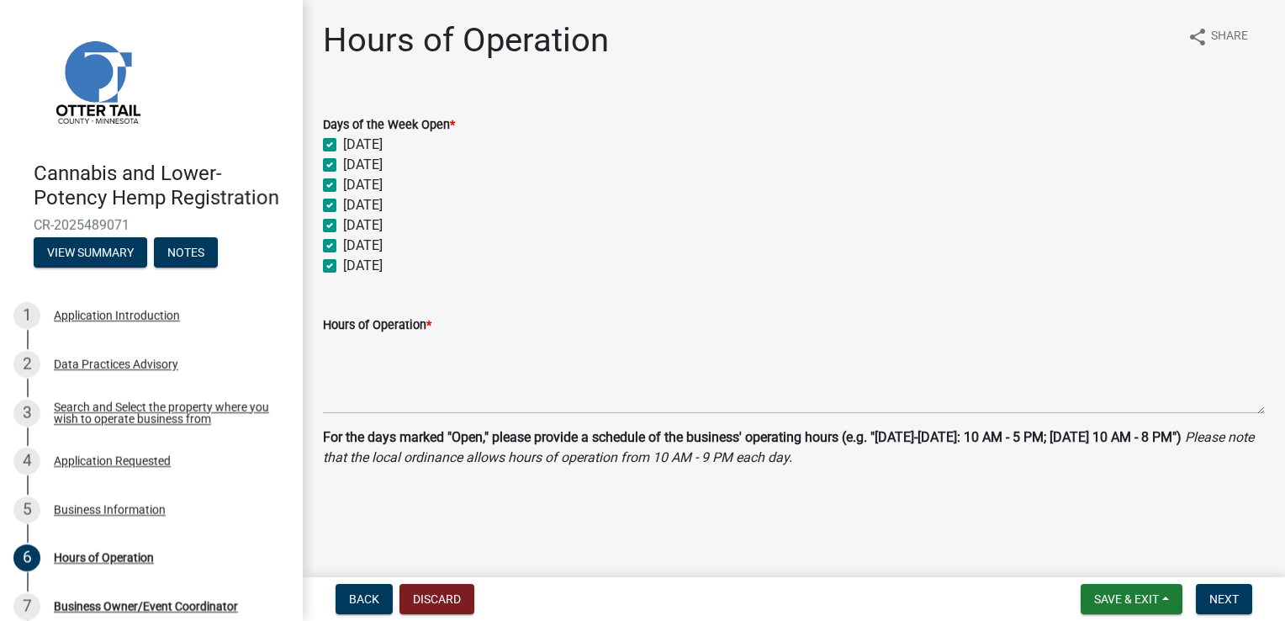
checkbox input "true"
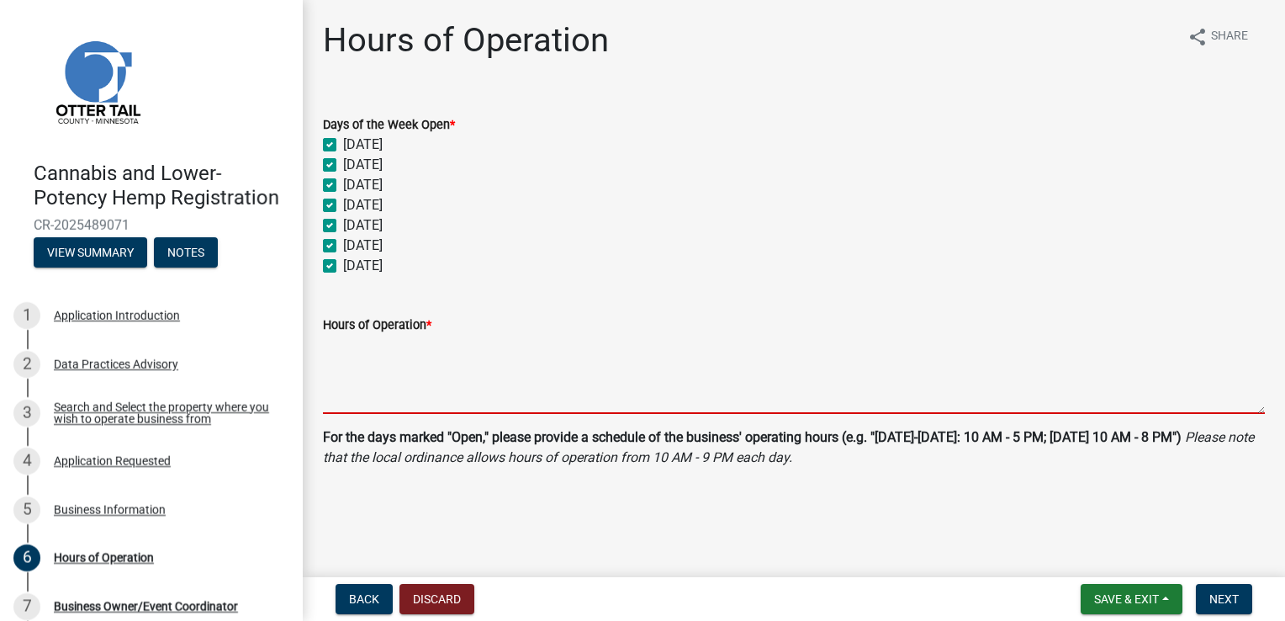
click at [388, 393] on textarea "Hours of Operation *" at bounding box center [794, 374] width 942 height 79
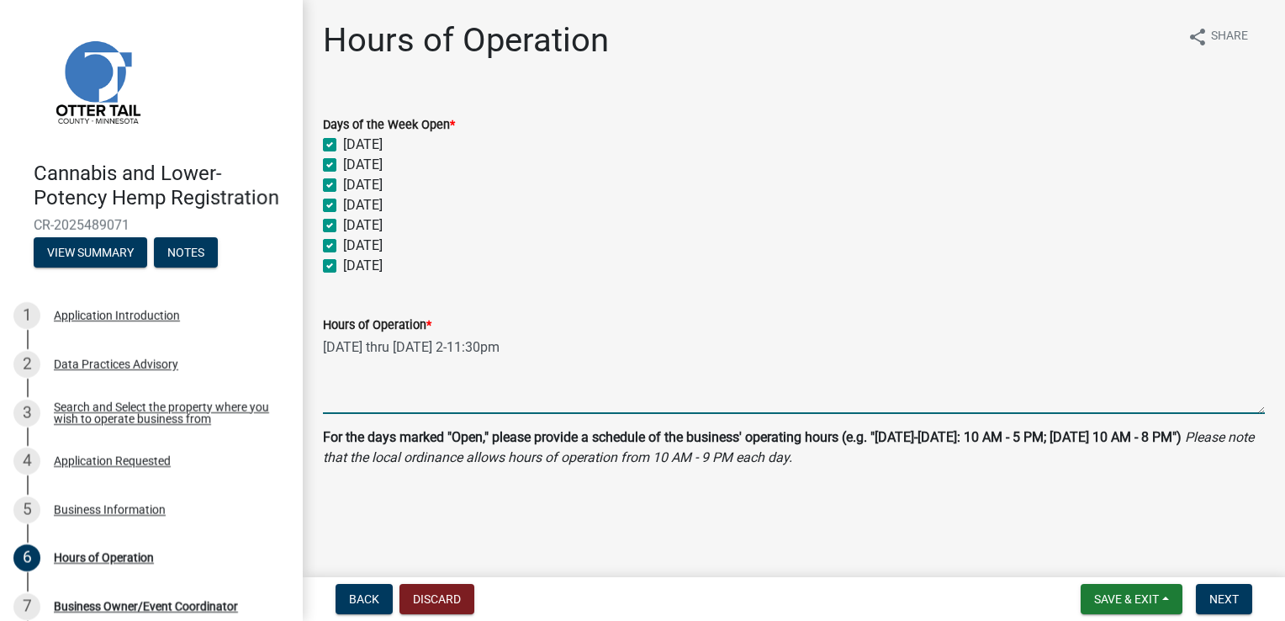
click at [464, 349] on textarea "Monday thru Thursday 2-11:30pm" at bounding box center [794, 374] width 942 height 79
click at [469, 348] on textarea "Monday thru Thursday 2-11:30pm" at bounding box center [794, 374] width 942 height 79
drag, startPoint x: 468, startPoint y: 348, endPoint x: 474, endPoint y: 367, distance: 19.7
click at [474, 367] on textarea "Monday thru Thursday 2-11:30pm" at bounding box center [794, 374] width 942 height 79
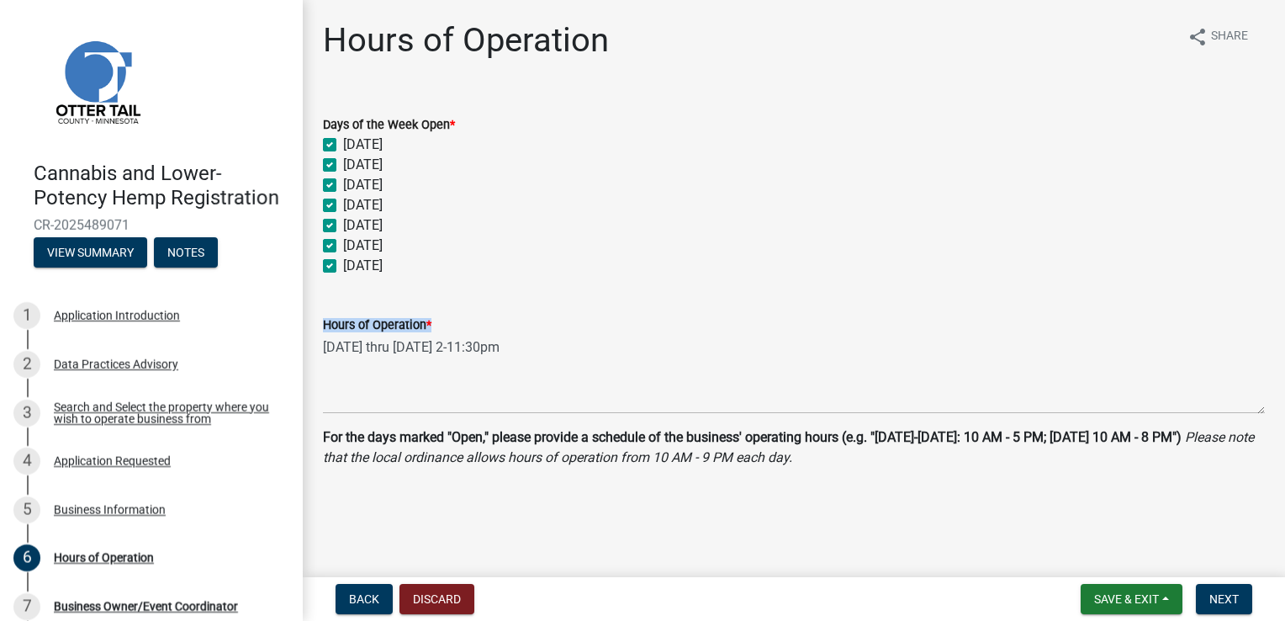
drag, startPoint x: 533, startPoint y: 305, endPoint x: 464, endPoint y: 350, distance: 82.1
click at [464, 350] on div "Hours of Operation * Monday thru Thursday 2-11:30pm" at bounding box center [794, 352] width 942 height 123
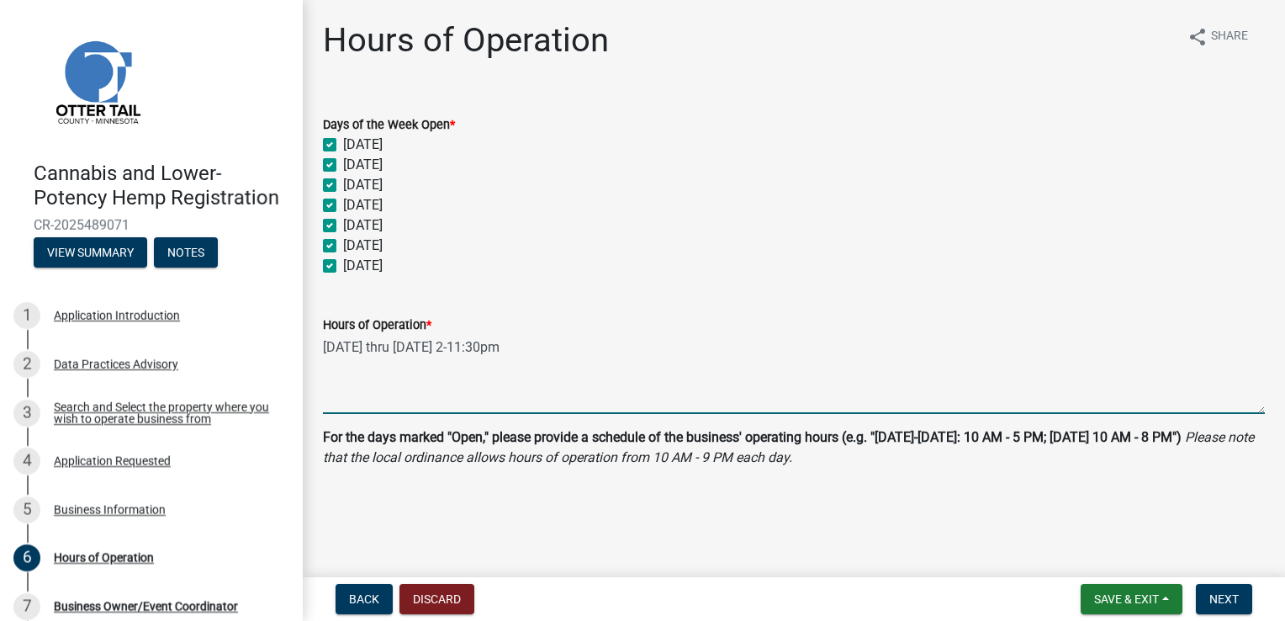
click at [464, 350] on textarea "Monday thru Thursday 2-11:30pm" at bounding box center [794, 374] width 942 height 79
click at [569, 341] on textarea "Monday thru Thursday 2pm-11:30pm" at bounding box center [794, 374] width 942 height 79
click at [501, 347] on textarea "Monday thru Thursday 2pm-11:30pm" at bounding box center [794, 374] width 942 height 79
click at [538, 352] on textarea "Monday thru Thursday 2pm-1:30pm" at bounding box center [794, 374] width 942 height 79
click at [549, 363] on textarea "Monday thru Thursday 2pm-1:30am" at bounding box center [794, 374] width 942 height 79
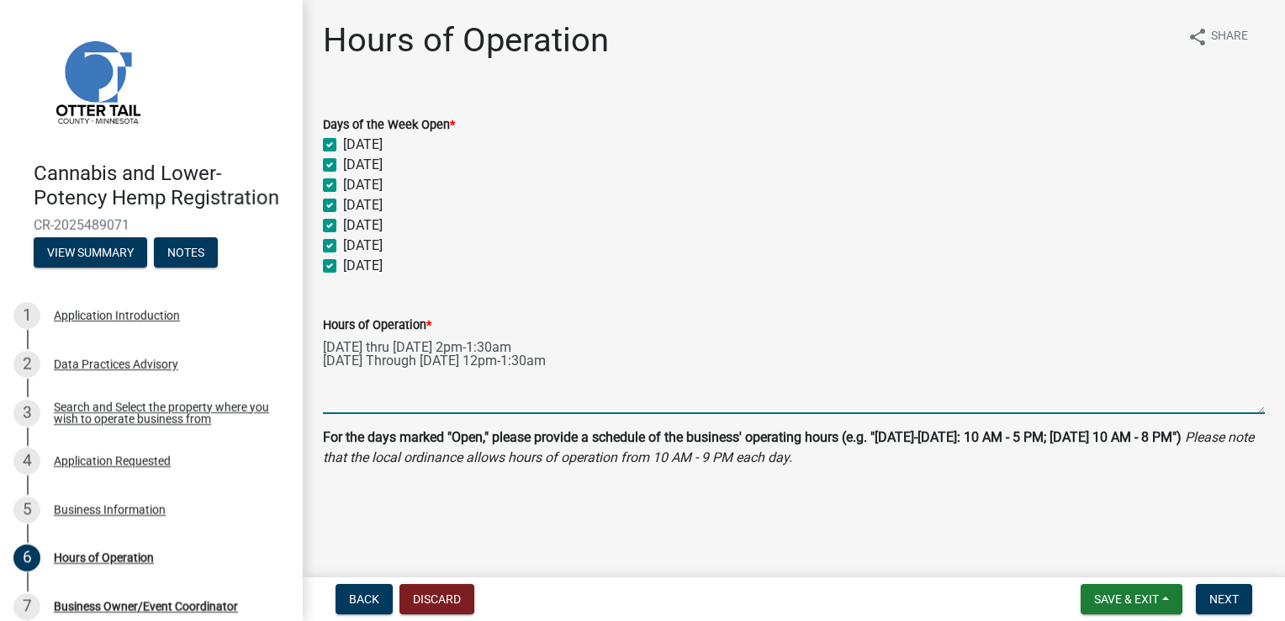
type textarea "Monday thru Thursday 2pm-1:30am Friday Through Sunday 12pm-1:30am"
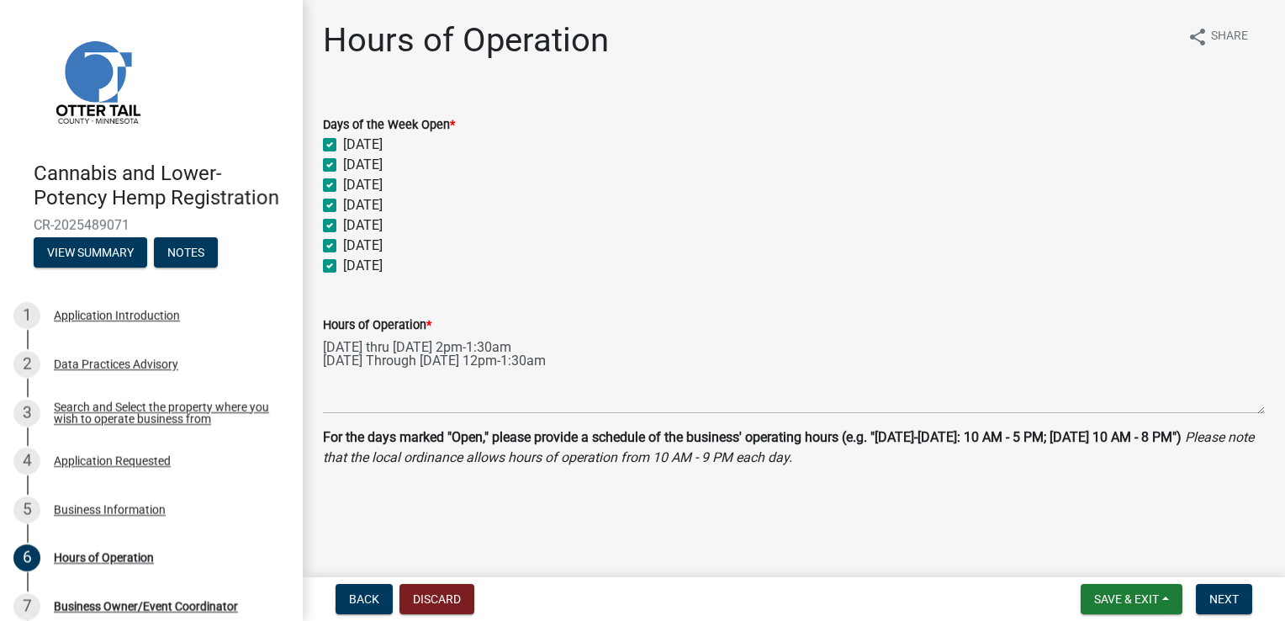
click at [587, 308] on div "Hours of Operation * Monday thru Thursday 2pm-1:30am Friday Through Sunday 12pm…" at bounding box center [794, 352] width 942 height 123
click at [1219, 604] on span "Next" at bounding box center [1224, 598] width 29 height 13
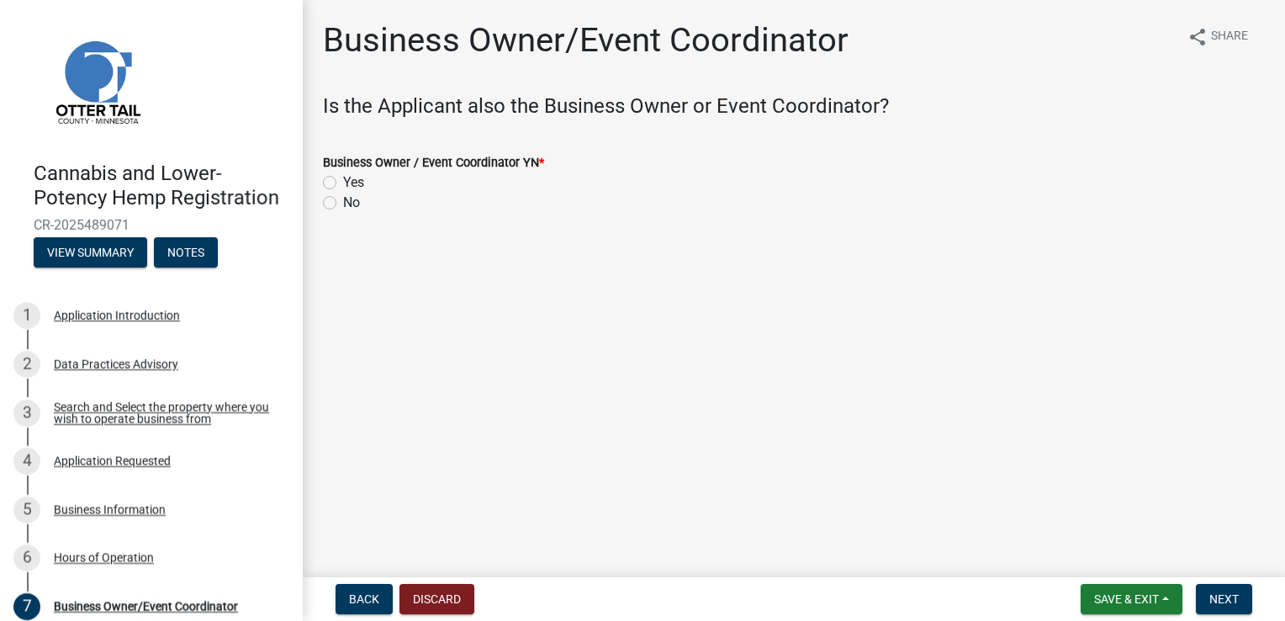
click at [343, 180] on label "Yes" at bounding box center [353, 182] width 21 height 20
click at [343, 180] on input "Yes" at bounding box center [348, 177] width 11 height 11
radio input "true"
click at [1226, 592] on span "Next" at bounding box center [1224, 598] width 29 height 13
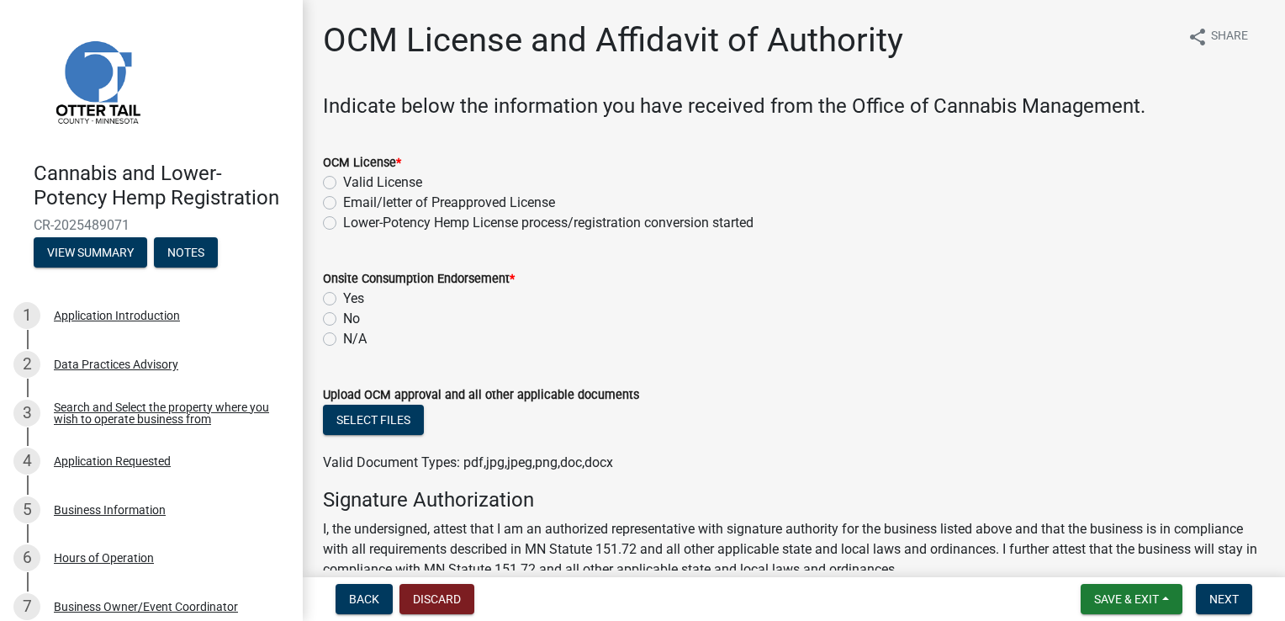
click at [377, 220] on label "Lower-Potency Hemp License process/registration conversion started" at bounding box center [548, 223] width 411 height 20
click at [354, 220] on input "Lower-Potency Hemp License process/registration conversion started" at bounding box center [348, 218] width 11 height 11
radio input "true"
click at [487, 203] on label "Email/letter of Preapproved License" at bounding box center [449, 203] width 212 height 20
click at [354, 203] on input "Email/letter of Preapproved License" at bounding box center [348, 198] width 11 height 11
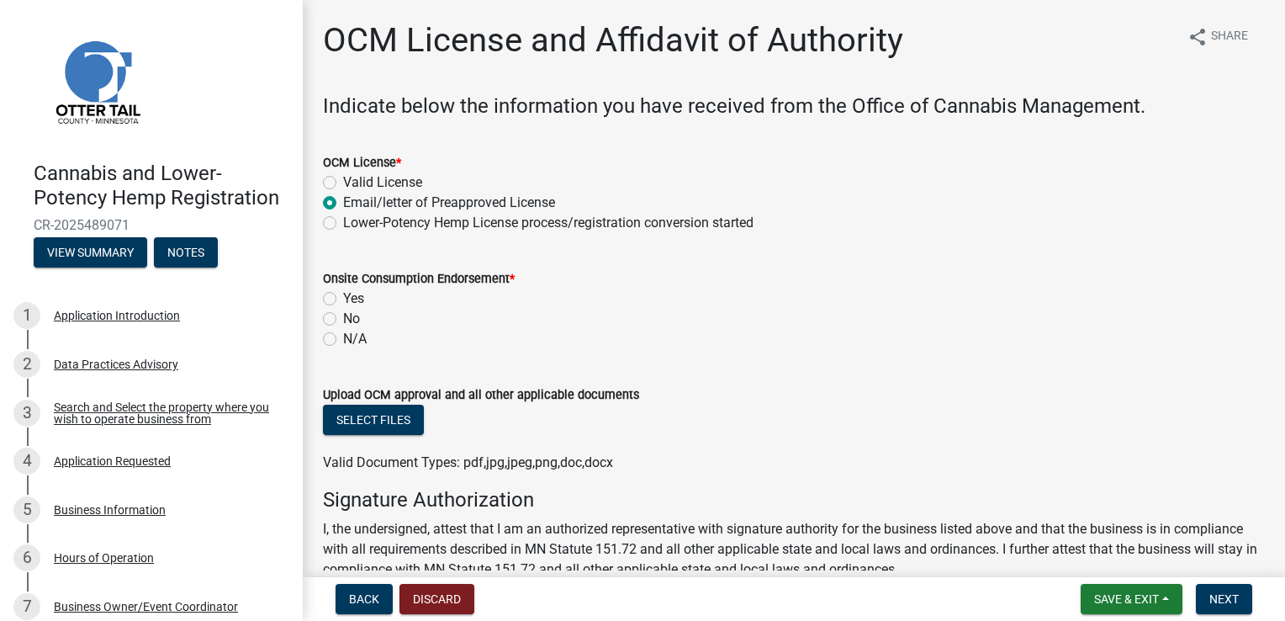
radio input "true"
click at [481, 220] on label "Lower-Potency Hemp License process/registration conversion started" at bounding box center [548, 223] width 411 height 20
click at [354, 220] on input "Lower-Potency Hemp License process/registration conversion started" at bounding box center [348, 218] width 11 height 11
radio input "true"
drag, startPoint x: 869, startPoint y: 270, endPoint x: 1261, endPoint y: 187, distance: 400.8
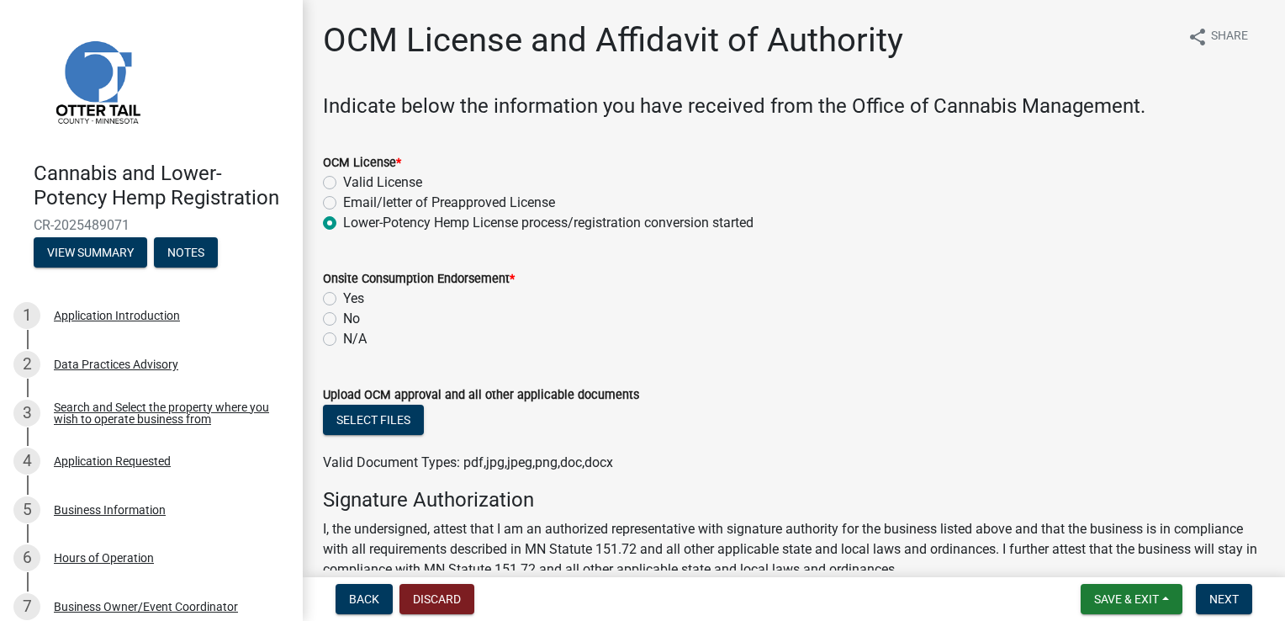
click at [1261, 187] on wm-data-entity-input-list "Indicate below the information you have received from the Office of Cannabis Ma…" at bounding box center [794, 502] width 942 height 817
click at [1261, 187] on div "OCM License * Valid License Email/letter of Preapproved License Lower-Potency H…" at bounding box center [793, 182] width 967 height 101
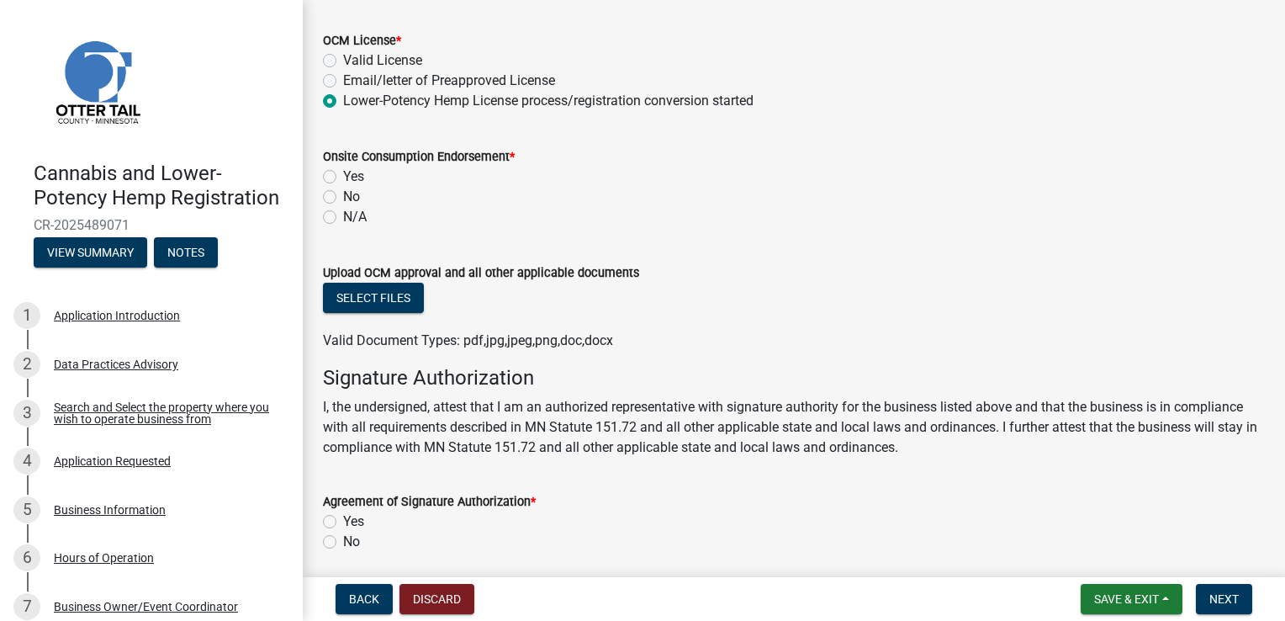
scroll to position [135, 0]
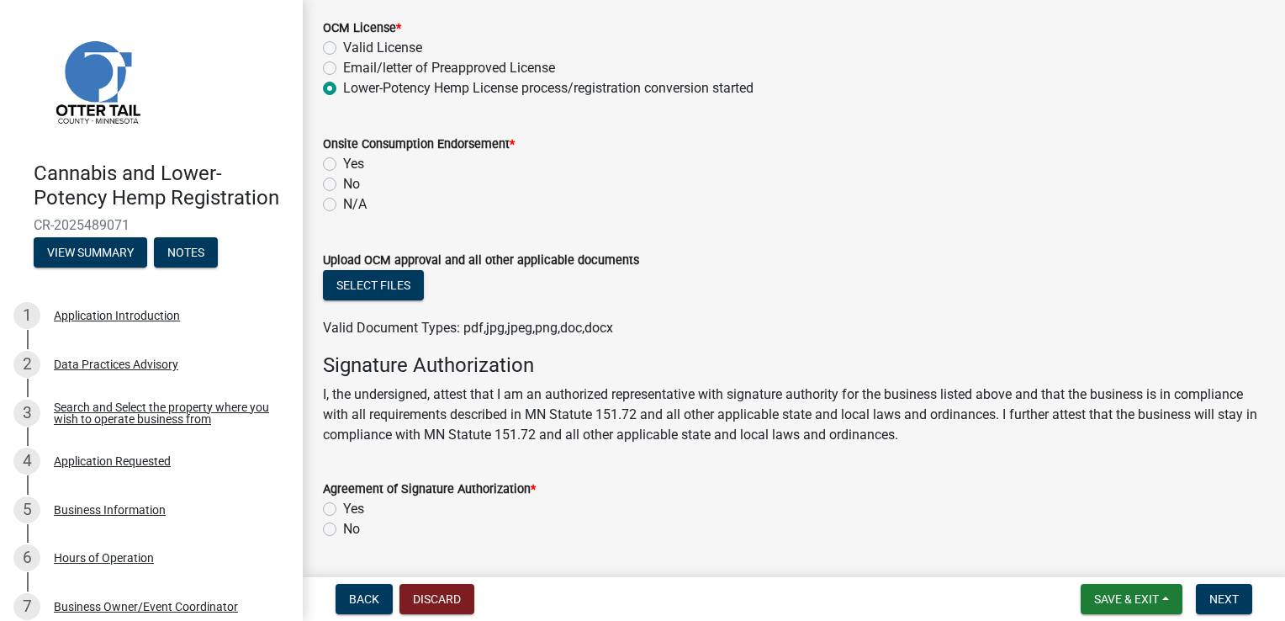
click at [482, 186] on div "No" at bounding box center [794, 184] width 942 height 20
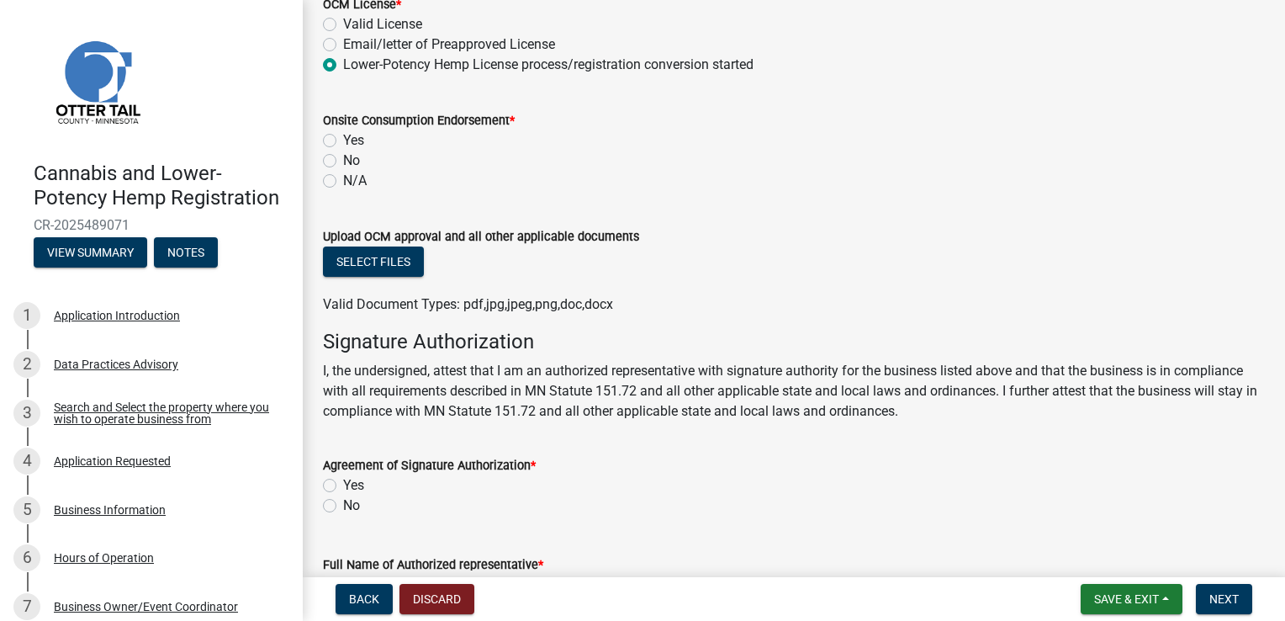
scroll to position [163, 0]
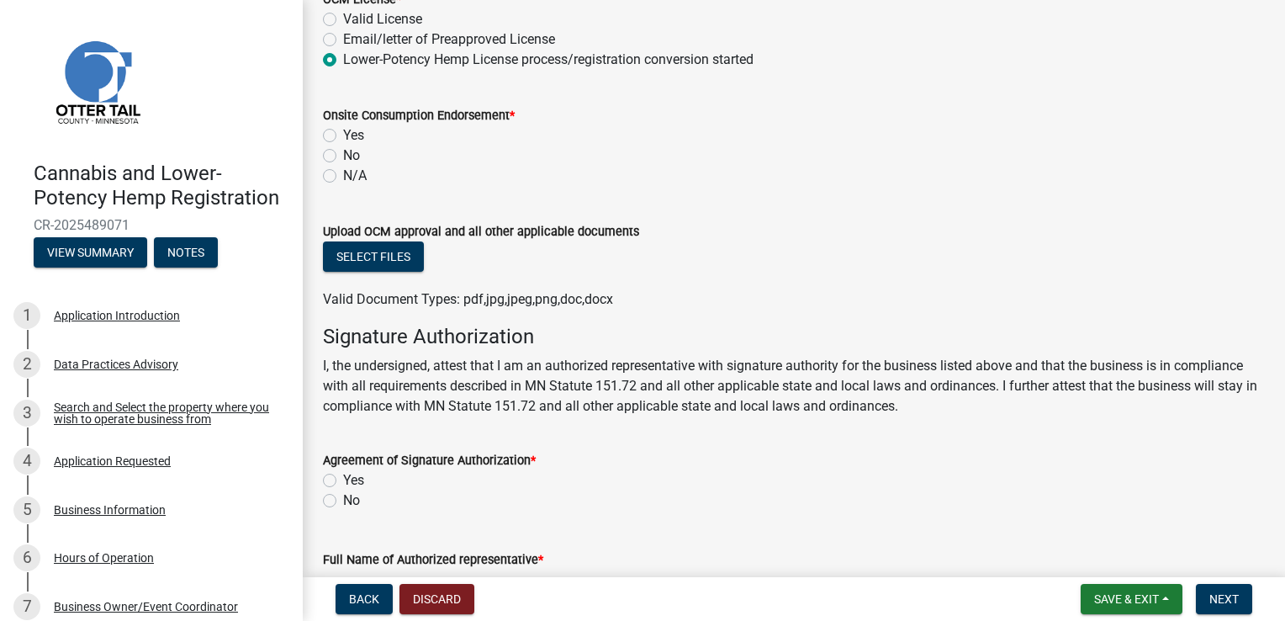
click at [343, 177] on label "N/A" at bounding box center [355, 176] width 24 height 20
click at [343, 177] on input "N/A" at bounding box center [348, 171] width 11 height 11
radio input "true"
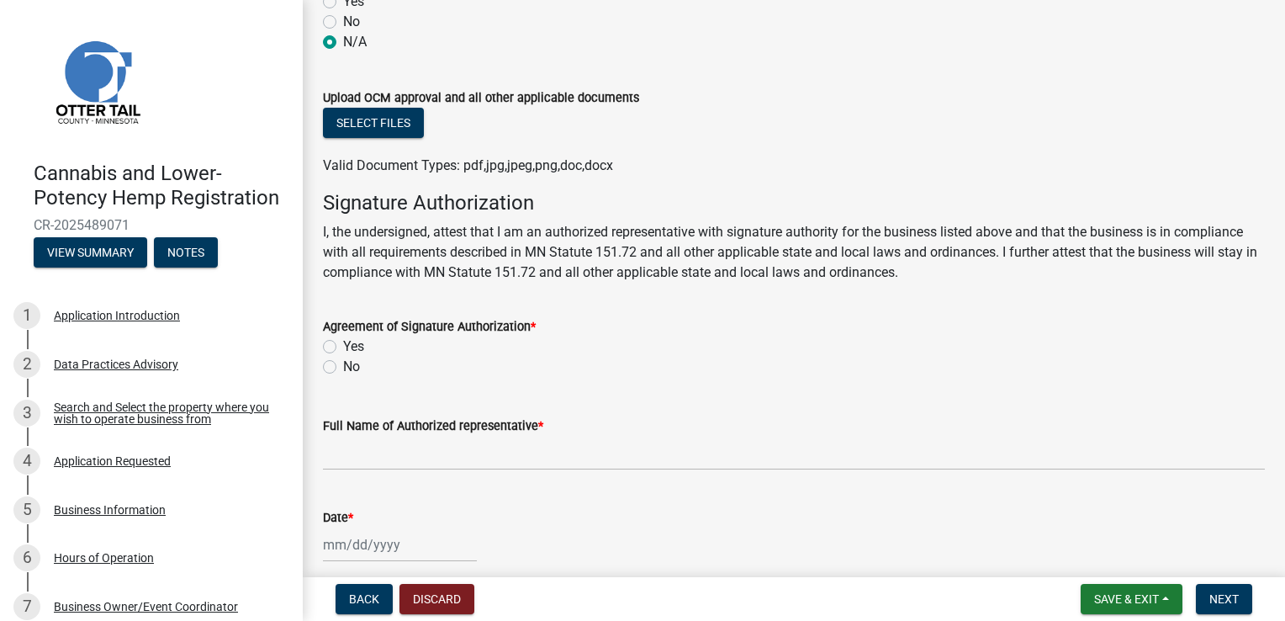
scroll to position [320, 0]
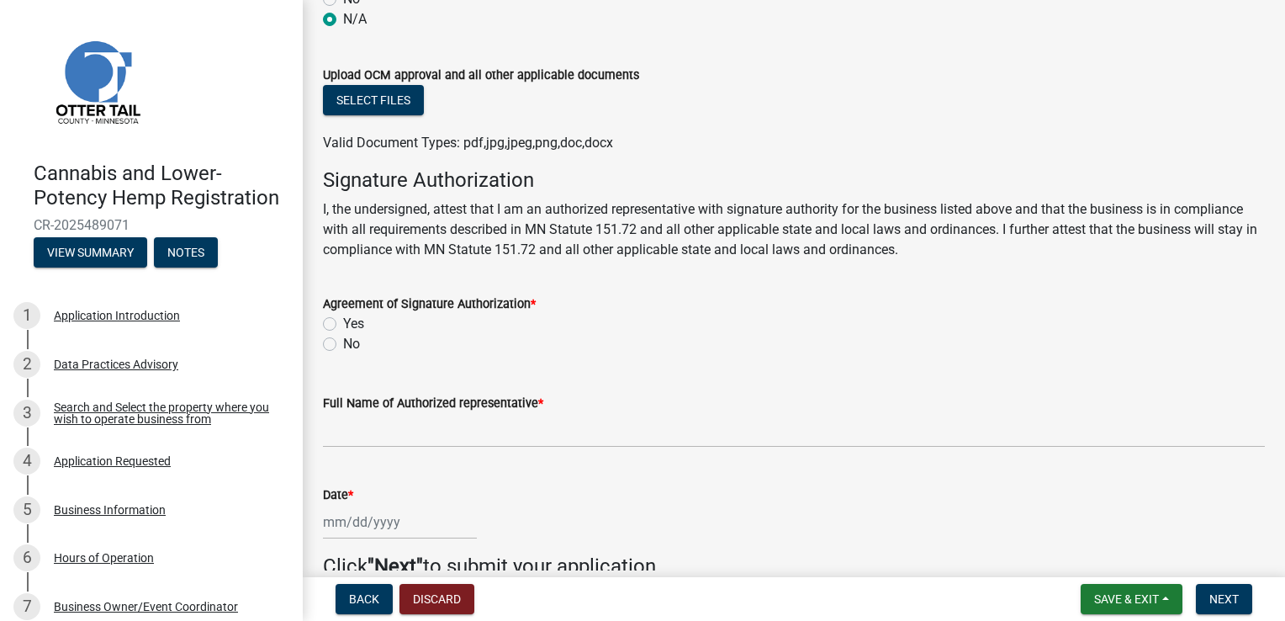
click at [336, 321] on div "Yes" at bounding box center [794, 324] width 942 height 20
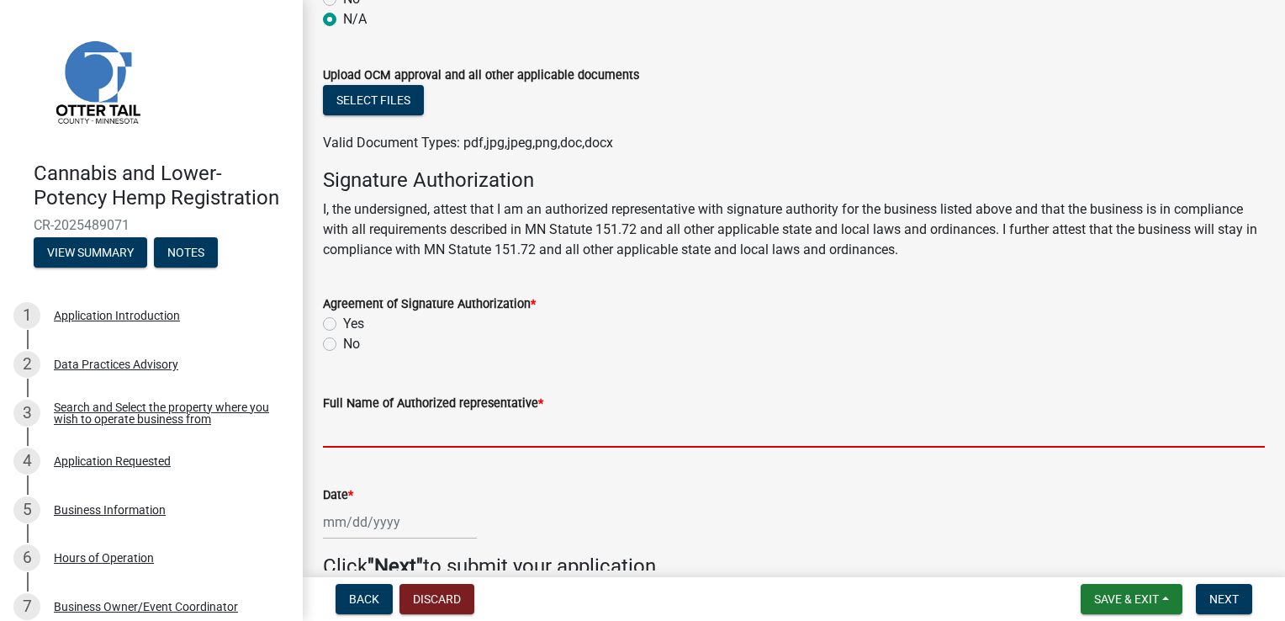
click at [612, 427] on input "Full Name of Authorized representative *" at bounding box center [794, 430] width 942 height 34
type input "[PERSON_NAME]"
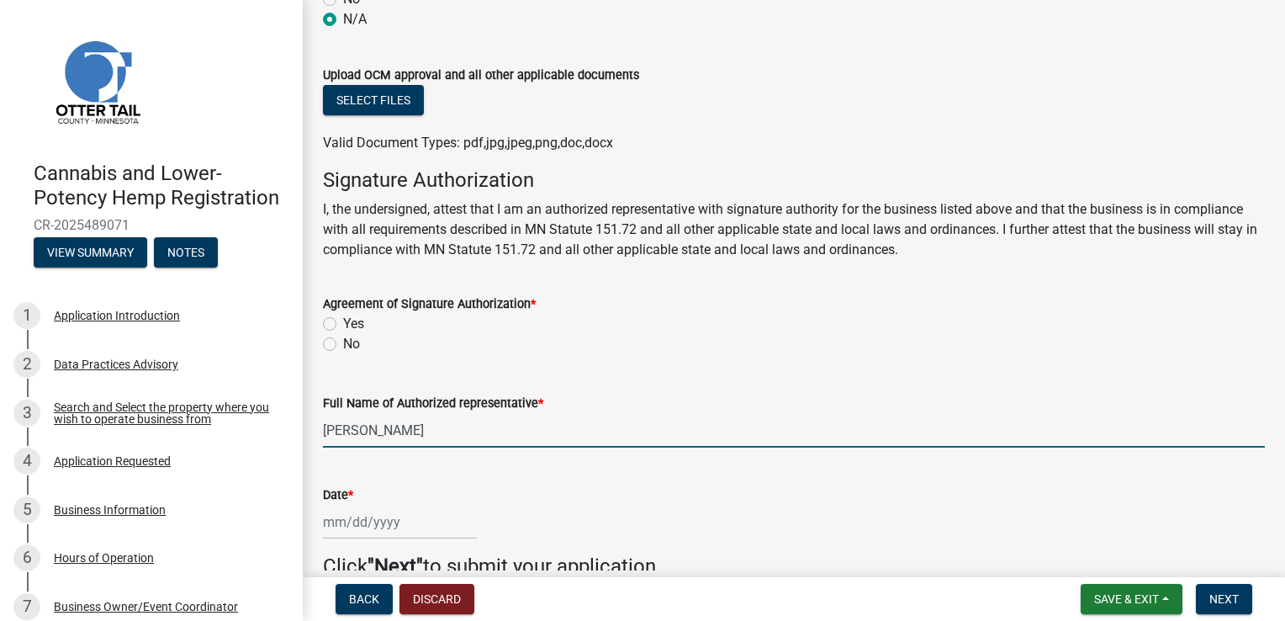
select select "10"
select select "2025"
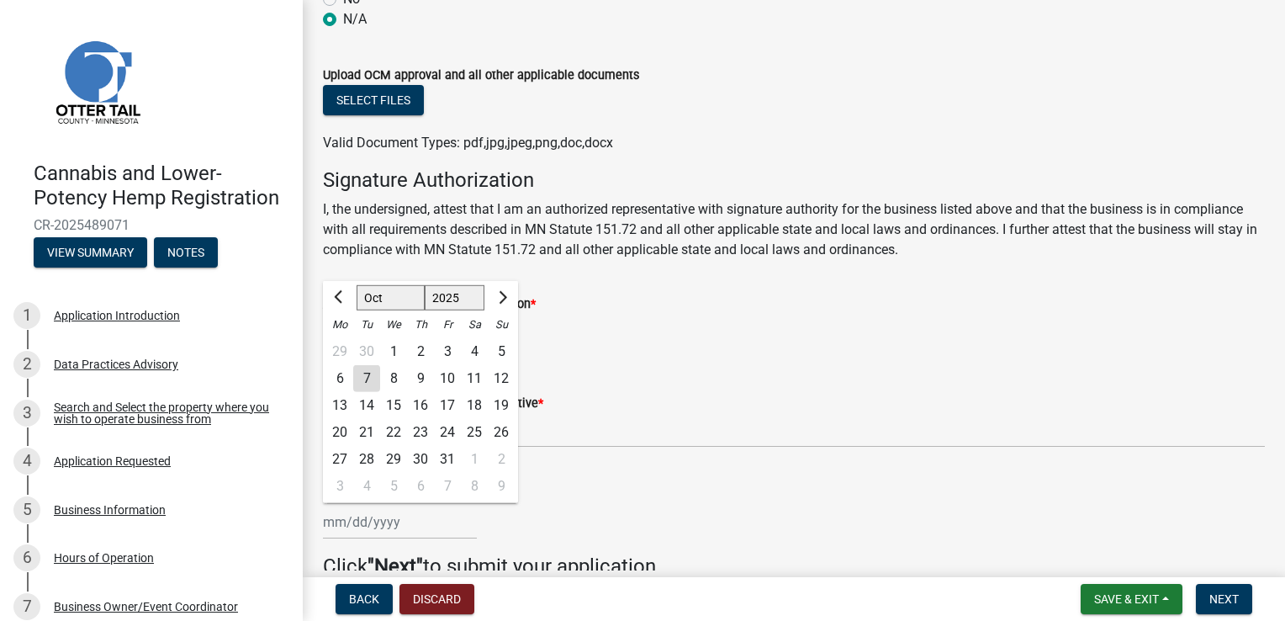
click at [366, 377] on div "7" at bounding box center [366, 377] width 27 height 27
type input "10/07/2025"
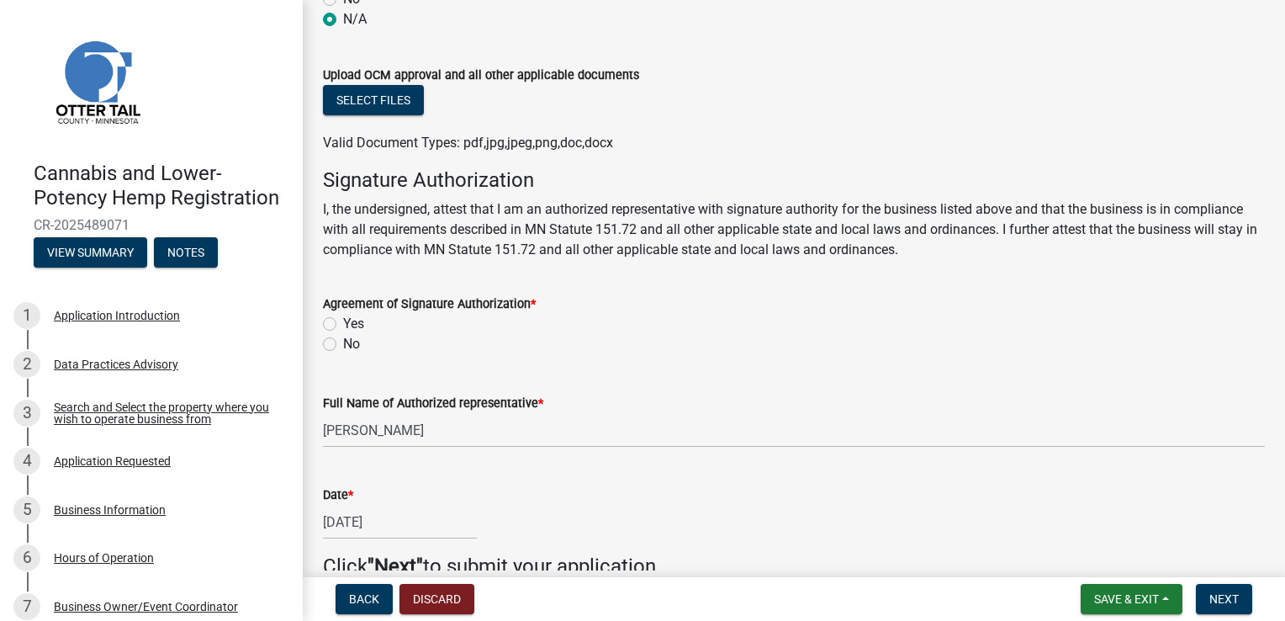
click at [343, 321] on label "Yes" at bounding box center [353, 324] width 21 height 20
click at [343, 321] on input "Yes" at bounding box center [348, 319] width 11 height 11
radio input "true"
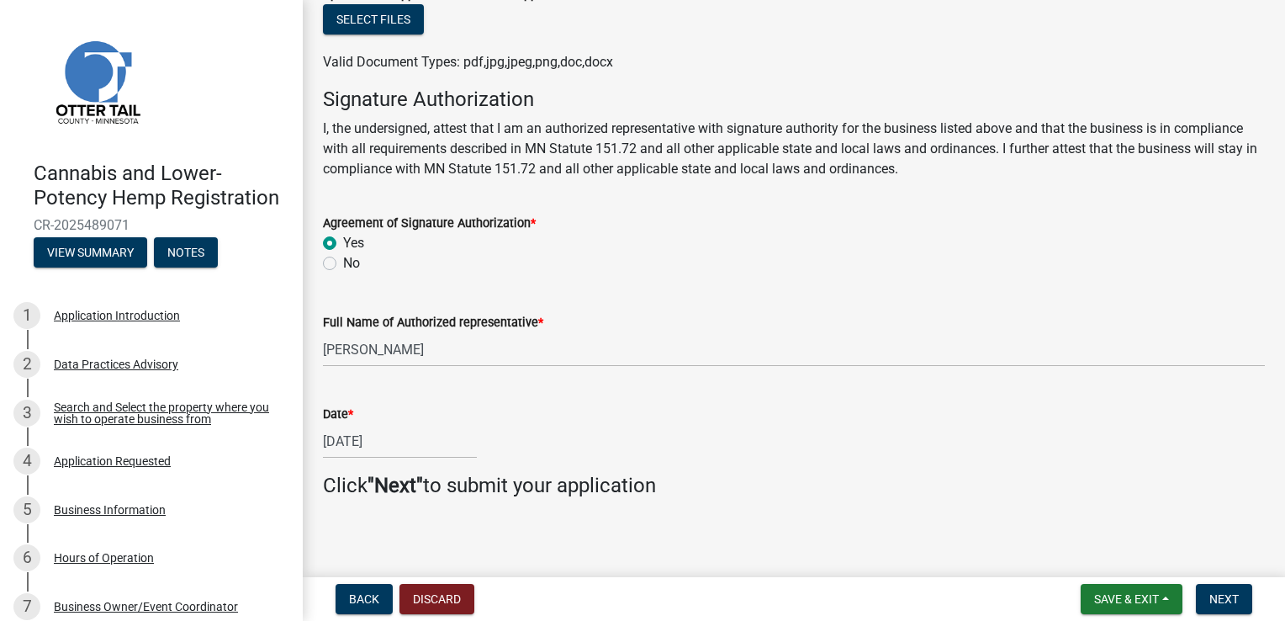
scroll to position [406, 0]
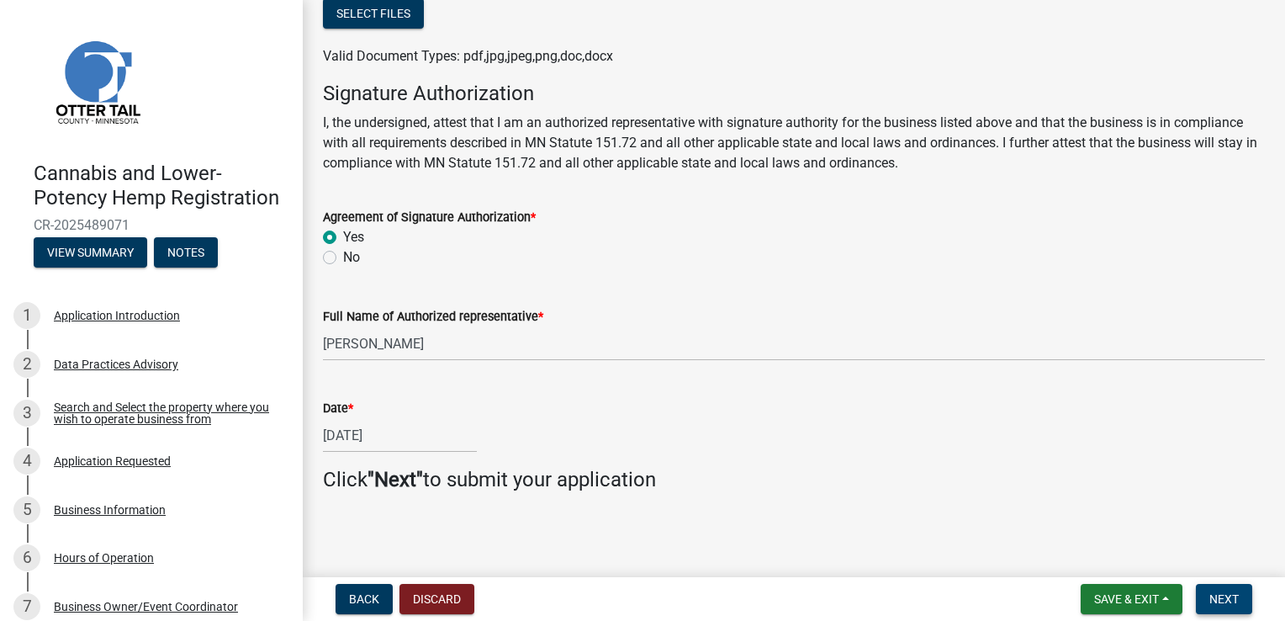
click at [1232, 594] on span "Next" at bounding box center [1224, 598] width 29 height 13
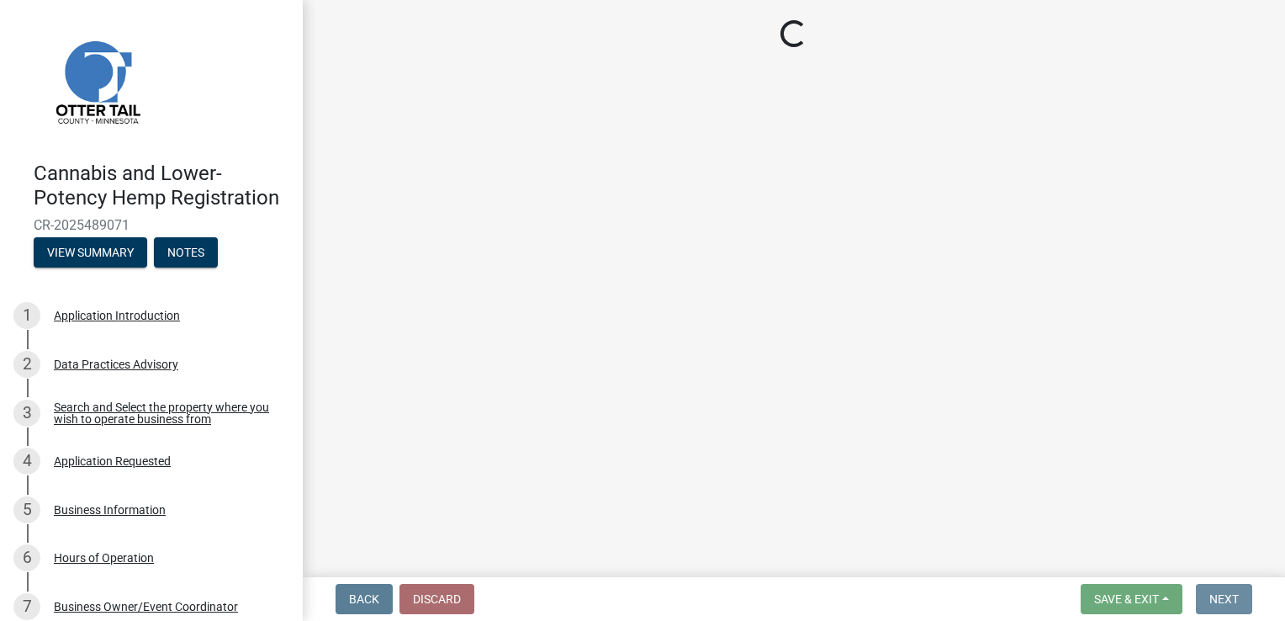
scroll to position [0, 0]
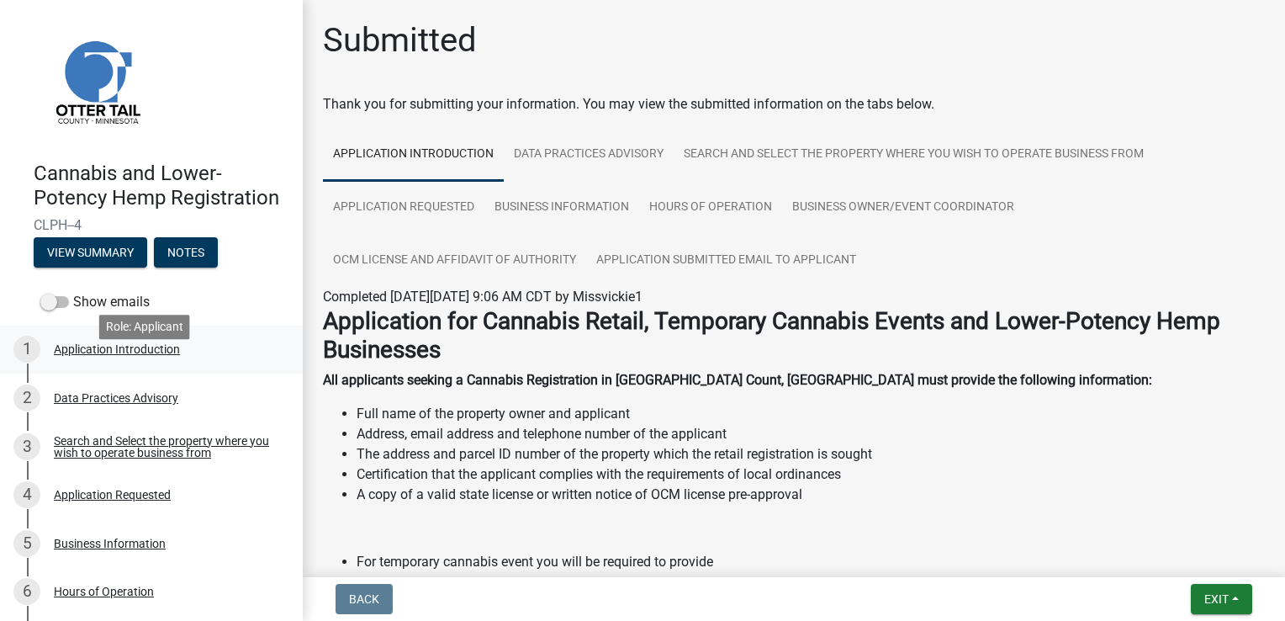
click at [153, 355] on div "Application Introduction" at bounding box center [117, 349] width 126 height 12
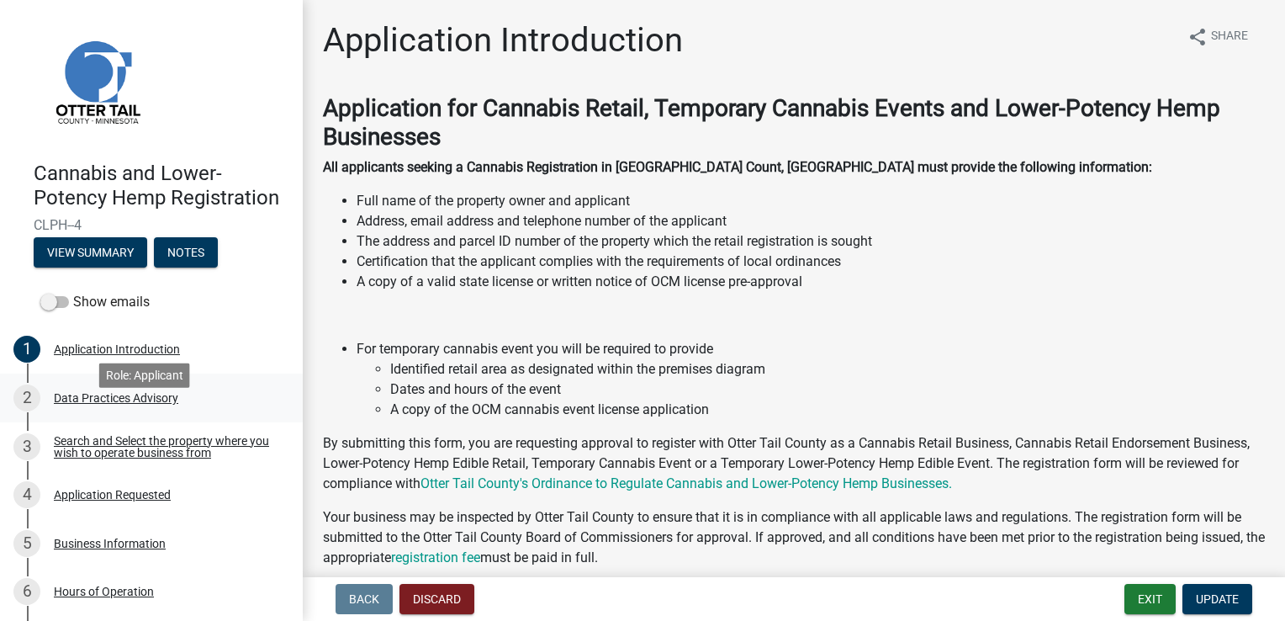
click at [156, 404] on div "Data Practices Advisory" at bounding box center [116, 398] width 125 height 12
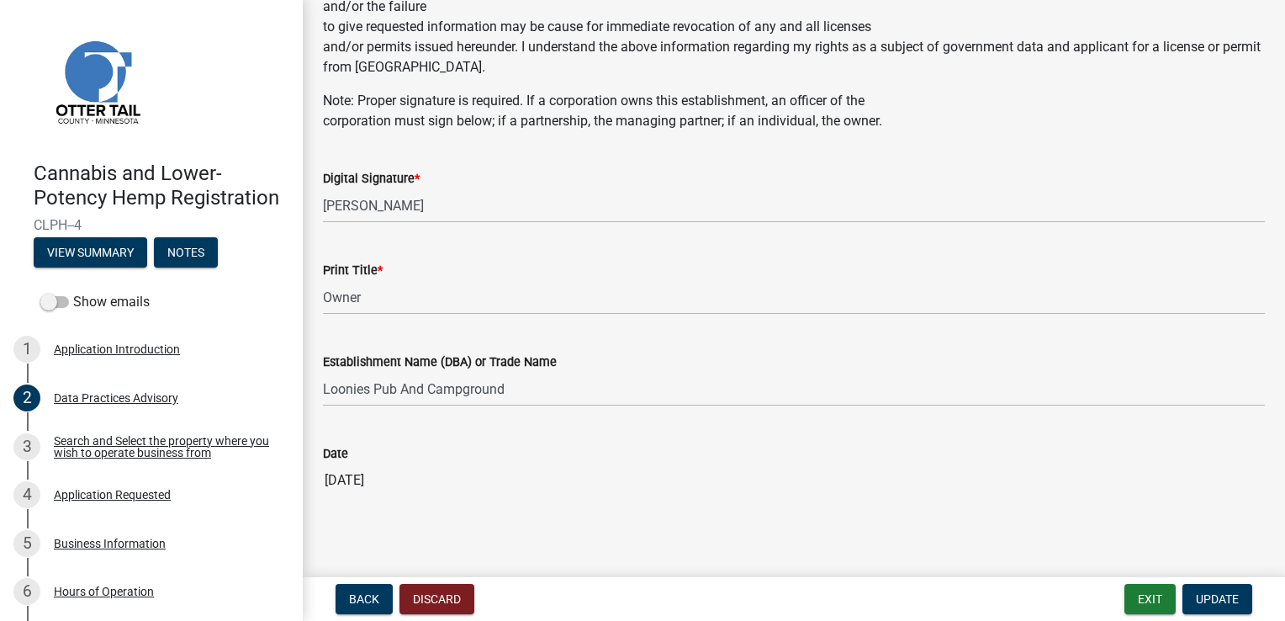
scroll to position [910, 0]
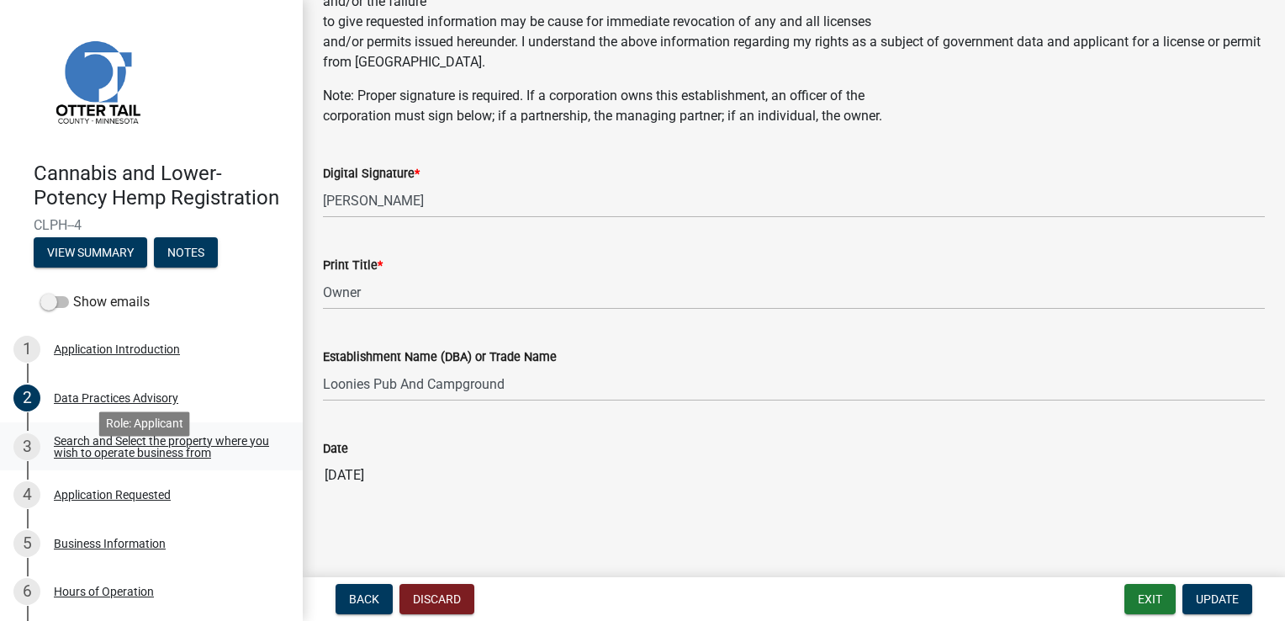
click at [122, 471] on link "3 Search and Select the property where you wish to operate business from" at bounding box center [151, 446] width 303 height 49
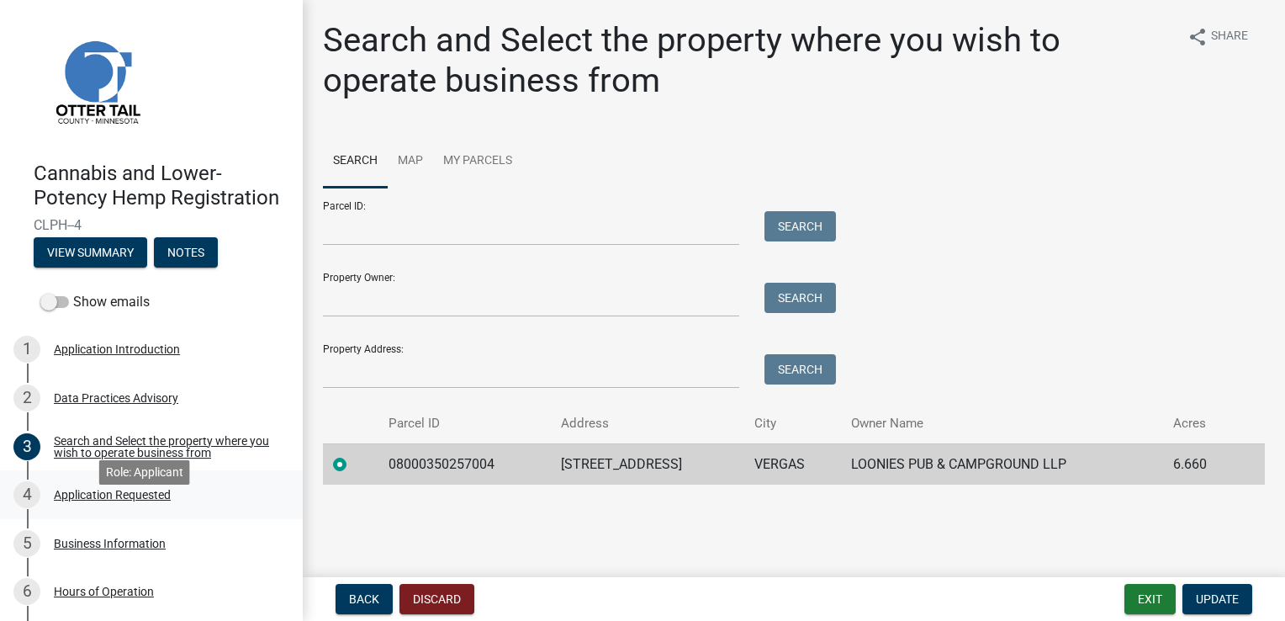
click at [114, 508] on div "4 Application Requested" at bounding box center [144, 494] width 262 height 27
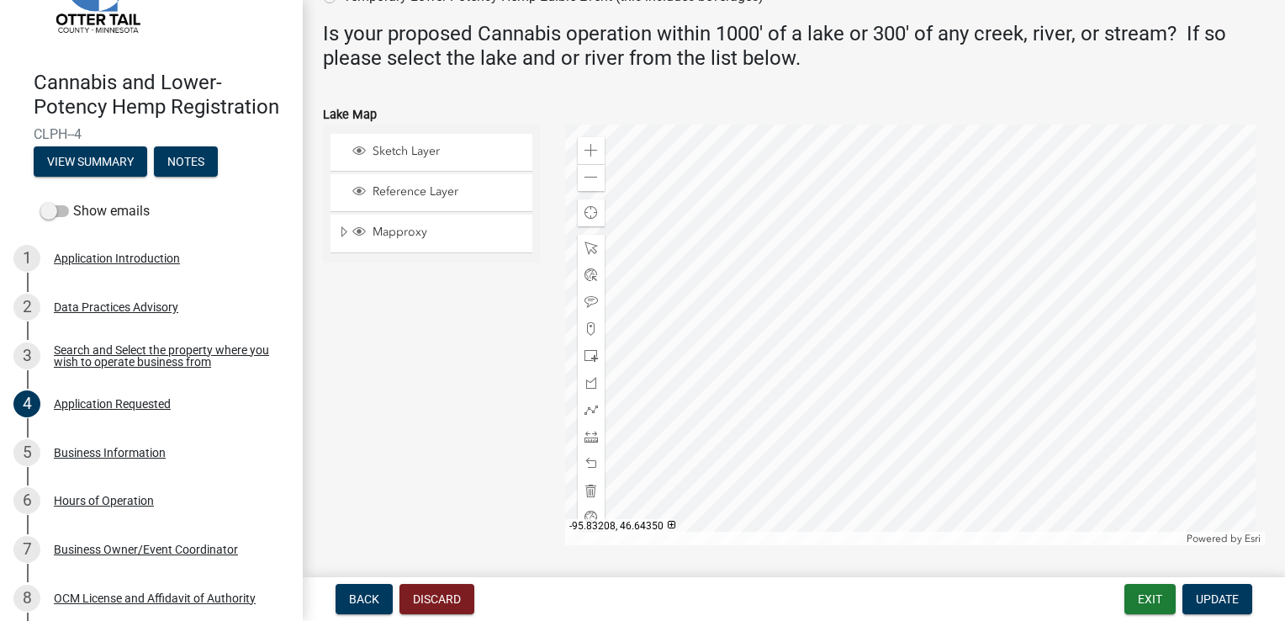
scroll to position [139, 0]
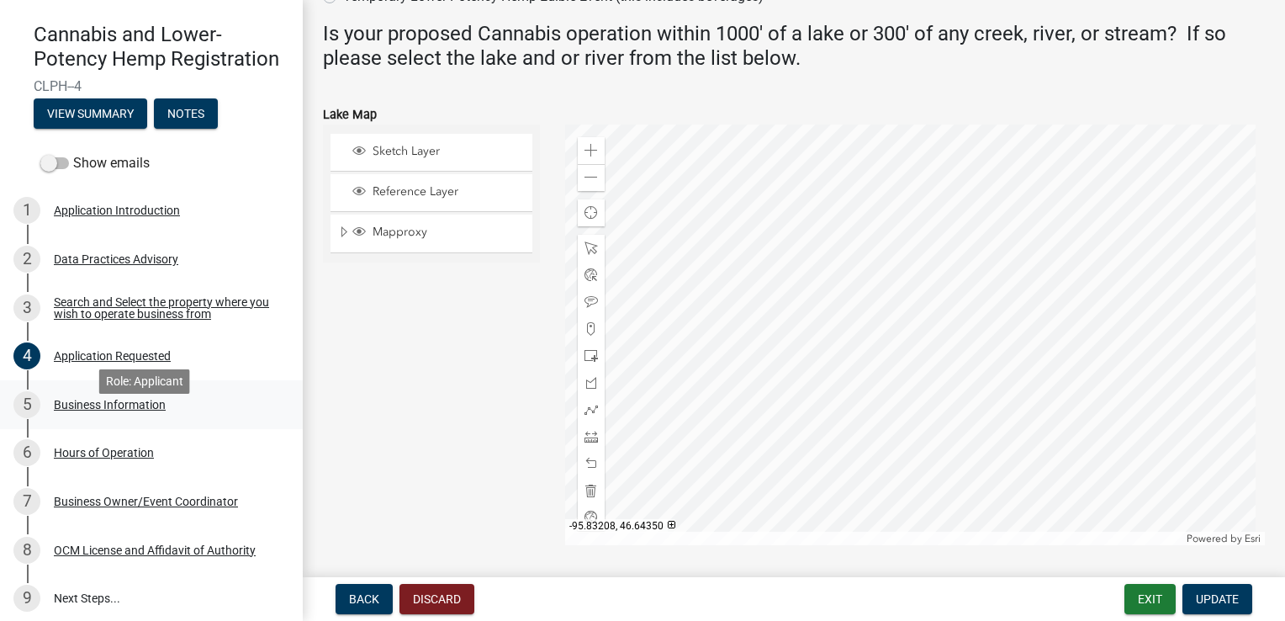
click at [128, 411] on div "Business Information" at bounding box center [110, 405] width 112 height 12
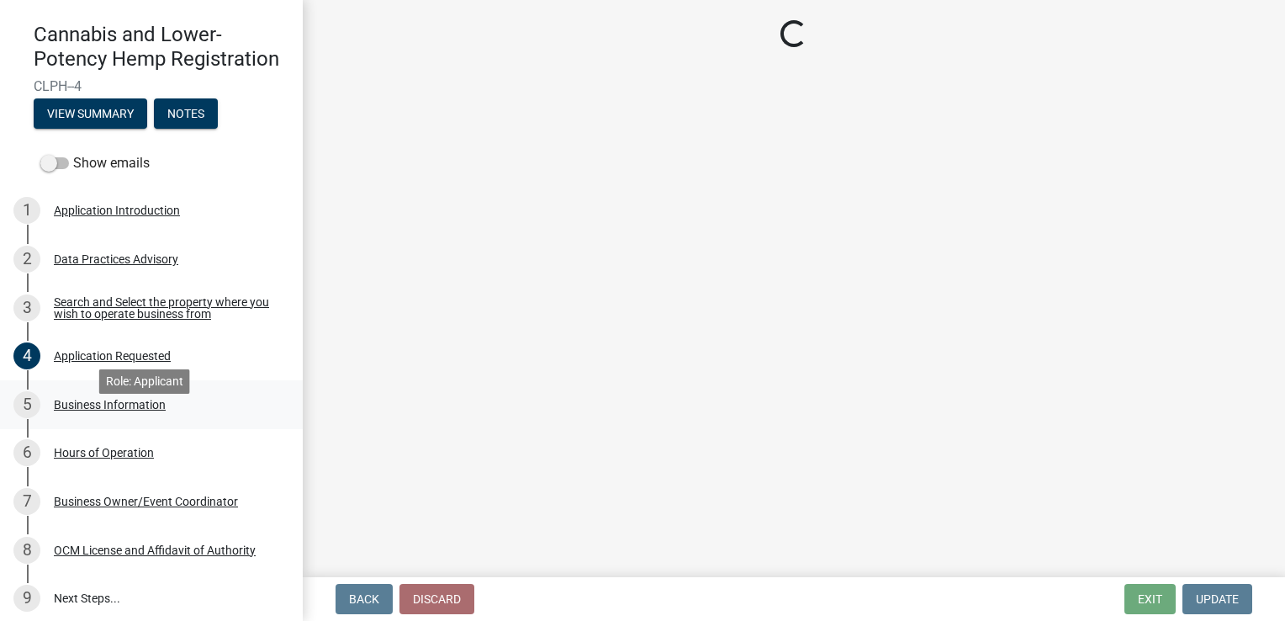
scroll to position [0, 0]
select select "f0d93c07-722f-471f-acd4-62f2acb62593"
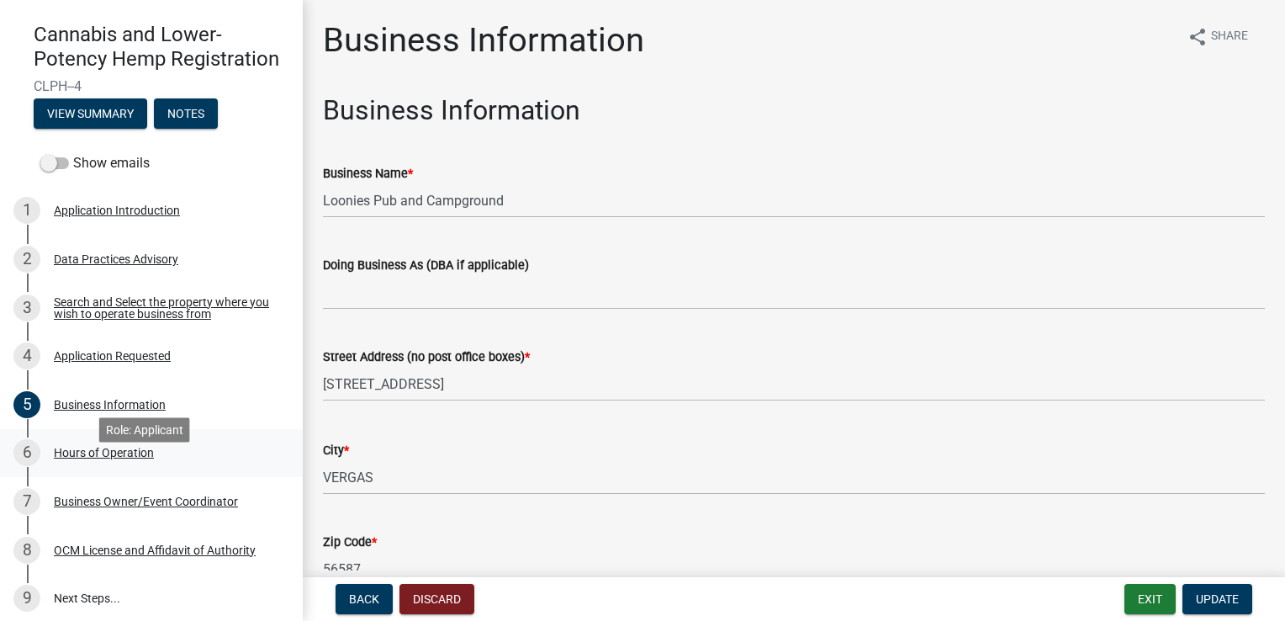
click at [155, 466] on div "6 Hours of Operation" at bounding box center [144, 452] width 262 height 27
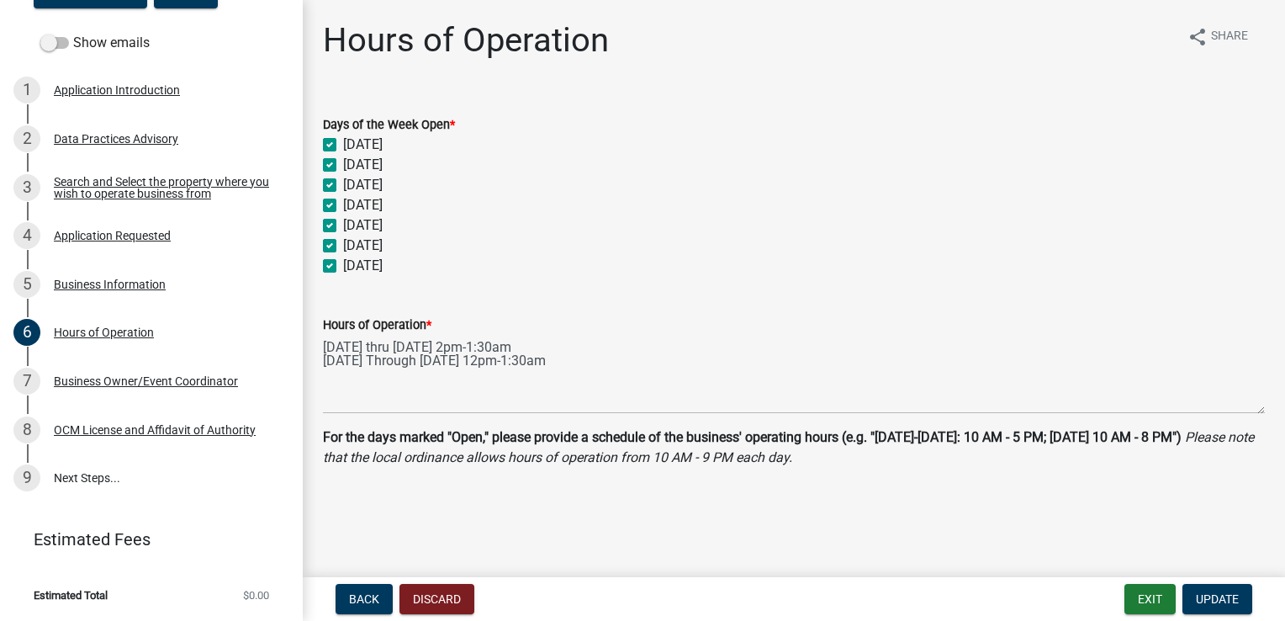
scroll to position [283, 0]
click at [182, 397] on link "7 Business Owner/Event Coordinator" at bounding box center [151, 381] width 303 height 49
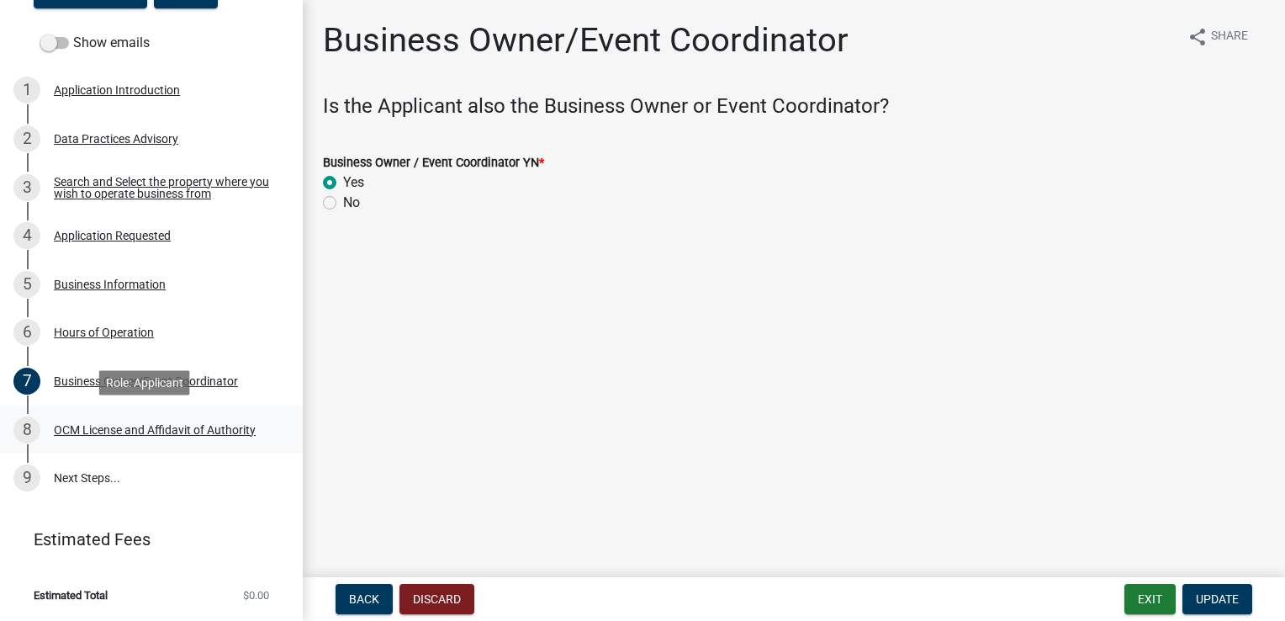
click at [175, 429] on div "OCM License and Affidavit of Authority" at bounding box center [155, 430] width 202 height 12
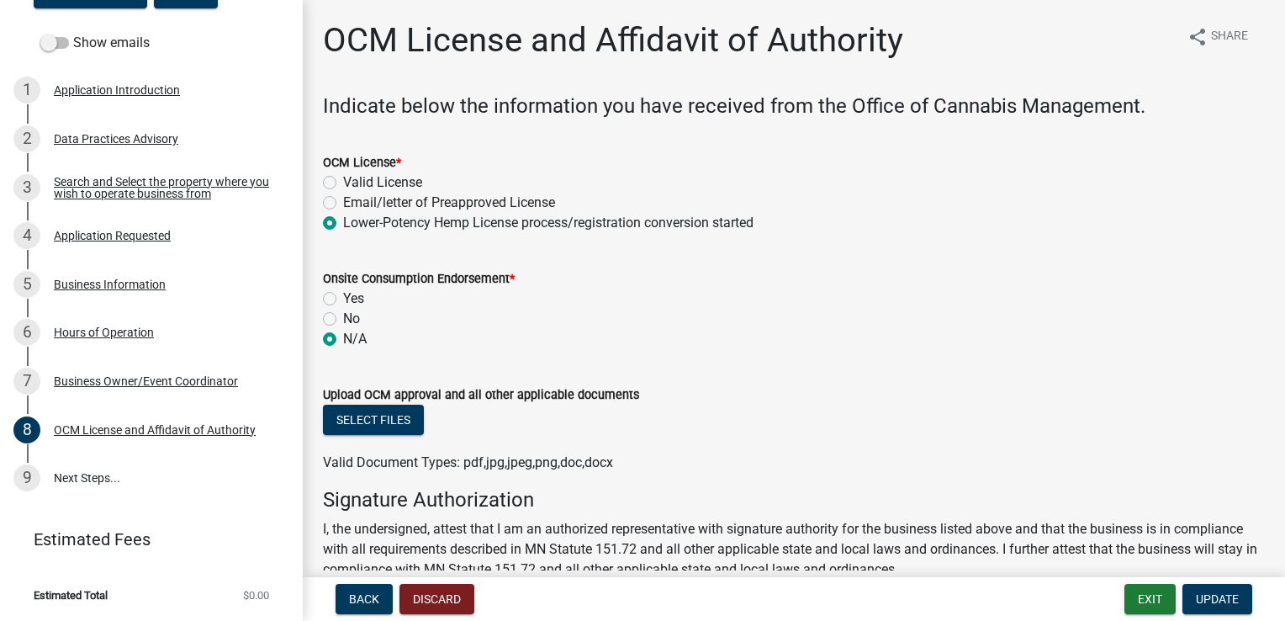
click at [343, 182] on label "Valid License" at bounding box center [382, 182] width 79 height 20
click at [343, 182] on input "Valid License" at bounding box center [348, 177] width 11 height 11
radio input "true"
click at [343, 223] on label "Lower-Potency Hemp License process/registration conversion started" at bounding box center [548, 223] width 411 height 20
click at [343, 223] on input "Lower-Potency Hemp License process/registration conversion started" at bounding box center [348, 218] width 11 height 11
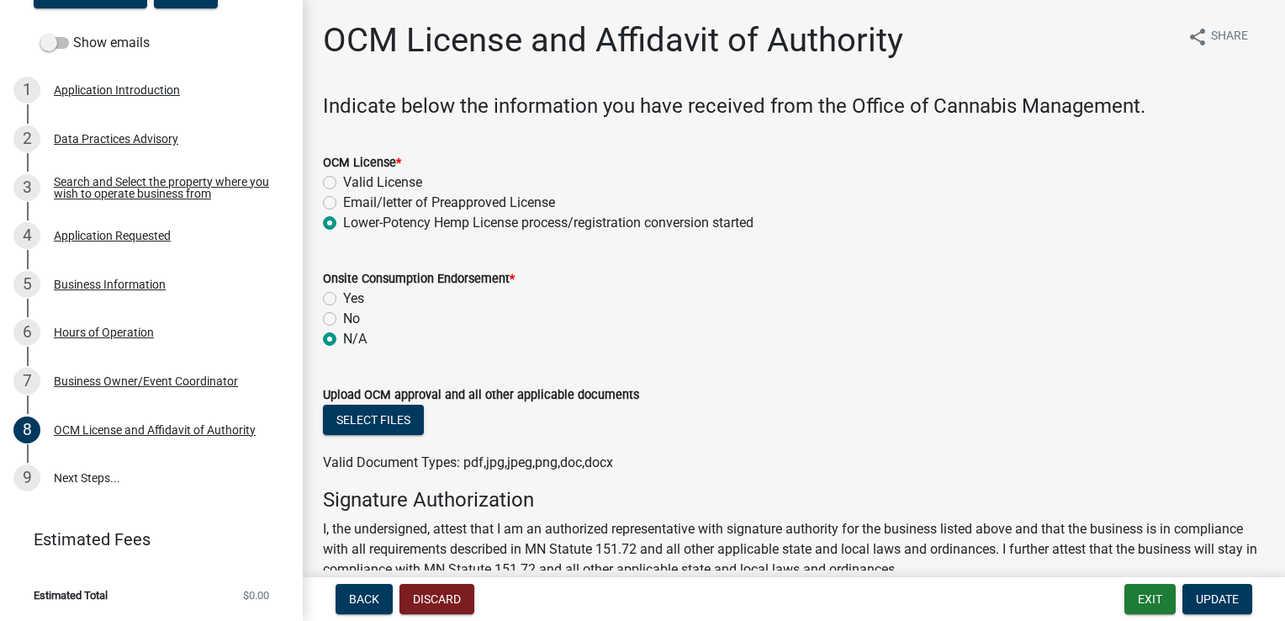
radio input "true"
click at [602, 282] on div "Onsite Consumption Endorsement *" at bounding box center [794, 278] width 942 height 20
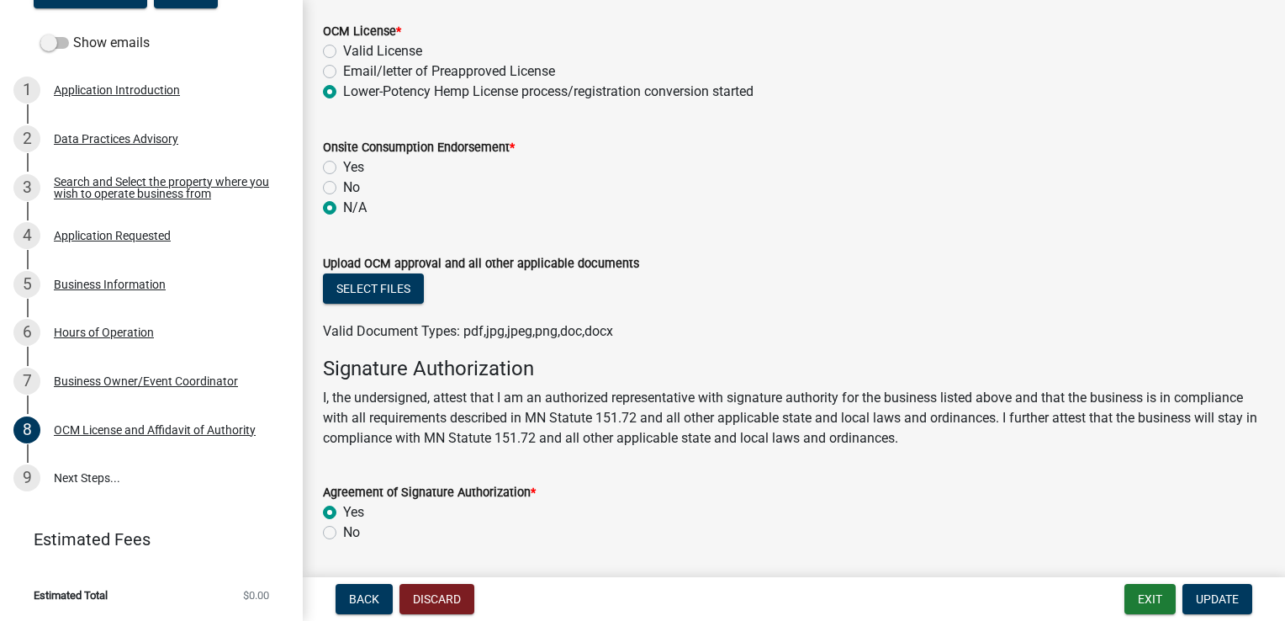
scroll to position [84, 0]
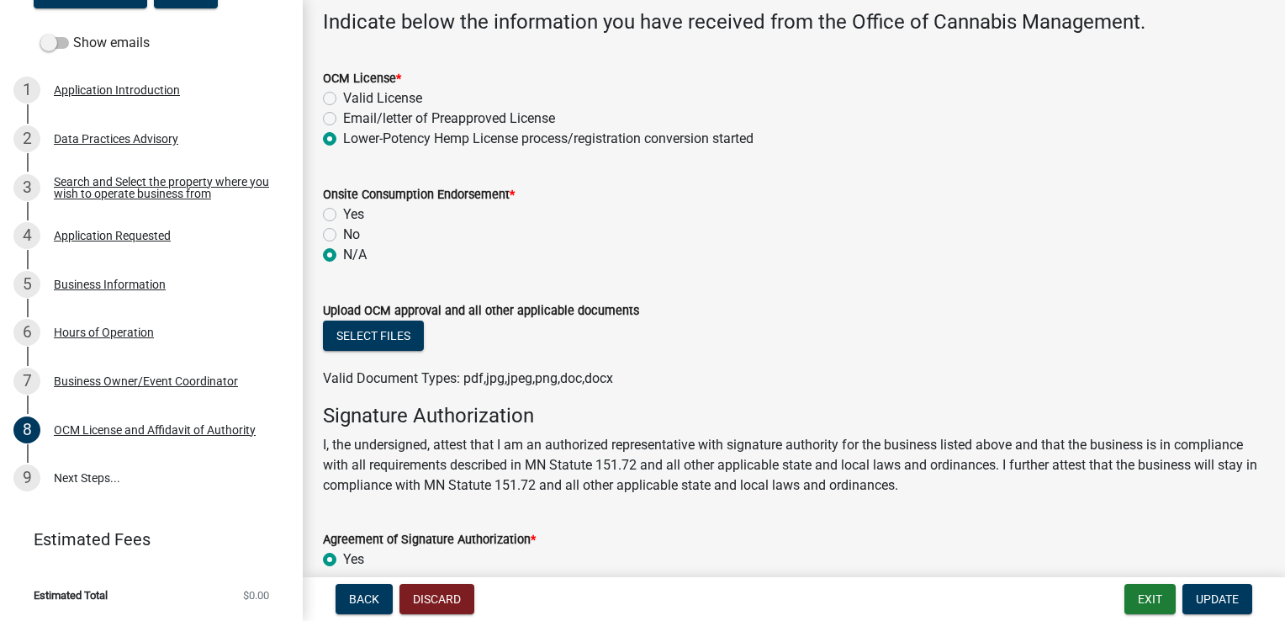
click at [343, 98] on label "Valid License" at bounding box center [382, 98] width 79 height 20
click at [343, 98] on input "Valid License" at bounding box center [348, 93] width 11 height 11
radio input "true"
click at [343, 212] on label "Yes" at bounding box center [353, 214] width 21 height 20
click at [343, 212] on input "Yes" at bounding box center [348, 209] width 11 height 11
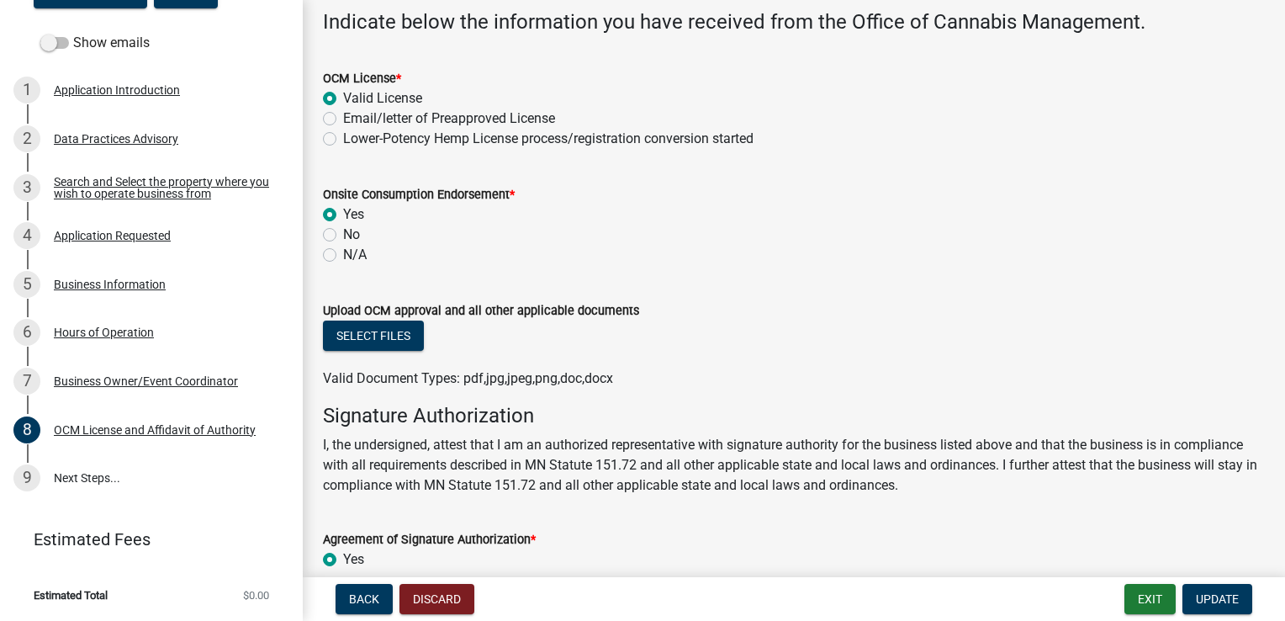
radio input "true"
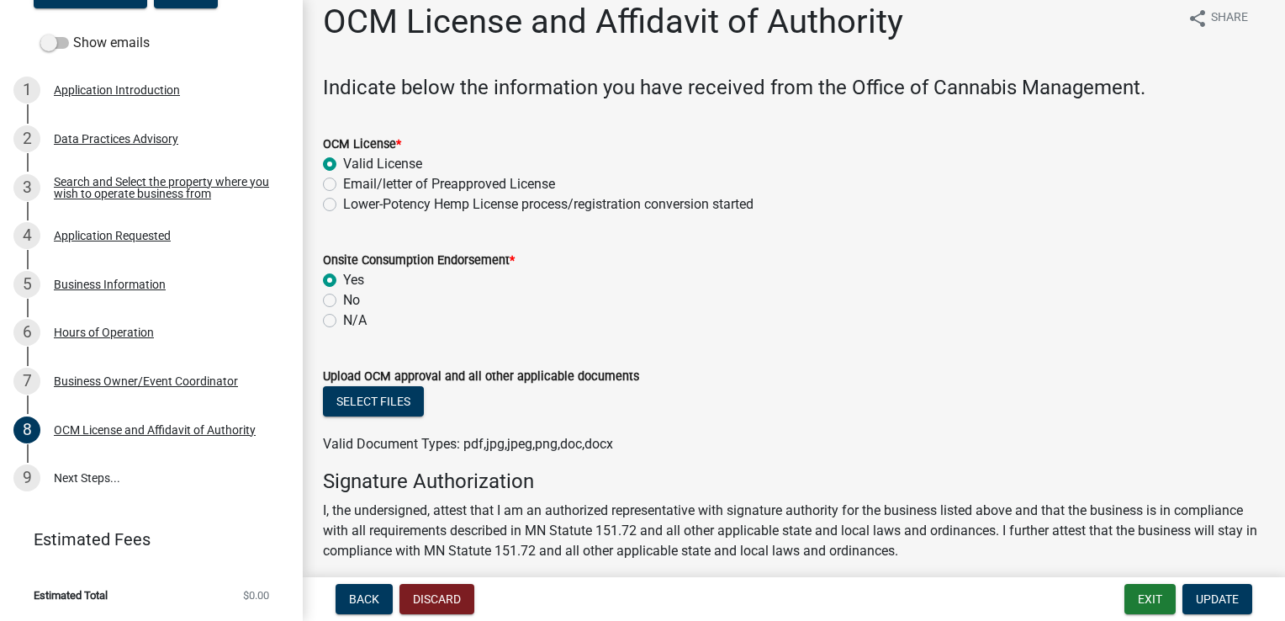
scroll to position [0, 0]
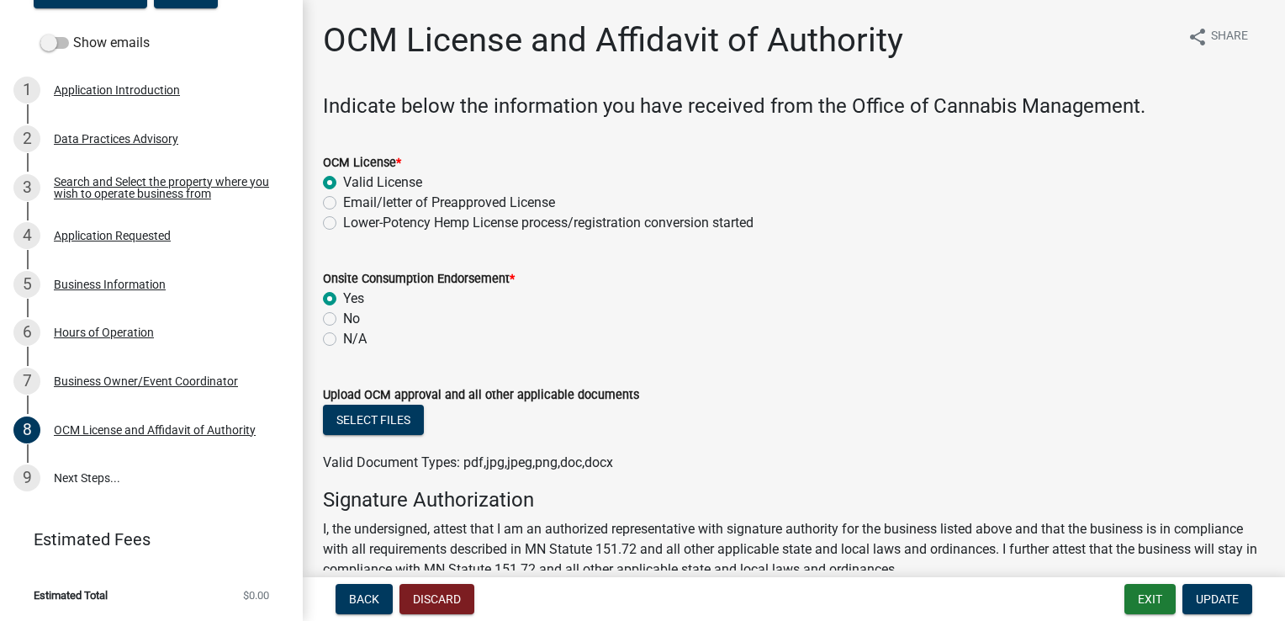
click at [501, 466] on span "Valid Document Types: pdf,jpg,jpeg,png,doc,docx" at bounding box center [468, 462] width 290 height 16
click at [336, 335] on div "N/A" at bounding box center [794, 339] width 942 height 20
click at [321, 342] on div "Onsite Consumption Endorsement * Yes No N/A" at bounding box center [793, 298] width 967 height 101
click at [343, 342] on label "N/A" at bounding box center [355, 339] width 24 height 20
click at [343, 340] on input "N/A" at bounding box center [348, 334] width 11 height 11
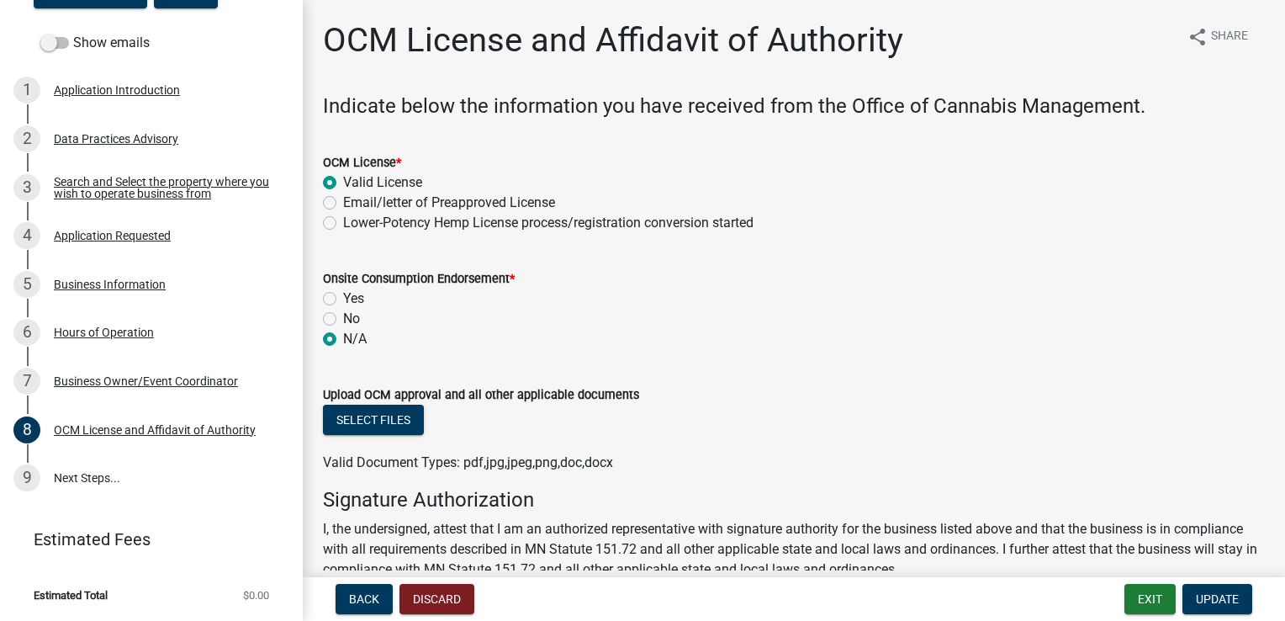
radio input "true"
click at [343, 221] on label "Lower-Potency Hemp License process/registration conversion started" at bounding box center [548, 223] width 411 height 20
click at [343, 221] on input "Lower-Potency Hemp License process/registration conversion started" at bounding box center [348, 218] width 11 height 11
radio input "true"
